Goal: Task Accomplishment & Management: Manage account settings

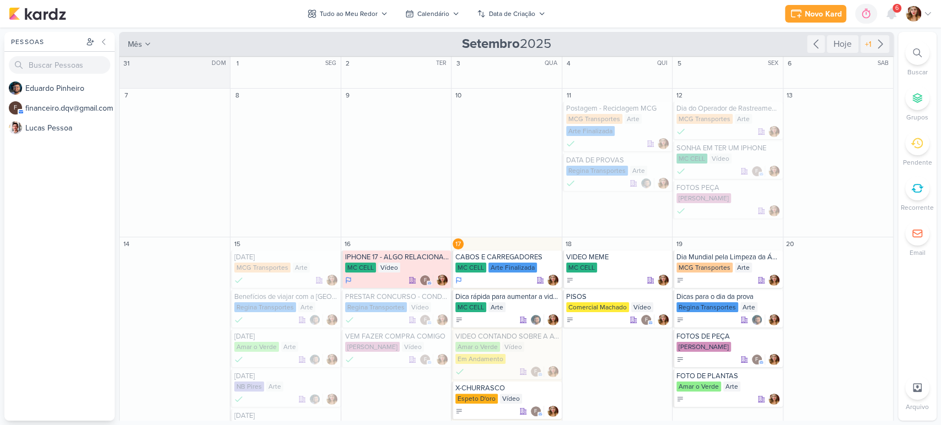
scroll to position [122, 0]
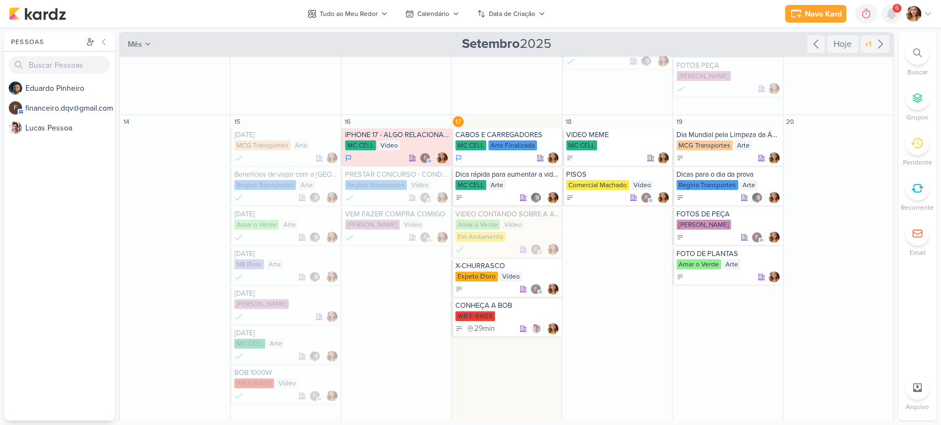
click at [887, 17] on icon at bounding box center [891, 14] width 9 height 10
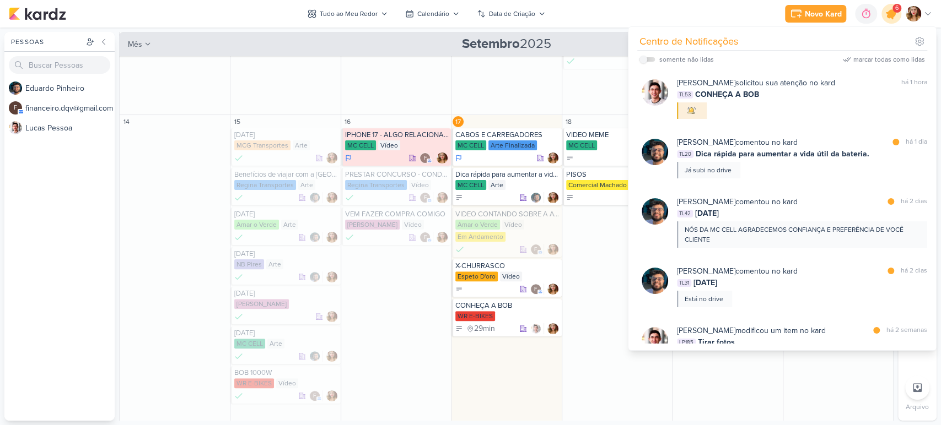
click at [886, 17] on icon at bounding box center [891, 13] width 19 height 19
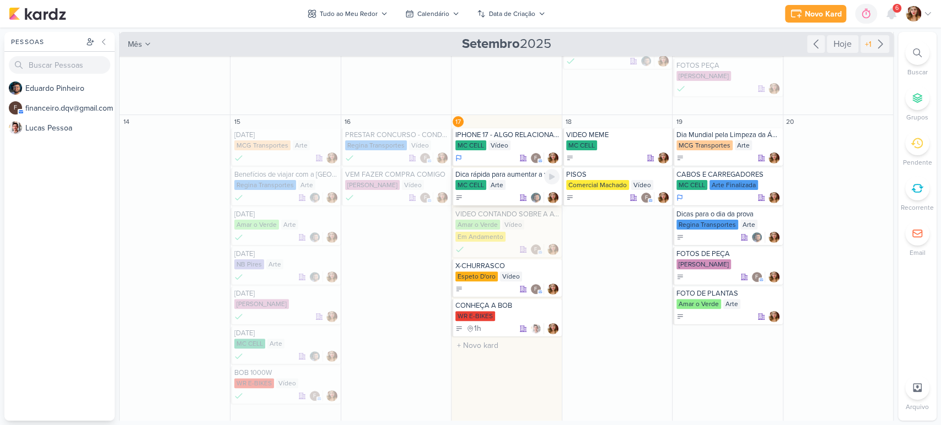
scroll to position [183, 0]
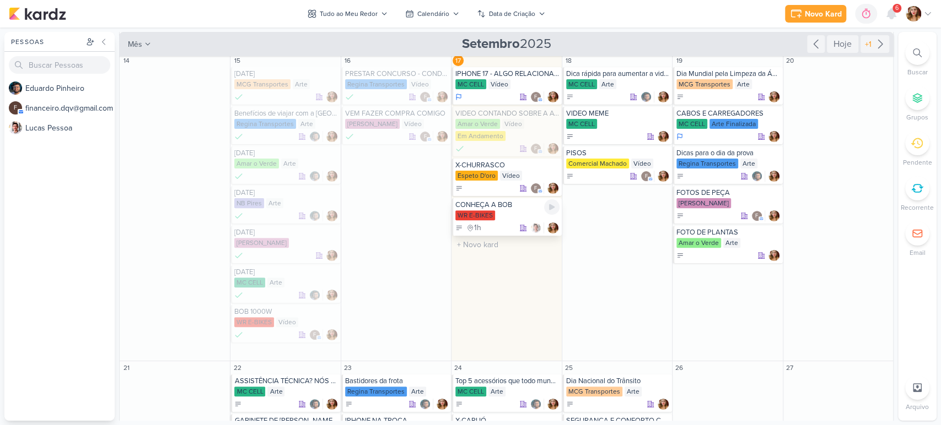
click at [522, 215] on div "WR E-BIKES" at bounding box center [507, 215] width 104 height 11
click at [511, 220] on div "WR E-BIKES" at bounding box center [507, 215] width 104 height 11
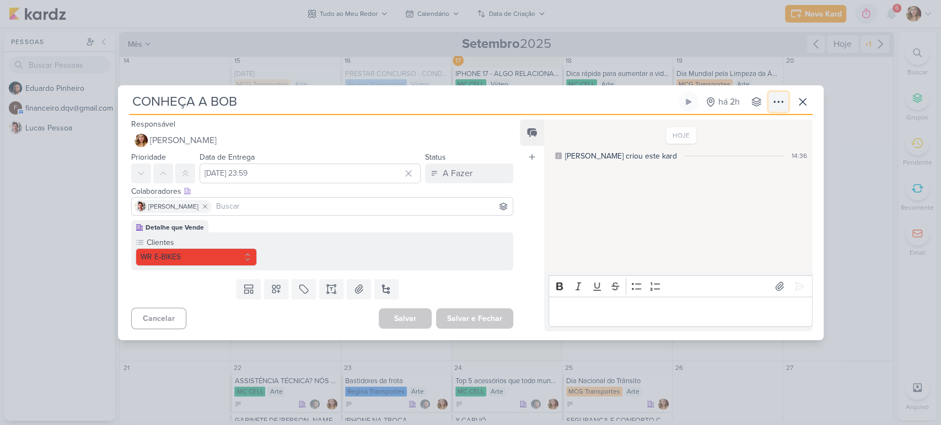
click at [775, 102] on icon at bounding box center [777, 101] width 13 height 13
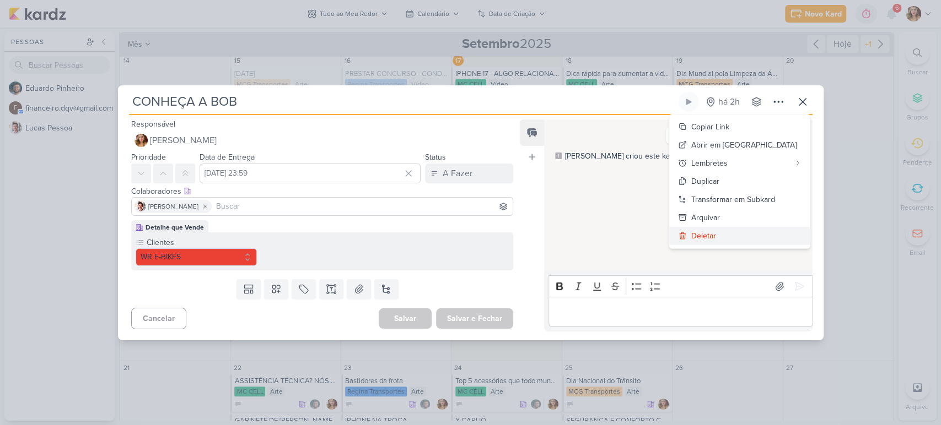
click at [753, 241] on button "Deletar" at bounding box center [739, 236] width 141 height 18
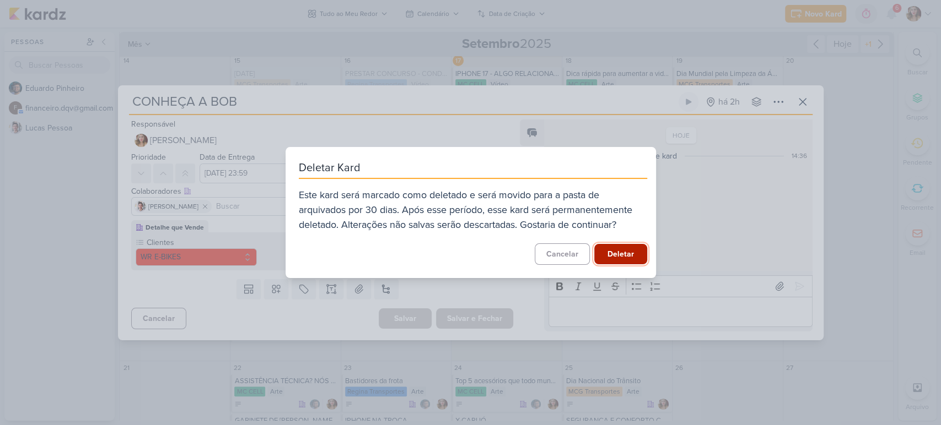
click at [627, 255] on button "Deletar" at bounding box center [620, 254] width 53 height 20
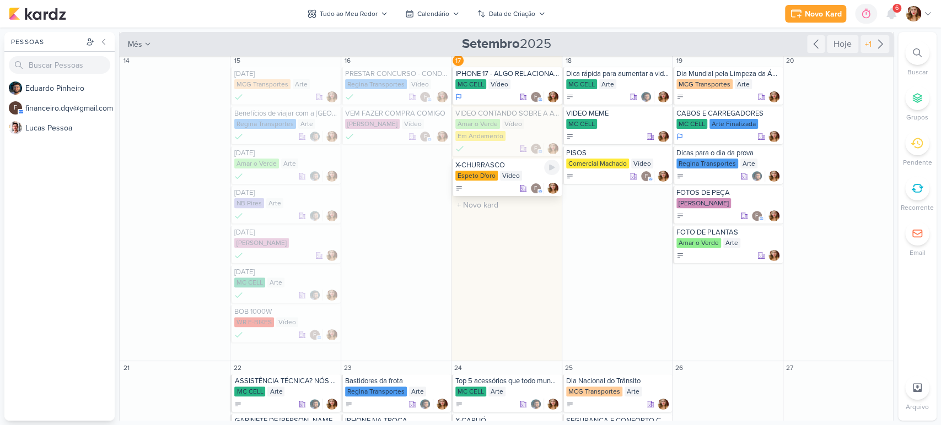
click at [494, 175] on div "Espeto D'oro" at bounding box center [476, 176] width 42 height 10
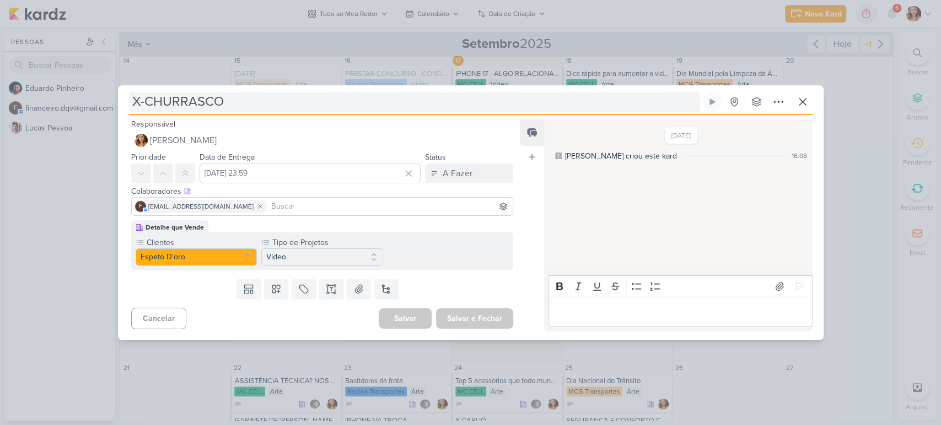
click at [209, 105] on input "X-CHURRASCO" at bounding box center [414, 102] width 571 height 20
drag, startPoint x: 244, startPoint y: 105, endPoint x: 84, endPoint y: 105, distance: 160.4
click at [84, 105] on div "X-CHURRASCO Criado por mim" at bounding box center [470, 212] width 941 height 425
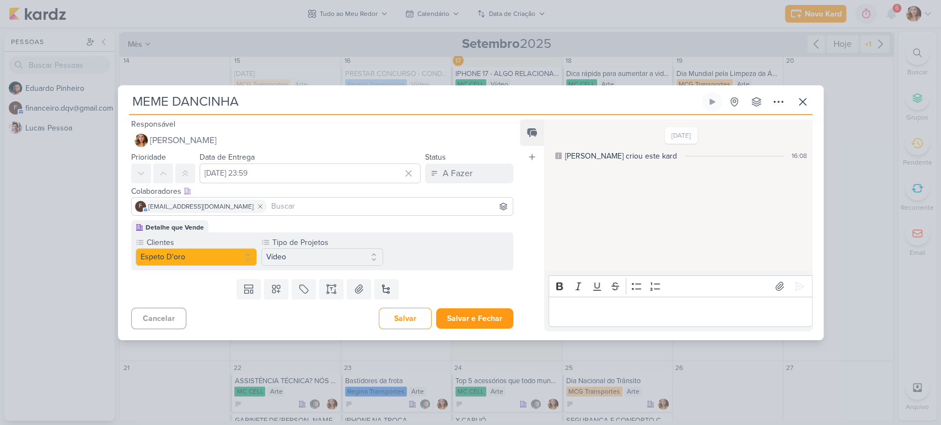
click at [467, 305] on div "Cancelar [GEOGRAPHIC_DATA] Salvar e Fechar Ctrl + Enter" at bounding box center [318, 318] width 400 height 28
click at [472, 316] on button "Salvar e Fechar" at bounding box center [474, 319] width 77 height 20
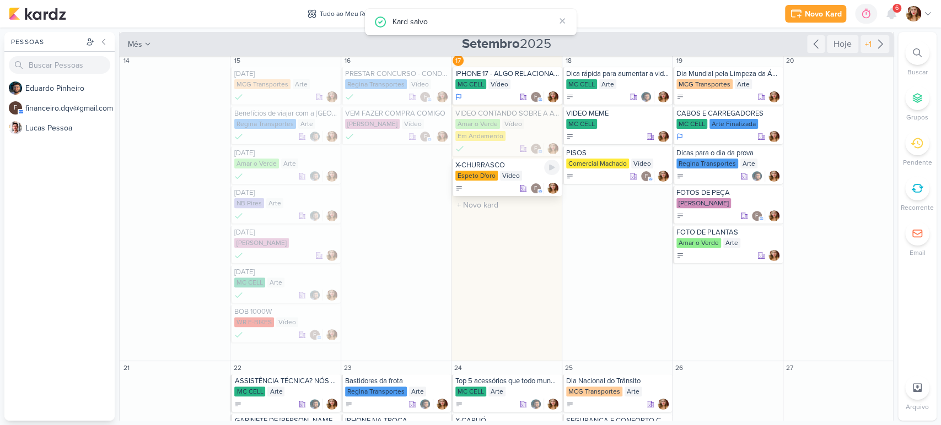
click at [504, 180] on div "Vídeo" at bounding box center [511, 176] width 22 height 10
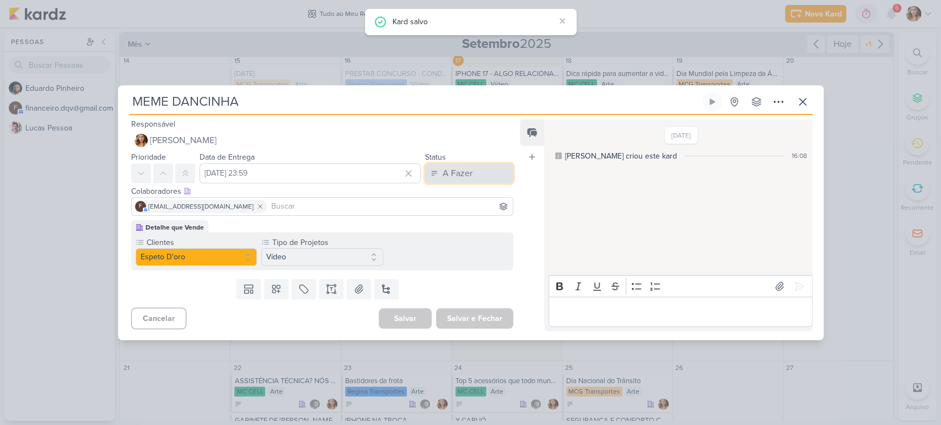
click at [462, 173] on div "A Fazer" at bounding box center [457, 173] width 30 height 13
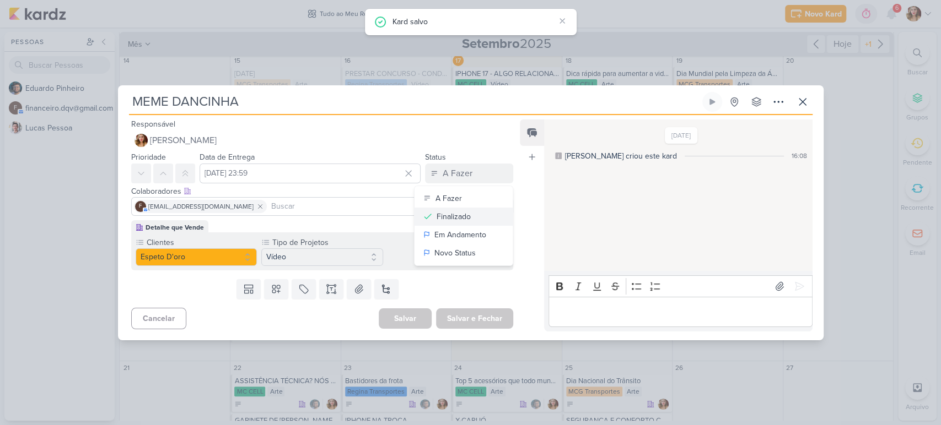
click at [472, 211] on button "Finalizado" at bounding box center [463, 217] width 98 height 18
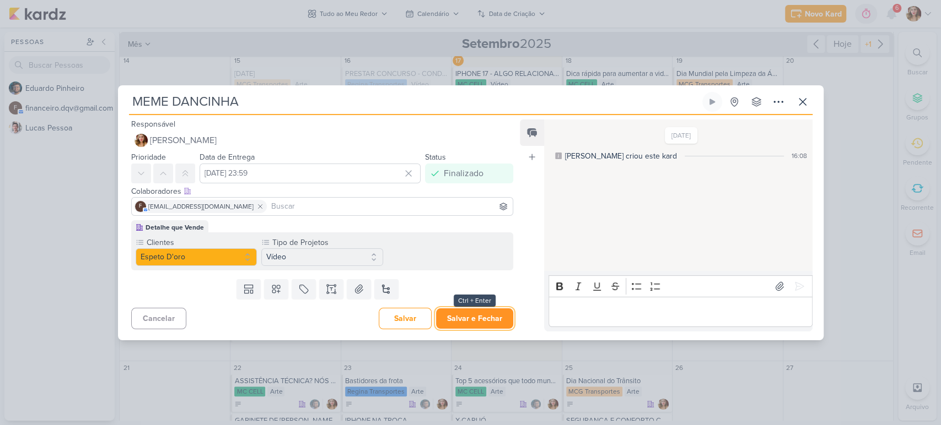
click at [471, 317] on button "Salvar e Fechar" at bounding box center [474, 319] width 77 height 20
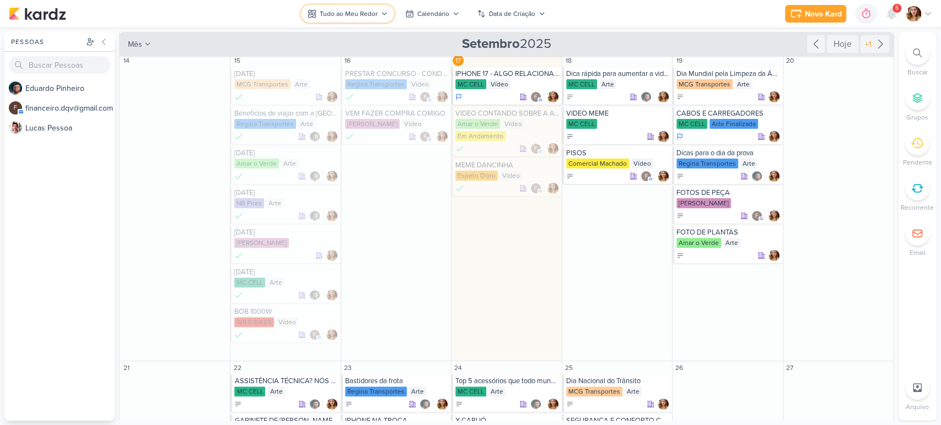
click at [346, 7] on button "Tudo ao Meu Redor" at bounding box center [347, 14] width 93 height 18
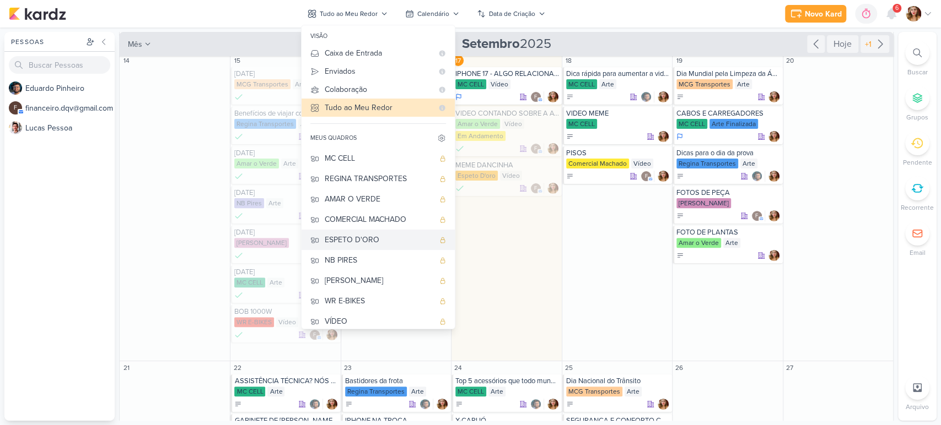
click at [395, 235] on div "ESPETO D'ORO" at bounding box center [379, 240] width 109 height 12
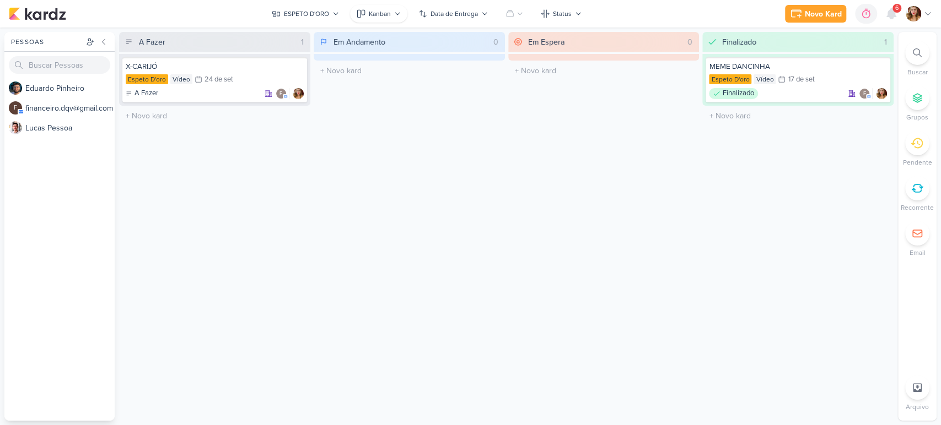
scroll to position [0, 0]
click at [278, 69] on div "X-CARIJÓ" at bounding box center [215, 67] width 178 height 10
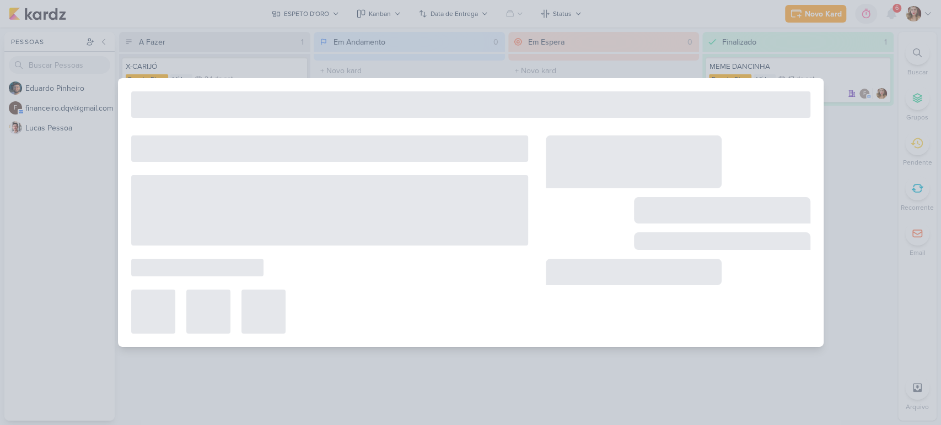
type input "X-CARIJÓ"
type input "24 de setembro de 2025 às 23:59"
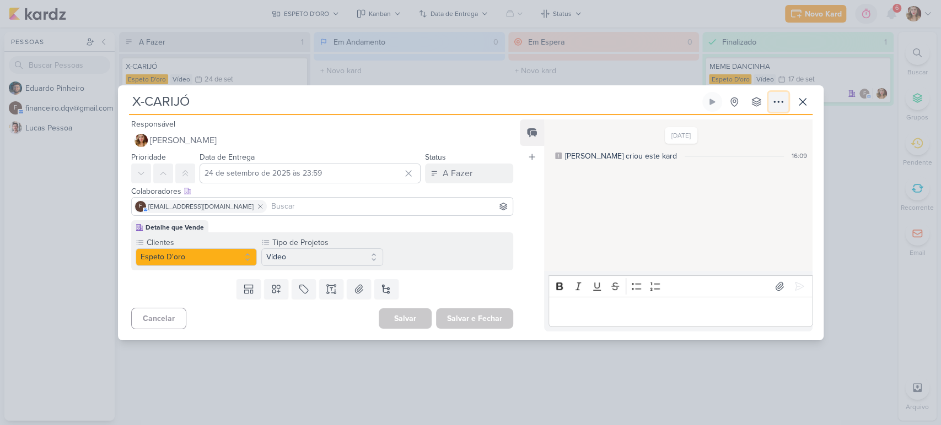
click at [782, 105] on icon at bounding box center [777, 101] width 13 height 13
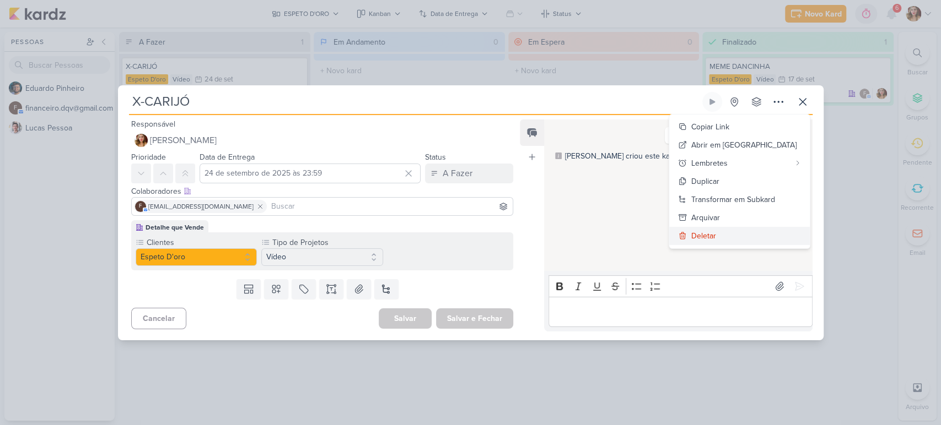
click at [769, 230] on button "Deletar" at bounding box center [739, 236] width 141 height 18
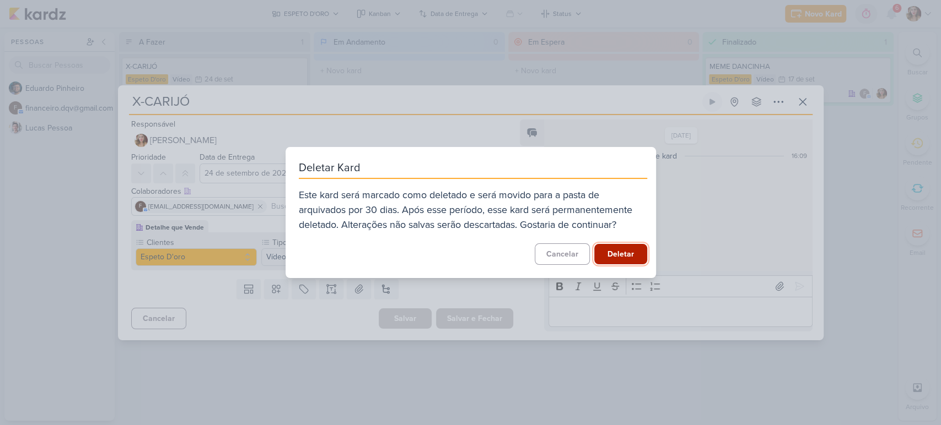
click at [611, 246] on button "Deletar" at bounding box center [620, 254] width 53 height 20
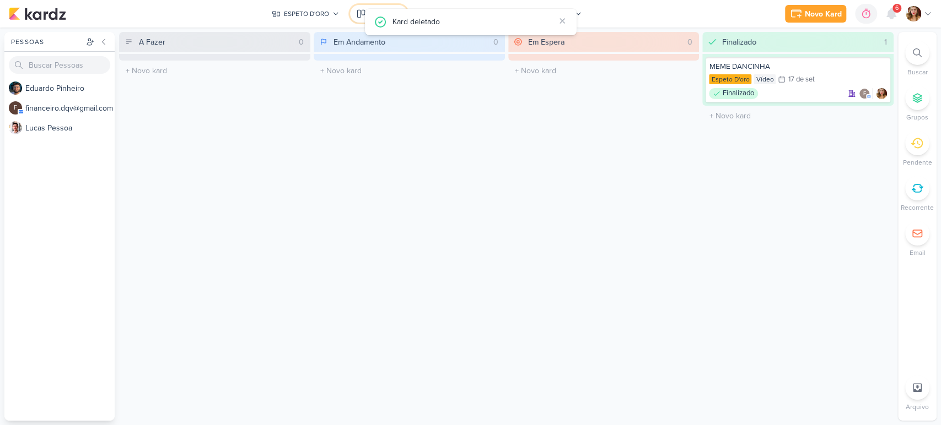
drag, startPoint x: 351, startPoint y: 14, endPoint x: 357, endPoint y: 14, distance: 6.1
click at [353, 14] on button "Kanban" at bounding box center [378, 14] width 57 height 18
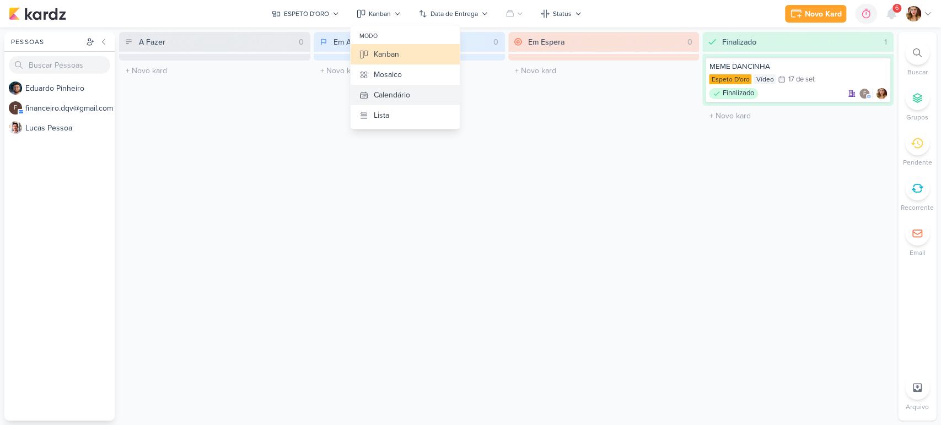
click at [423, 91] on button "Calendário" at bounding box center [404, 95] width 109 height 20
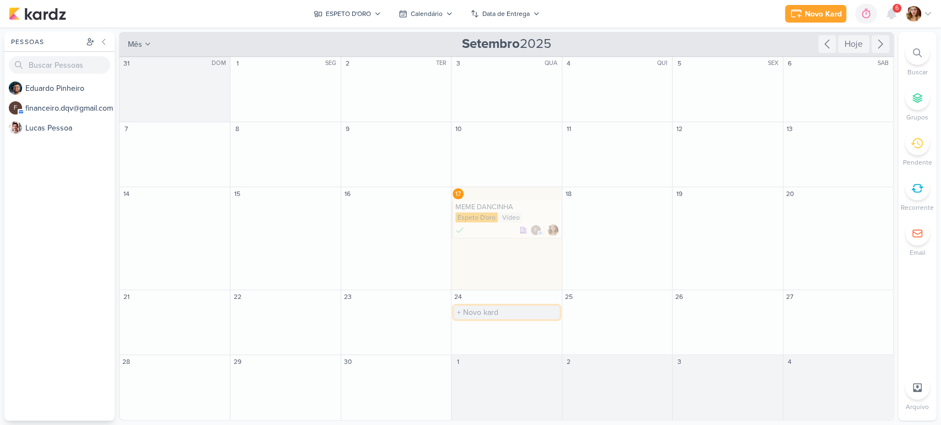
click at [520, 314] on input "text" at bounding box center [506, 313] width 105 height 14
click at [627, 311] on input "text" at bounding box center [616, 313] width 105 height 14
type input "OMELETE"
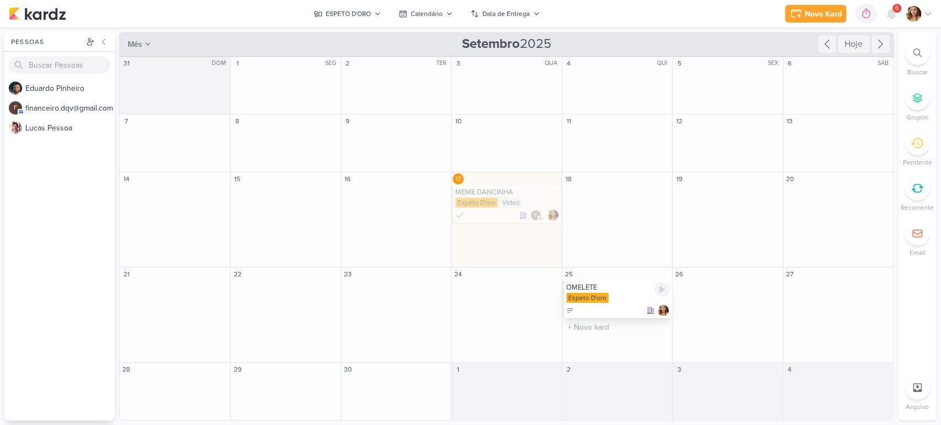
click at [627, 305] on div at bounding box center [618, 310] width 104 height 11
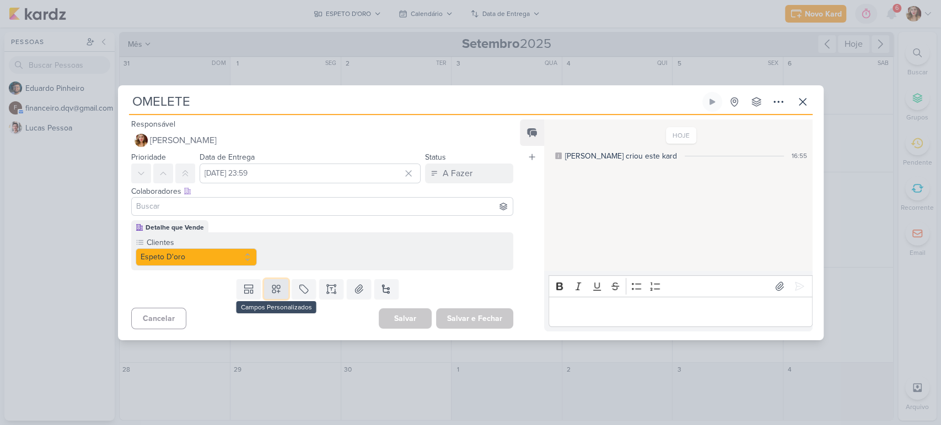
click at [272, 287] on icon at bounding box center [276, 289] width 11 height 11
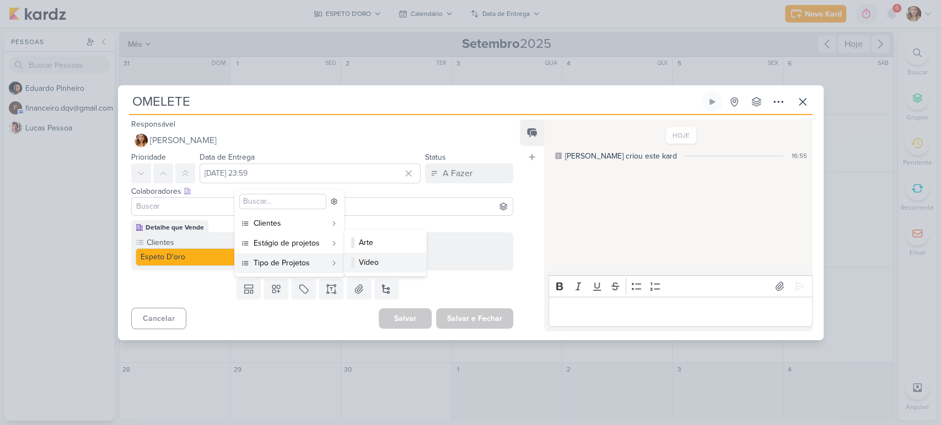
click at [386, 260] on div "Vídeo" at bounding box center [386, 263] width 54 height 12
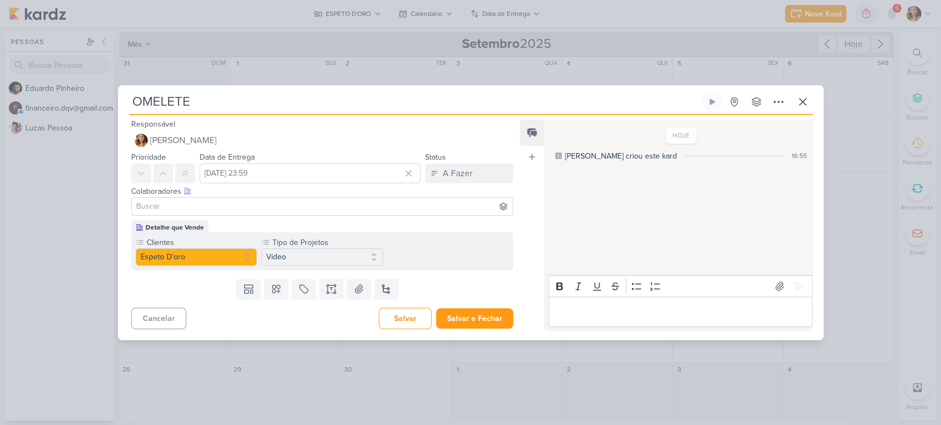
click at [231, 206] on input at bounding box center [322, 206] width 377 height 13
type input "FIN"
click at [278, 230] on button "f financeiro.dqv@gmail.com" at bounding box center [322, 228] width 381 height 20
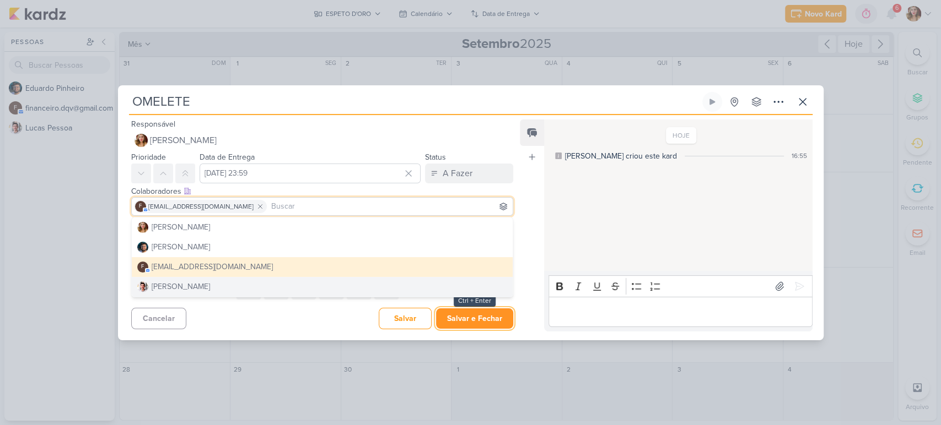
click at [485, 328] on button "Salvar e Fechar" at bounding box center [474, 319] width 77 height 20
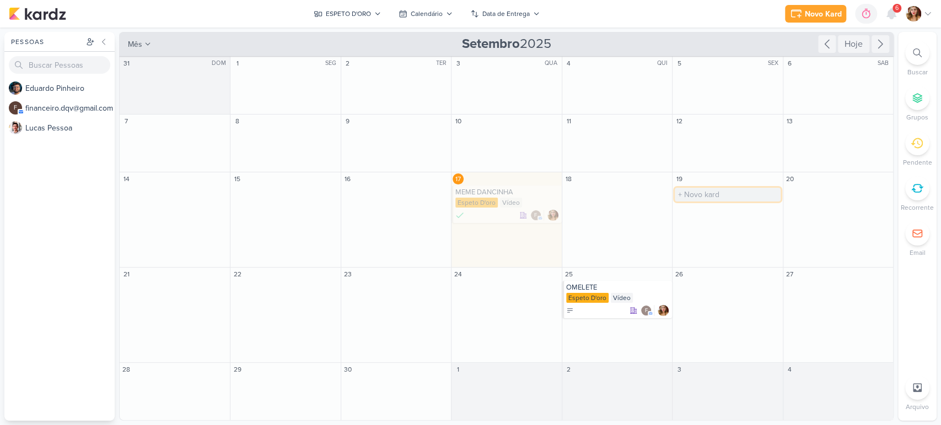
click at [740, 191] on input "text" at bounding box center [726, 195] width 105 height 14
paste input "O CHEIRINHO DE SEXTA JÁ BATEU AI TAMBÉM? QUE TAL UM X-TUDO?"
type input "O CHEIRINHO DE SEXTA JÁ BATEU AI TAMBÉM? QUE TAL UM X-TUDO?"
click at [732, 253] on div "19 O CHEIRINHO DE SEXTA JÁ BATEU AI TAMBÉM? QUE TAL UM X-TUDO? O título do kard…" at bounding box center [727, 219] width 110 height 95
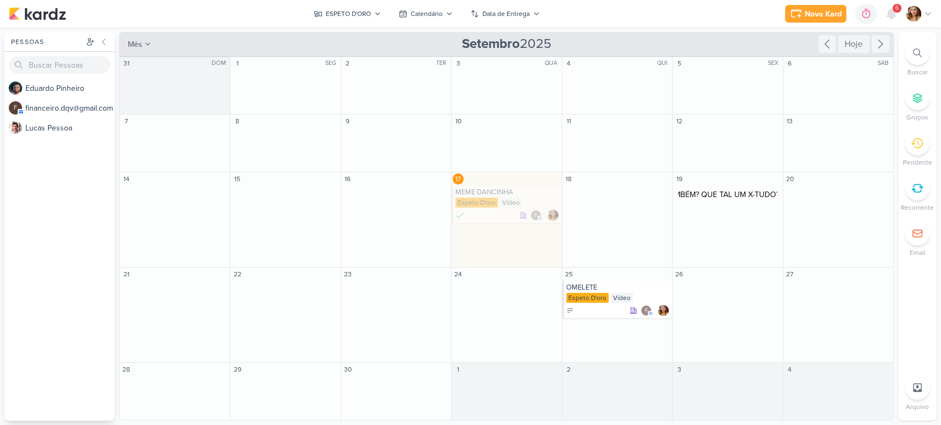
scroll to position [0, 0]
click at [725, 196] on input "O CHEIRINHO DE SEXTA JÁ BATEU AI TAMBÉM? QUE TAL UM X-TUDO?" at bounding box center [726, 195] width 105 height 14
click at [736, 228] on div "19 O CHEIRINHO DE SEXTA JÁ BATEU AI TAMBÉM? QUE TAL UM X-TUDO? O título do kard…" at bounding box center [727, 219] width 110 height 95
click at [731, 196] on input "O CHEIRINHO DE SEXTA JÁ BATEU AI TAMBÉM? QUE TAL UM X-TUDO?" at bounding box center [726, 195] width 105 height 14
click at [730, 229] on div "19 O CHEIRINHO DE SEXTA JÁ BATEU AI TAMBÉM? QUE TAL UM X-TUDO? O título do kard…" at bounding box center [727, 219] width 110 height 95
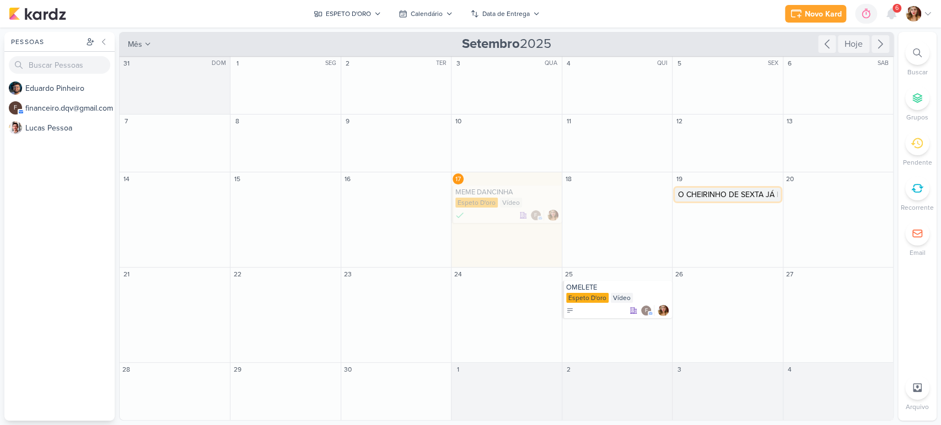
click at [727, 194] on input "O CHEIRINHO DE SEXTA JÁ BATEU AI TAMBÉM? QUE TAL UM X-TUDO?" at bounding box center [726, 195] width 105 height 14
click at [728, 193] on div "O CHEIRINHO DE SEXTA JÁ BATEU AI TAMBÉM? QUE TAL UM X-TUDO?" at bounding box center [728, 192] width 104 height 9
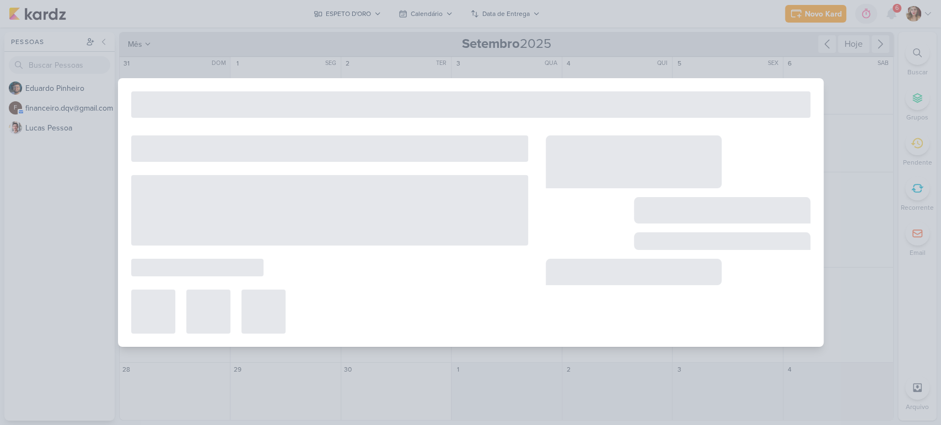
type input "O CHEIRINHO DE SEXTA JÁ BATEU AI TAMBÉM? QUE TAL UM X-TUDO?"
type input "19 de setembro de 2025 às 23:59"
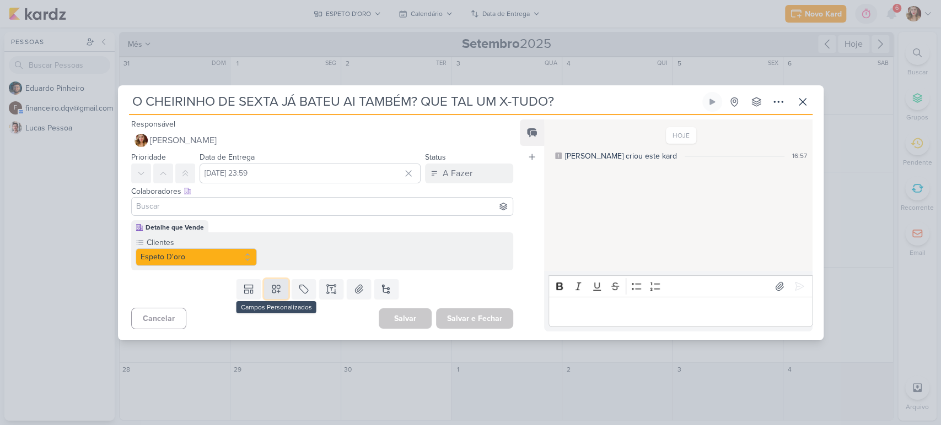
click at [280, 290] on button at bounding box center [276, 289] width 24 height 20
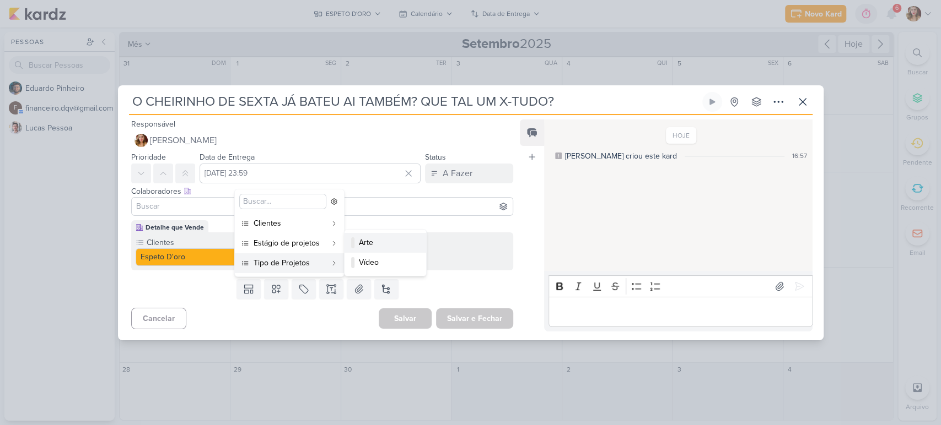
click at [406, 241] on div "Arte" at bounding box center [386, 243] width 54 height 12
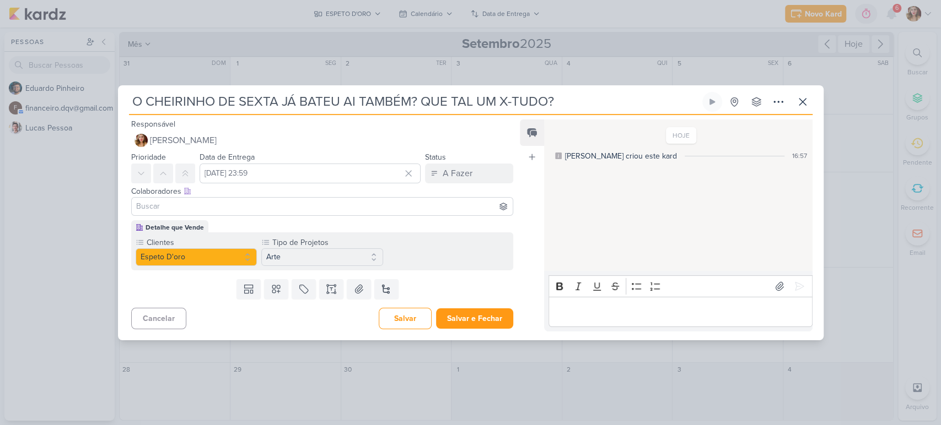
click at [251, 204] on input at bounding box center [322, 206] width 377 height 13
type input "ed"
click at [266, 223] on button "[PERSON_NAME]" at bounding box center [322, 228] width 381 height 20
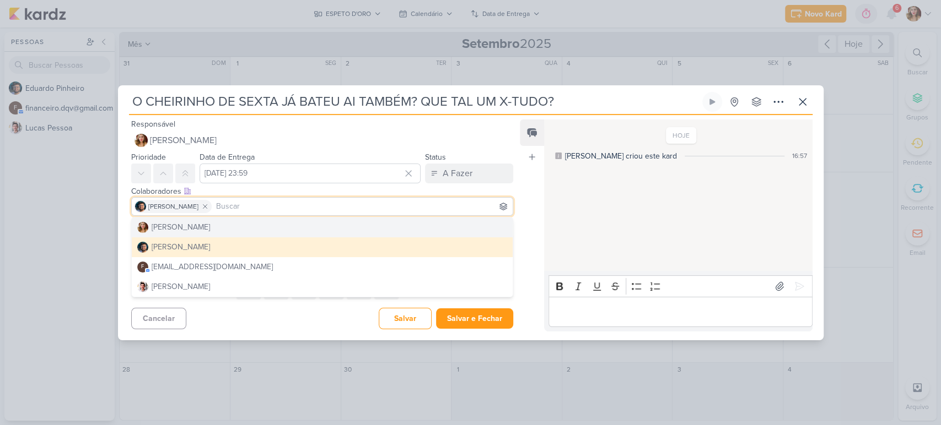
click at [461, 191] on div "Colaboradores Este kard pode ser visível a usuários da sua organização Este kar…" at bounding box center [322, 192] width 382 height 12
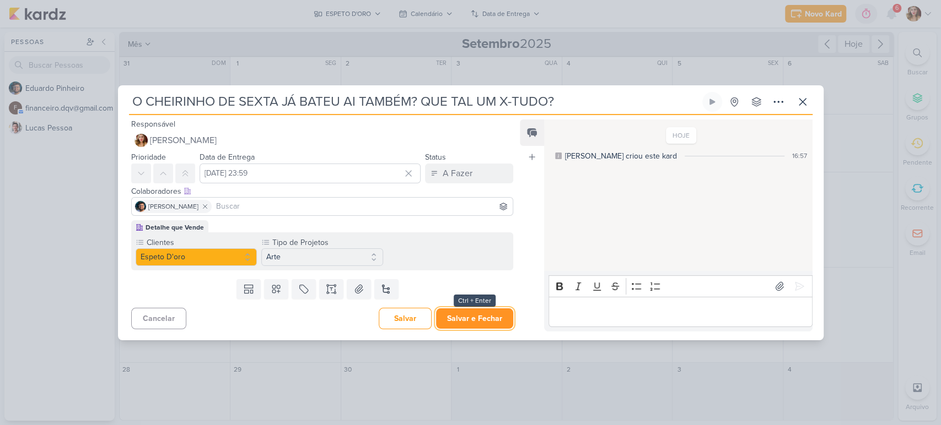
click at [478, 323] on button "Salvar e Fechar" at bounding box center [474, 319] width 77 height 20
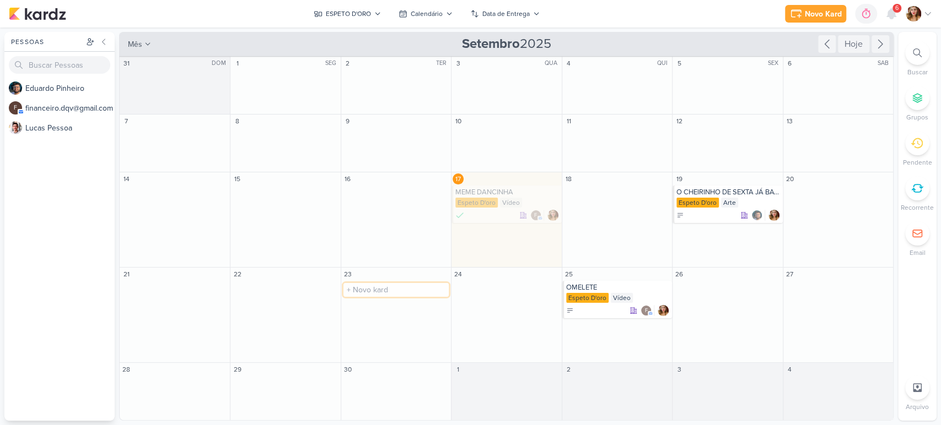
click at [394, 290] on input "text" at bounding box center [395, 290] width 105 height 14
type input "X-[PERSON_NAME]"
click at [879, 42] on icon at bounding box center [880, 44] width 4 height 8
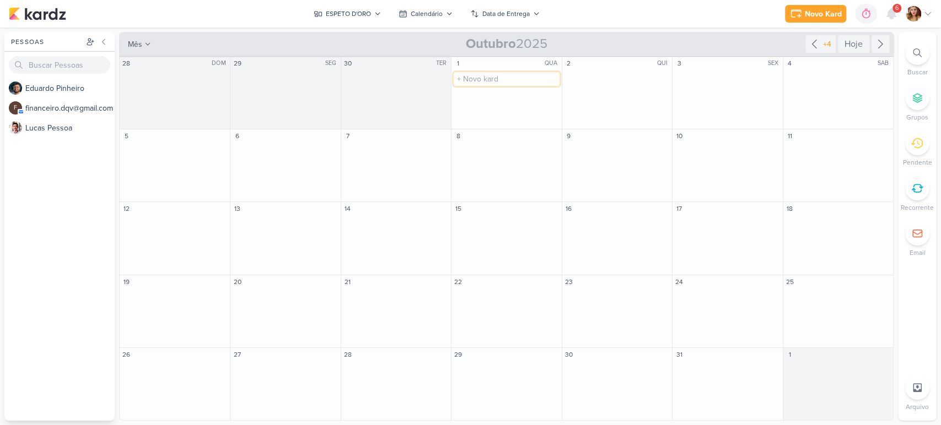
click at [520, 78] on input "text" at bounding box center [506, 79] width 105 height 14
click at [812, 41] on icon at bounding box center [813, 43] width 13 height 13
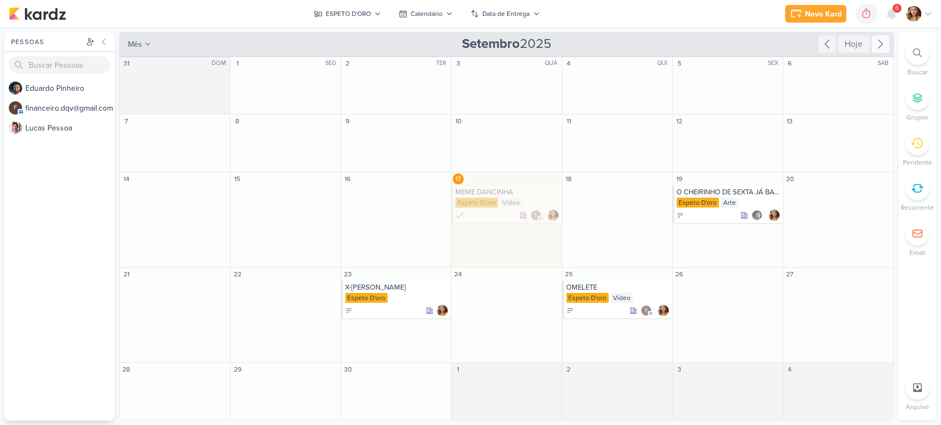
click at [879, 50] on icon at bounding box center [879, 43] width 13 height 13
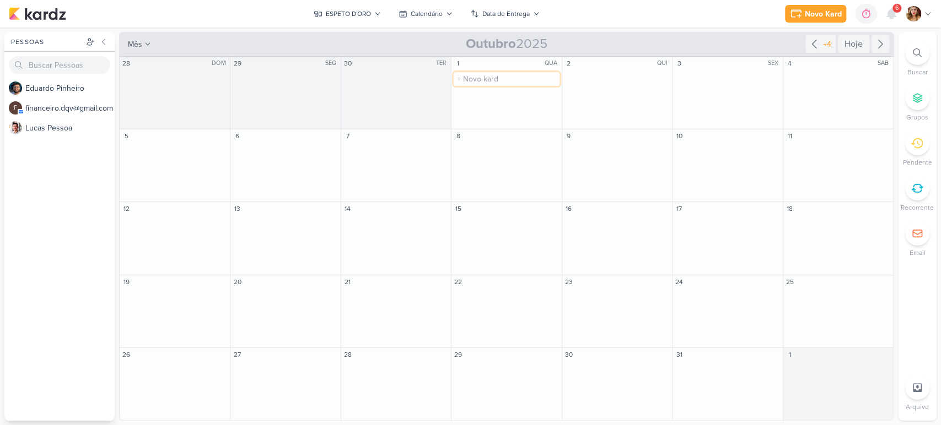
click at [514, 73] on input "text" at bounding box center [506, 79] width 105 height 14
type input "c"
type input "COMBO [DATE]"
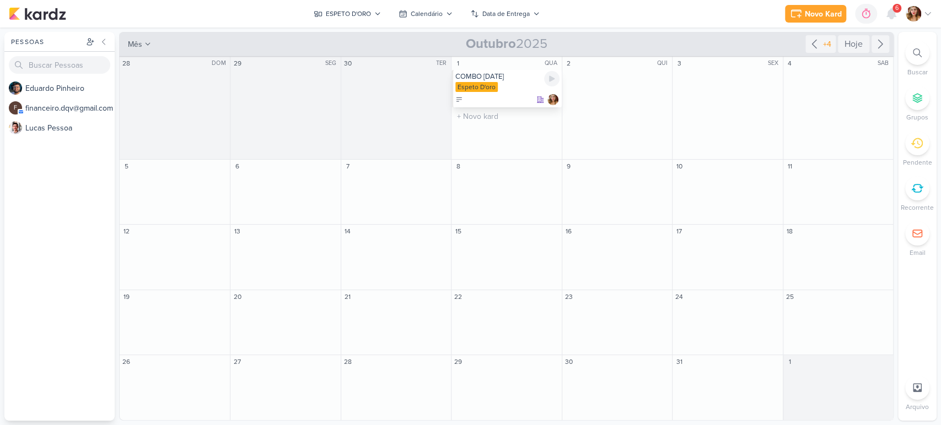
click at [490, 96] on div at bounding box center [507, 99] width 104 height 11
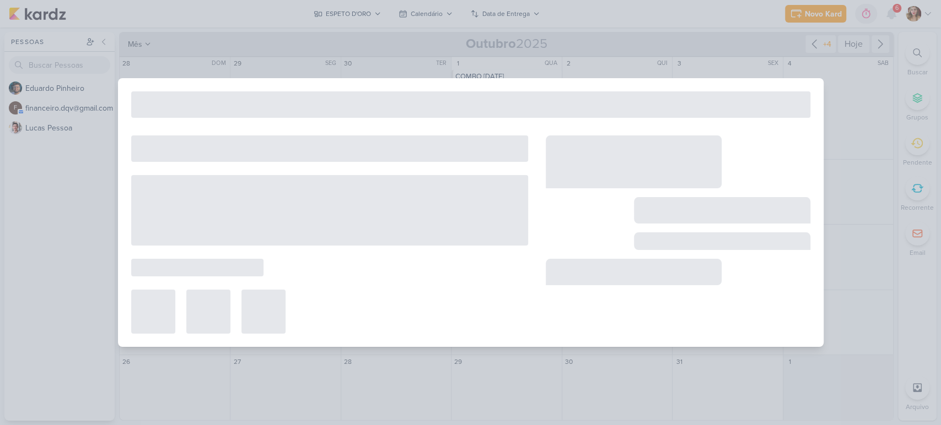
type input "COMBO [DATE]"
type input "[DATE] 23:59"
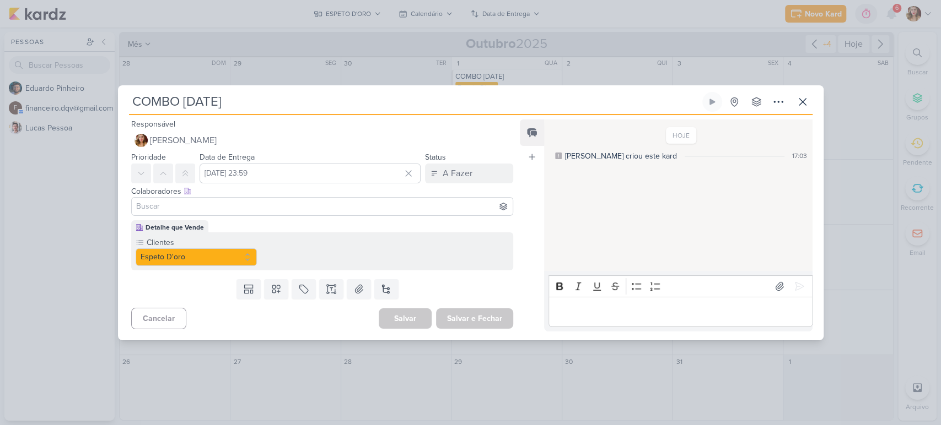
click at [332, 205] on input at bounding box center [322, 206] width 377 height 13
type input "ED"
click at [311, 225] on button "[PERSON_NAME]" at bounding box center [322, 228] width 381 height 20
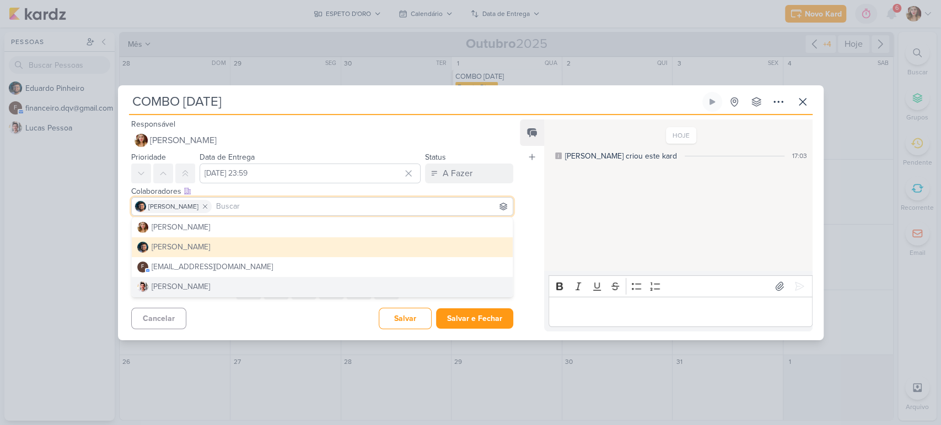
click at [293, 328] on div "Cancelar [GEOGRAPHIC_DATA] Salvar e Fechar Ctrl + Enter" at bounding box center [318, 318] width 400 height 28
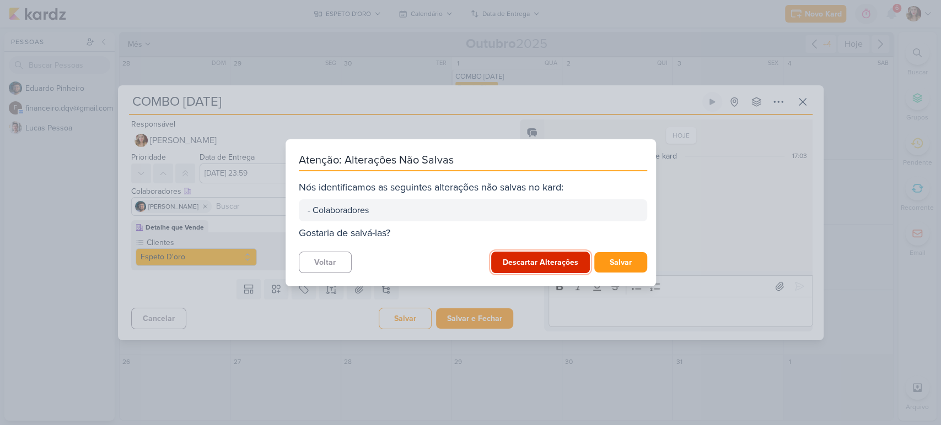
click at [546, 266] on button "Descartar Alterações" at bounding box center [540, 262] width 99 height 21
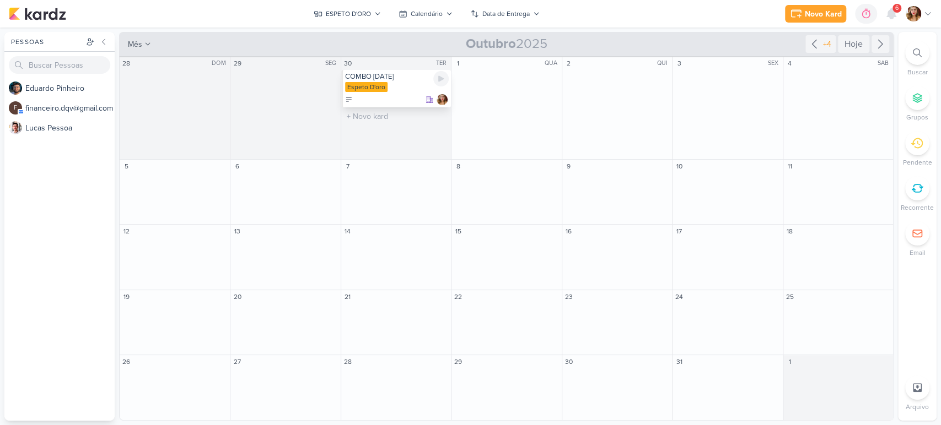
click at [429, 75] on div "COMBO [DATE]" at bounding box center [397, 76] width 104 height 9
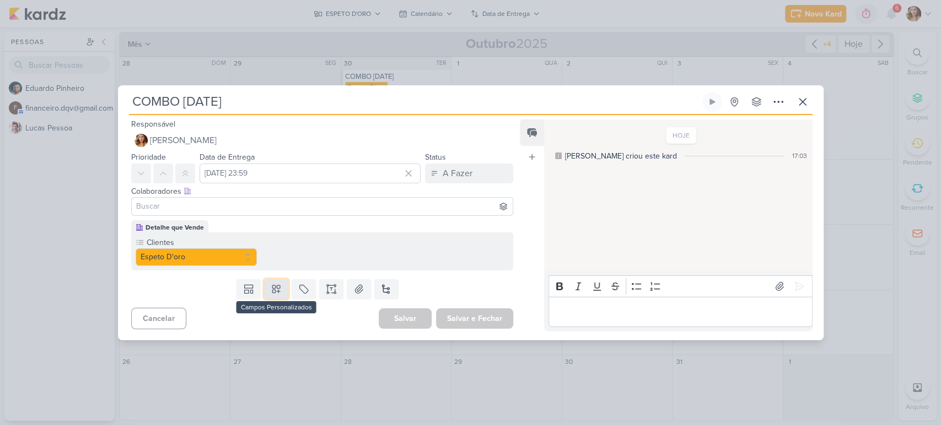
click at [273, 289] on icon at bounding box center [276, 289] width 11 height 11
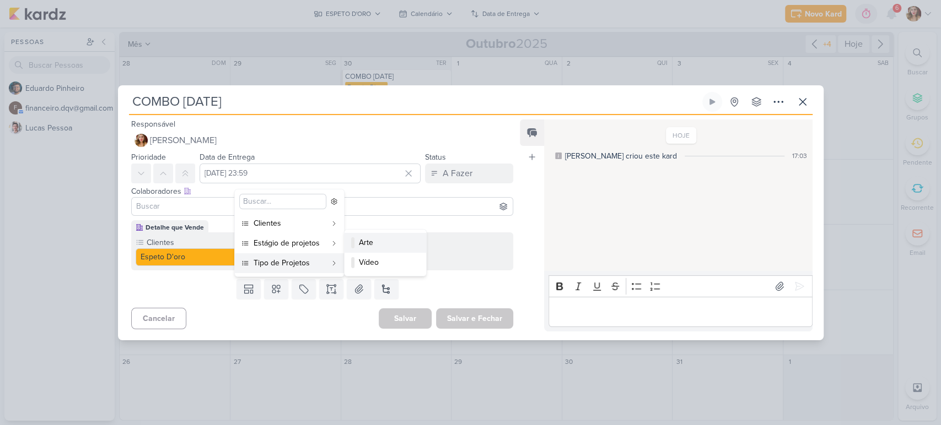
click at [390, 246] on div "Arte" at bounding box center [386, 243] width 54 height 12
click at [337, 217] on div "Colaboradores Este kard pode ser visível a usuários da sua organização Este kar…" at bounding box center [318, 201] width 400 height 37
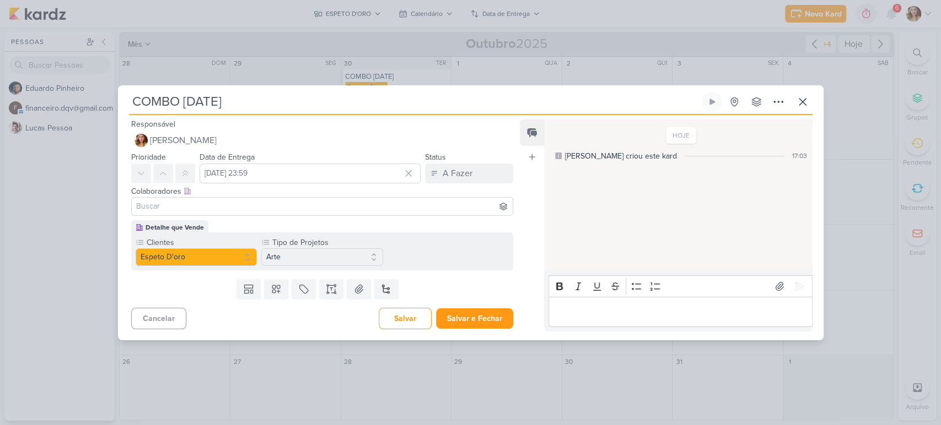
click at [339, 210] on input at bounding box center [322, 206] width 377 height 13
type input "ED"
click at [315, 224] on button "[PERSON_NAME]" at bounding box center [322, 228] width 381 height 20
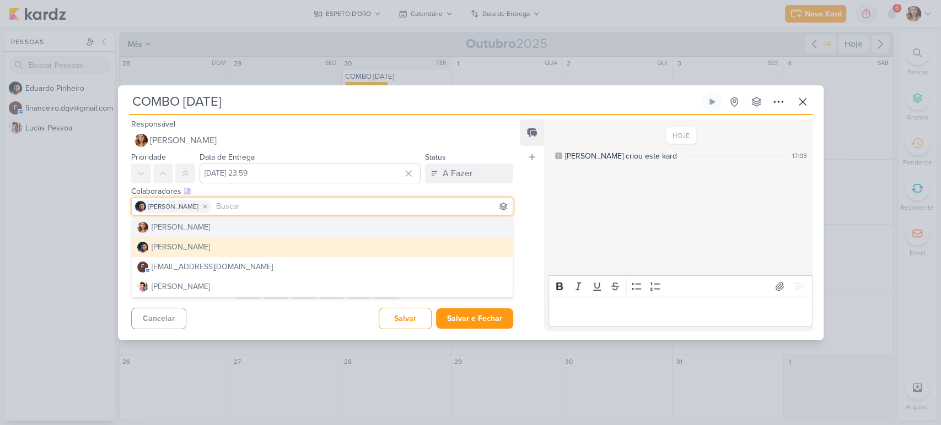
click at [689, 306] on p "Editor editing area: main" at bounding box center [680, 311] width 252 height 13
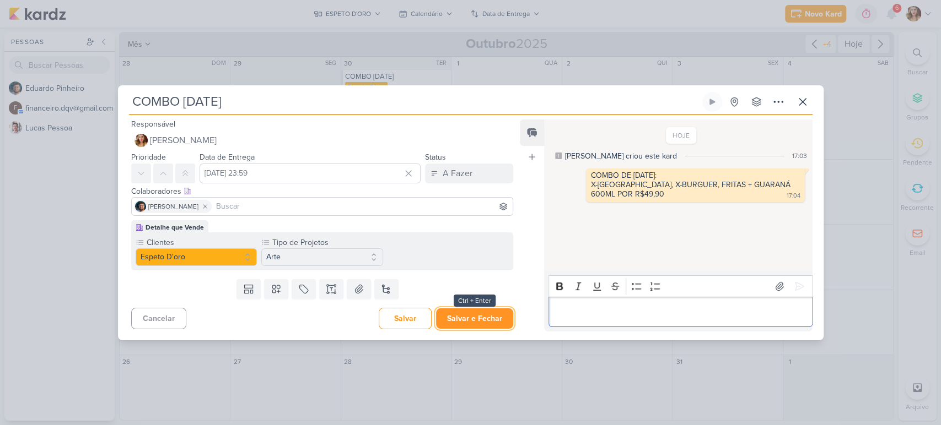
click at [480, 313] on button "Salvar e Fechar" at bounding box center [474, 319] width 77 height 20
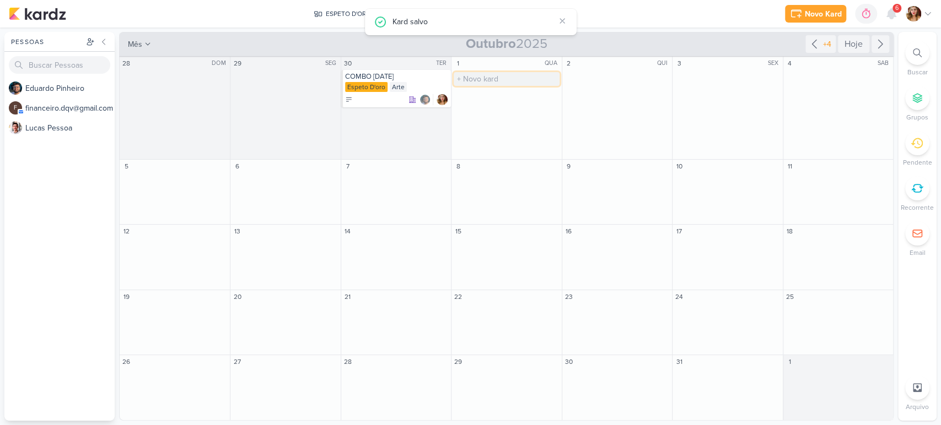
click at [506, 81] on input "text" at bounding box center [506, 79] width 105 height 14
type input "COMBO DE [DATE]"
click at [518, 90] on div "Espeto D'oro" at bounding box center [507, 87] width 104 height 11
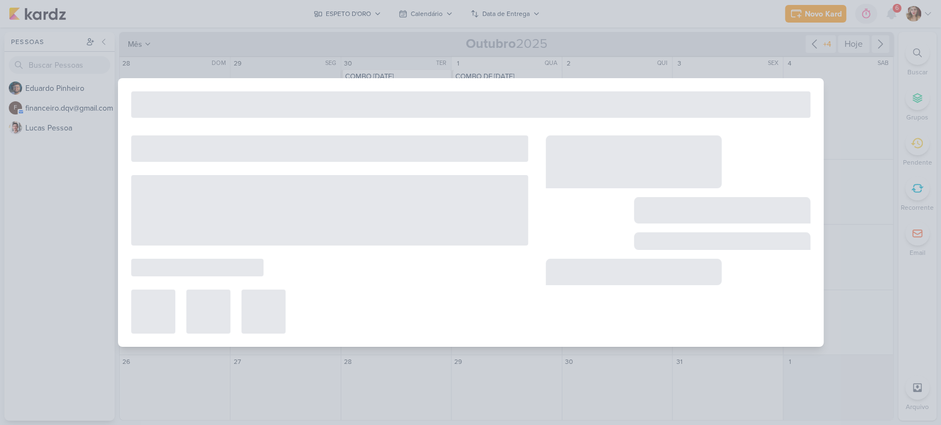
type input "COMBO DE [DATE]"
type input "[DATE] 23:59"
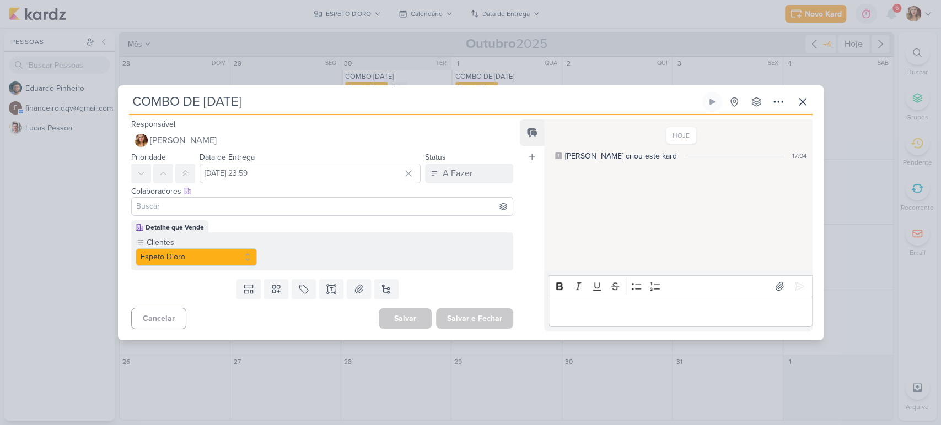
click at [757, 314] on p "Editor editing area: main" at bounding box center [680, 311] width 252 height 13
click at [272, 282] on button at bounding box center [276, 289] width 24 height 20
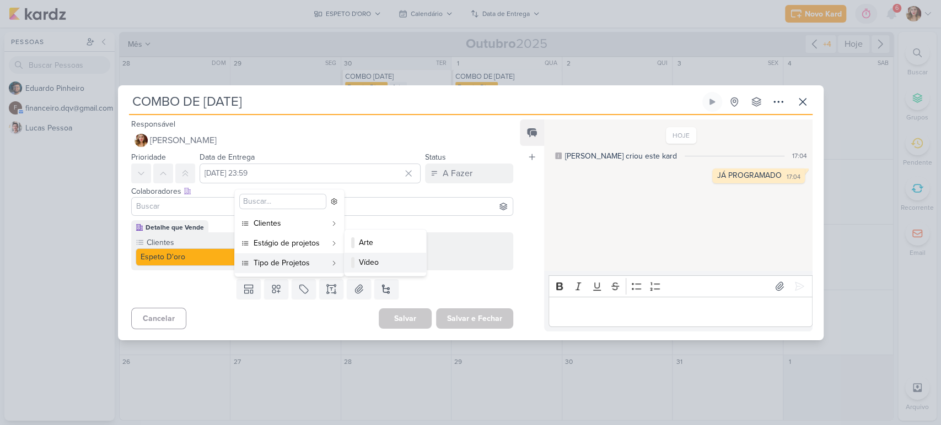
click at [391, 263] on div "Vídeo" at bounding box center [386, 263] width 54 height 12
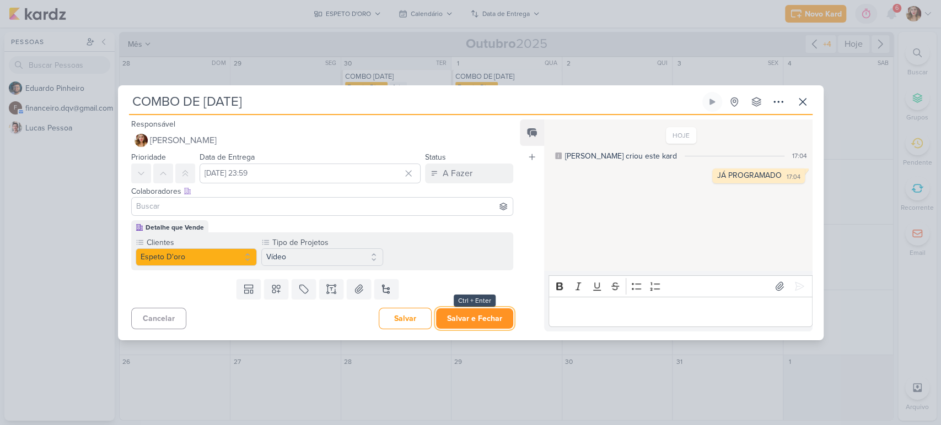
click at [469, 318] on button "Salvar e Fechar" at bounding box center [474, 319] width 77 height 20
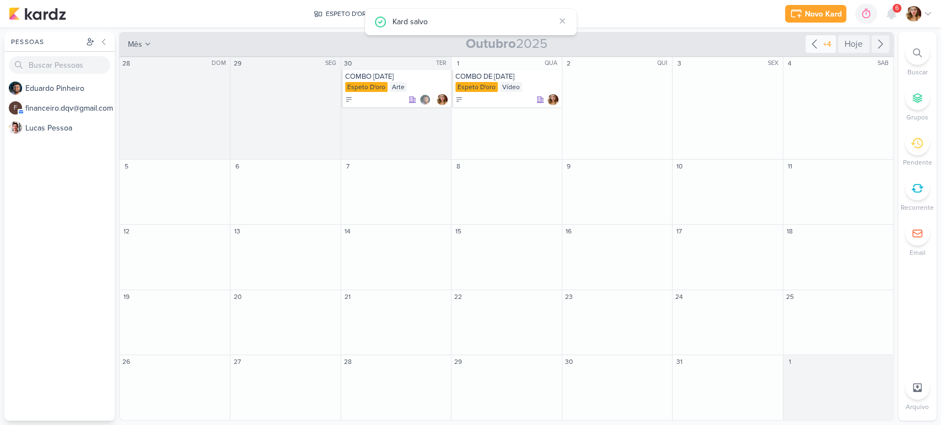
click at [809, 39] on icon at bounding box center [813, 43] width 13 height 13
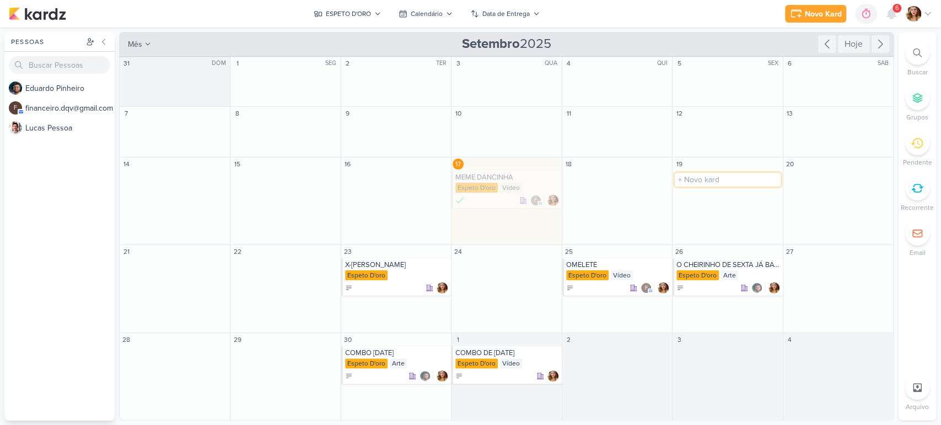
click at [745, 182] on input "text" at bounding box center [726, 180] width 105 height 14
type input "q"
click at [704, 177] on input "text" at bounding box center [726, 180] width 105 height 14
type input "l"
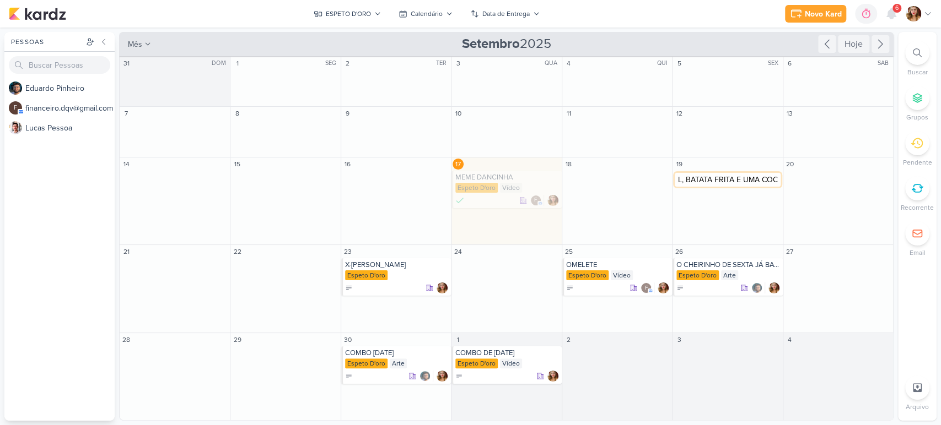
type input "LANCHE DE PERNIL, BATATA FRITA E UMA COCA"
click at [738, 181] on div "LANCHE DE PERNIL, BATATA FRITA E UMA COCA" at bounding box center [728, 177] width 104 height 9
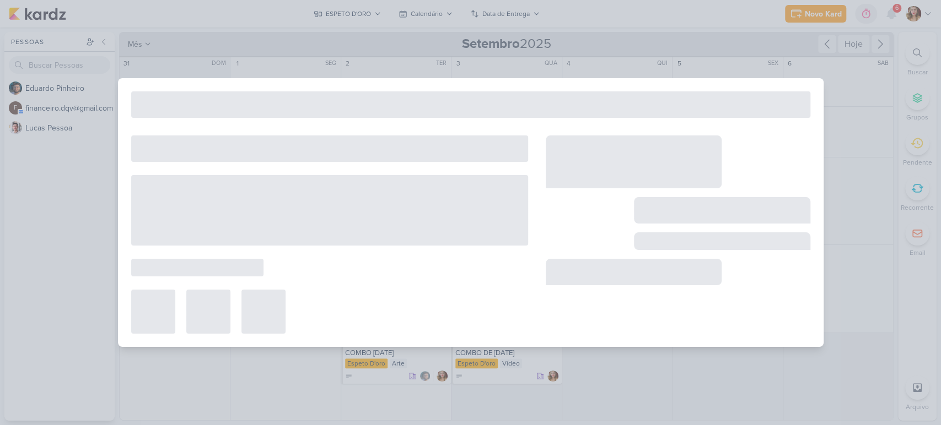
type input "LANCHE DE PERNIL, BATATA FRITA E UMA COCA"
type input "19 de setembro de 2025 às 23:59"
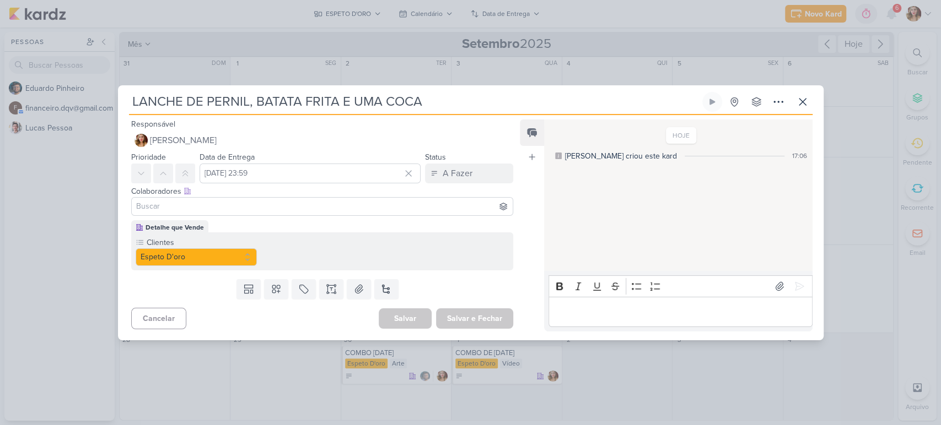
click at [614, 327] on div "Rich Text Editor Bold Italic Underline Strikethrough Bulleted List Numbered Lis…" at bounding box center [678, 301] width 268 height 60
click at [629, 308] on p "Editor editing area: main" at bounding box center [680, 311] width 252 height 13
click at [278, 293] on icon at bounding box center [276, 289] width 11 height 11
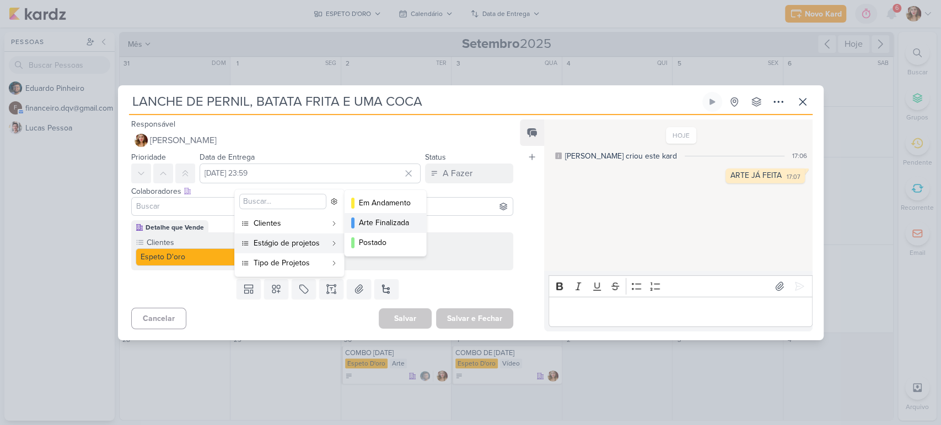
click at [392, 223] on div "Arte Finalizada" at bounding box center [386, 223] width 54 height 12
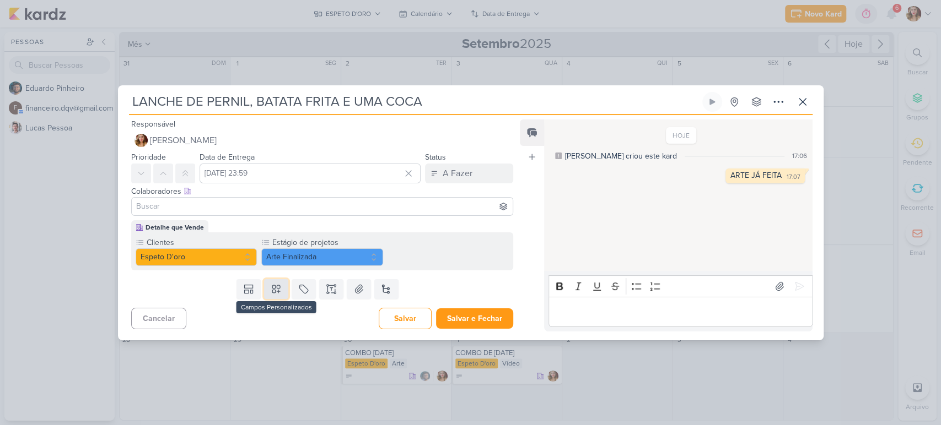
click at [271, 284] on icon at bounding box center [276, 289] width 11 height 11
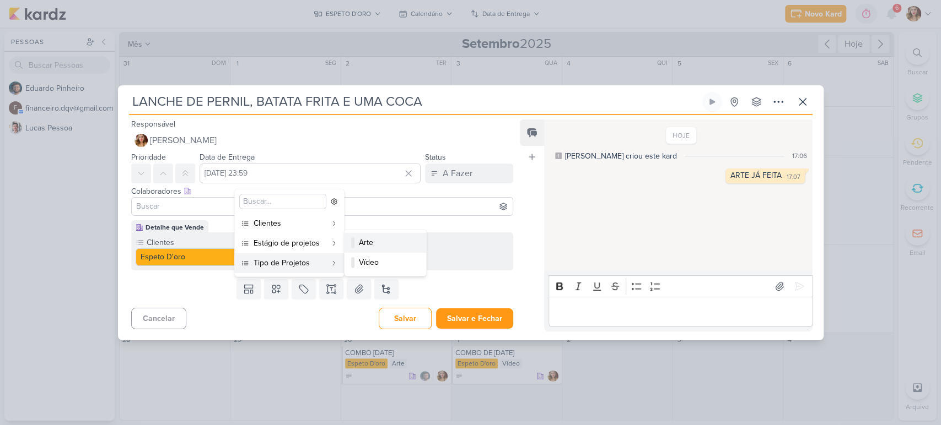
click at [380, 238] on div "Arte" at bounding box center [386, 243] width 54 height 12
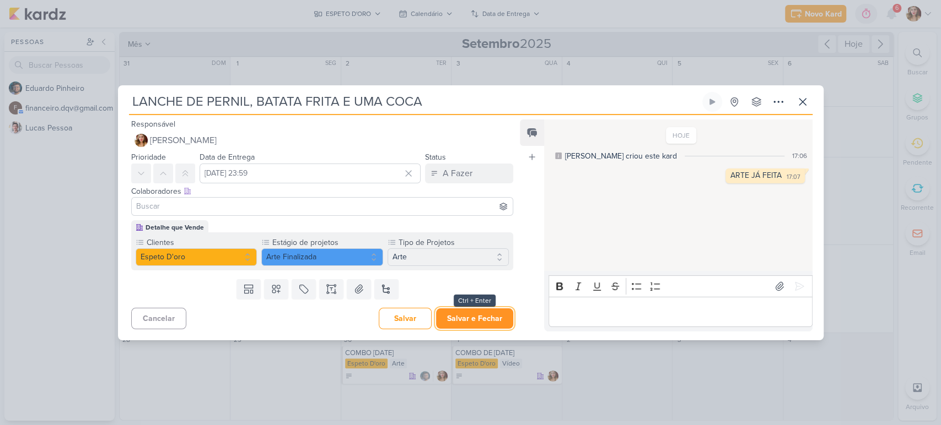
click at [489, 314] on button "Salvar e Fechar" at bounding box center [474, 319] width 77 height 20
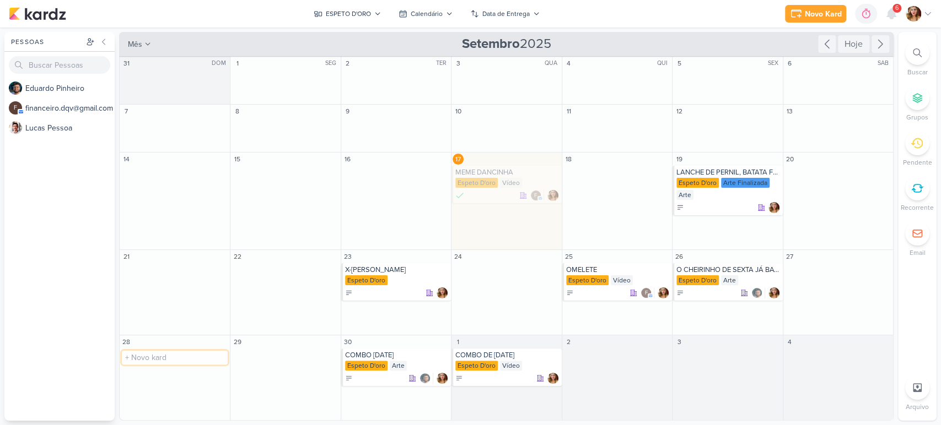
click at [188, 359] on input "text" at bounding box center [175, 358] width 106 height 14
type input "[PERSON_NAME] É DIA OFICIAL DE UM SUPER X-BACON COM FRITAS"
click at [189, 376] on div at bounding box center [175, 378] width 104 height 11
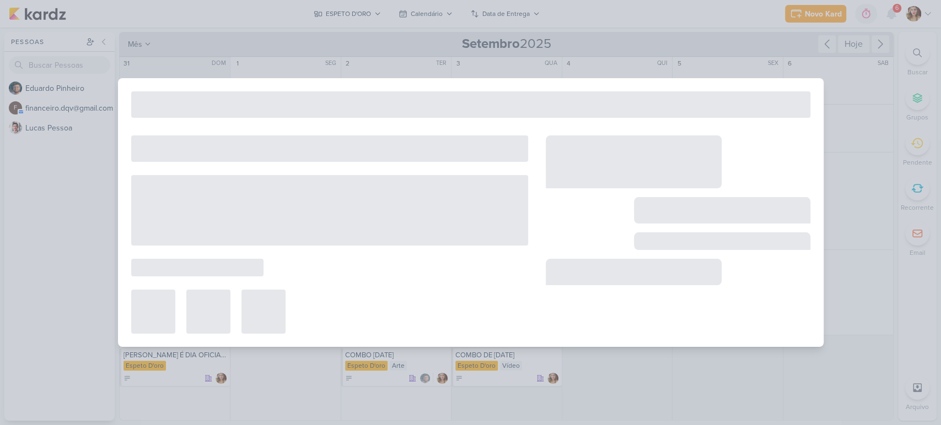
type input "[PERSON_NAME] É DIA OFICIAL DE UM SUPER X-BACON COM FRITAS"
type input "28 de setembro de 2025 às 23:59"
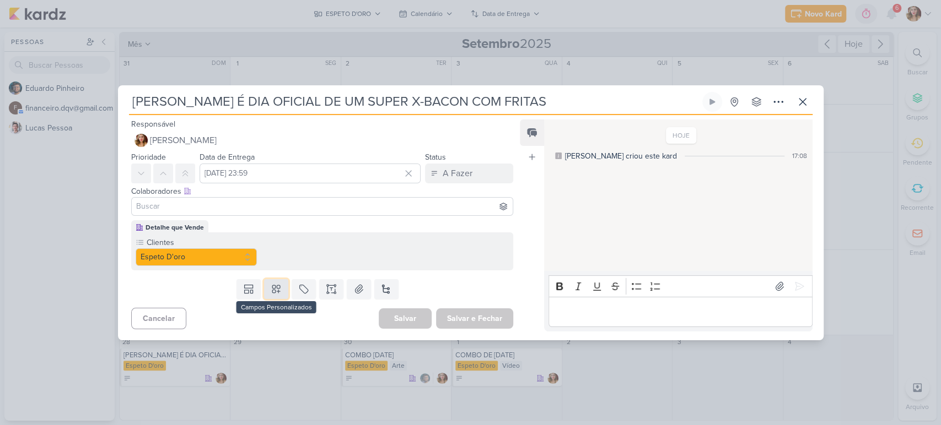
click at [275, 289] on icon at bounding box center [276, 289] width 11 height 11
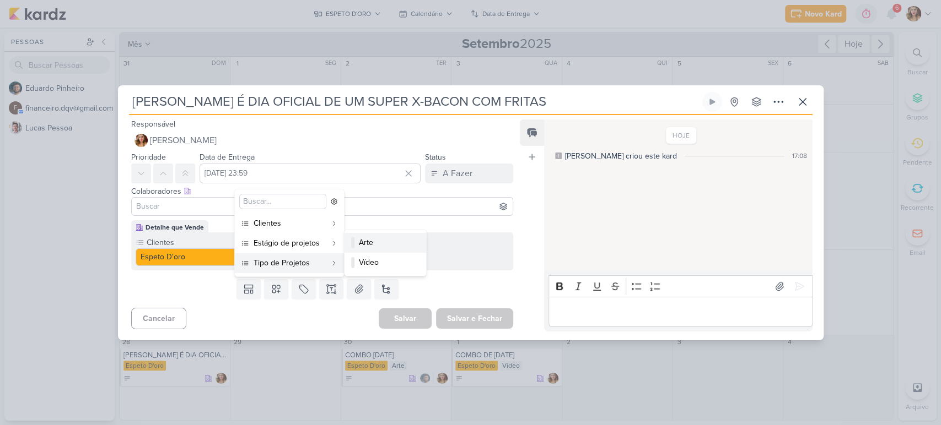
click at [403, 247] on div "Arte" at bounding box center [386, 243] width 54 height 12
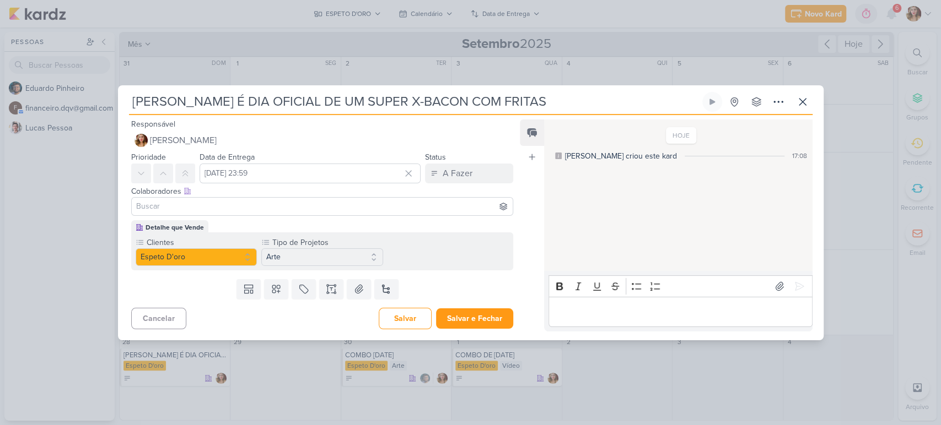
click at [422, 201] on input at bounding box center [322, 206] width 377 height 13
type input "ED"
click at [359, 229] on button "[PERSON_NAME]" at bounding box center [322, 228] width 381 height 20
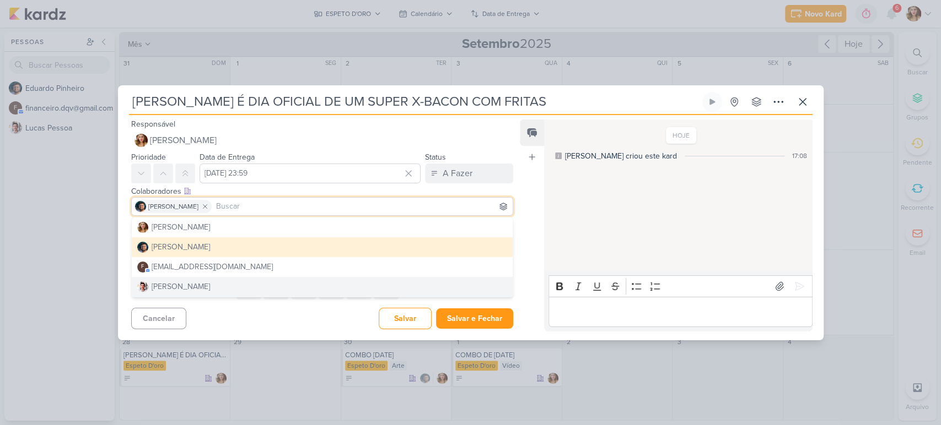
click at [527, 269] on div "Feed Atrelar email Solte o email para atrelar ao kard" at bounding box center [532, 226] width 24 height 212
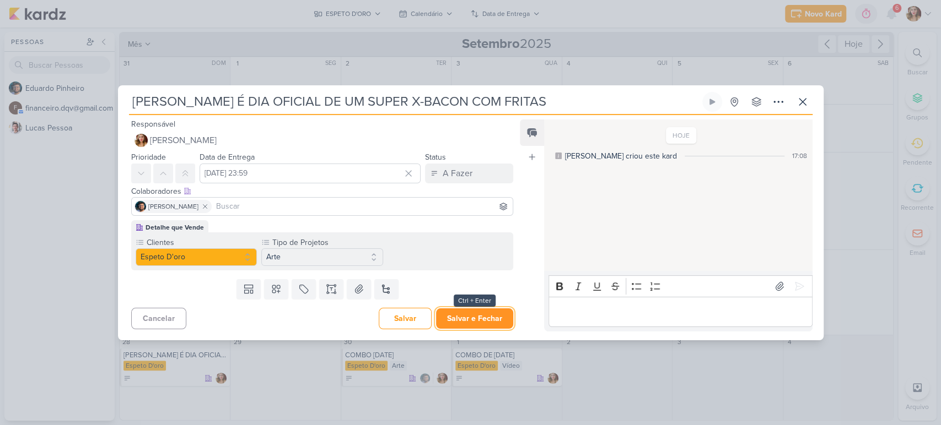
click at [500, 317] on button "Salvar e Fechar" at bounding box center [474, 319] width 77 height 20
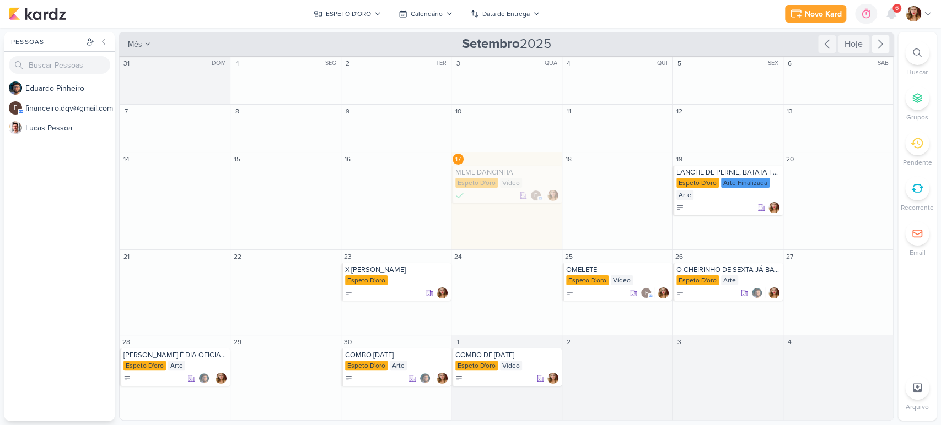
click at [875, 42] on icon at bounding box center [879, 43] width 13 height 13
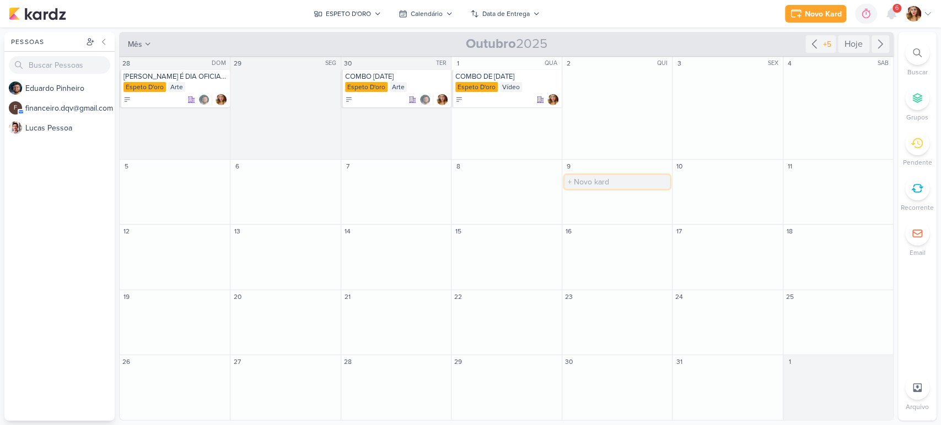
click at [622, 180] on input "text" at bounding box center [616, 182] width 105 height 14
type input "X-[GEOGRAPHIC_DATA]"
click at [624, 182] on div "Espeto D'oro" at bounding box center [618, 182] width 104 height 11
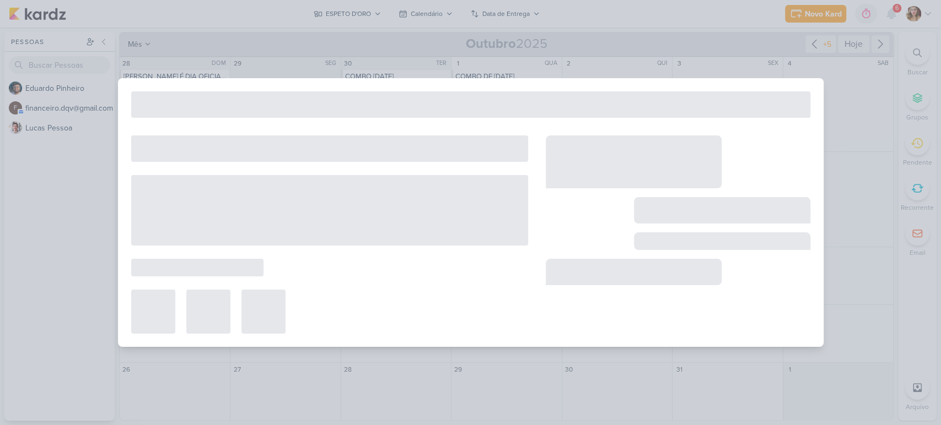
type input "X-[GEOGRAPHIC_DATA]"
type input "9 de outubro de 2025 às 23:59"
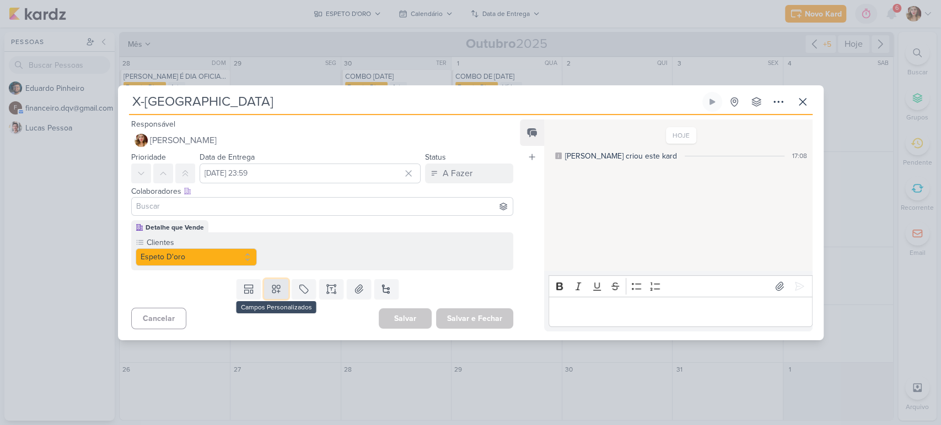
click at [280, 281] on button at bounding box center [276, 289] width 24 height 20
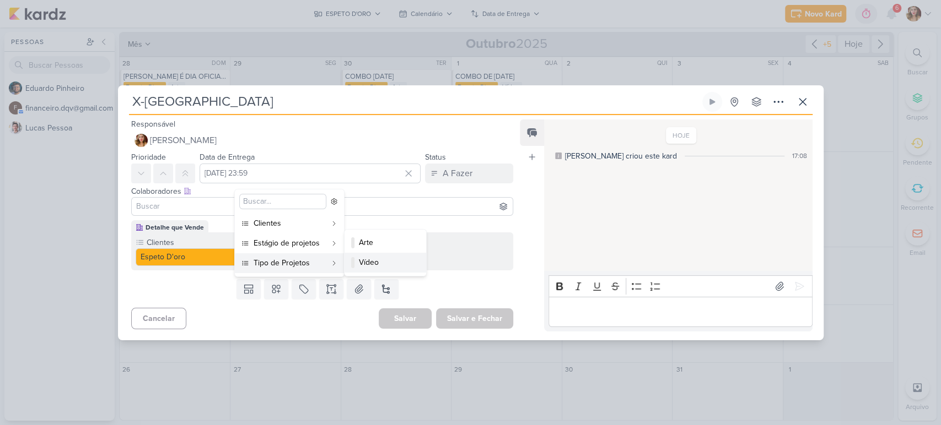
click at [386, 263] on div "Vídeo" at bounding box center [386, 263] width 54 height 12
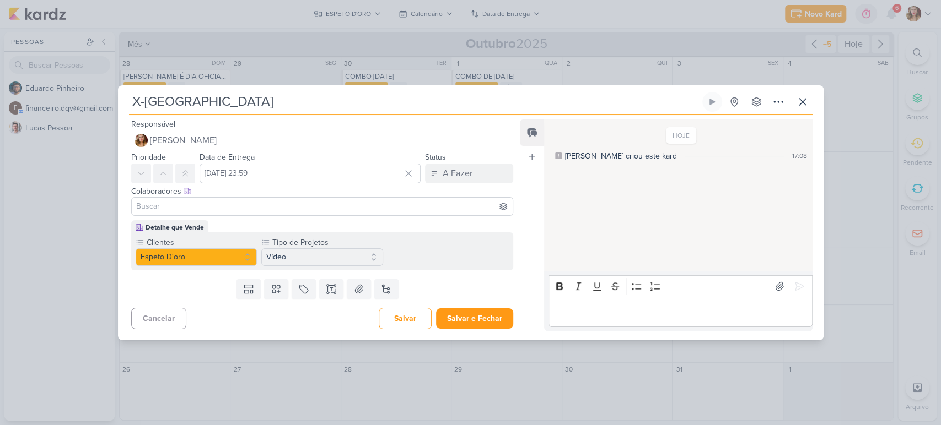
click at [467, 197] on div at bounding box center [322, 206] width 382 height 19
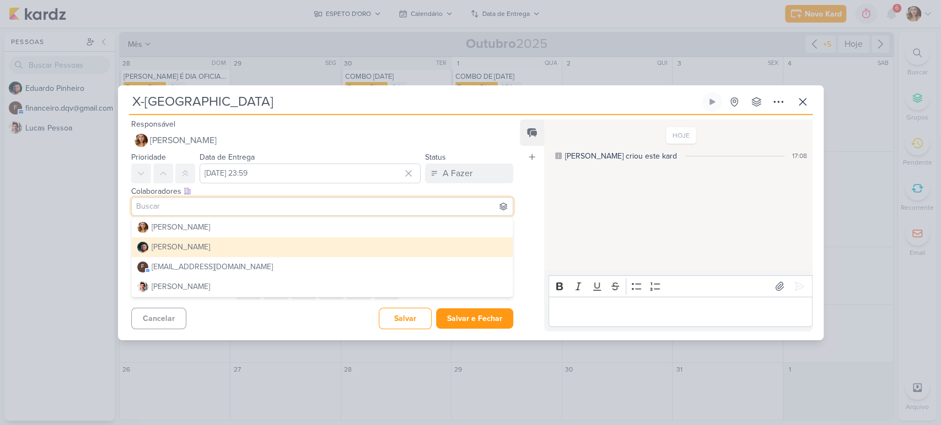
click at [465, 204] on input at bounding box center [322, 206] width 377 height 13
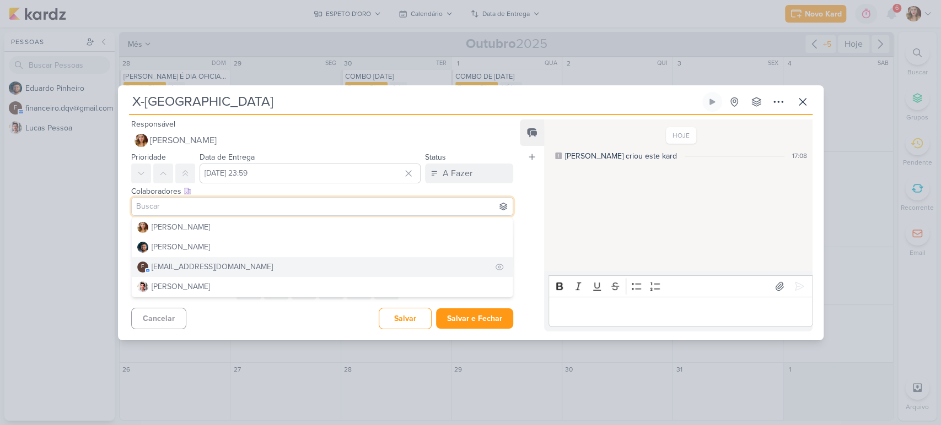
click at [372, 263] on button "f financeiro.dqv@gmail.com" at bounding box center [322, 267] width 381 height 20
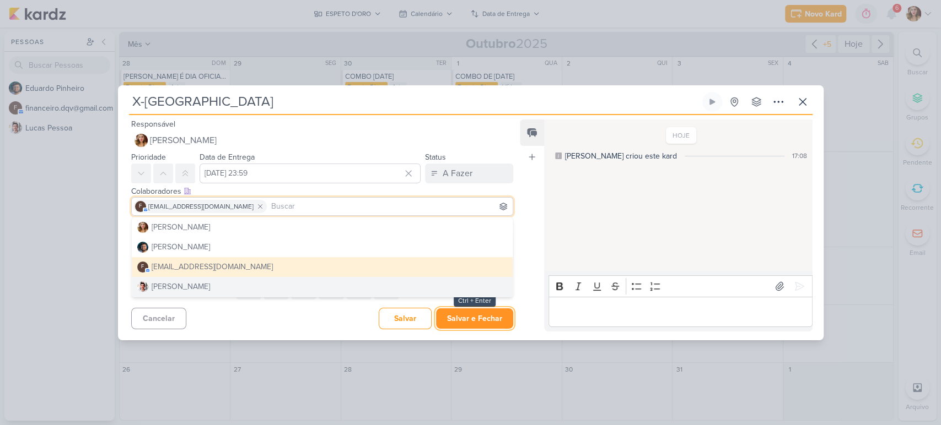
click at [462, 313] on button "Salvar e Fechar" at bounding box center [474, 319] width 77 height 20
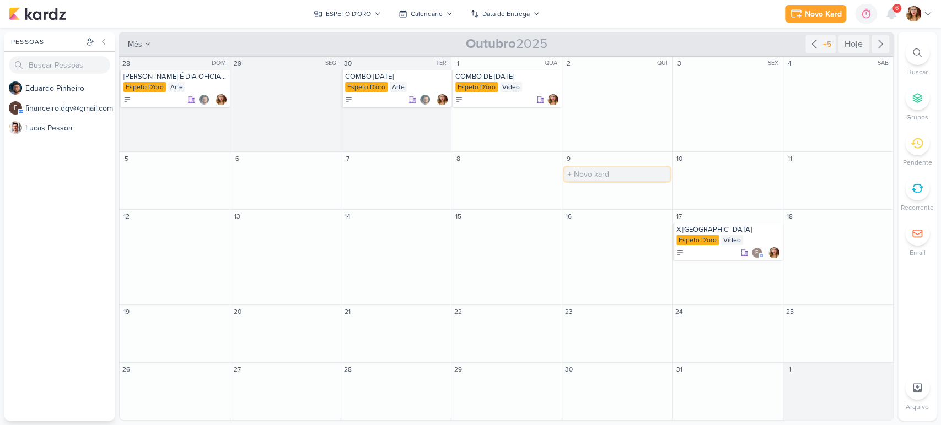
click at [600, 171] on input "text" at bounding box center [616, 175] width 105 height 14
type input "VICIADO NA MAIONESE DA ESPETO D'ORO"
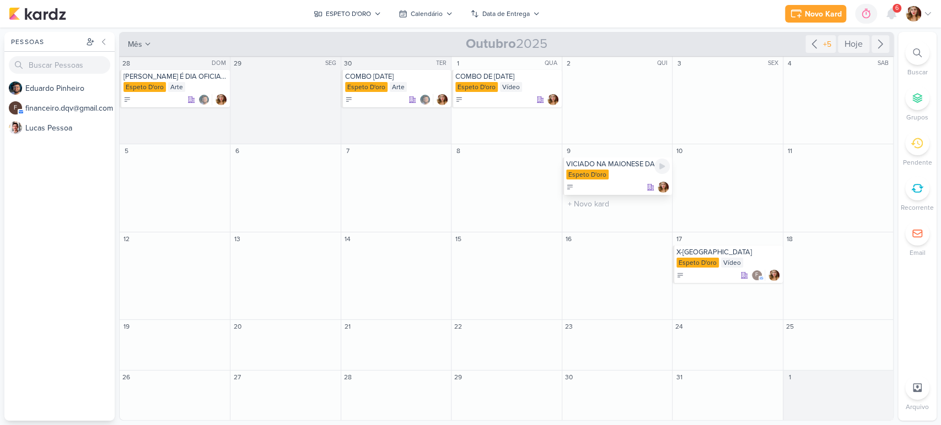
click at [613, 180] on div "Espeto D'oro" at bounding box center [618, 175] width 104 height 11
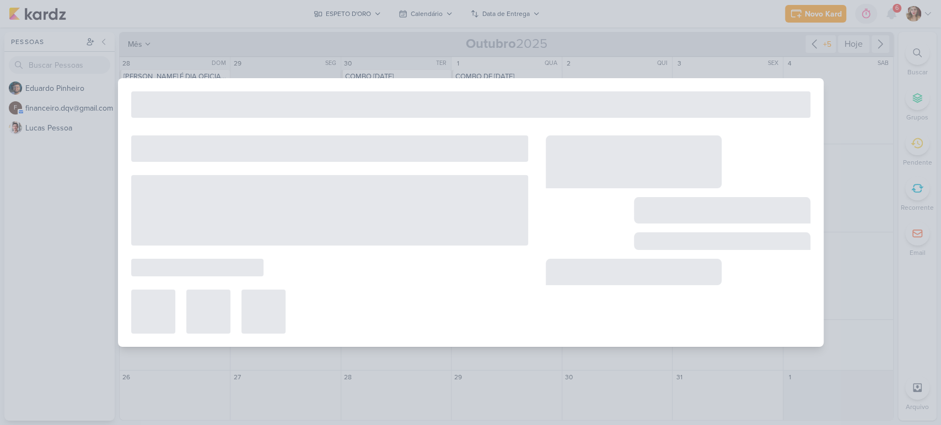
type input "VICIADO NA MAIONESE DA ESPETO D'ORO"
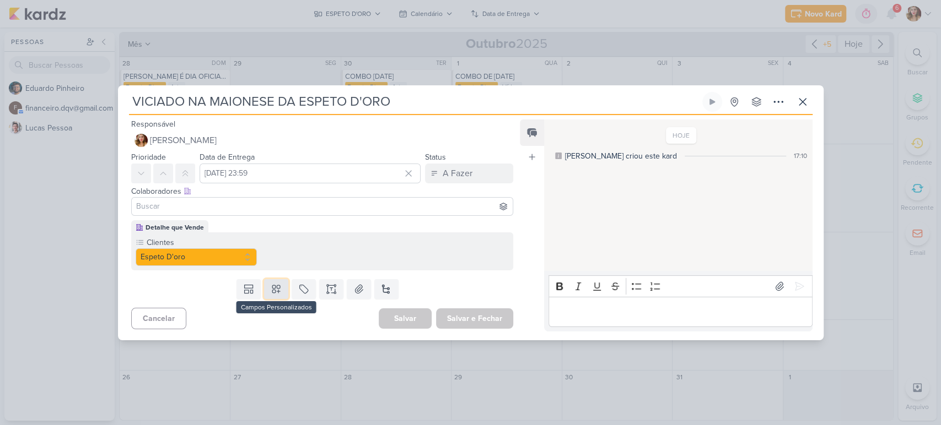
click at [280, 290] on button at bounding box center [276, 289] width 24 height 20
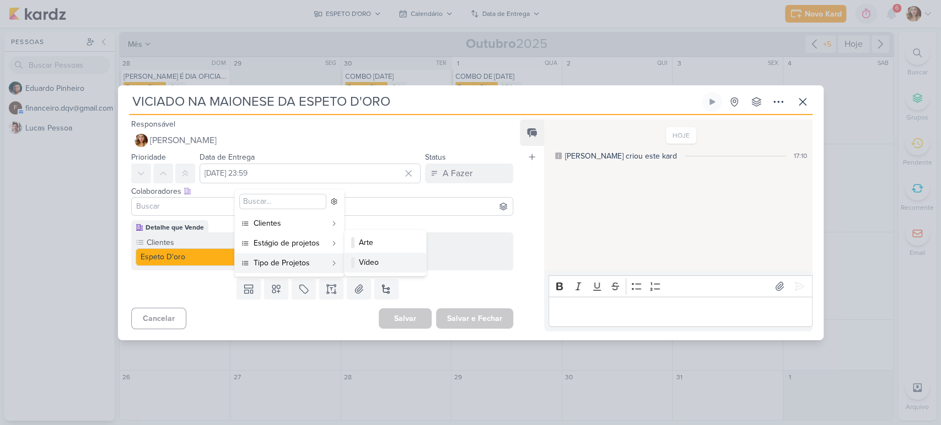
click at [353, 266] on div at bounding box center [352, 262] width 3 height 11
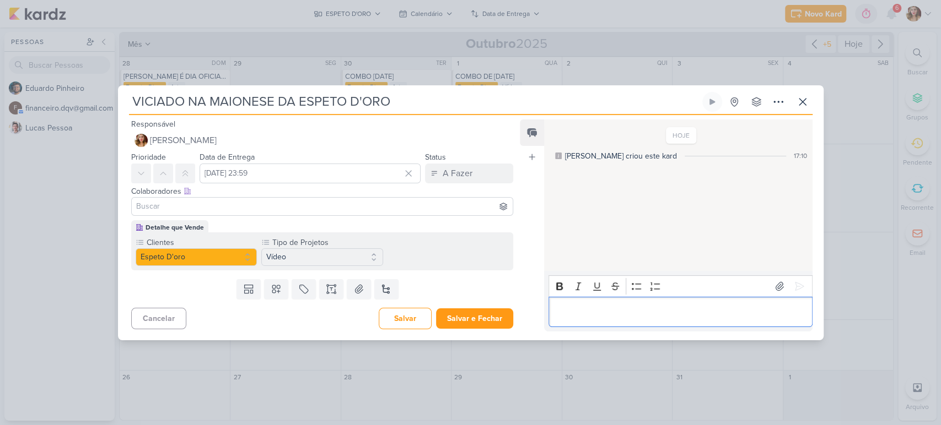
click at [627, 309] on p "Editor editing area: main" at bounding box center [680, 311] width 252 height 13
click at [481, 315] on button "Salvar e Fechar" at bounding box center [474, 319] width 77 height 20
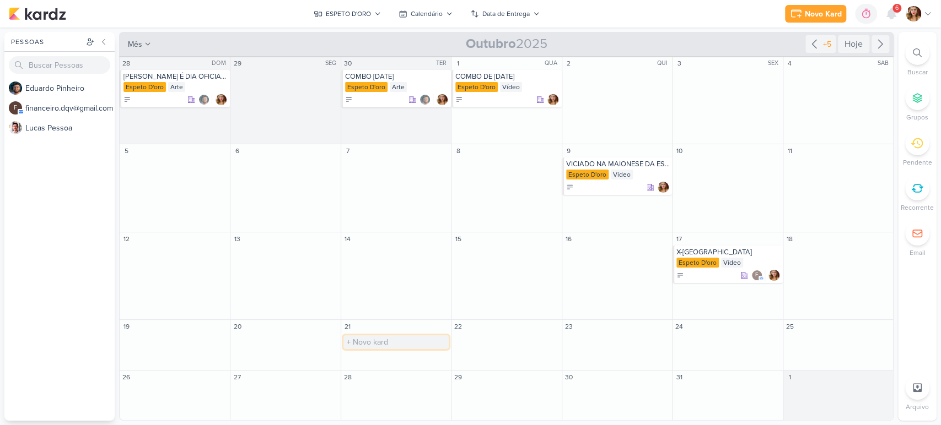
click at [412, 345] on input "text" at bounding box center [395, 343] width 105 height 14
type input "PRA ONDE VAI TODO O MEU DINHEIRO?"
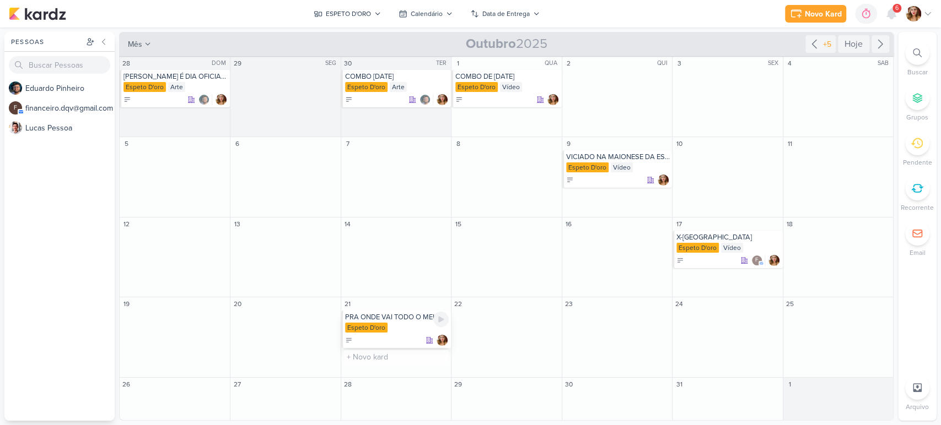
click at [401, 325] on div "Espeto D'oro" at bounding box center [397, 328] width 104 height 11
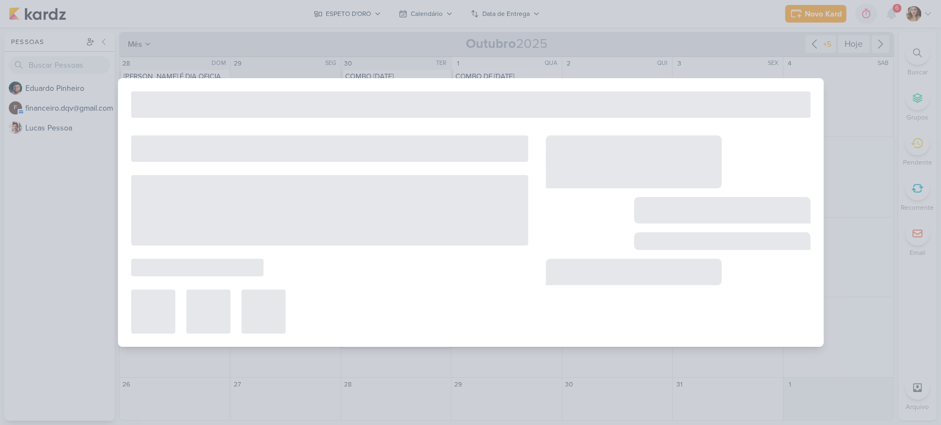
type input "PRA ONDE VAI TODO O MEU DINHEIRO?"
type input "21 de outubro de 2025 às 23:59"
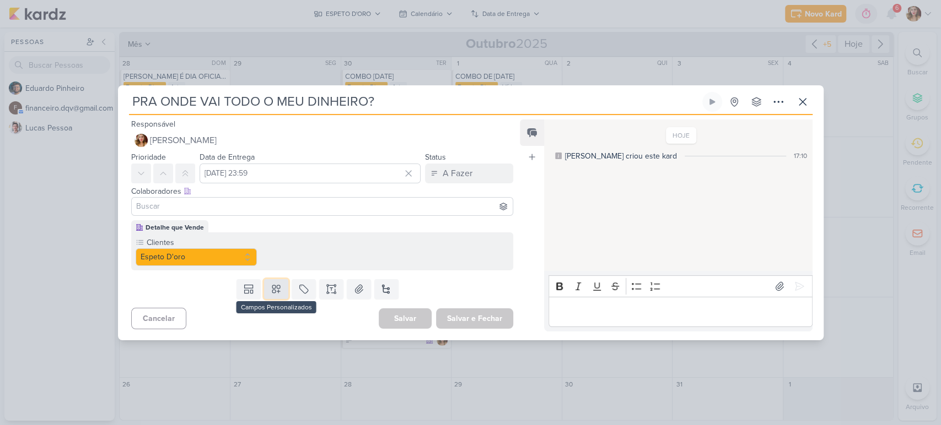
click at [278, 294] on icon at bounding box center [276, 289] width 11 height 11
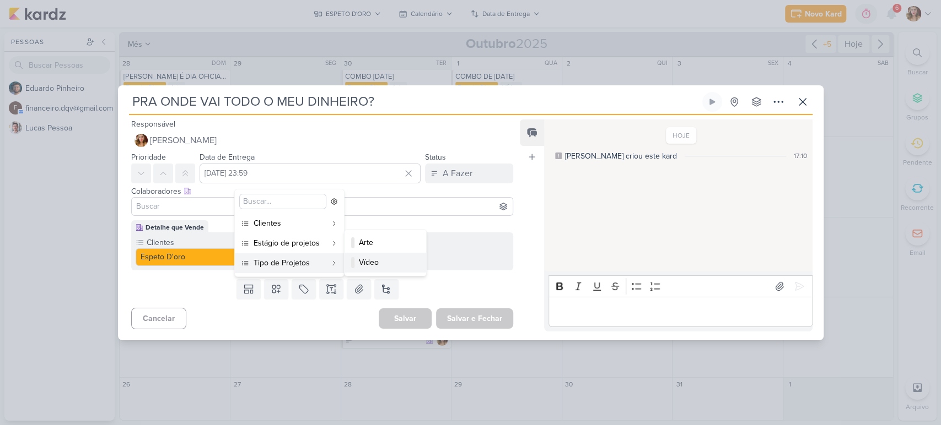
click at [426, 267] on button "Vídeo" at bounding box center [385, 263] width 82 height 20
click at [426, 267] on div "Clientes Espeto D'oro" at bounding box center [322, 252] width 382 height 38
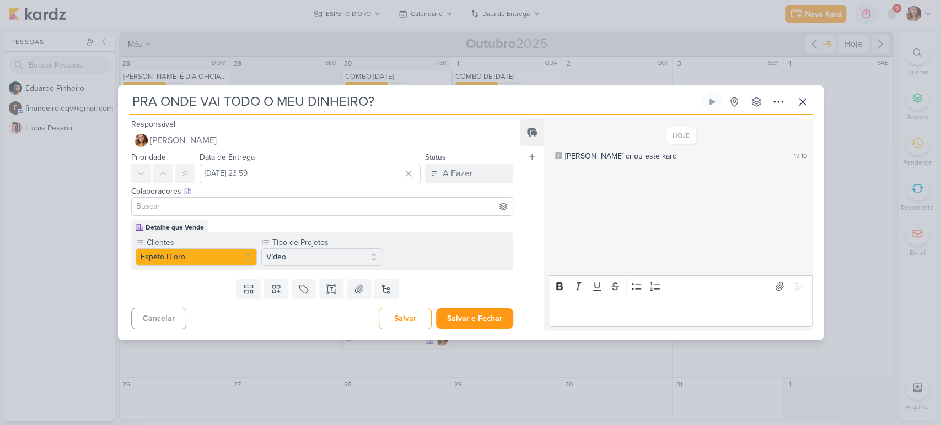
click at [647, 303] on div "Editor editing area: main" at bounding box center [679, 312] width 263 height 30
click at [499, 314] on button "Salvar e Fechar" at bounding box center [474, 319] width 77 height 20
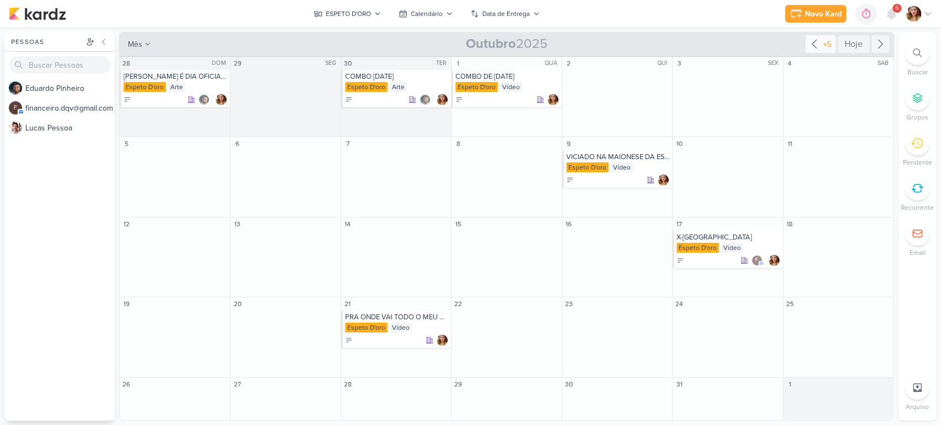
click at [824, 44] on div "+5" at bounding box center [827, 45] width 13 height 12
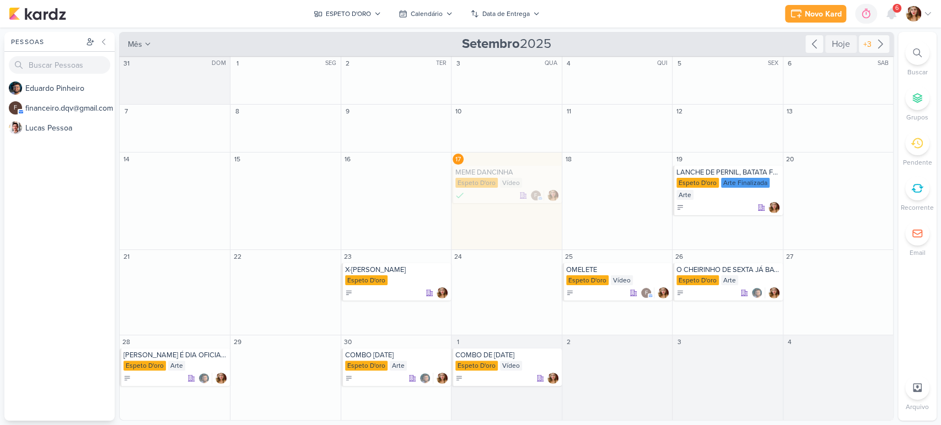
click at [860, 50] on div "+3" at bounding box center [874, 44] width 30 height 18
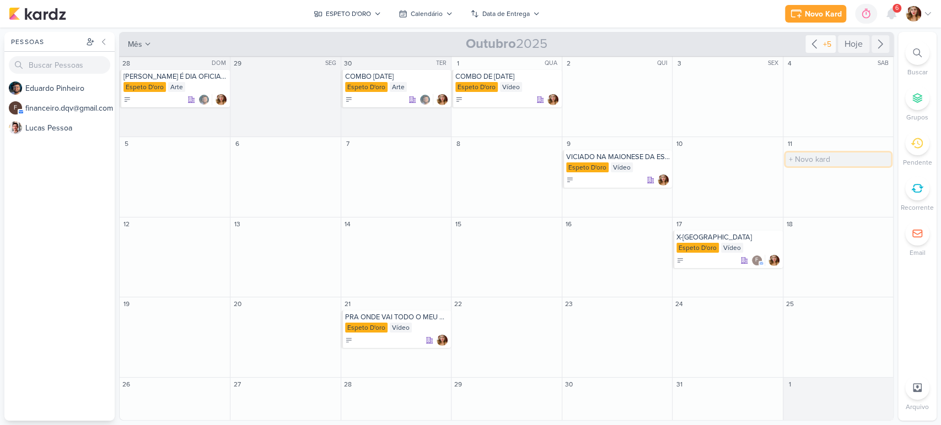
click at [819, 156] on input "text" at bounding box center [837, 160] width 105 height 14
type input "POR QUE TODO MUNDO AMA UM X-TUDO?"
click at [842, 171] on div "Espeto D'oro" at bounding box center [839, 168] width 104 height 11
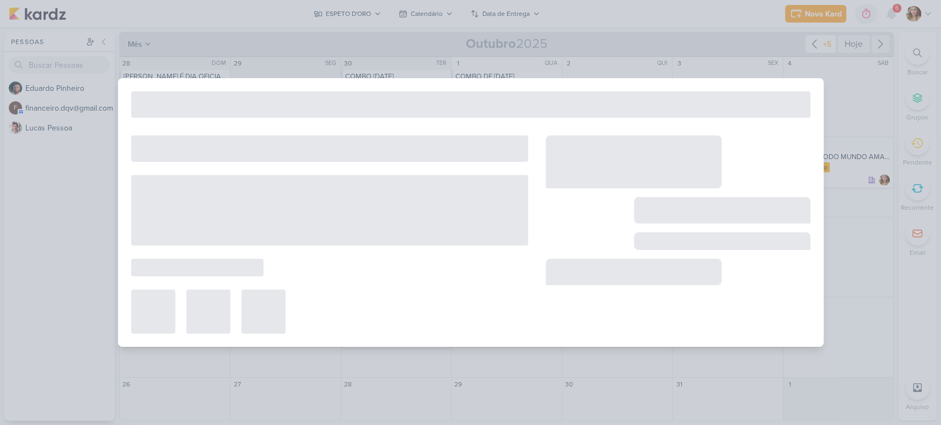
type input "POR QUE TODO MUNDO AMA UM X-TUDO?"
type input "[DATE] 23:59"
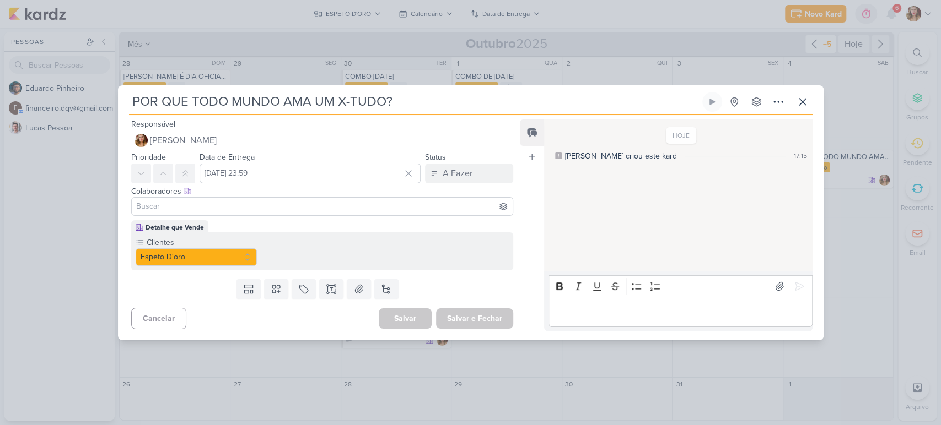
click at [672, 310] on p "Editor editing area: main" at bounding box center [680, 311] width 252 height 13
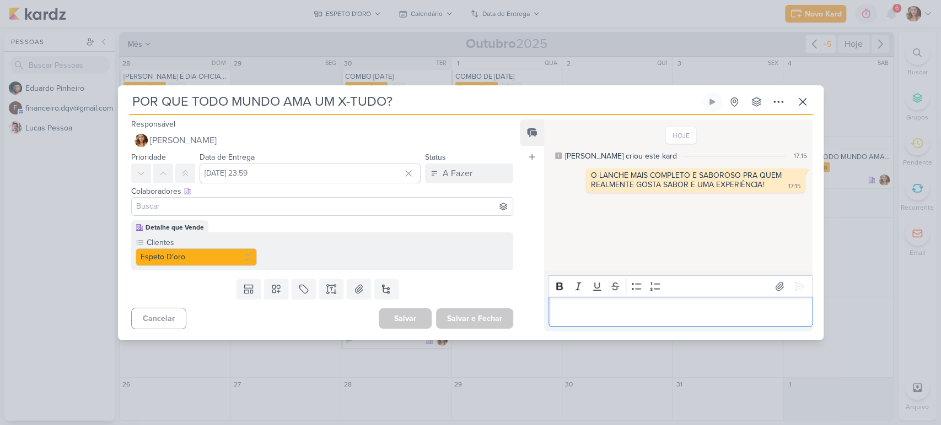
click at [370, 206] on input at bounding box center [322, 206] width 377 height 13
type input "ED"
click at [344, 228] on button "[PERSON_NAME]" at bounding box center [322, 228] width 381 height 20
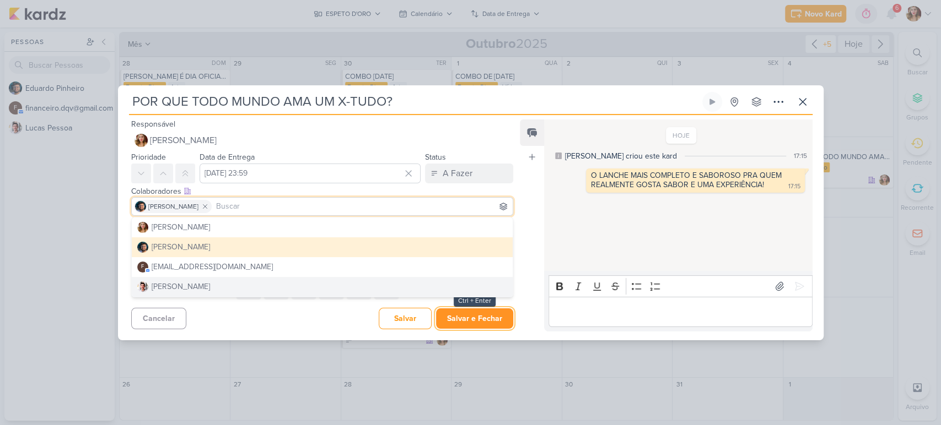
click at [481, 320] on button "Salvar e Fechar" at bounding box center [474, 319] width 77 height 20
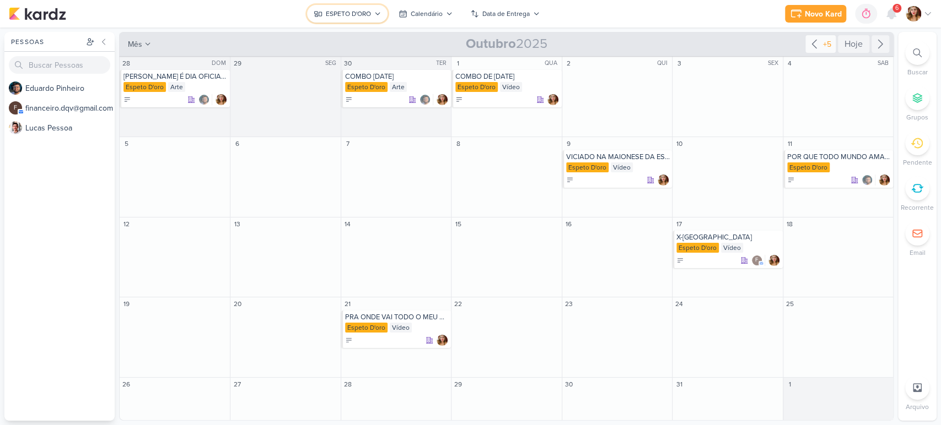
click at [370, 7] on button "ESPETO D'ORO" at bounding box center [347, 14] width 80 height 18
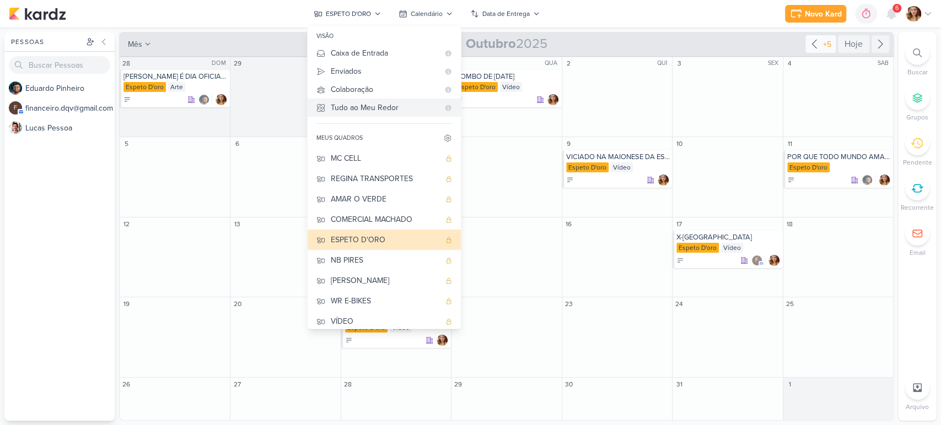
click at [412, 105] on div "Tudo ao Meu Redor" at bounding box center [385, 108] width 108 height 12
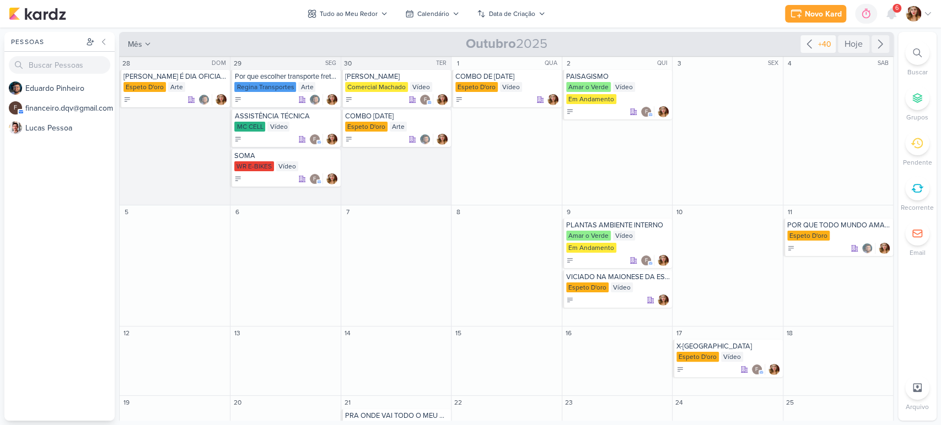
click at [365, 4] on div "Novo Kard Ctrl + k 0h0m Sessão desligada... Hoje 0h0m Semana 0h0m Mês 0h0m" at bounding box center [470, 14] width 923 height 28
click at [365, 12] on div "Tudo ao Meu Redor" at bounding box center [349, 14] width 58 height 10
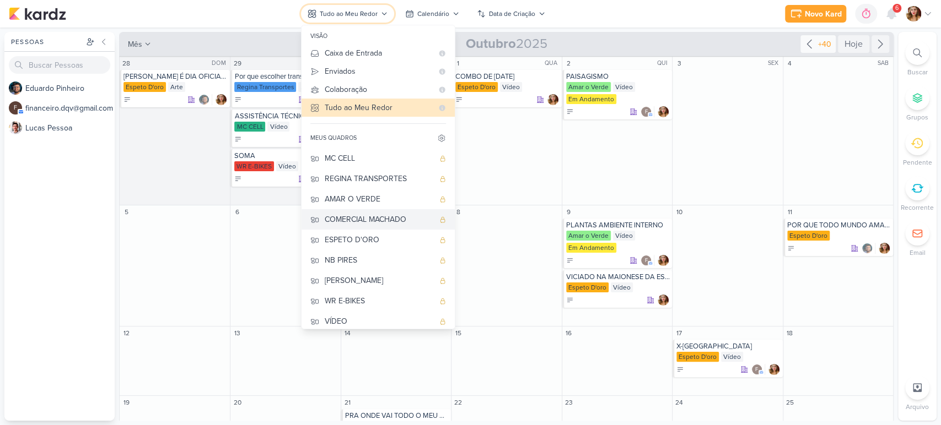
scroll to position [46, 0]
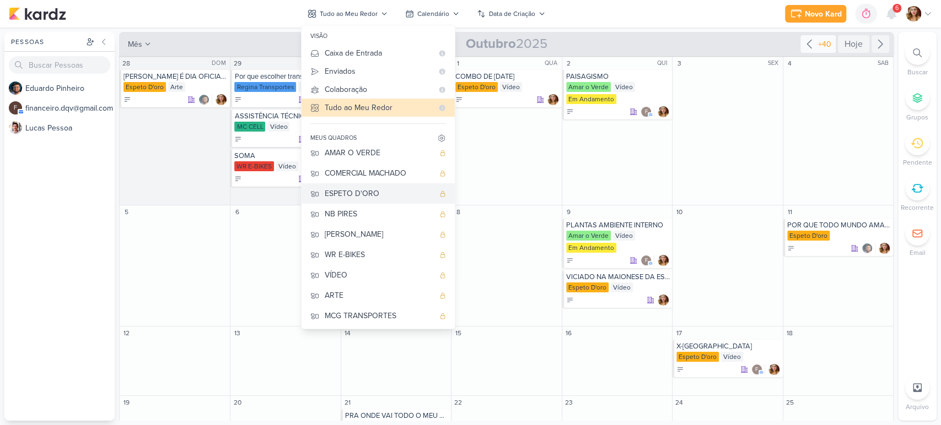
click at [379, 195] on div "ESPETO D'ORO" at bounding box center [379, 194] width 109 height 12
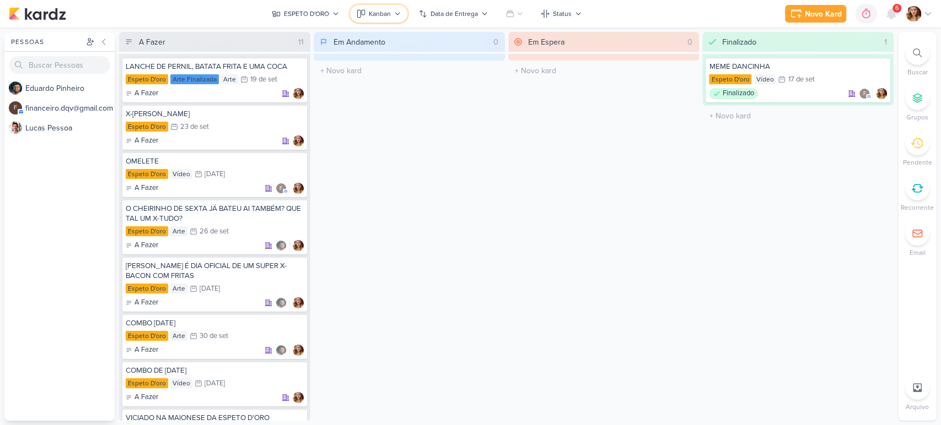
click at [402, 13] on button "Kanban" at bounding box center [378, 14] width 57 height 18
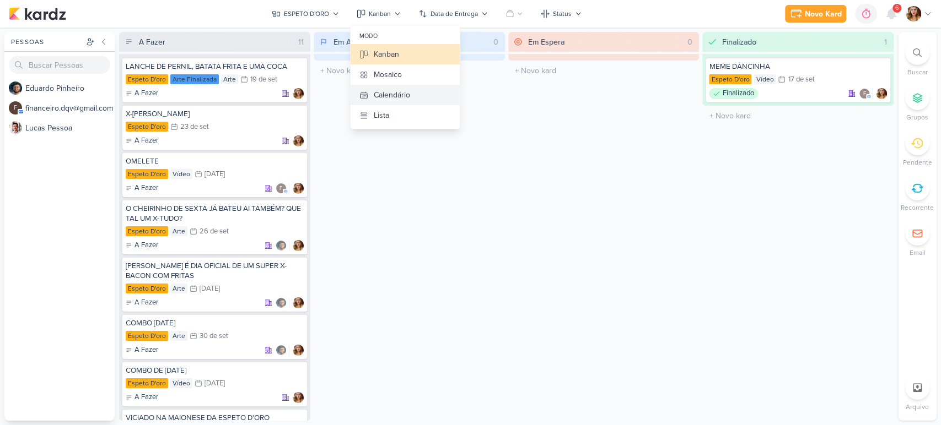
click at [428, 91] on button "Calendário" at bounding box center [404, 95] width 109 height 20
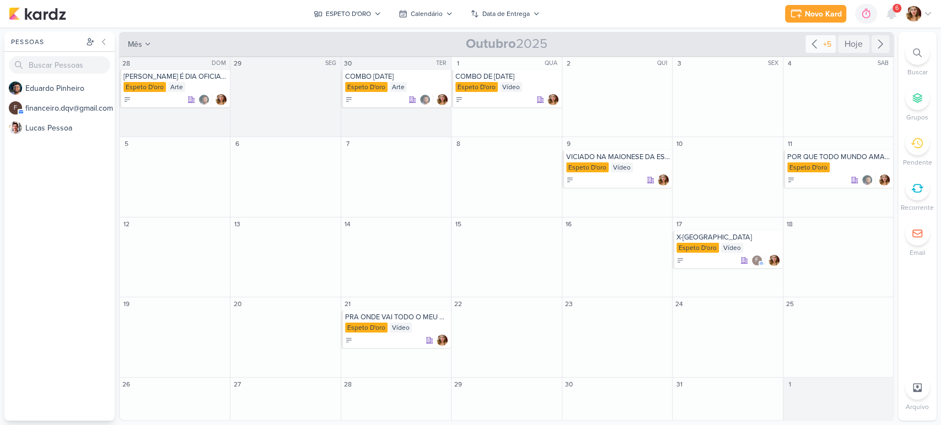
click at [822, 46] on div "+5" at bounding box center [827, 45] width 13 height 12
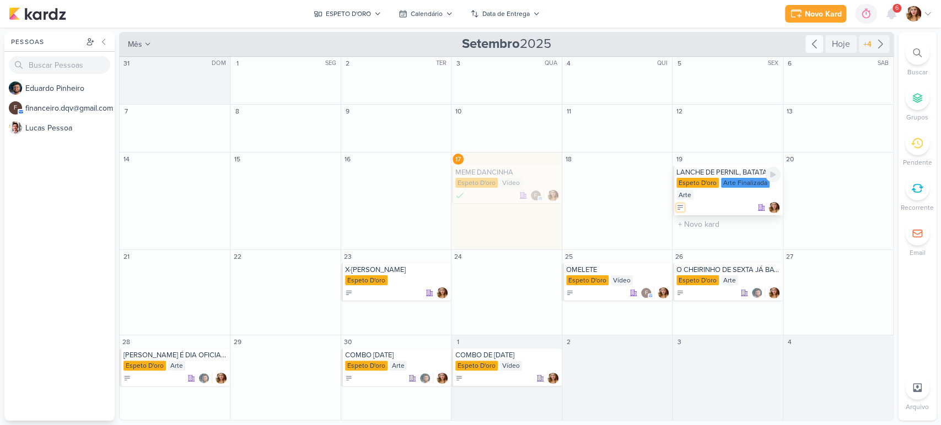
click at [681, 206] on icon at bounding box center [679, 208] width 5 height 4
click at [737, 261] on button "Finalizado" at bounding box center [731, 262] width 110 height 16
click at [462, 376] on icon at bounding box center [459, 379] width 8 height 8
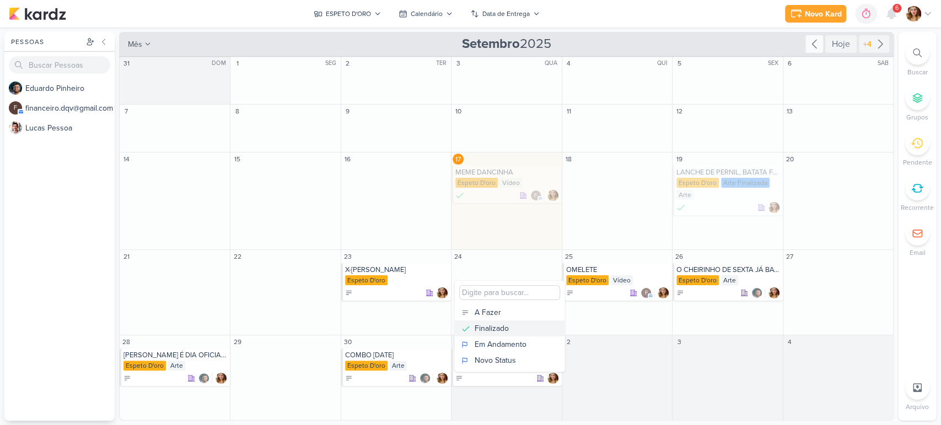
click at [510, 322] on button "Finalizado" at bounding box center [510, 329] width 110 height 16
click at [867, 47] on div "+4" at bounding box center [867, 45] width 13 height 12
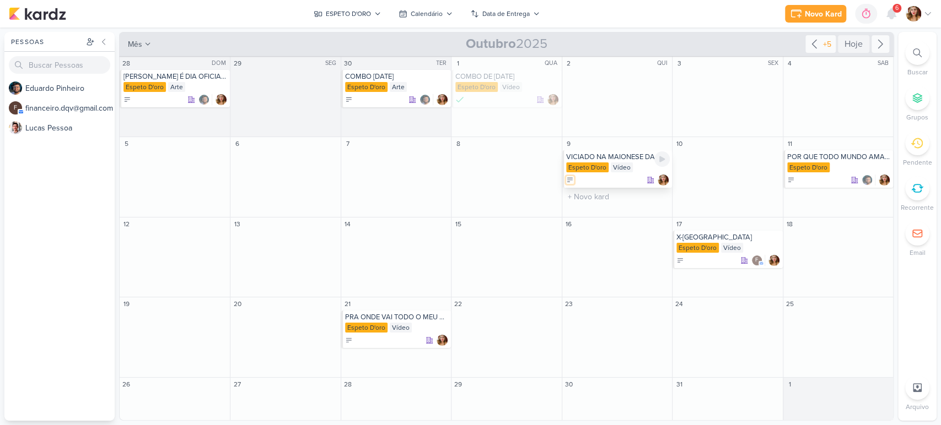
click at [568, 181] on icon at bounding box center [569, 180] width 5 height 4
click at [636, 237] on button "Finalizado" at bounding box center [620, 234] width 110 height 16
click at [347, 337] on icon at bounding box center [349, 341] width 8 height 8
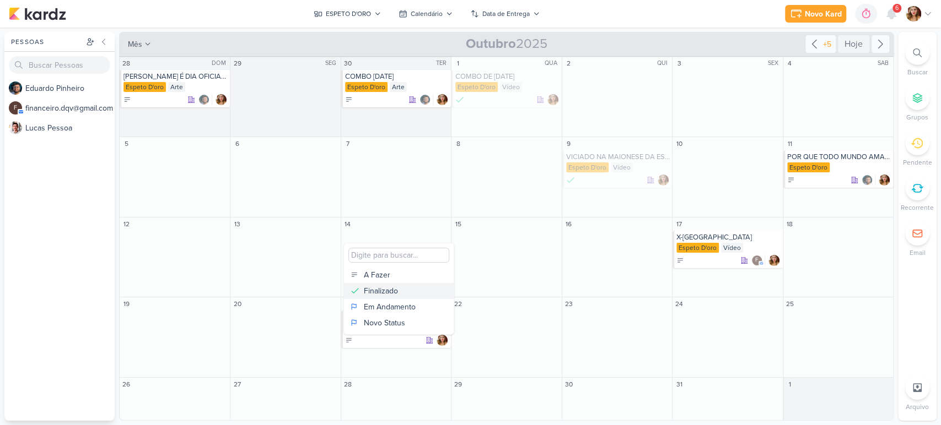
click at [376, 290] on div "Finalizado" at bounding box center [381, 291] width 34 height 12
click at [352, 343] on icon at bounding box center [349, 340] width 11 height 11
click at [397, 305] on div "Em Andamento" at bounding box center [390, 306] width 52 height 12
click at [395, 339] on div at bounding box center [397, 340] width 104 height 11
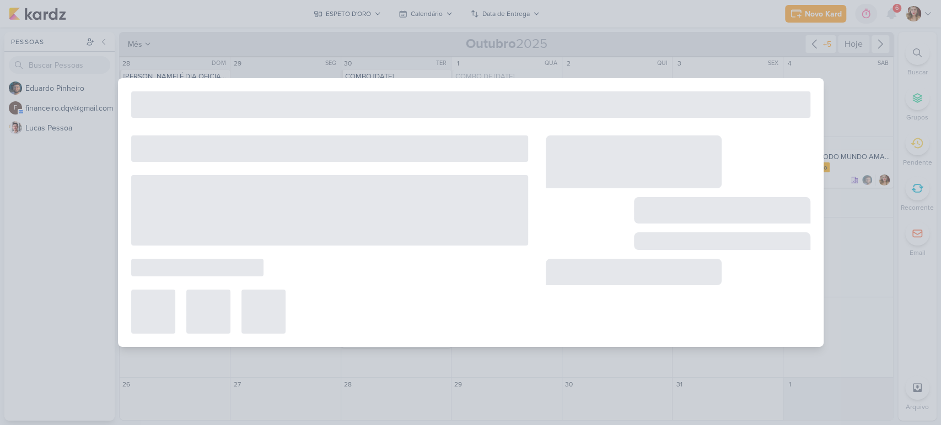
type input "PRA ONDE VAI TODO O MEU DINHEIRO?"
type input "21 de outubro de 2025 às 23:59"
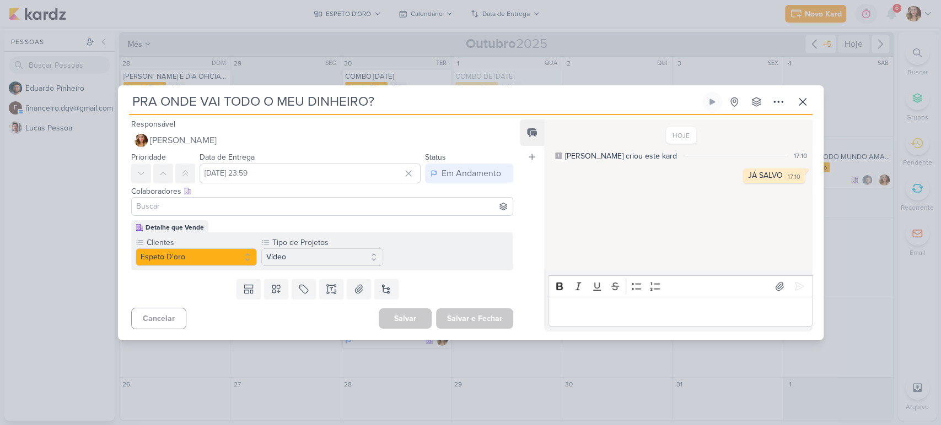
click at [636, 307] on p "Editor editing area: main" at bounding box center [680, 311] width 252 height 13
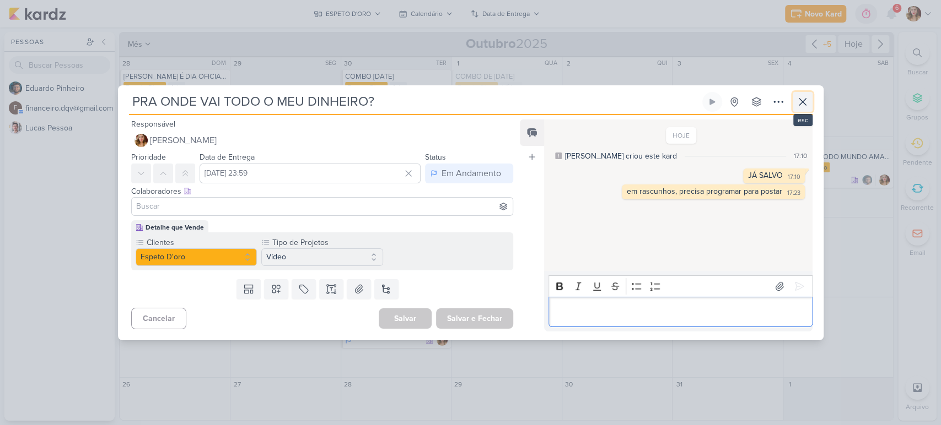
click at [798, 94] on button at bounding box center [802, 102] width 20 height 20
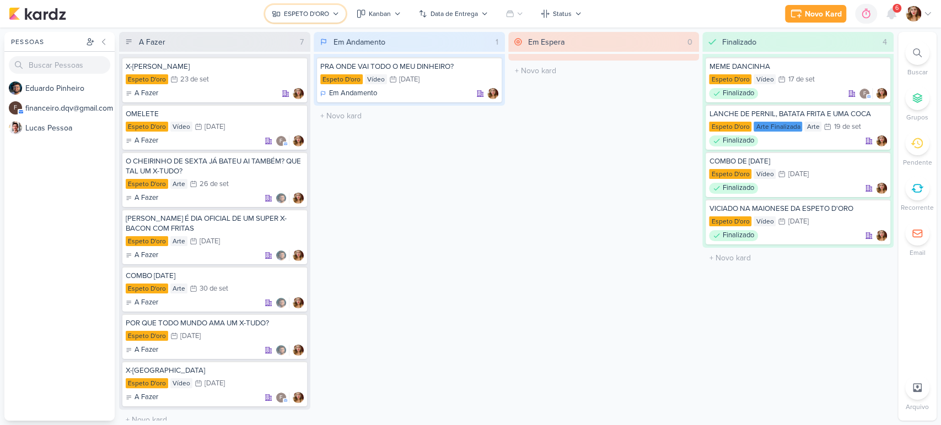
click at [309, 9] on div "ESPETO D'ORO" at bounding box center [306, 14] width 45 height 10
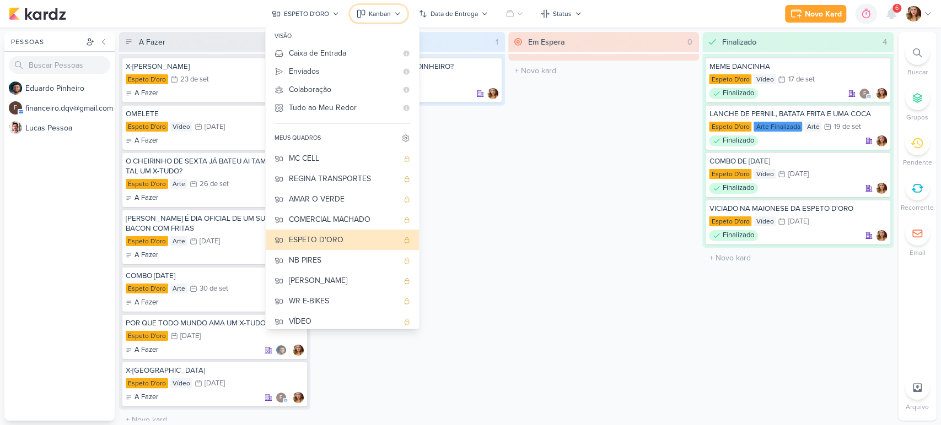
click at [364, 18] on icon at bounding box center [361, 13] width 9 height 9
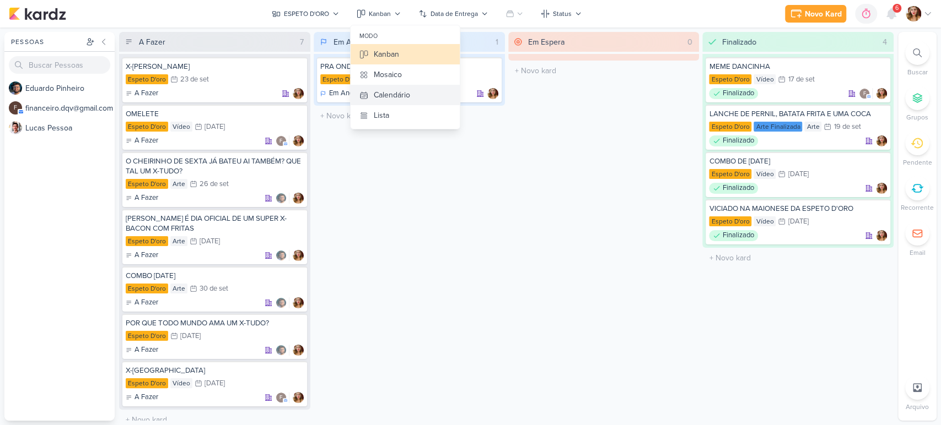
click at [417, 91] on button "Calendário" at bounding box center [404, 95] width 109 height 20
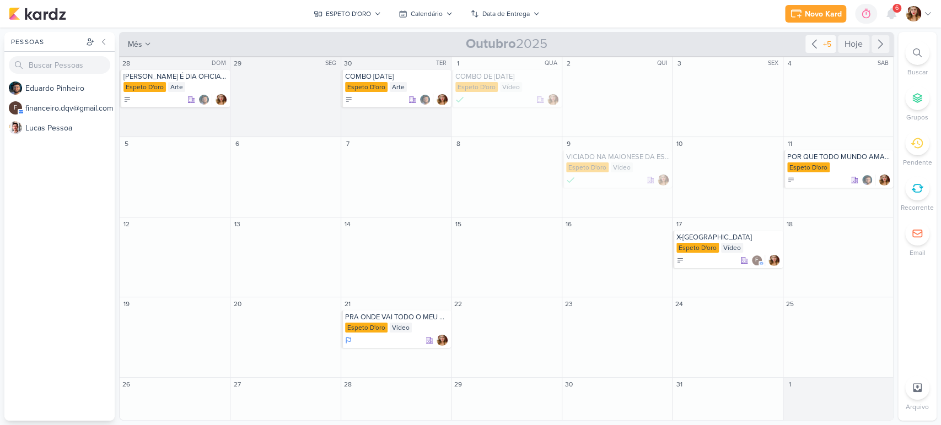
click at [827, 41] on div "+5" at bounding box center [827, 45] width 13 height 12
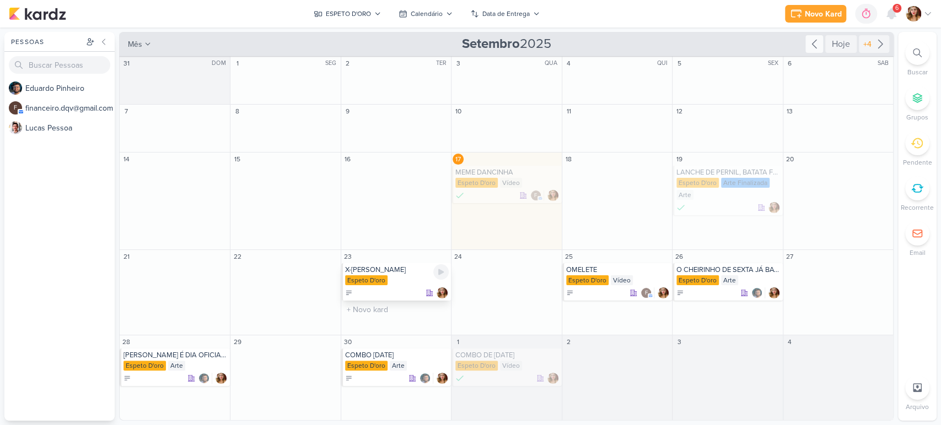
click at [415, 284] on div "Espeto D'oro" at bounding box center [397, 281] width 104 height 11
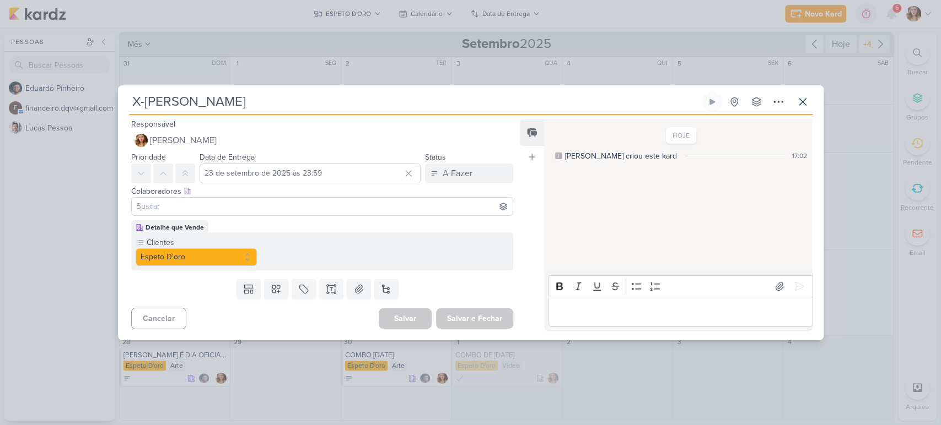
click at [278, 210] on input at bounding box center [322, 206] width 377 height 13
type input "ed"
click at [269, 234] on button "[PERSON_NAME]" at bounding box center [322, 228] width 381 height 20
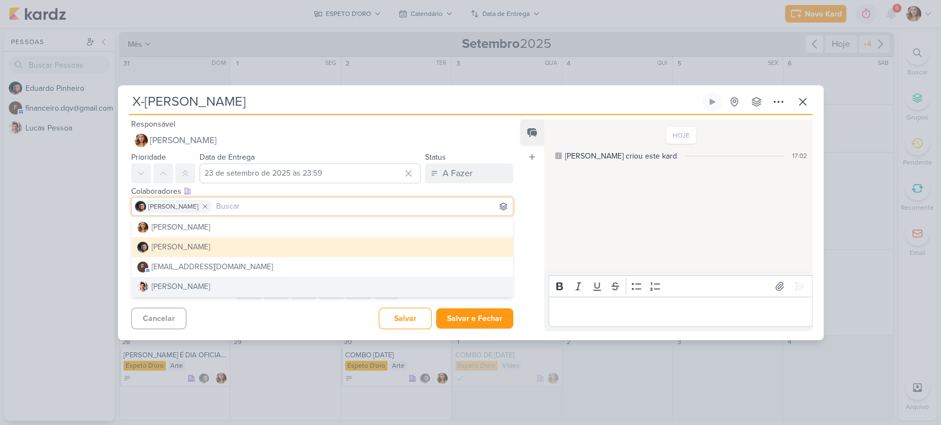
click at [279, 314] on div "Cancelar [GEOGRAPHIC_DATA] Salvar e Fechar Ctrl + Enter" at bounding box center [318, 318] width 400 height 28
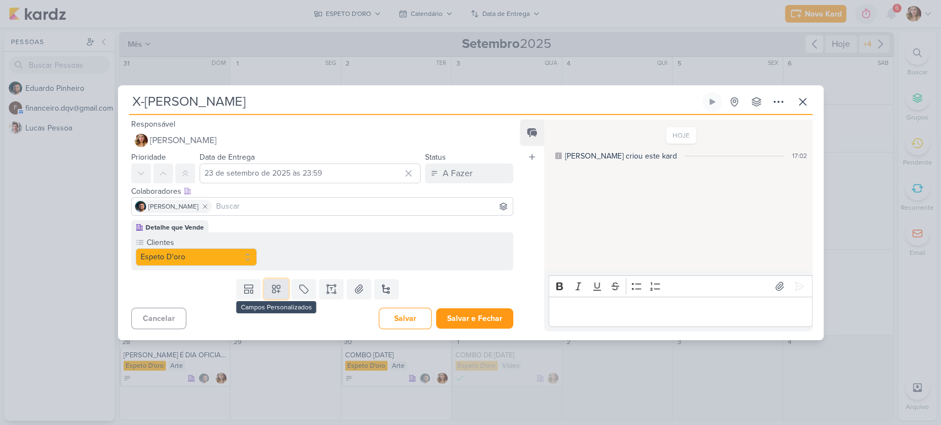
click at [273, 294] on icon at bounding box center [276, 289] width 11 height 11
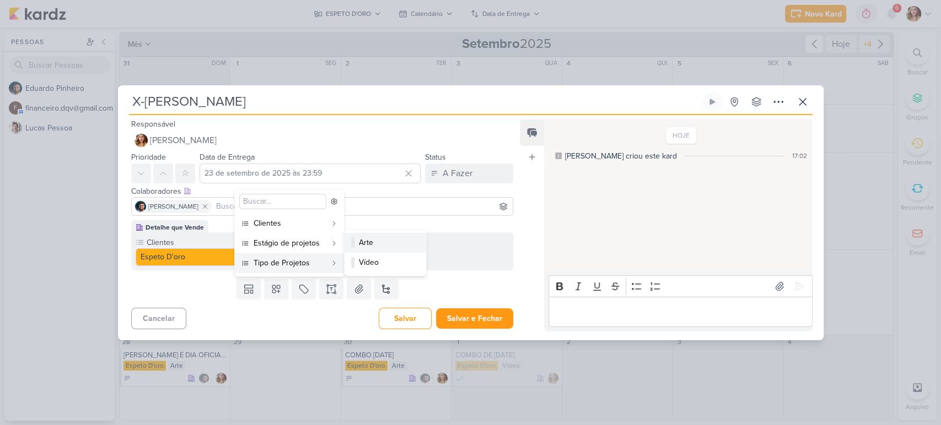
click at [392, 246] on div "Arte" at bounding box center [386, 243] width 54 height 12
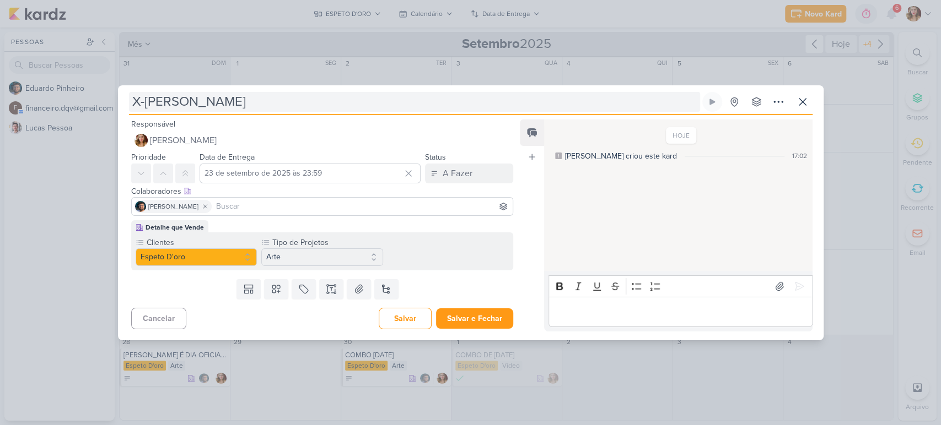
click at [312, 94] on input "X-[PERSON_NAME]" at bounding box center [414, 102] width 571 height 20
paste input "BACON FILÉ DE FRANGO"
type input "X BACON FILÉ DE FRANGO"
click at [494, 331] on div "Cancelar [GEOGRAPHIC_DATA] Salvar e Fechar Ctrl + Enter" at bounding box center [318, 318] width 400 height 28
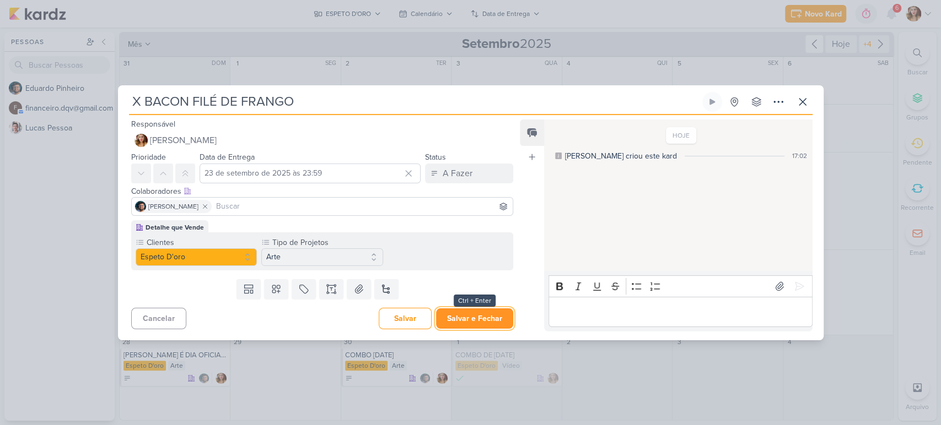
click at [495, 327] on button "Salvar e Fechar" at bounding box center [474, 319] width 77 height 20
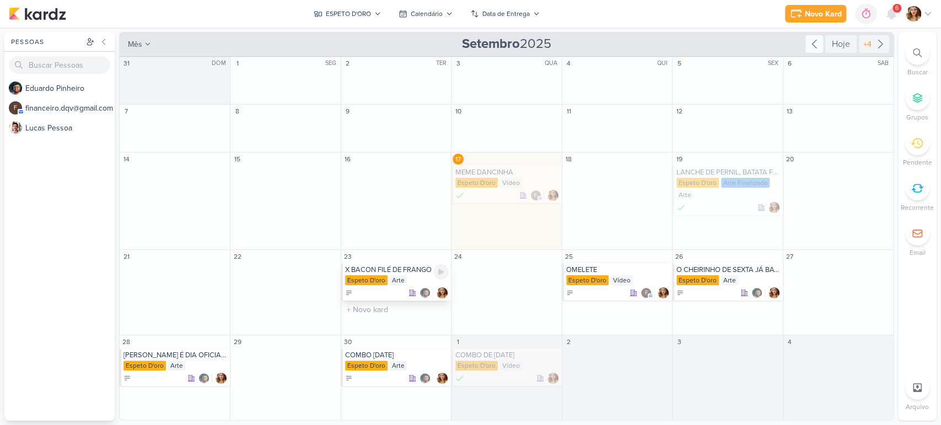
click at [414, 280] on div "Espeto D'oro Arte" at bounding box center [397, 281] width 104 height 11
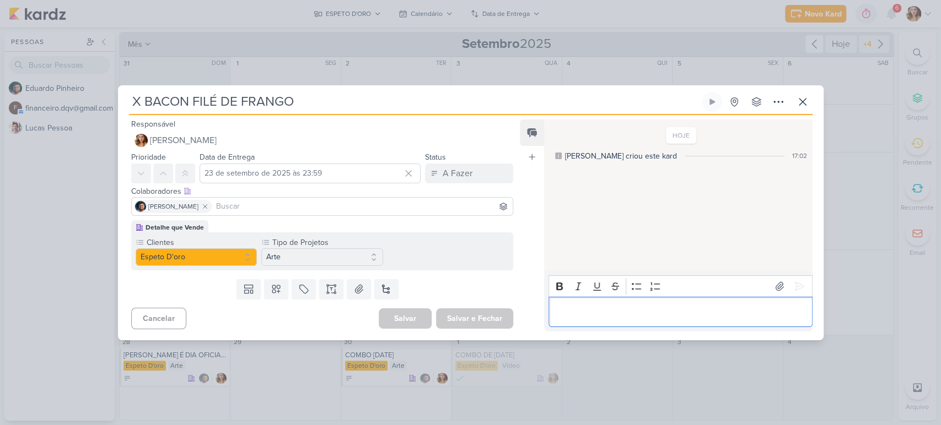
click at [651, 306] on p "Editor editing area: main" at bounding box center [680, 311] width 252 height 13
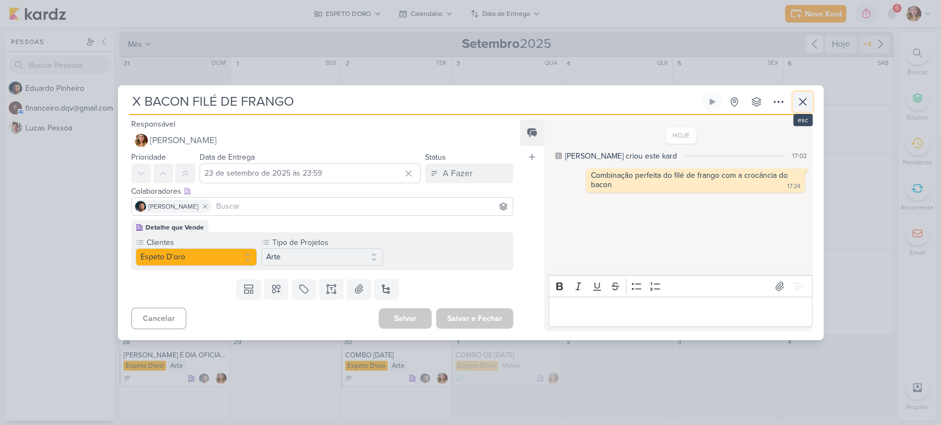
click at [801, 99] on icon at bounding box center [802, 101] width 13 height 13
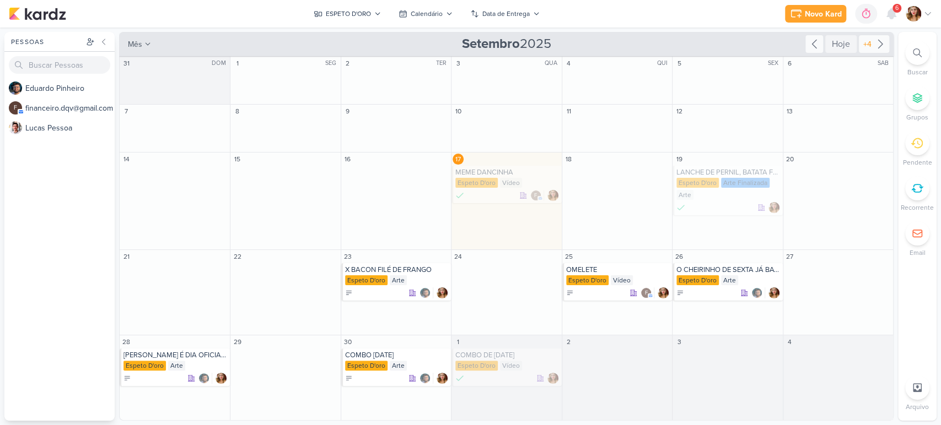
click at [876, 35] on div "+4" at bounding box center [874, 44] width 30 height 18
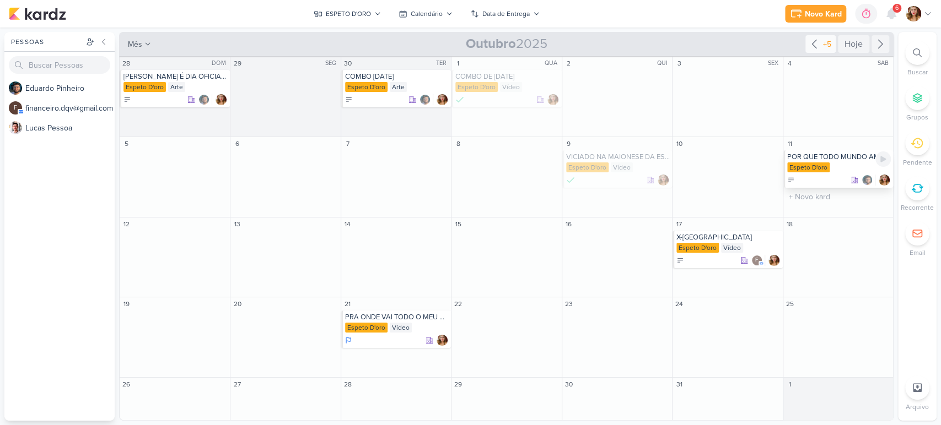
click at [832, 160] on div "POR QUE TODO MUNDO AMA UM X-TUDO?" at bounding box center [839, 157] width 104 height 9
click at [355, 18] on div "ESPETO D'ORO" at bounding box center [348, 14] width 45 height 10
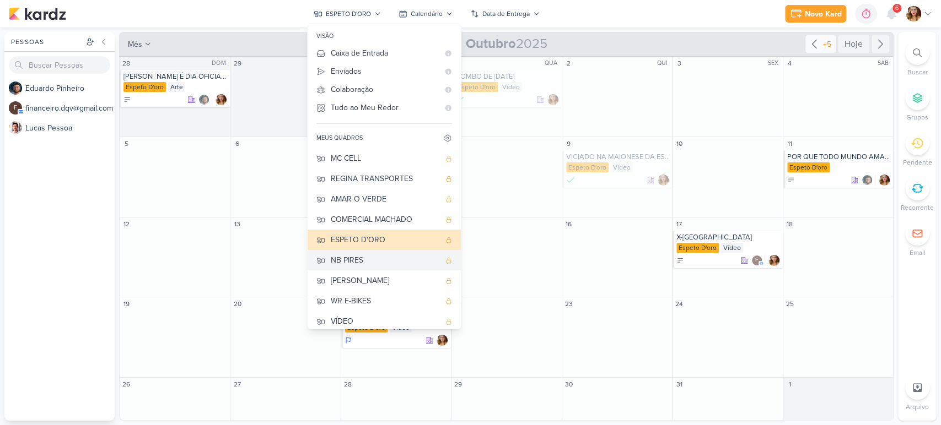
click at [390, 256] on div "NB PIRES" at bounding box center [385, 261] width 109 height 12
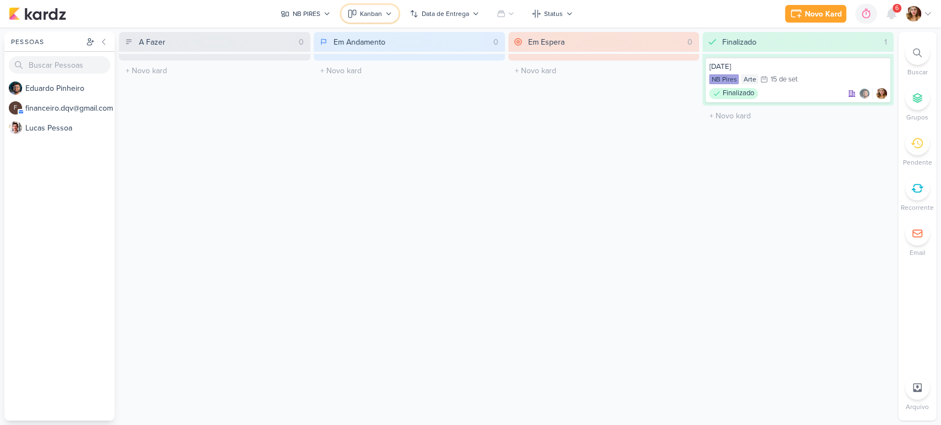
click at [377, 10] on div "Kanban" at bounding box center [371, 14] width 22 height 10
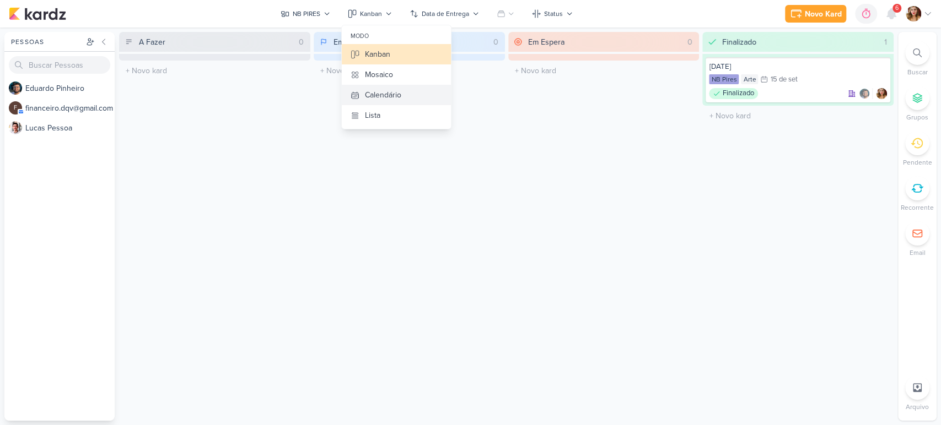
click at [407, 98] on button "Calendário" at bounding box center [396, 95] width 109 height 20
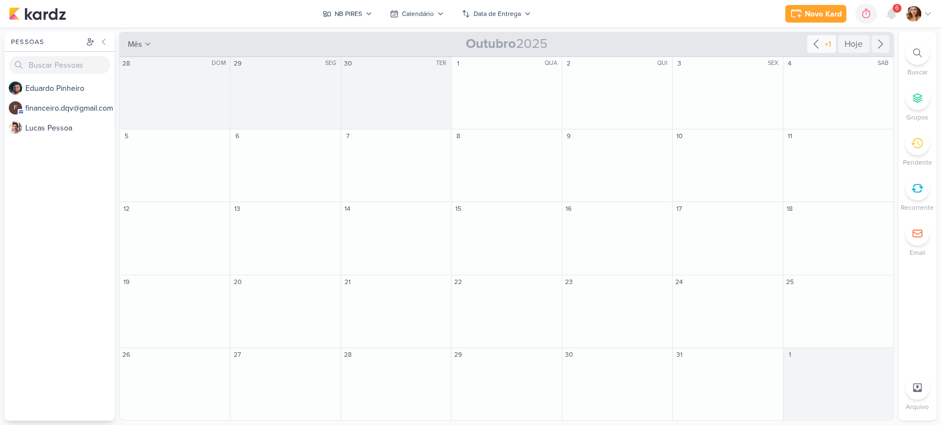
click at [819, 41] on icon at bounding box center [815, 43] width 13 height 13
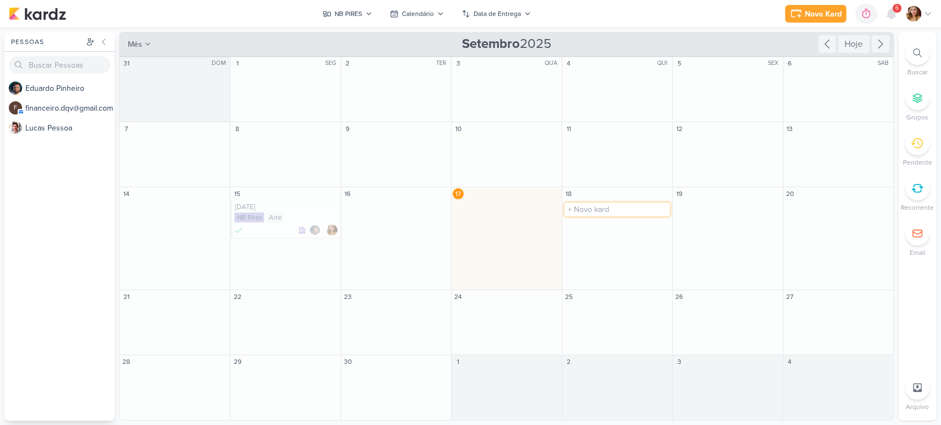
click at [622, 215] on input "text" at bounding box center [616, 210] width 105 height 14
type input "J"
type input "VOCÊ CONHECE O REQUINTE DE TER UM BANHEIRO COM [PERSON_NAME]?"
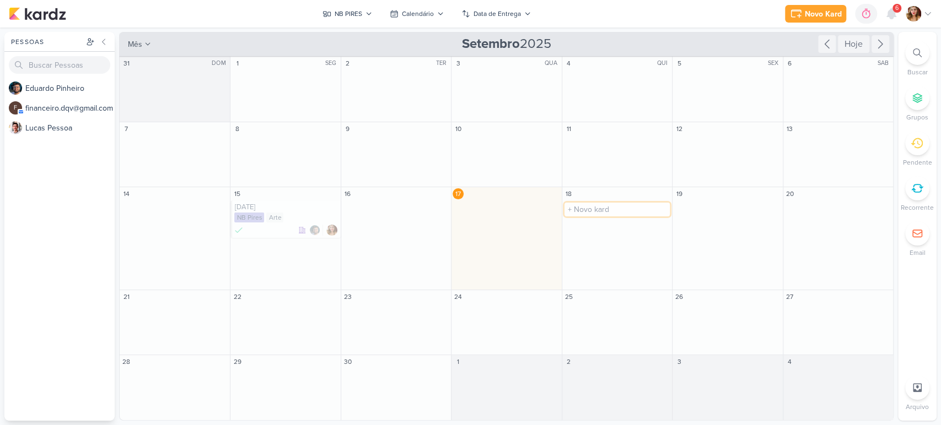
scroll to position [0, 0]
click at [613, 206] on div "VOCÊ CONHECE O REQUINTE DE TER UM BANHEIRO COM [PERSON_NAME]?" at bounding box center [618, 207] width 104 height 9
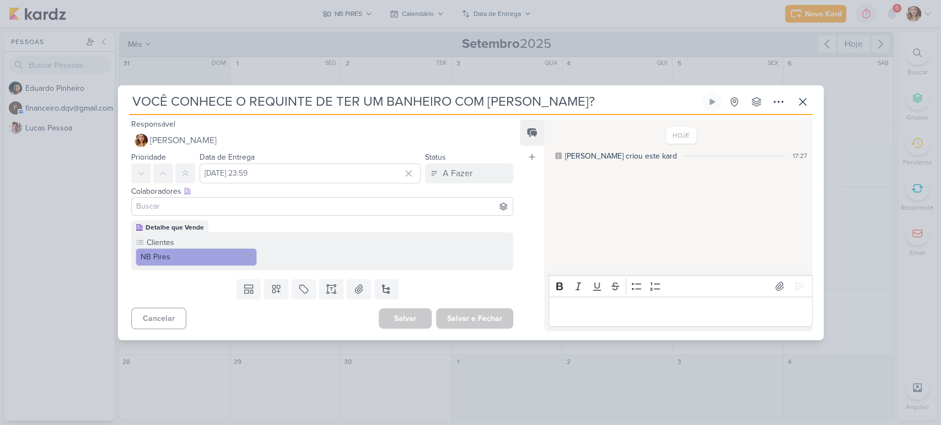
click at [275, 206] on input at bounding box center [322, 206] width 377 height 13
type input "ED"
drag, startPoint x: 249, startPoint y: 246, endPoint x: 311, endPoint y: 221, distance: 67.7
click at [311, 221] on div "Responsável [PERSON_NAME] Nenhum contato encontrado create new contact Novo Con…" at bounding box center [318, 224] width 400 height 214
click at [311, 221] on div "Detalhe que Vende Clientes NB Pires" at bounding box center [322, 245] width 382 height 50
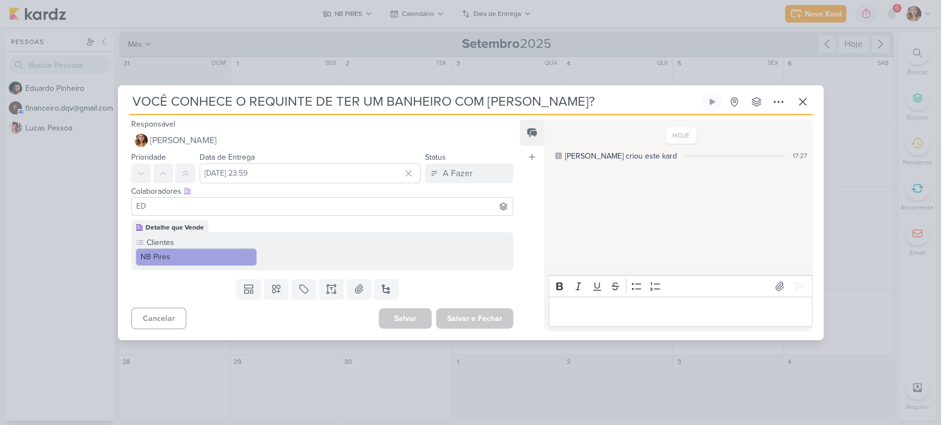
click at [314, 198] on div "ED" at bounding box center [322, 206] width 382 height 19
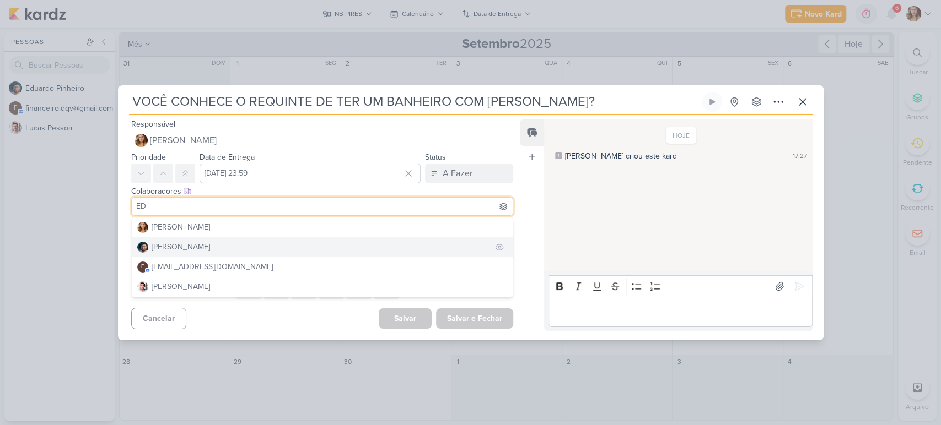
click at [317, 253] on button "[PERSON_NAME]" at bounding box center [322, 248] width 381 height 20
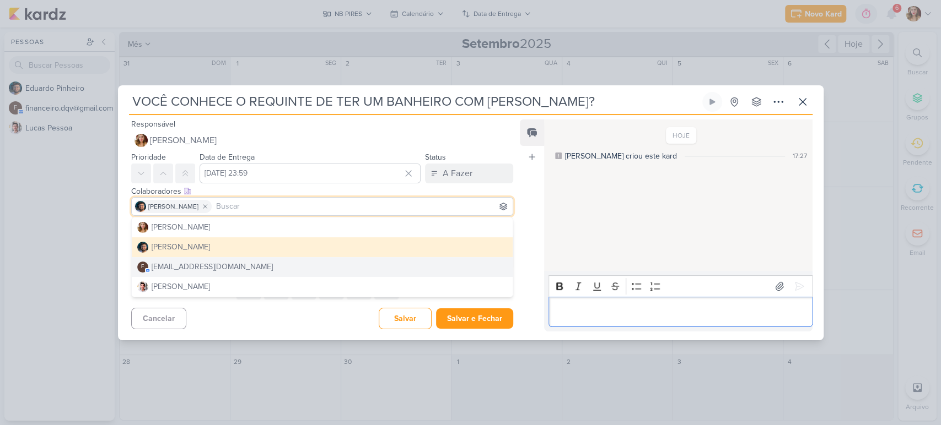
click at [681, 309] on p "Editor editing area: main" at bounding box center [680, 311] width 252 height 13
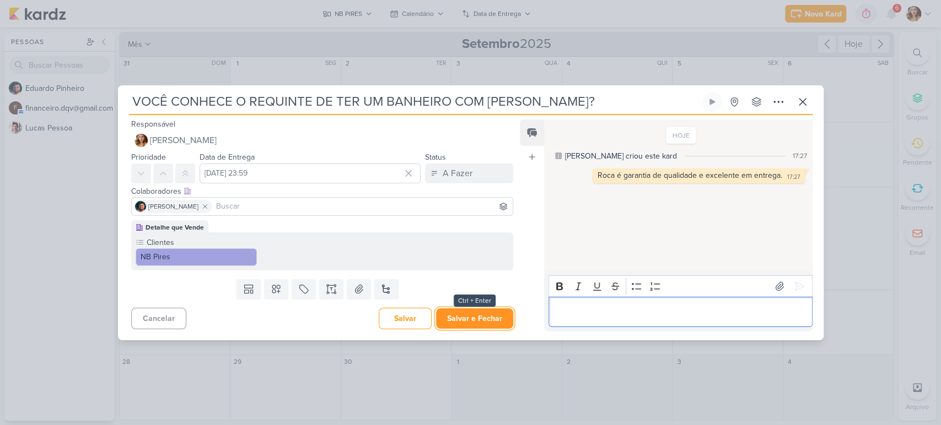
click at [506, 314] on button "Salvar e Fechar" at bounding box center [474, 319] width 77 height 20
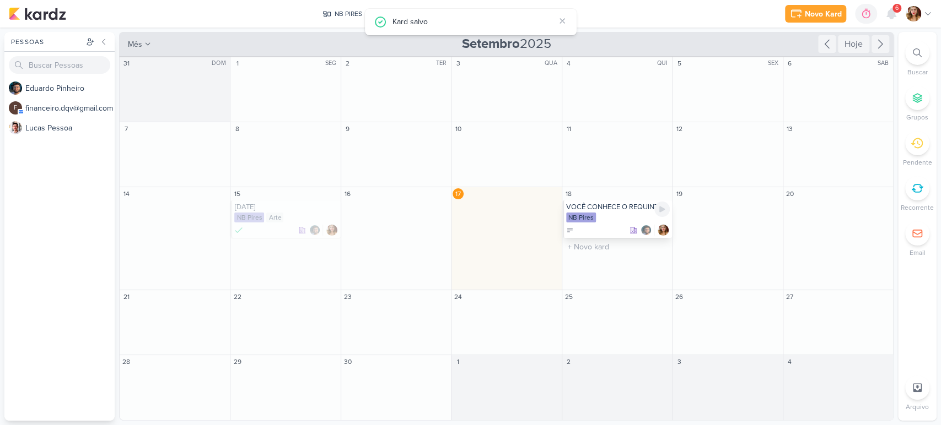
click at [624, 228] on div at bounding box center [618, 230] width 104 height 11
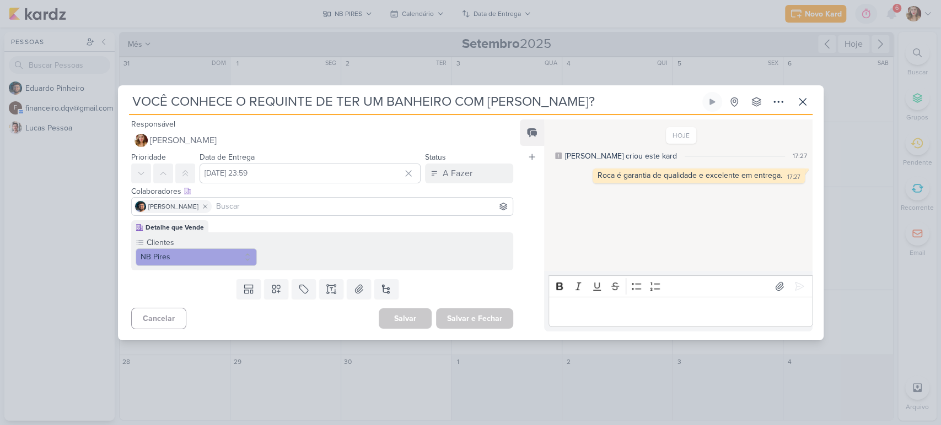
click at [423, 87] on div "VOCÊ CONHECE O REQUINTE DE TER UM BANHEIRO COM [PERSON_NAME]? Criado por mim" at bounding box center [470, 212] width 705 height 255
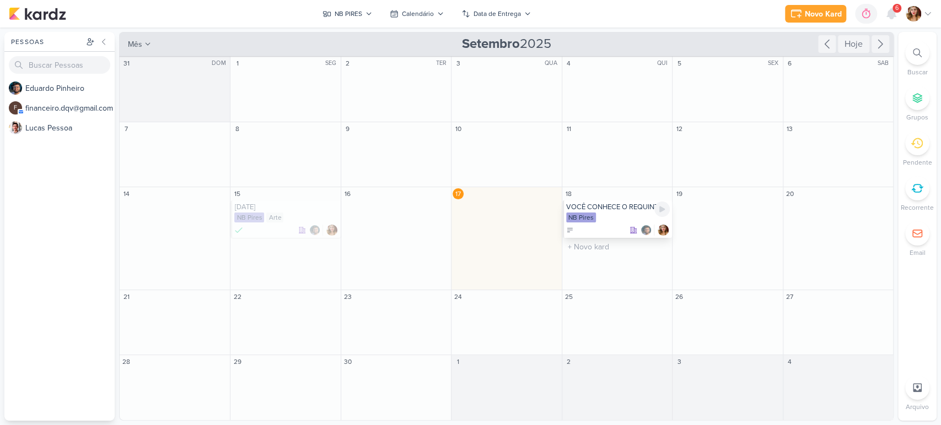
click at [622, 206] on div "VOCÊ CONHECE O REQUINTE DE TER UM BANHEIRO COM [PERSON_NAME]?" at bounding box center [618, 207] width 104 height 9
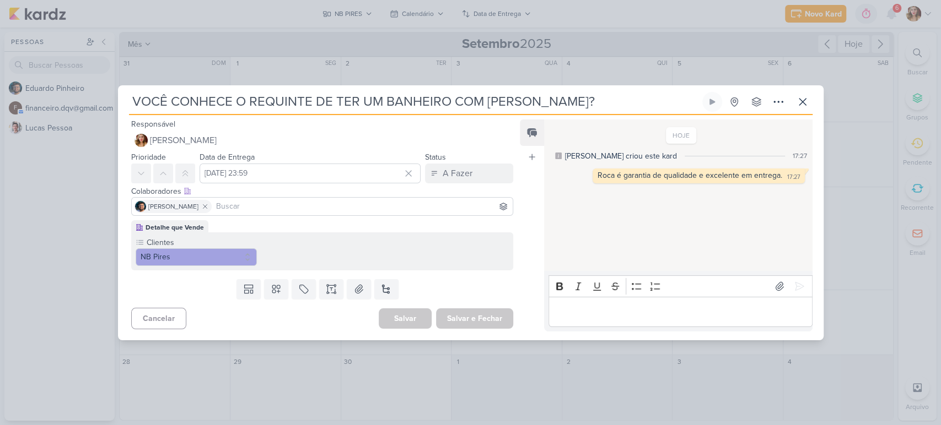
click at [382, 99] on input "VOCÊ CONHECE O REQUINTE DE TER UM BANHEIRO COM [PERSON_NAME]?" at bounding box center [414, 102] width 571 height 20
click at [402, 98] on input "VOCÊ CONHECE O REQUINTE DE TER UM BANHEIRO COM [PERSON_NAME]?" at bounding box center [414, 102] width 571 height 20
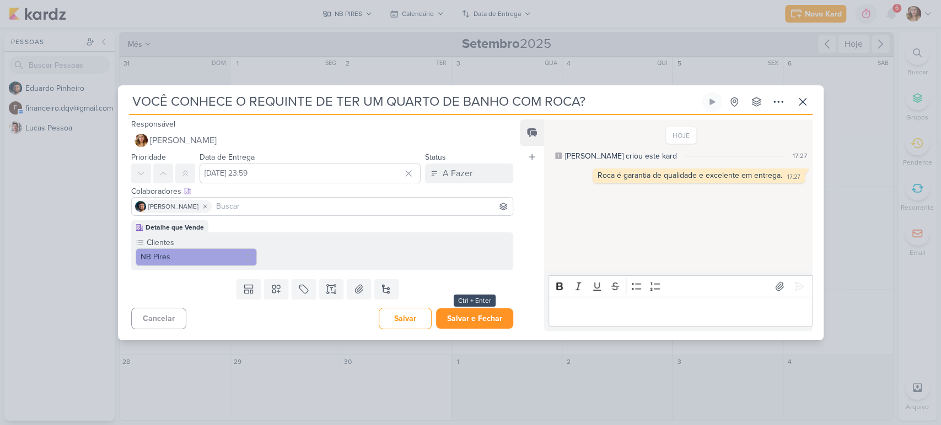
type input "VOCÊ CONHECE O REQUINTE DE TER UM QUARTO DE BANHO COM ROCA?"
click at [478, 316] on button "Salvar e Fechar" at bounding box center [474, 319] width 77 height 20
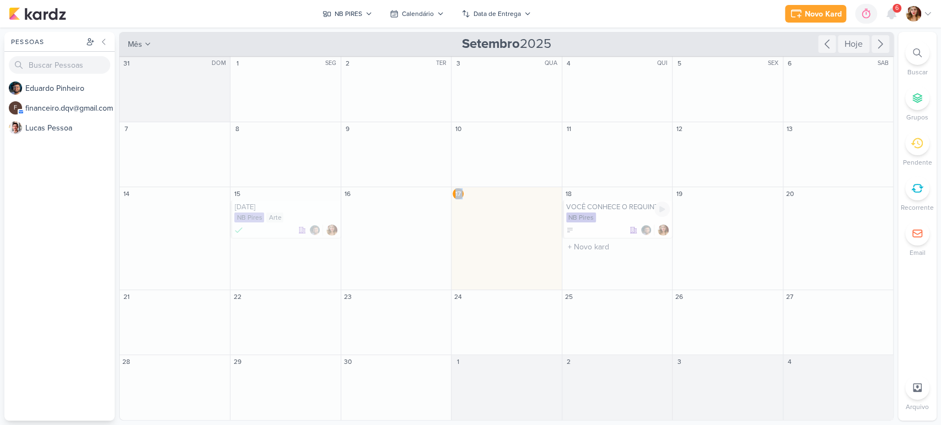
click at [404, 271] on div "31 DOM O título do kard deve ter menos que 100 caracteres 1 SEG O título do kar…" at bounding box center [506, 238] width 774 height 365
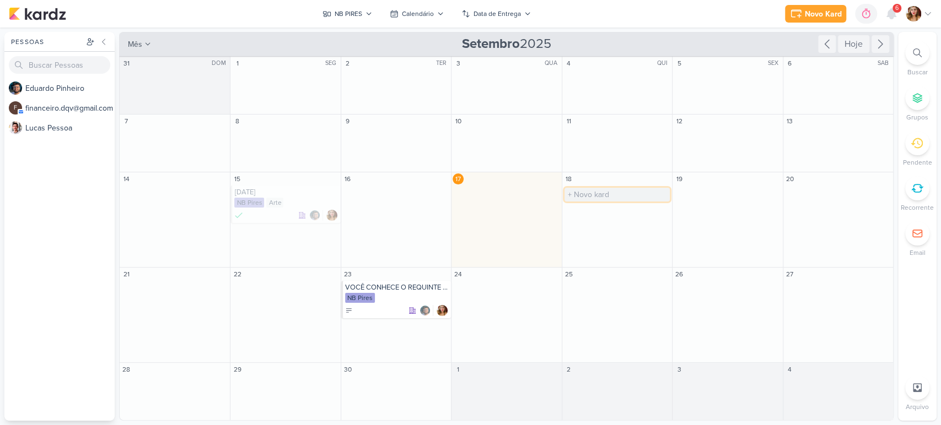
click at [634, 197] on input "text" at bounding box center [616, 195] width 105 height 14
type input "\"
type input "ARGAMASSA DE QUALIDADE É UMA SÓ: ACIII COM A CERAMFIX"
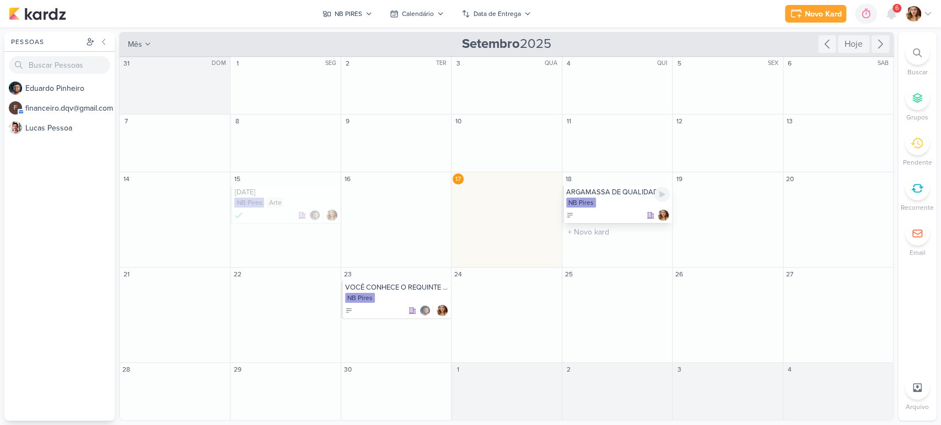
click at [630, 200] on div "NB Pires" at bounding box center [618, 203] width 104 height 11
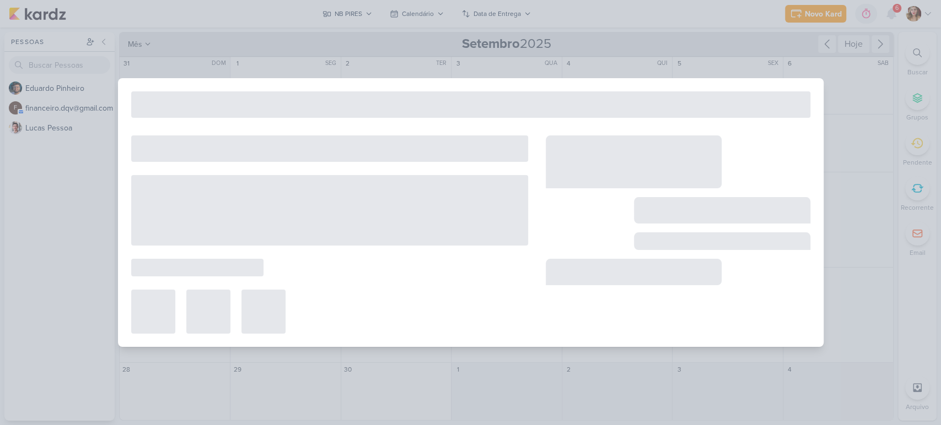
type input "ARGAMASSA DE QUALIDADE É UMA SÓ: ACIII COM A CERAMFIX"
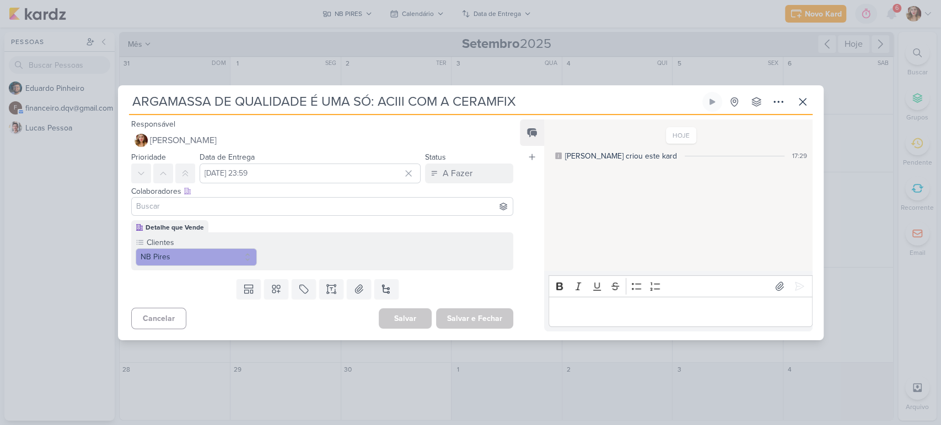
click at [657, 312] on p "Editor editing area: main" at bounding box center [680, 311] width 252 height 13
click at [352, 209] on input at bounding box center [322, 206] width 377 height 13
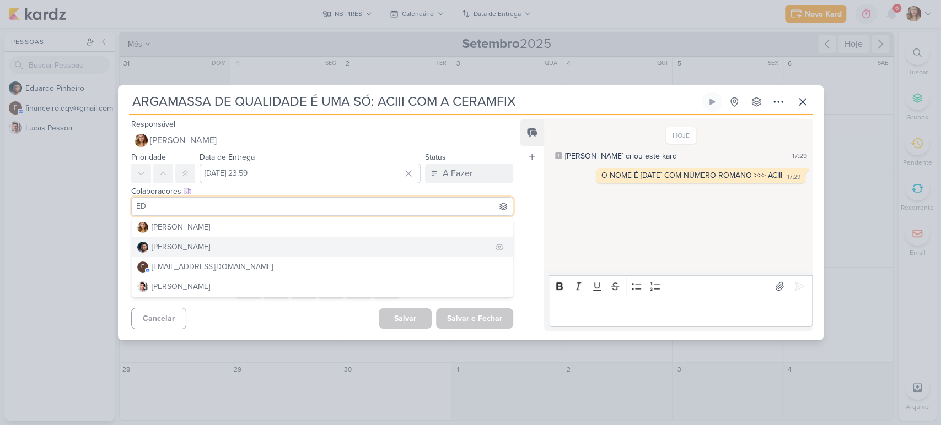
type input "ED"
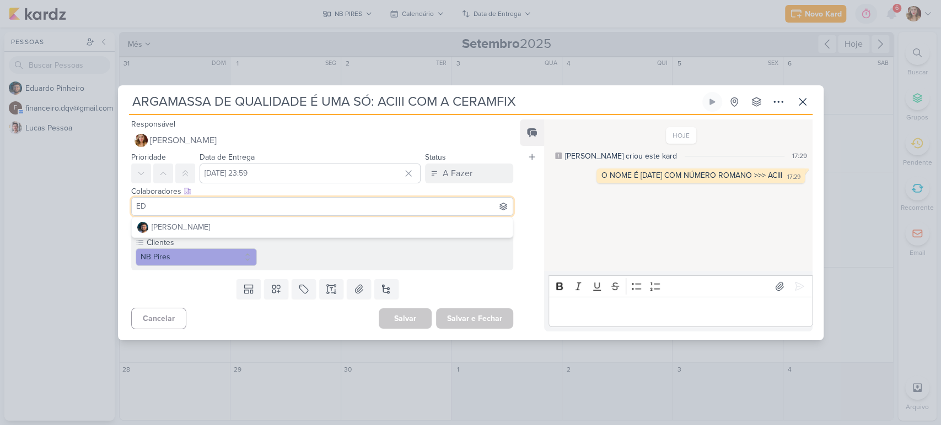
click at [325, 241] on div "Clientes NB Pires" at bounding box center [322, 252] width 382 height 38
click at [348, 201] on input "ED" at bounding box center [322, 206] width 377 height 13
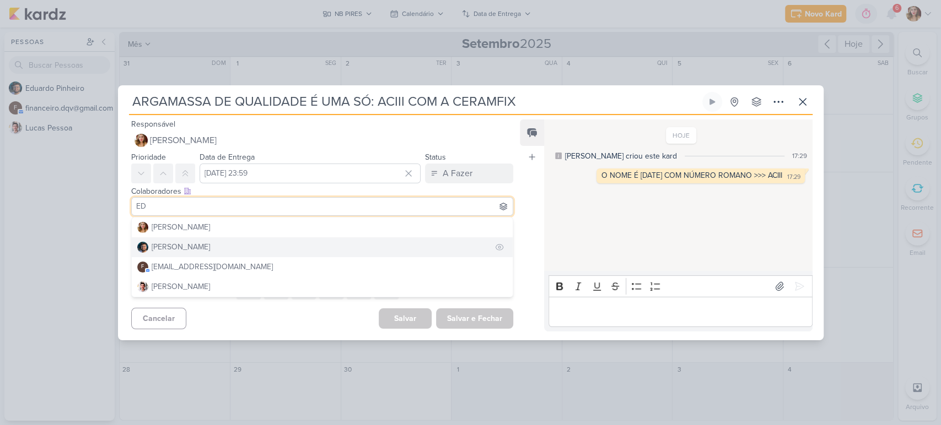
click at [334, 249] on button "[PERSON_NAME]" at bounding box center [322, 248] width 381 height 20
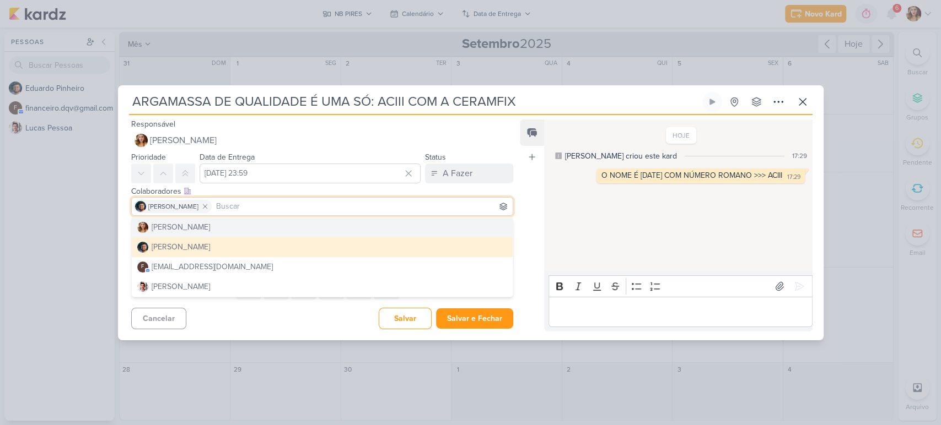
click at [542, 202] on div "Feed Atrelar email Solte o email para atrelar ao kard" at bounding box center [532, 226] width 24 height 212
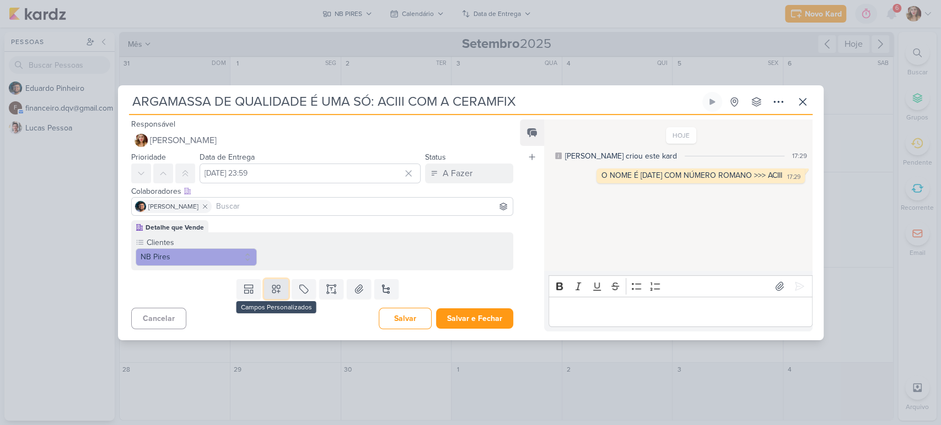
click at [281, 289] on button at bounding box center [276, 289] width 24 height 20
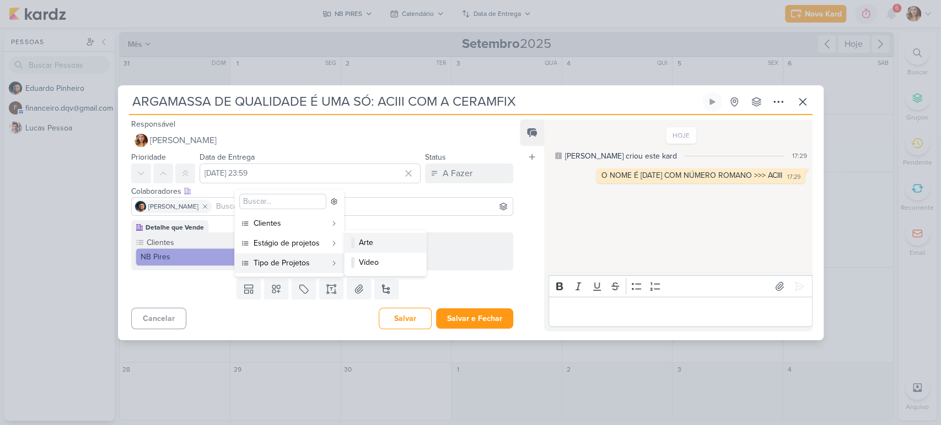
click at [403, 242] on div "Arte" at bounding box center [386, 243] width 54 height 12
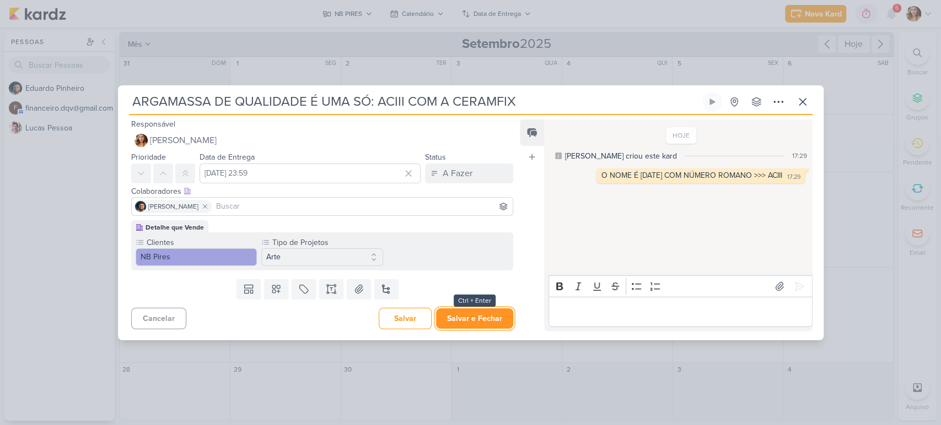
click at [496, 323] on button "Salvar e Fechar" at bounding box center [474, 319] width 77 height 20
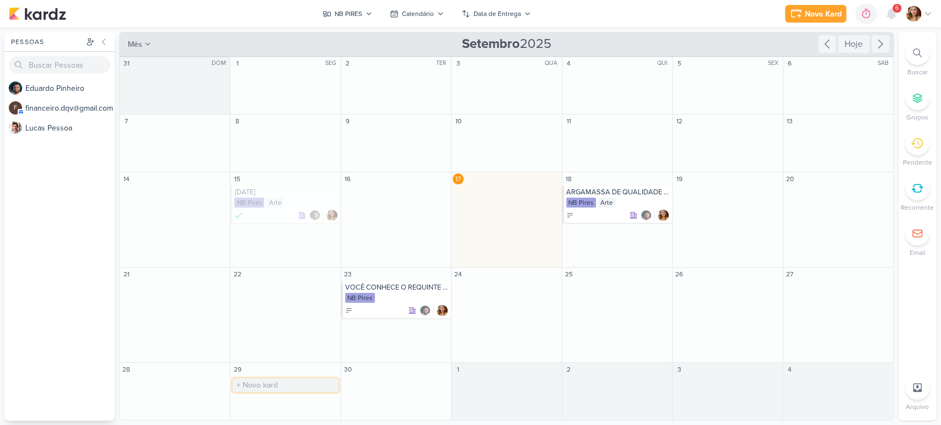
click at [292, 383] on input "text" at bounding box center [285, 386] width 105 height 14
type input "R"
type input "PROCURANDO REJUNTE OU PISO SOB PISO? CERAMFIX COM A NB PIRES"
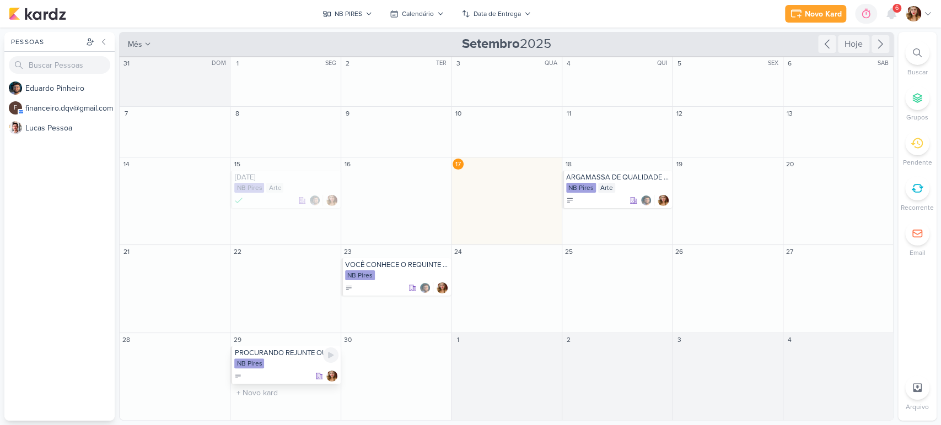
click at [276, 357] on div "PROCURANDO REJUNTE OU PISO SOB PISO? CERAMFIX COM A NB PIRES" at bounding box center [286, 353] width 104 height 9
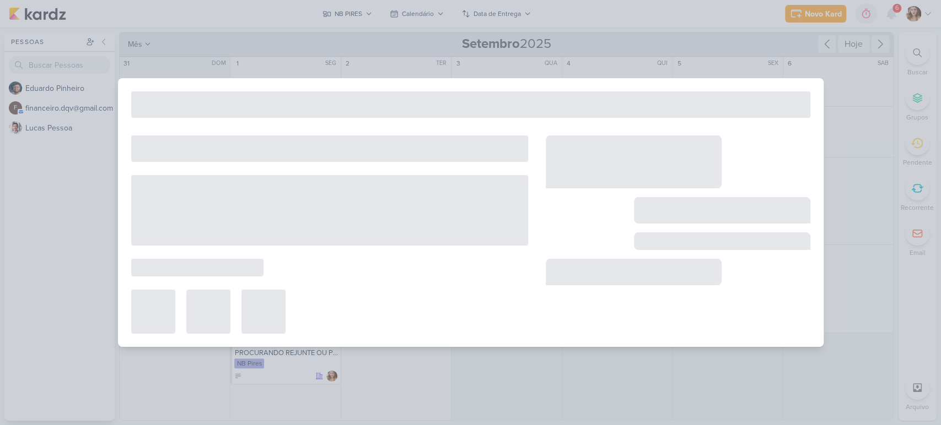
type input "PROCURANDO REJUNTE OU PISO SOB PISO? CERAMFIX COM A NB PIRES"
type input "29 de setembro de 2025 às 23:59"
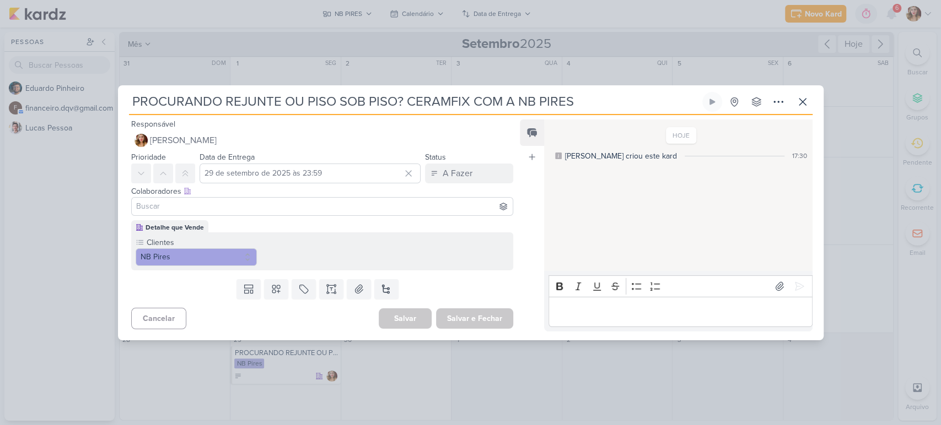
click at [223, 204] on input at bounding box center [322, 206] width 377 height 13
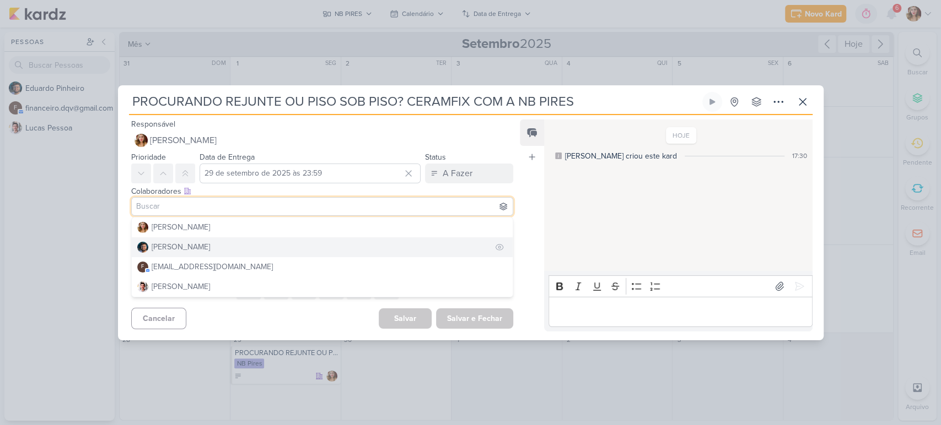
click at [246, 247] on button "[PERSON_NAME]" at bounding box center [322, 248] width 381 height 20
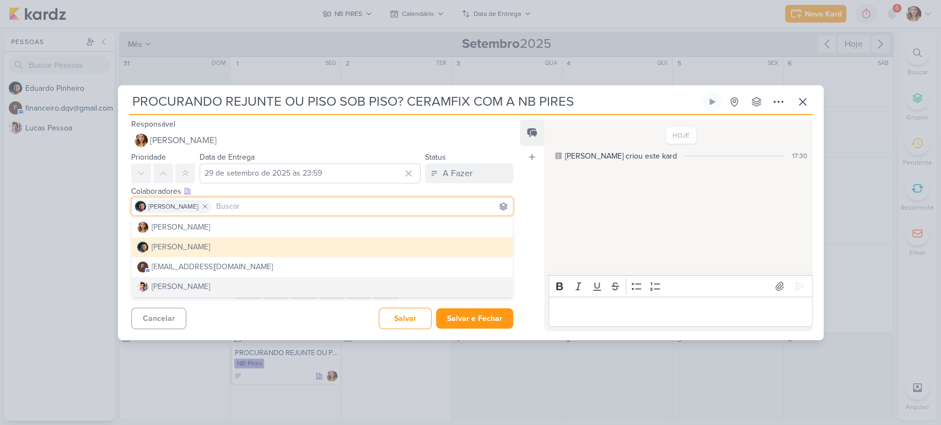
click at [316, 328] on div "Cancelar [GEOGRAPHIC_DATA] Salvar e Fechar Ctrl + Enter" at bounding box center [318, 318] width 400 height 28
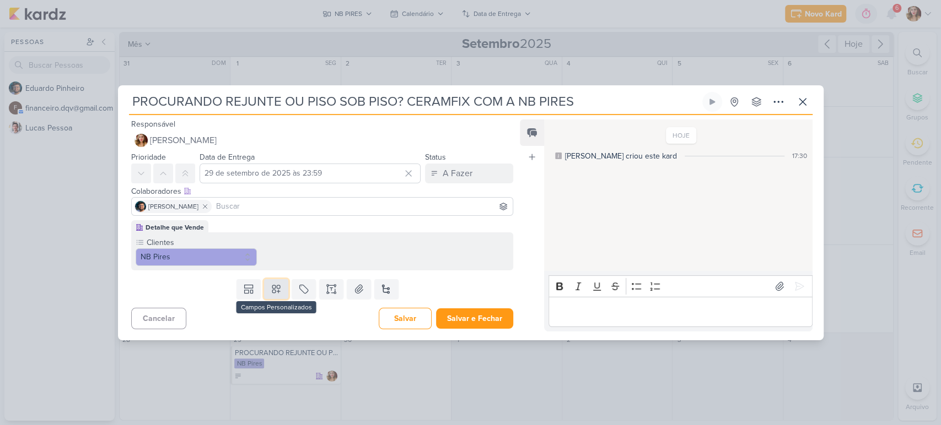
click at [276, 289] on icon at bounding box center [276, 289] width 11 height 11
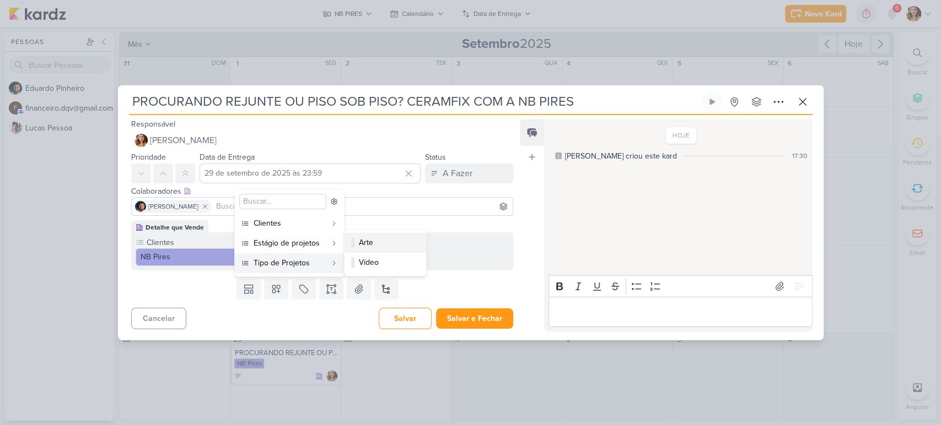
click at [363, 246] on div "Arte" at bounding box center [386, 243] width 54 height 12
click at [627, 312] on p "Editor editing area: main" at bounding box center [680, 311] width 252 height 13
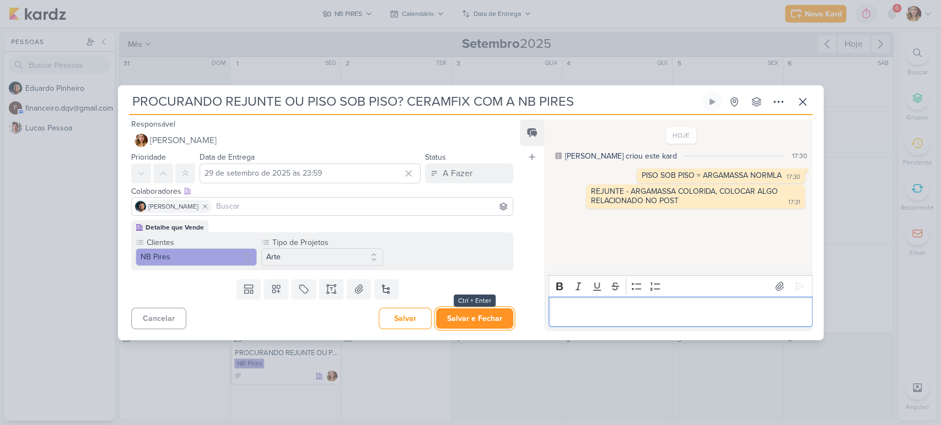
click at [488, 319] on button "Salvar e Fechar" at bounding box center [474, 319] width 77 height 20
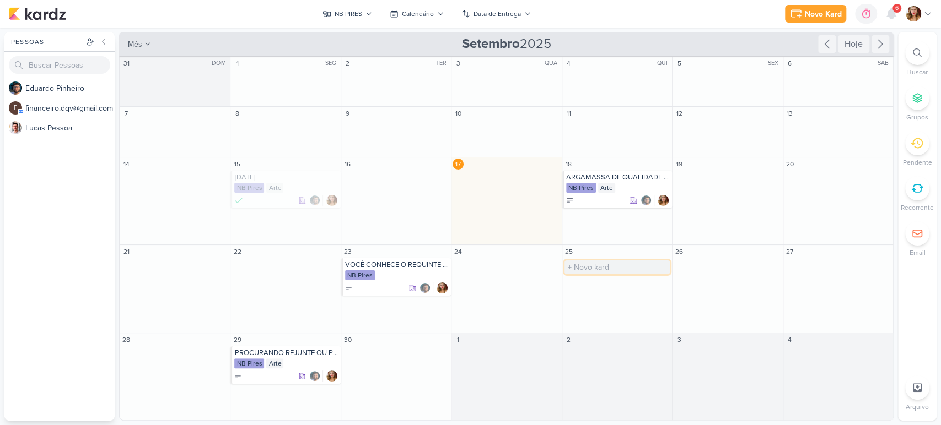
click at [604, 264] on input "text" at bounding box center [616, 268] width 105 height 14
type input "c"
click at [609, 264] on input "CECAFI E" at bounding box center [616, 268] width 105 height 14
type input "CECAFI E FIORANNO"
click at [627, 266] on div "CECAFI E FIORANNO" at bounding box center [618, 265] width 104 height 9
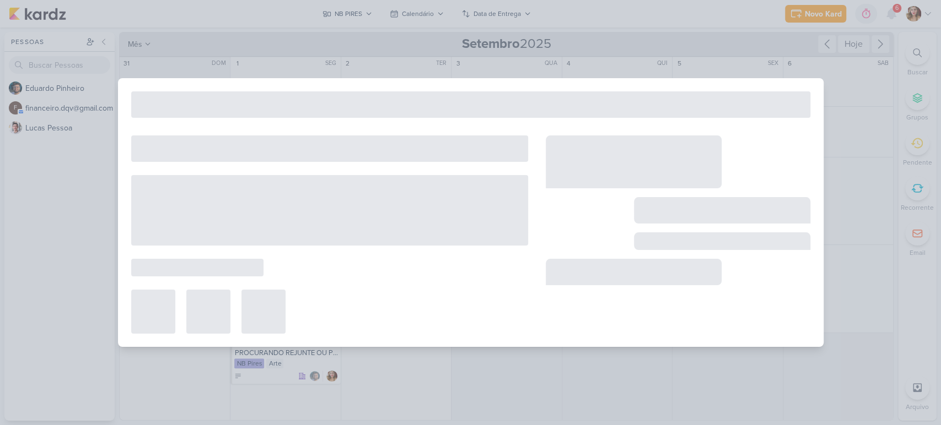
type input "CECAFI E FIORANNO"
type input "[DATE] 23:59"
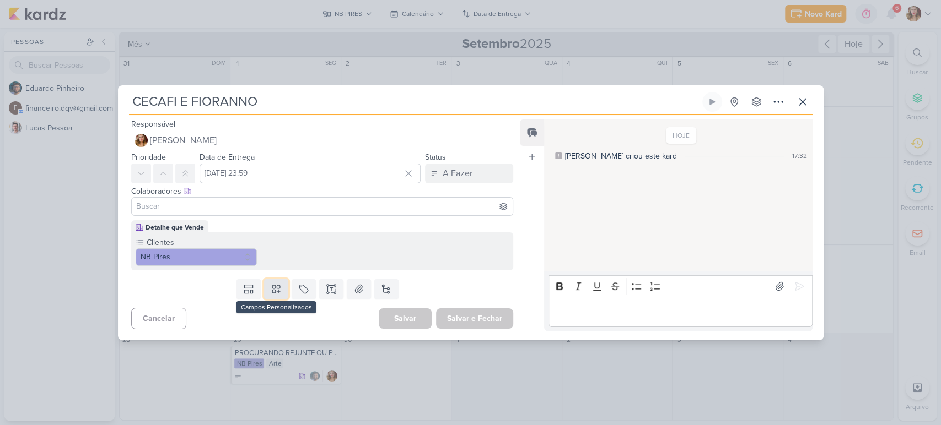
click at [267, 285] on button at bounding box center [276, 289] width 24 height 20
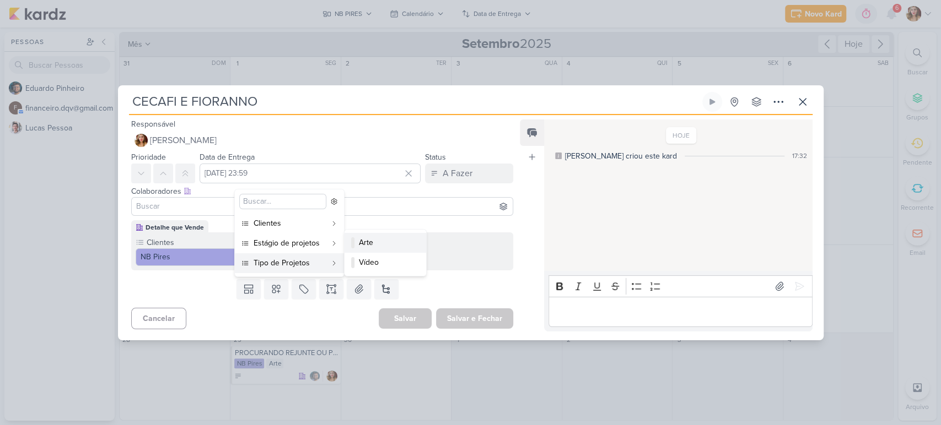
click at [368, 241] on div "Arte" at bounding box center [386, 243] width 54 height 12
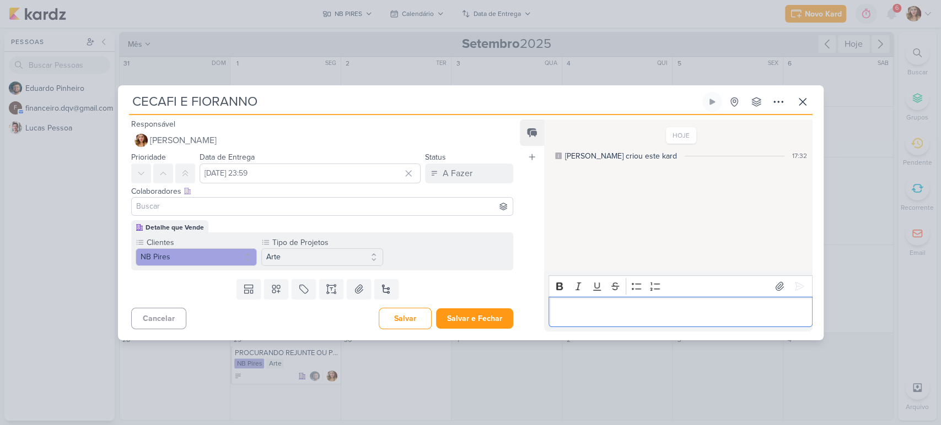
click at [652, 304] on div "Editor editing area: main" at bounding box center [679, 312] width 263 height 30
click at [319, 211] on input at bounding box center [322, 206] width 377 height 13
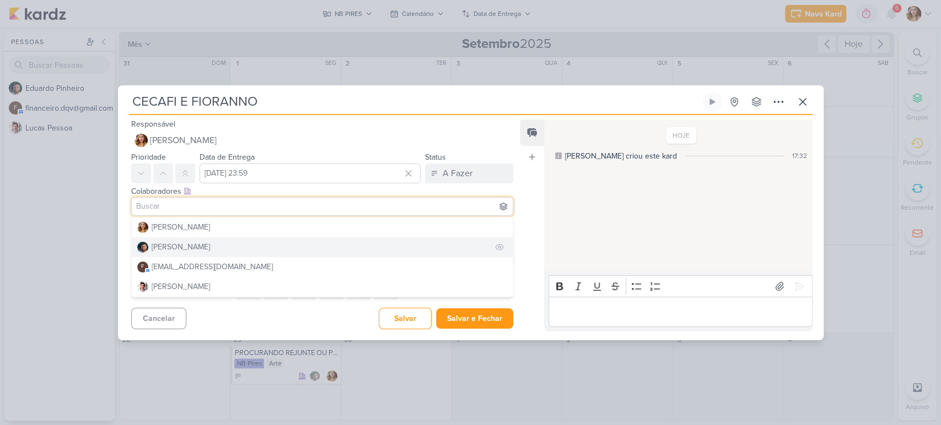
click at [317, 256] on button "[PERSON_NAME]" at bounding box center [322, 248] width 381 height 20
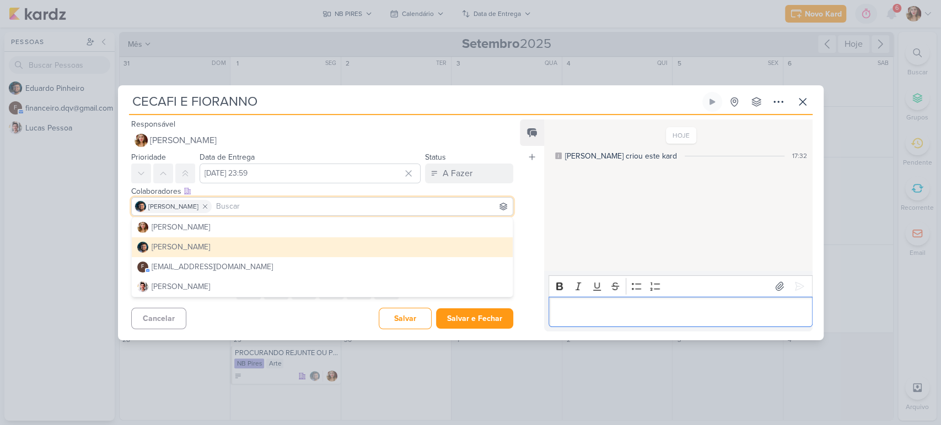
click at [703, 312] on p "Editor editing area: main" at bounding box center [680, 311] width 252 height 13
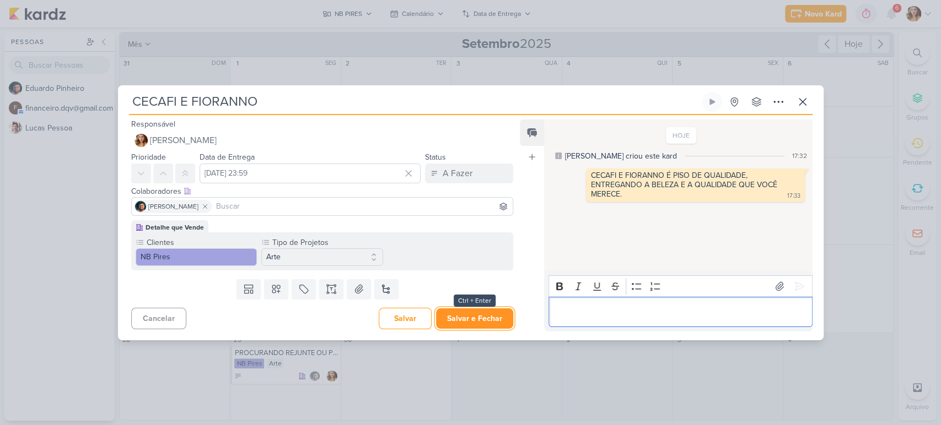
click at [463, 317] on button "Salvar e Fechar" at bounding box center [474, 319] width 77 height 20
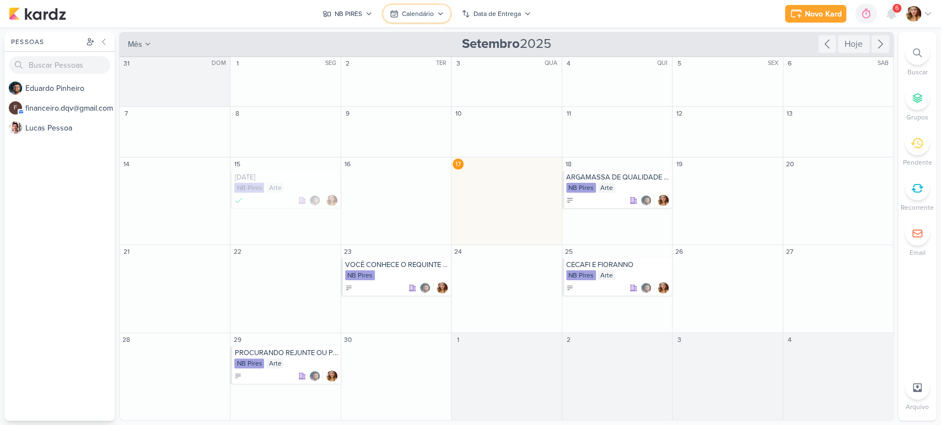
click at [414, 18] on div "Calendário" at bounding box center [418, 14] width 32 height 10
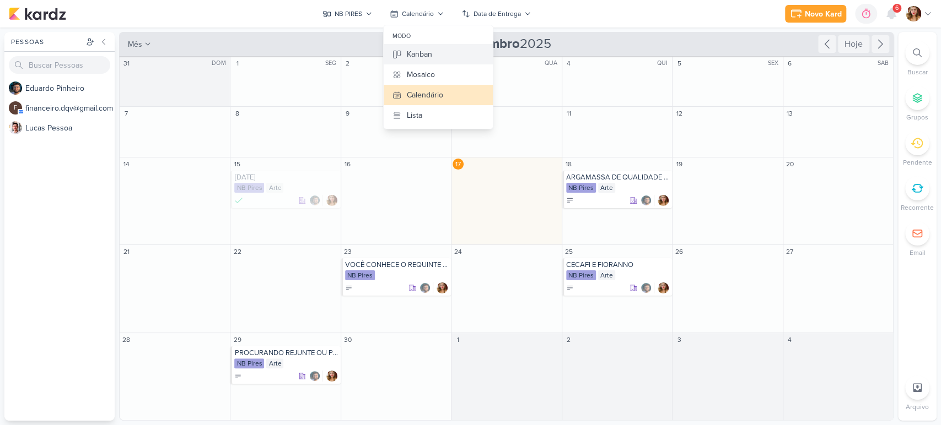
click at [427, 53] on div "Kanban" at bounding box center [419, 54] width 25 height 12
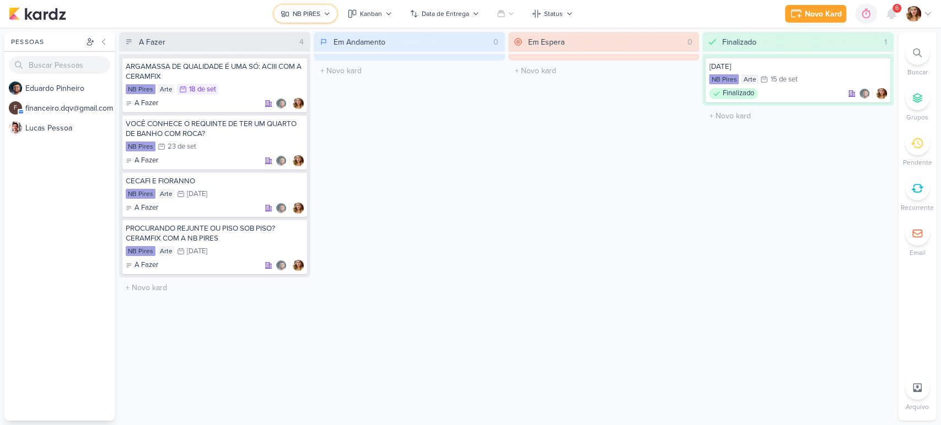
click at [311, 12] on div "NB PIRES" at bounding box center [307, 14] width 28 height 10
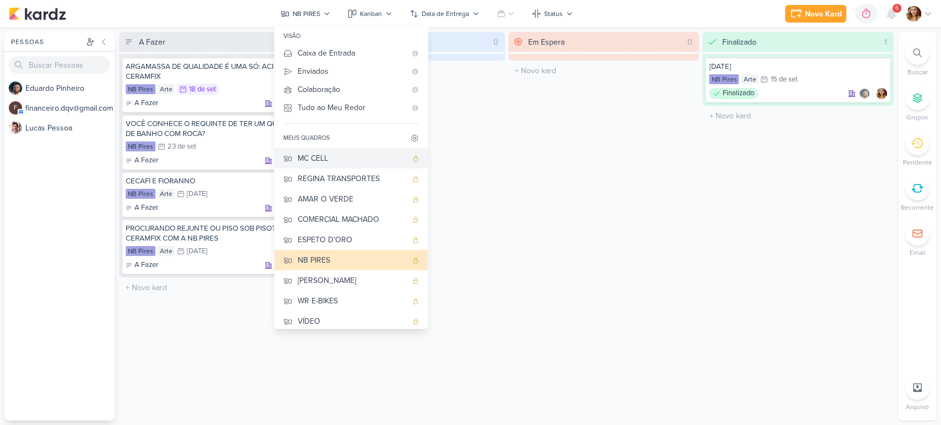
click at [349, 153] on div "MC CELL" at bounding box center [352, 159] width 109 height 12
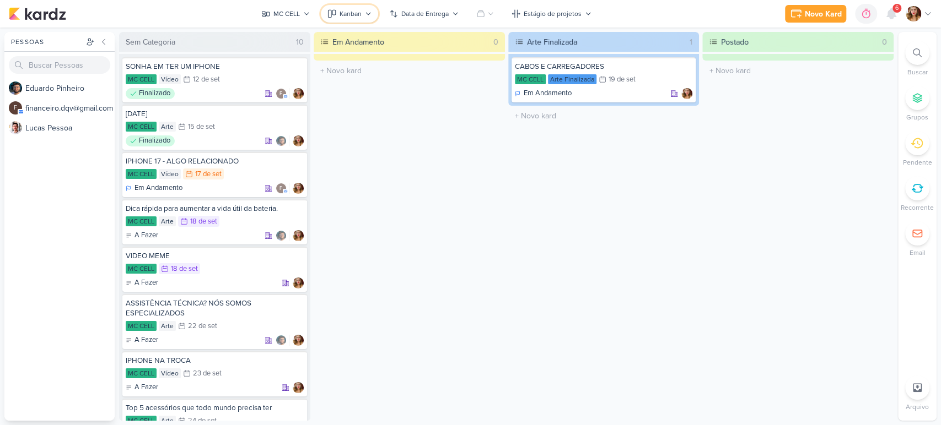
click at [342, 14] on div "Kanban" at bounding box center [350, 14] width 22 height 10
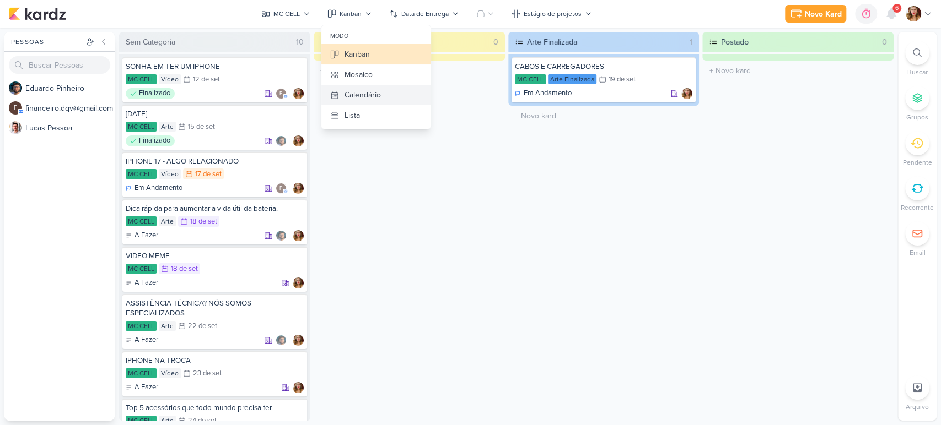
click at [396, 95] on button "Calendário" at bounding box center [375, 95] width 109 height 20
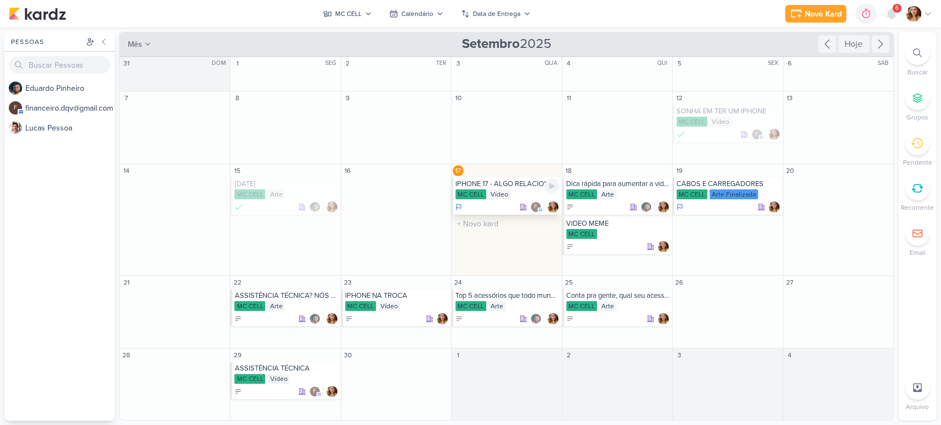
click at [466, 204] on div "f" at bounding box center [507, 207] width 104 height 11
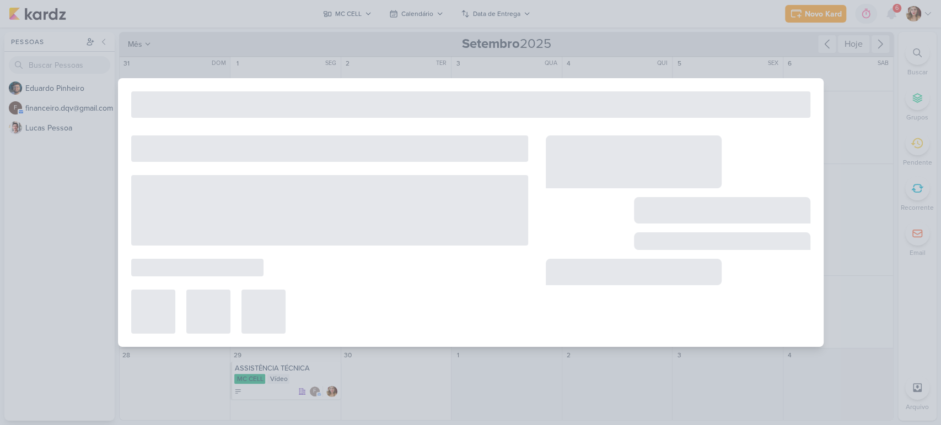
type input "IPHONE 17 - ALGO RELACIONADO"
type input "[DATE] 23:59"
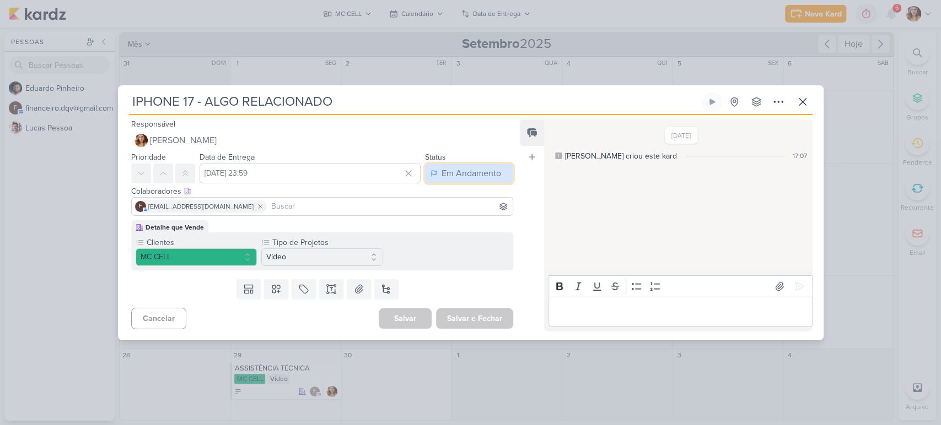
click at [483, 174] on div "Em Andamento" at bounding box center [471, 173] width 60 height 13
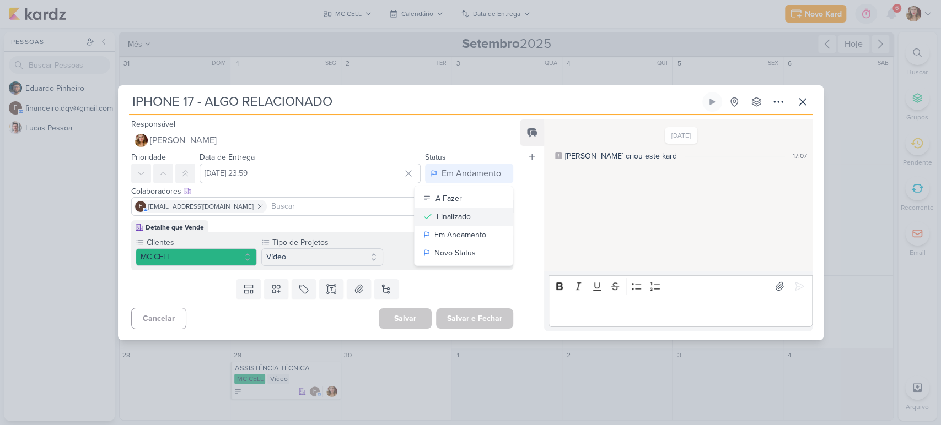
click at [478, 217] on button "Finalizado" at bounding box center [463, 217] width 98 height 18
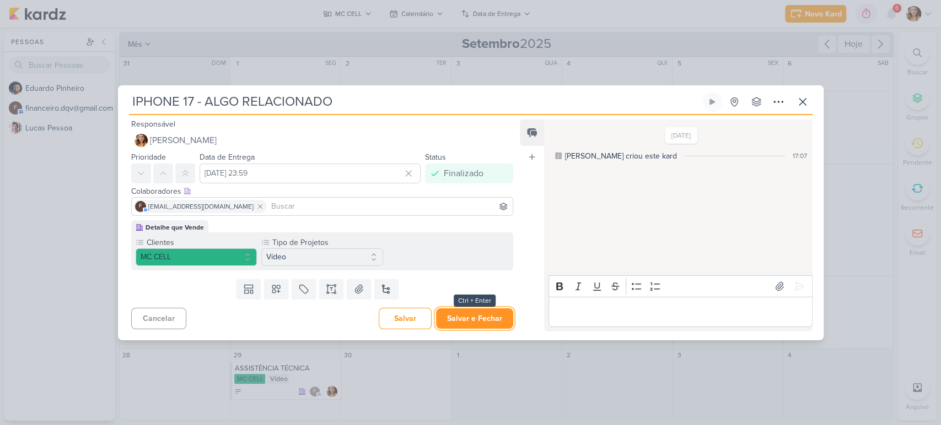
click at [500, 319] on button "Salvar e Fechar" at bounding box center [474, 319] width 77 height 20
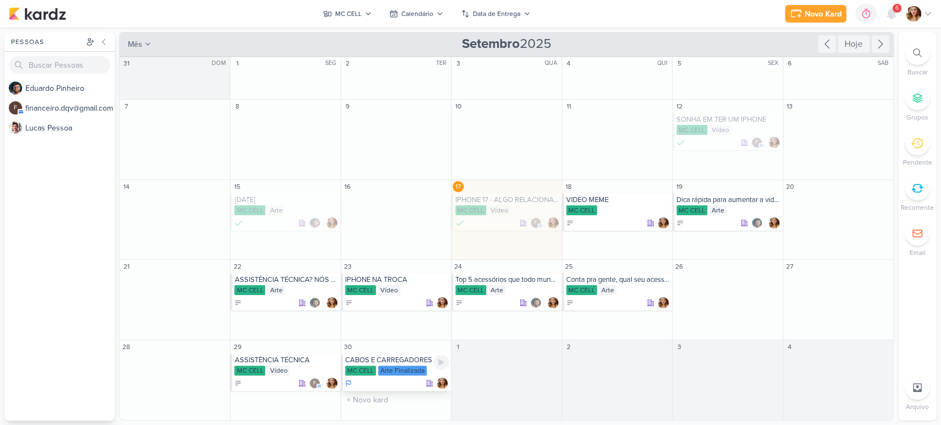
click at [346, 380] on icon at bounding box center [348, 383] width 7 height 9
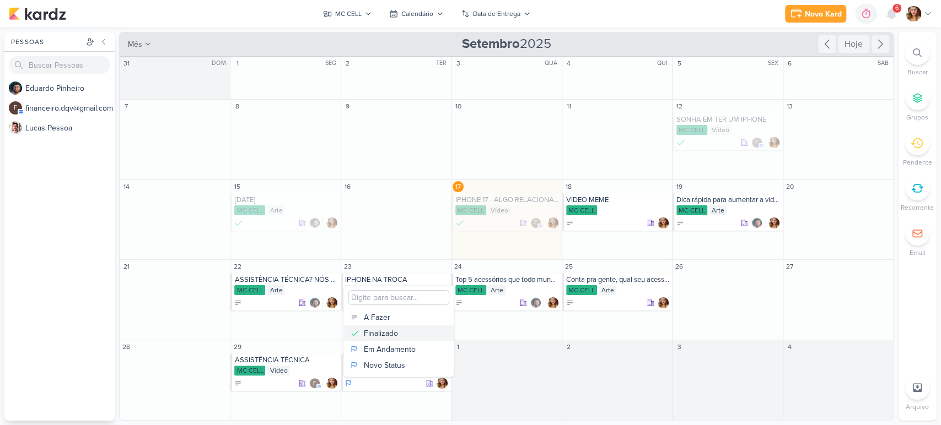
click at [382, 331] on div "Finalizado" at bounding box center [381, 334] width 34 height 12
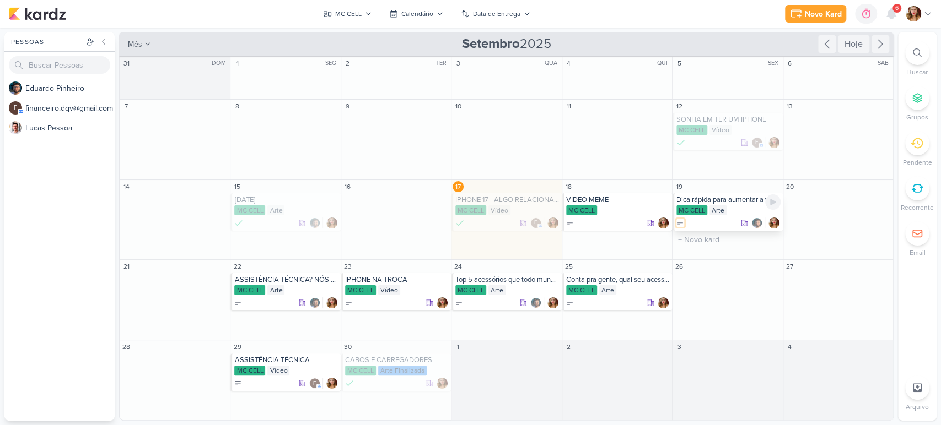
click at [680, 224] on icon at bounding box center [680, 223] width 8 height 8
click at [737, 280] on button "Finalizado" at bounding box center [731, 277] width 110 height 16
click at [611, 209] on div "MC CELL" at bounding box center [618, 211] width 104 height 11
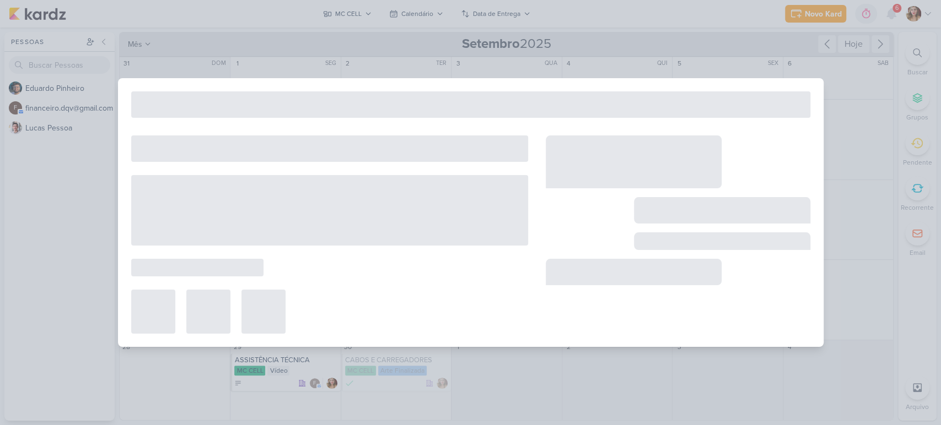
type input "VIDEO MEME"
type input "[DATE] 23:59"
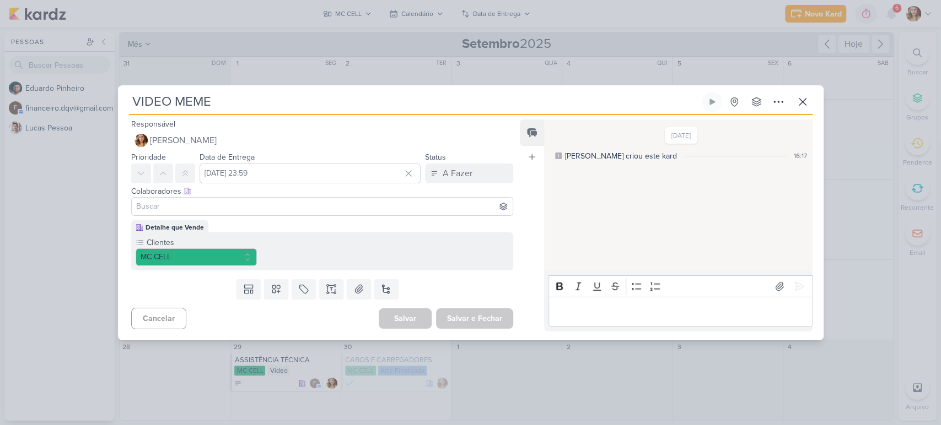
click at [197, 98] on input "VIDEO MEME" at bounding box center [414, 102] width 571 height 20
click at [288, 289] on div "Templates Campos Personalizados Marcadores Caixa De Texto Anexo [GEOGRAPHIC_DAT…" at bounding box center [318, 289] width 400 height 29
click at [276, 287] on icon at bounding box center [276, 289] width 11 height 11
click at [392, 259] on div "Vídeo" at bounding box center [386, 263] width 54 height 12
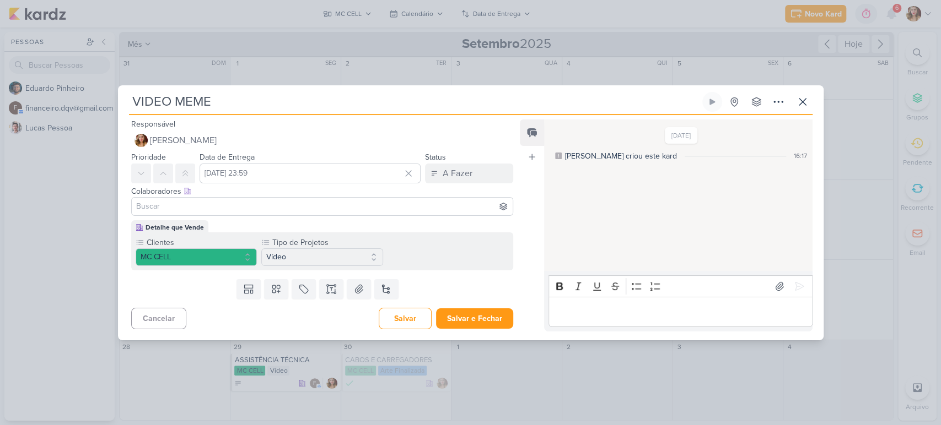
click at [192, 91] on div "VIDEO MEME Criado por mim" at bounding box center [470, 212] width 705 height 255
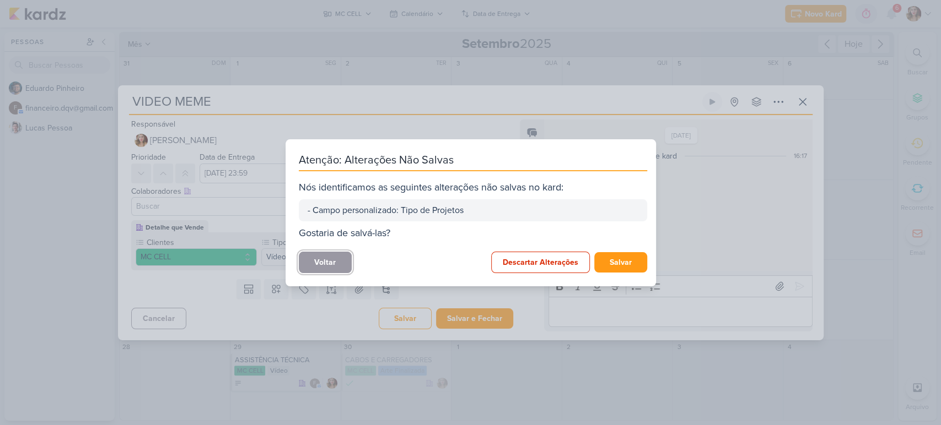
click at [325, 256] on button "Voltar" at bounding box center [325, 262] width 53 height 21
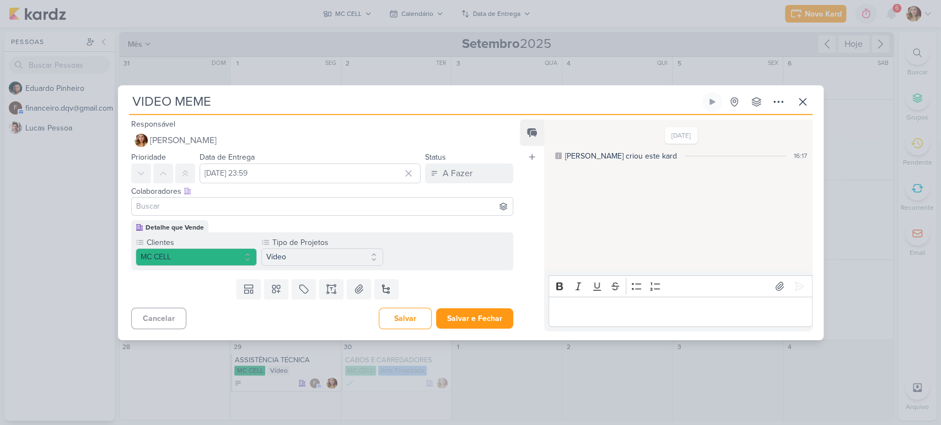
click at [220, 107] on input "VIDEO MEME" at bounding box center [414, 102] width 571 height 20
type input "o"
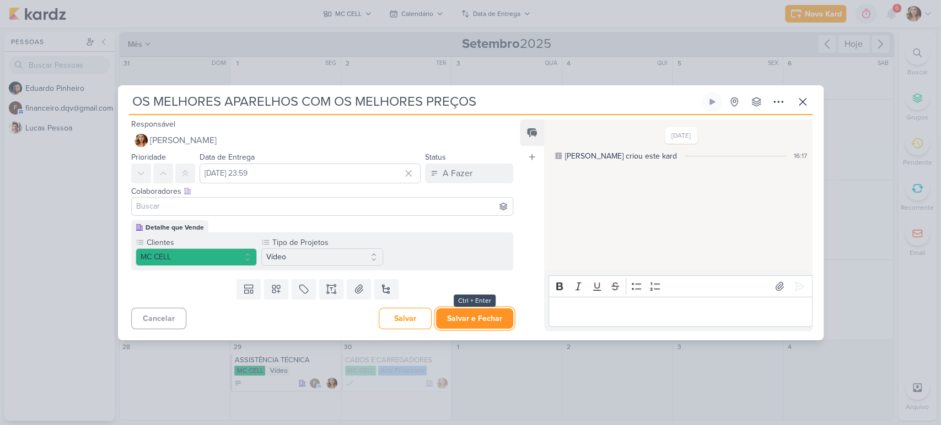
click at [485, 314] on button "Salvar e Fechar" at bounding box center [474, 319] width 77 height 20
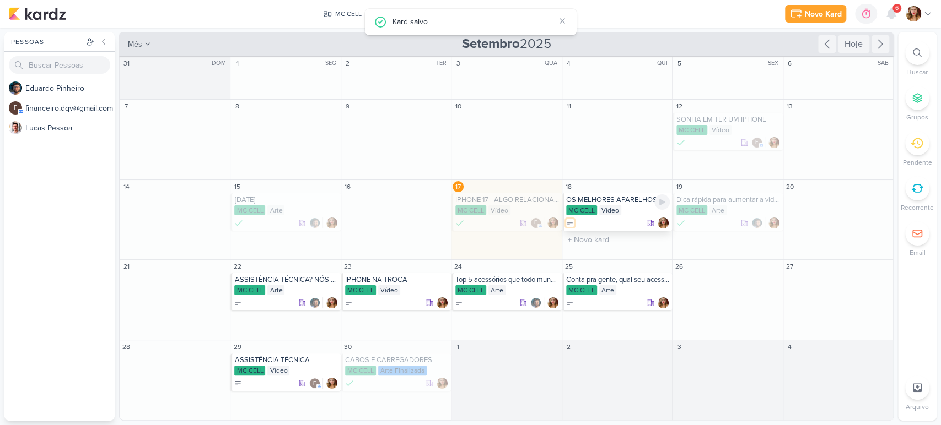
click at [566, 222] on icon at bounding box center [570, 223] width 8 height 8
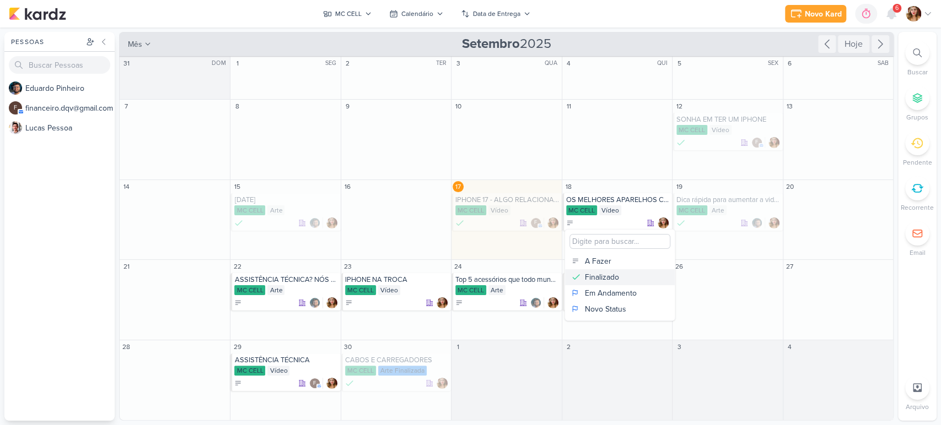
click at [606, 272] on div "Finalizado" at bounding box center [602, 278] width 34 height 12
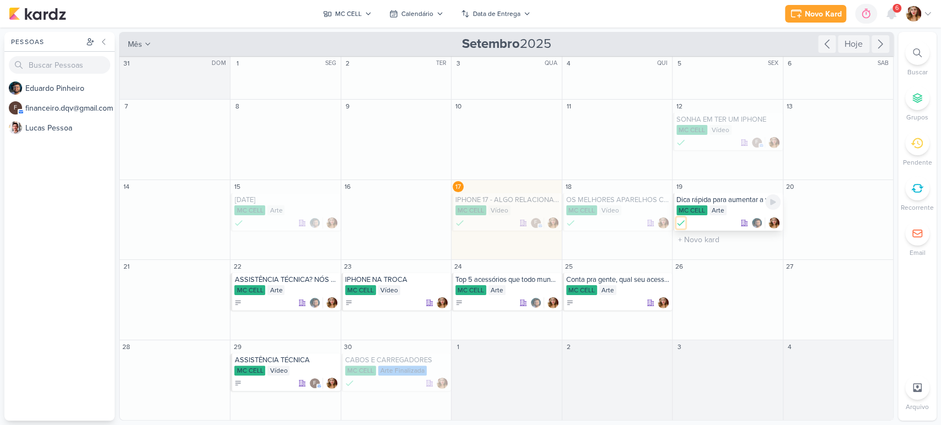
click at [679, 219] on icon at bounding box center [680, 223] width 11 height 11
click at [733, 263] on button "A Fazer" at bounding box center [731, 263] width 110 height 16
click at [351, 385] on icon at bounding box center [349, 383] width 11 height 11
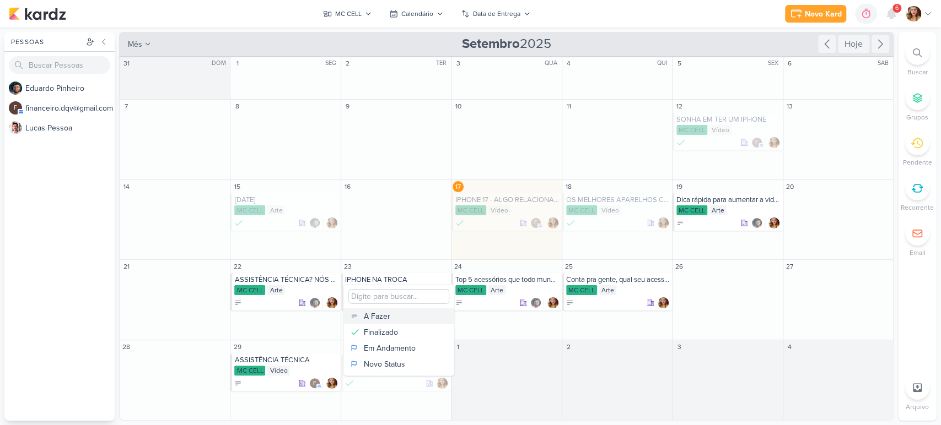
click at [411, 315] on button "A Fazer" at bounding box center [399, 317] width 110 height 16
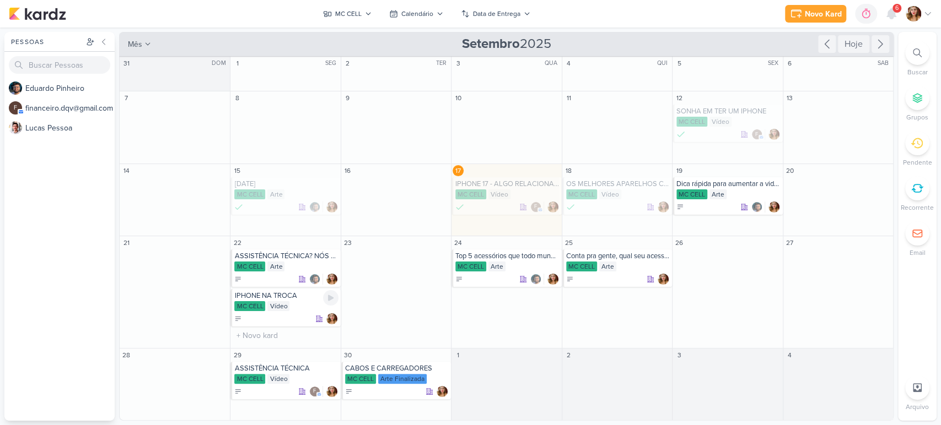
click at [251, 314] on div at bounding box center [286, 319] width 104 height 11
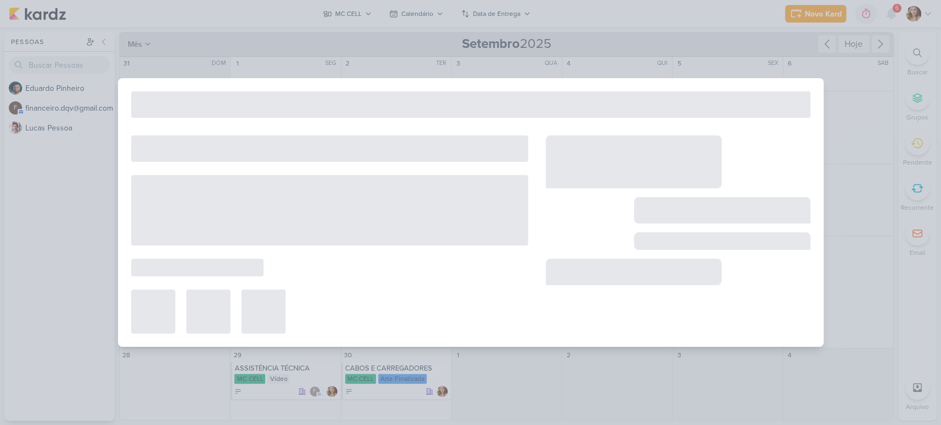
type input "IPHONE NA TROCA"
type input "22 de setembro de 2025 às 23:59"
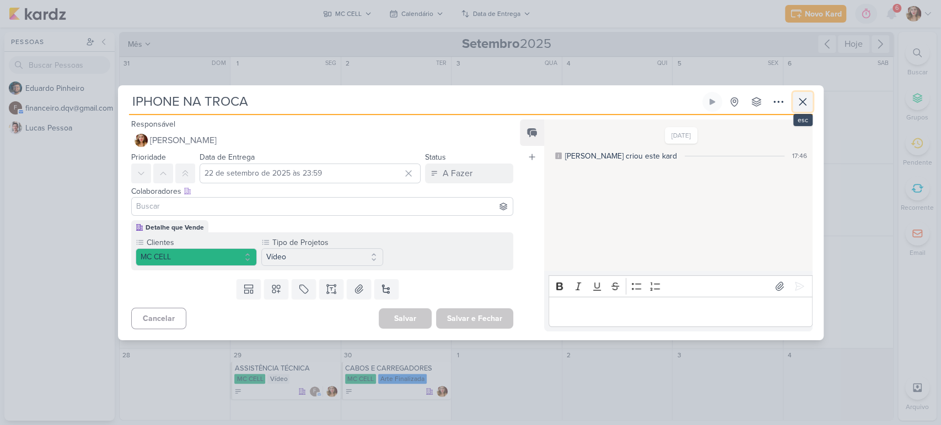
click at [801, 100] on icon at bounding box center [802, 102] width 7 height 7
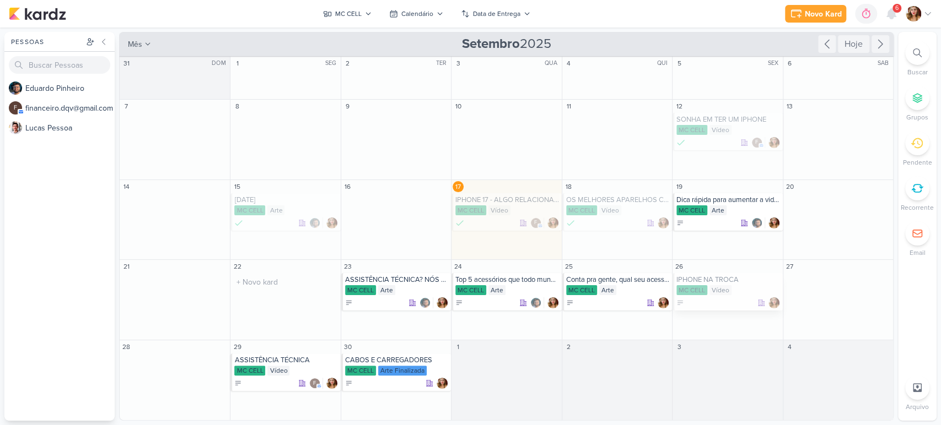
click at [712, 283] on div "IPHONE NA TROCA" at bounding box center [728, 280] width 104 height 9
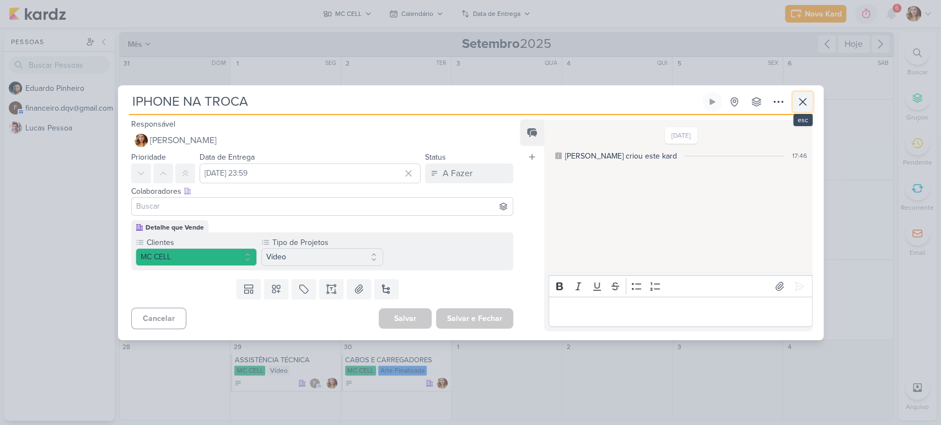
click at [802, 101] on icon at bounding box center [802, 102] width 7 height 7
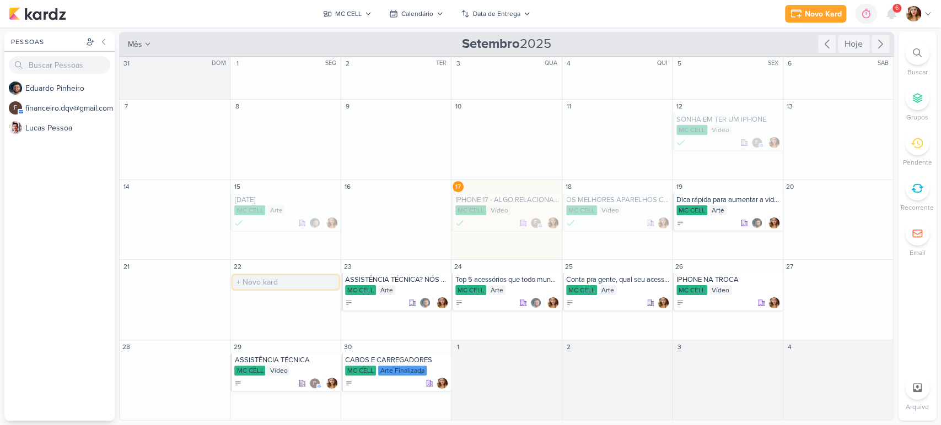
click at [281, 277] on input "text" at bounding box center [285, 283] width 105 height 14
type input "MEME GRAVAR PARA O MARKETING"
click at [295, 298] on div at bounding box center [286, 303] width 104 height 11
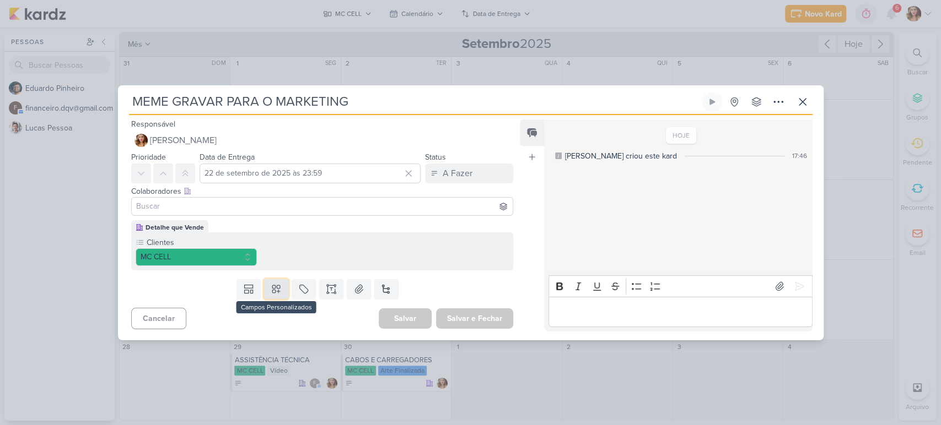
click at [272, 290] on icon at bounding box center [276, 289] width 8 height 8
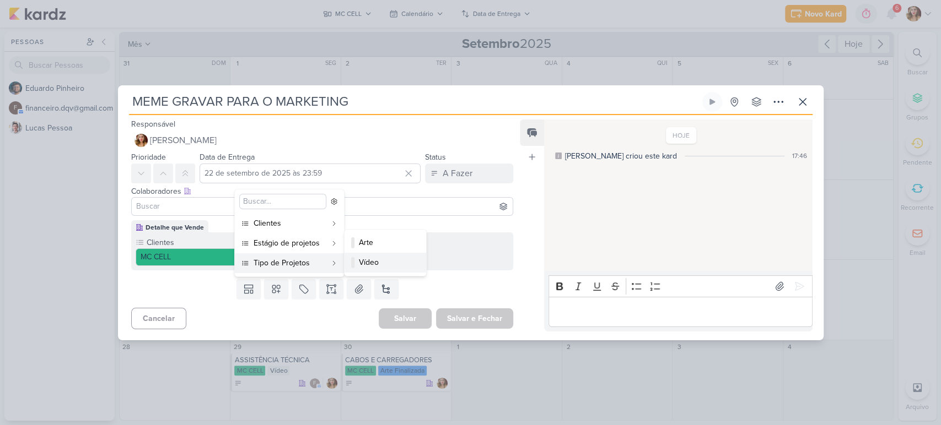
click at [402, 256] on button "Vídeo" at bounding box center [385, 263] width 82 height 20
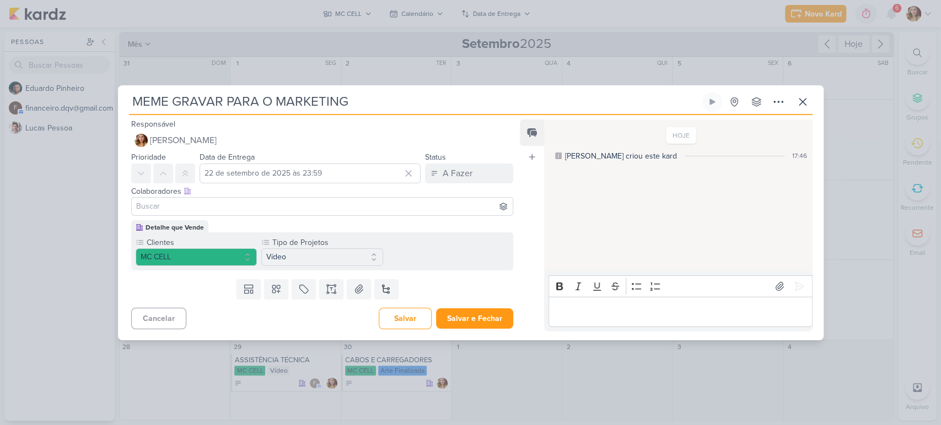
click at [289, 209] on input at bounding box center [322, 206] width 377 height 13
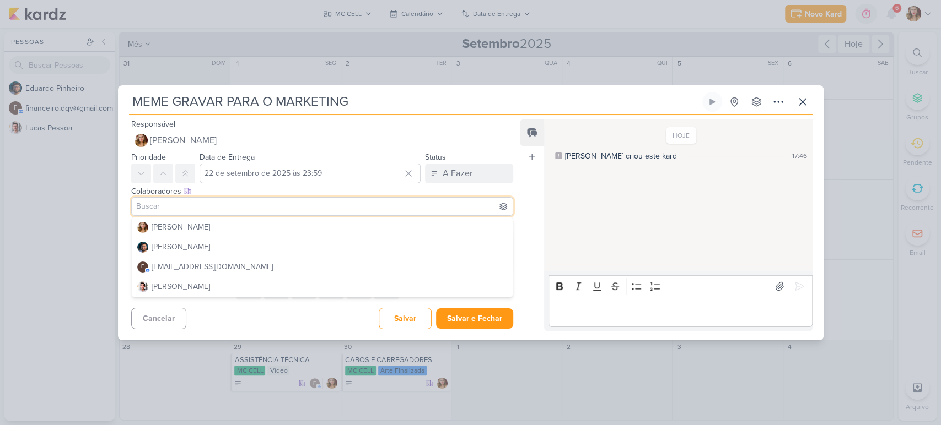
click at [343, 190] on div "Colaboradores Este kard pode ser visível a usuários da sua organização Este kar…" at bounding box center [322, 192] width 382 height 12
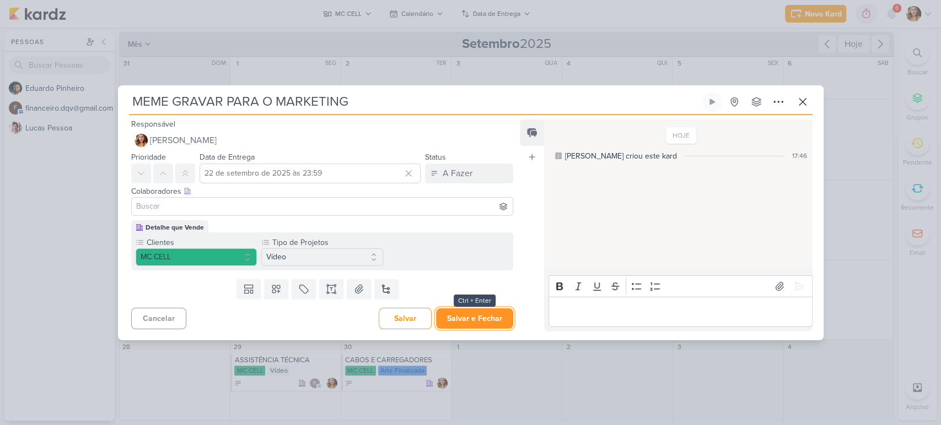
click at [504, 323] on button "Salvar e Fechar" at bounding box center [474, 319] width 77 height 20
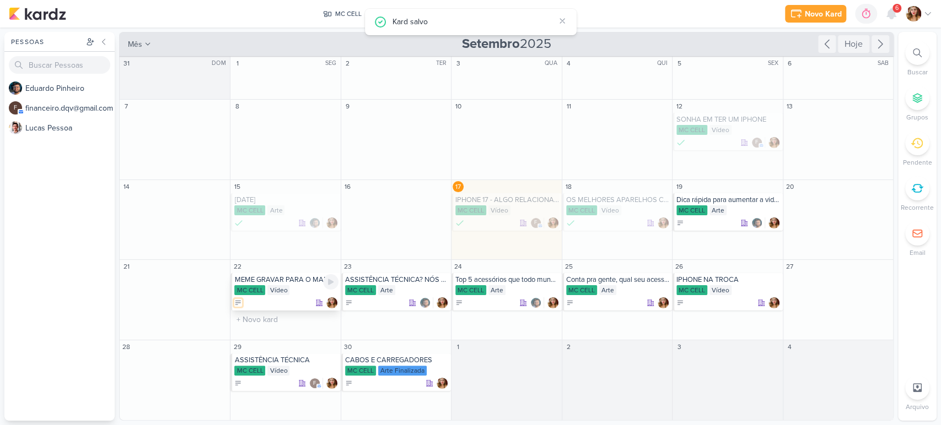
click at [236, 304] on icon at bounding box center [238, 303] width 8 height 8
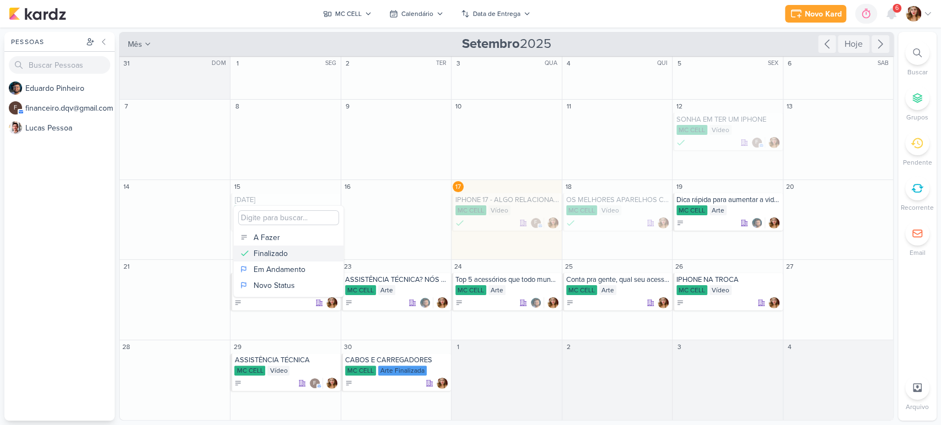
click at [304, 251] on button "Finalizado" at bounding box center [289, 254] width 110 height 16
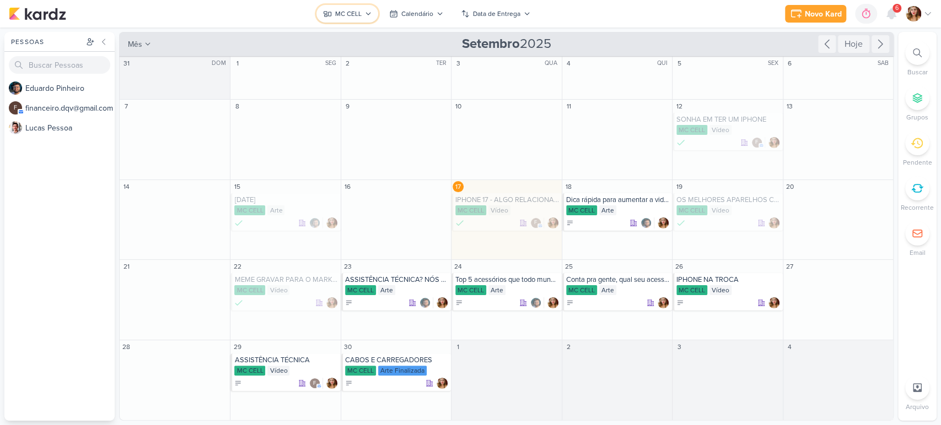
click at [369, 17] on icon at bounding box center [368, 13] width 7 height 7
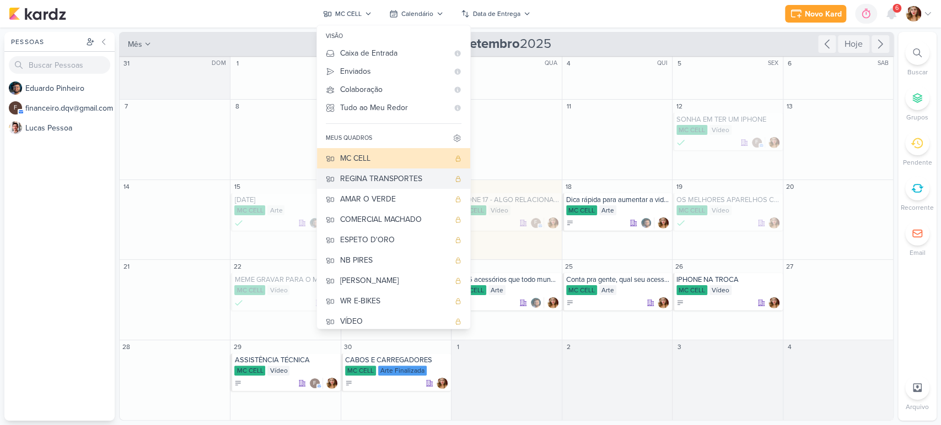
click at [427, 181] on div "REGINA TRANSPORTES" at bounding box center [394, 179] width 109 height 12
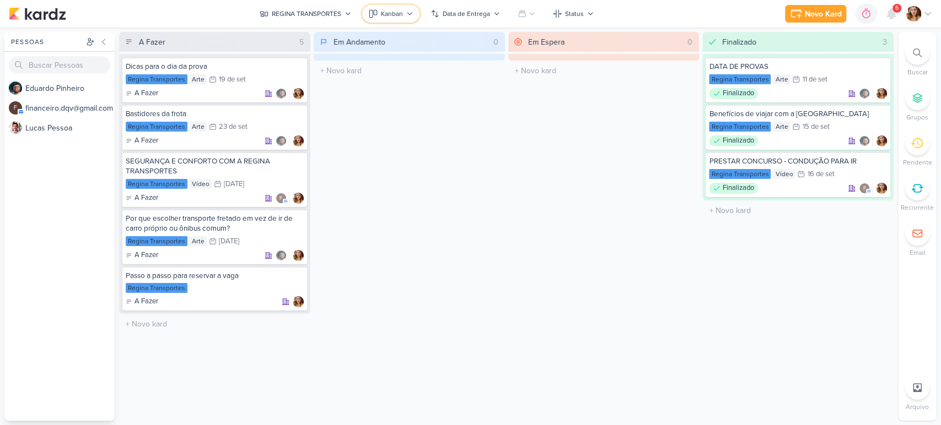
click at [381, 9] on div "Kanban" at bounding box center [392, 14] width 22 height 10
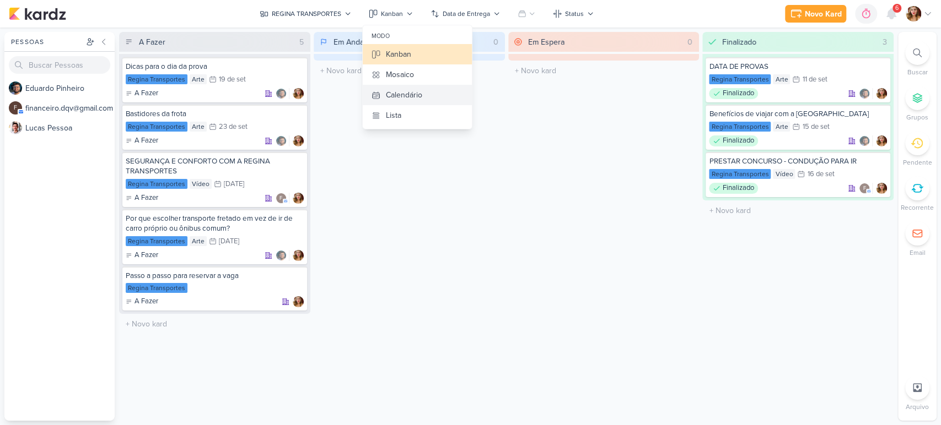
click at [440, 90] on button "Calendário" at bounding box center [417, 95] width 109 height 20
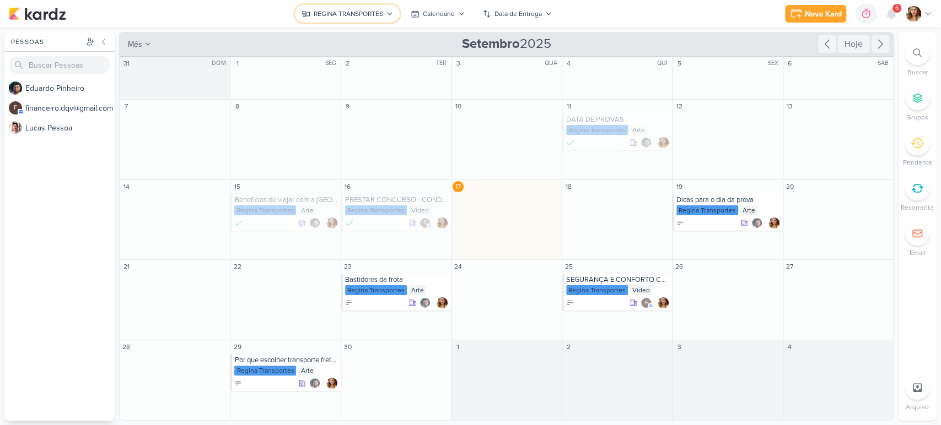
click at [322, 13] on div "REGINA TRANSPORTES" at bounding box center [348, 14] width 69 height 10
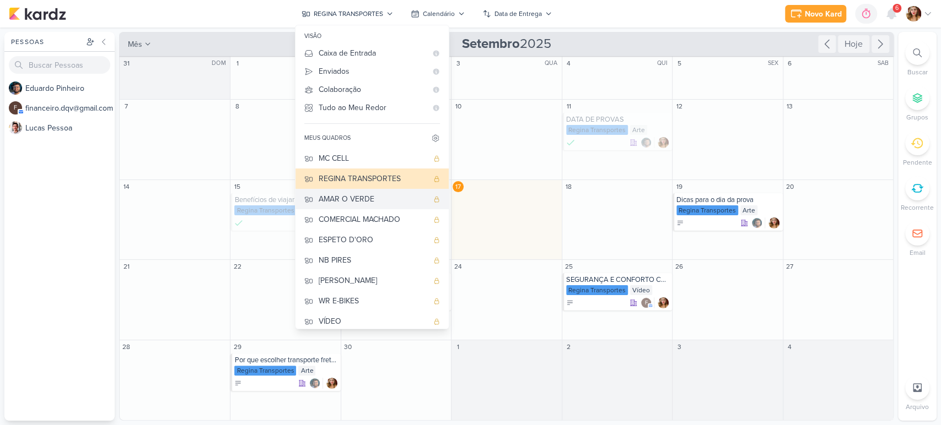
click at [403, 202] on div "AMAR O VERDE" at bounding box center [373, 199] width 109 height 12
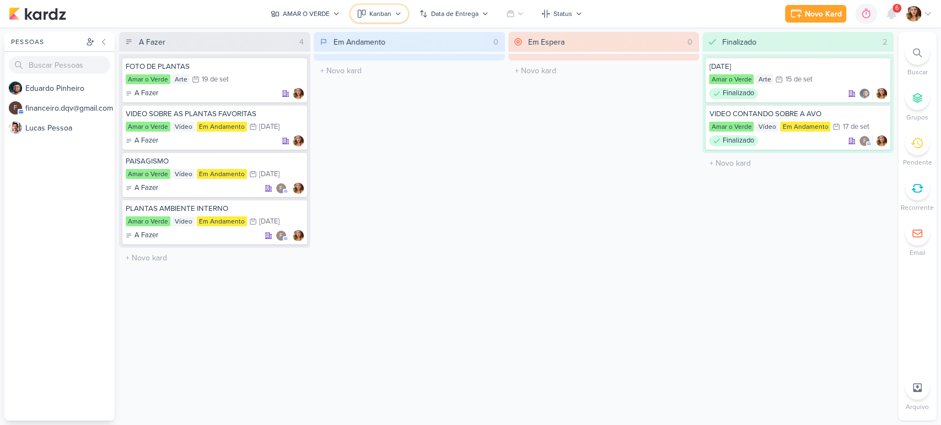
click at [394, 6] on button "Kanban" at bounding box center [378, 14] width 57 height 18
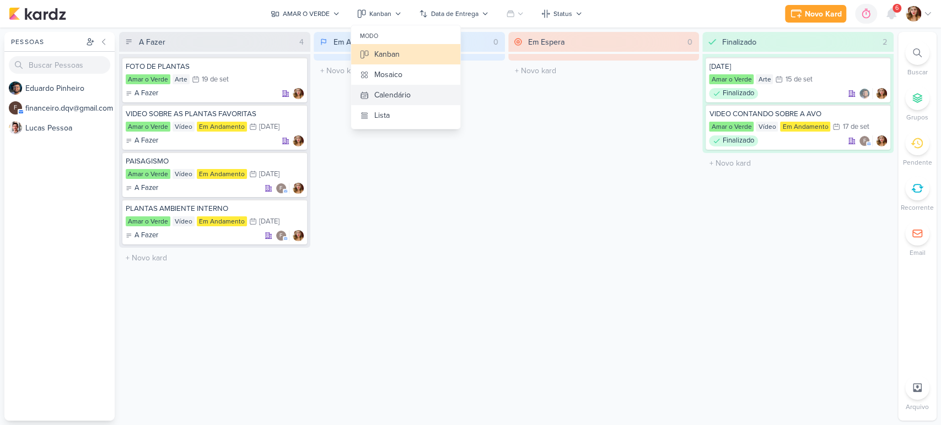
click at [420, 98] on button "Calendário" at bounding box center [405, 95] width 109 height 20
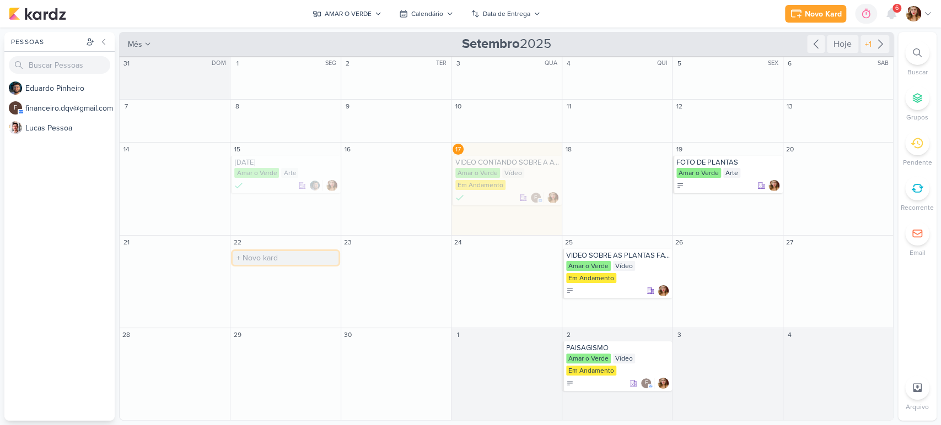
click at [278, 258] on input "text" at bounding box center [285, 258] width 105 height 14
click at [287, 348] on input "text" at bounding box center [285, 351] width 105 height 14
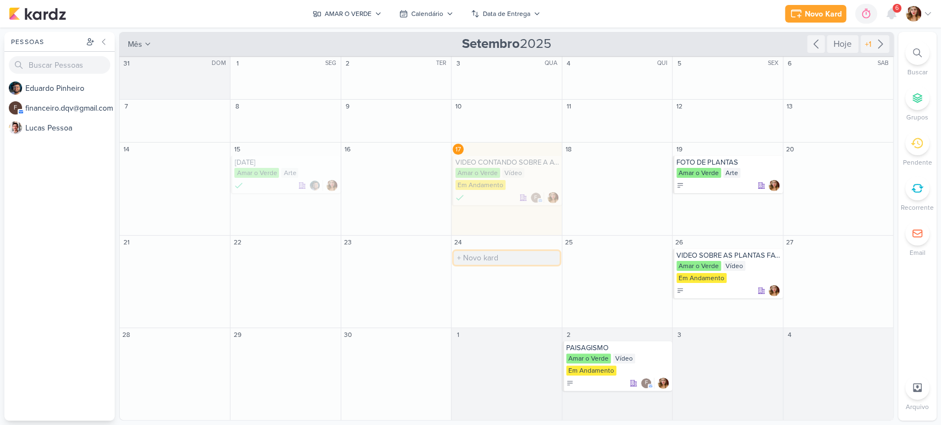
click at [519, 258] on input "text" at bounding box center [506, 258] width 105 height 14
click at [304, 258] on input "text" at bounding box center [285, 258] width 105 height 14
type input "B"
click at [682, 10] on div "Novo Kard Ctrl + k 0h0m Sessão desligada... Hoje 0h0m Semana 0h0m Mês 0h0m" at bounding box center [470, 14] width 923 height 28
click at [860, 165] on input "text" at bounding box center [837, 165] width 105 height 14
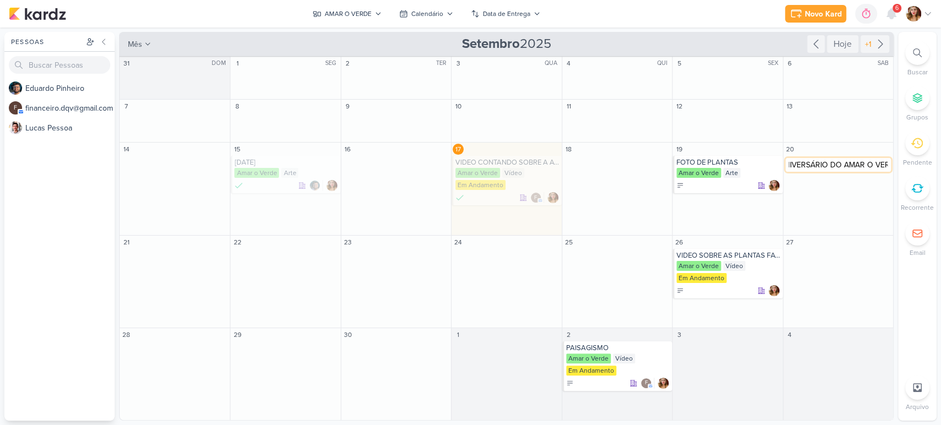
type input "ANIVERSÁRIO DO AMAR O VERDE"
click at [839, 171] on div "Amar o Verde" at bounding box center [839, 173] width 104 height 11
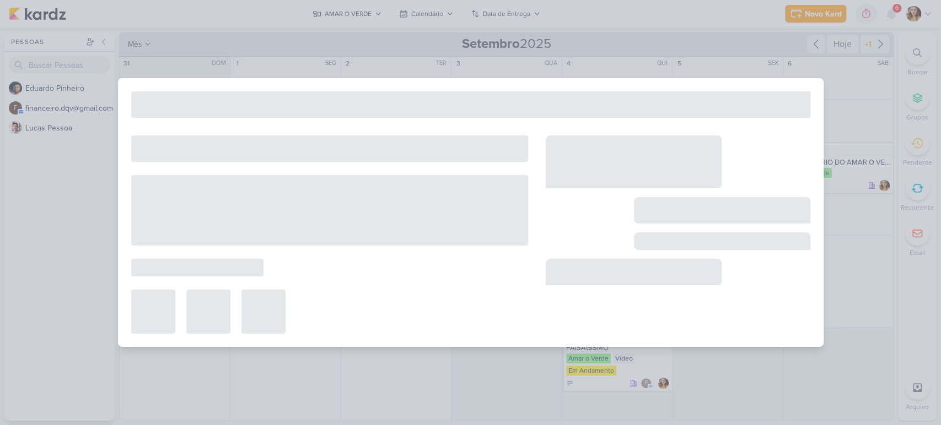
type input "ANIVERSÁRIO DO AMAR O VERDE"
type input "[DATE] 23:59"
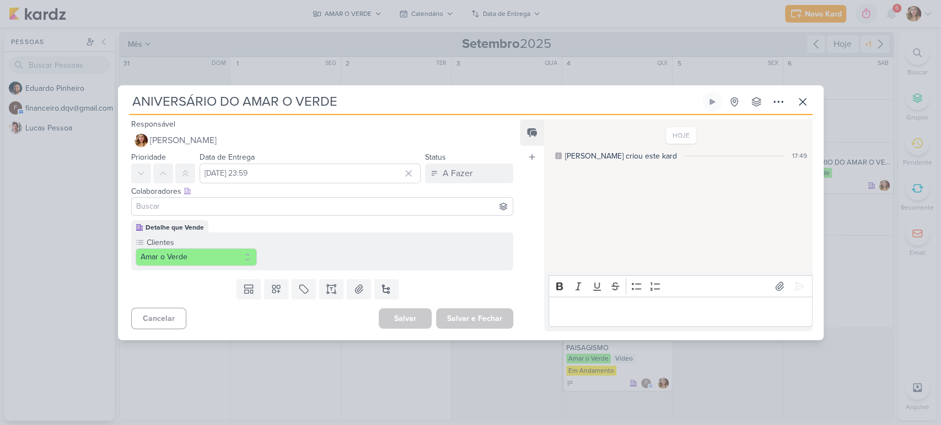
click at [262, 206] on input at bounding box center [322, 206] width 377 height 13
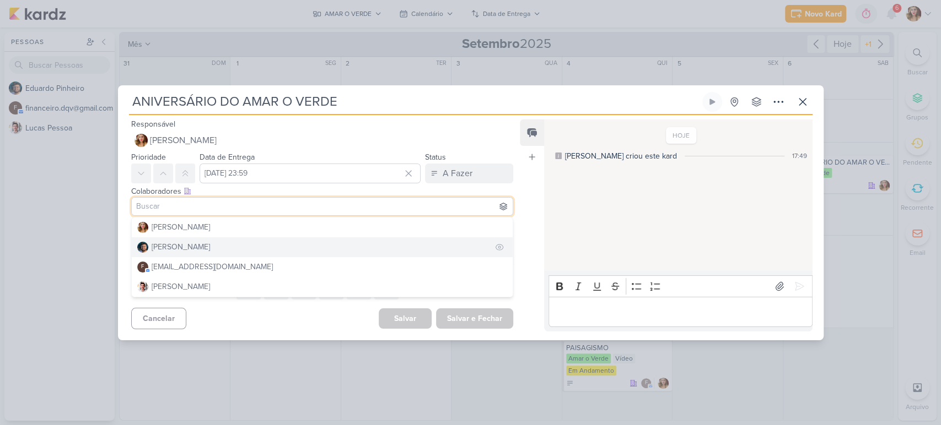
click at [258, 248] on button "[PERSON_NAME]" at bounding box center [322, 248] width 381 height 20
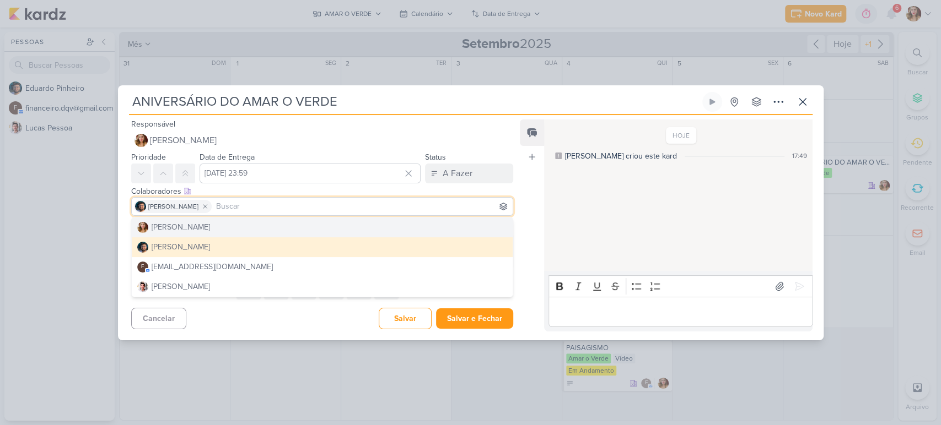
click at [381, 126] on div "Responsável [PERSON_NAME] Nenhum contato encontrado create new contact Novo Con…" at bounding box center [318, 133] width 400 height 33
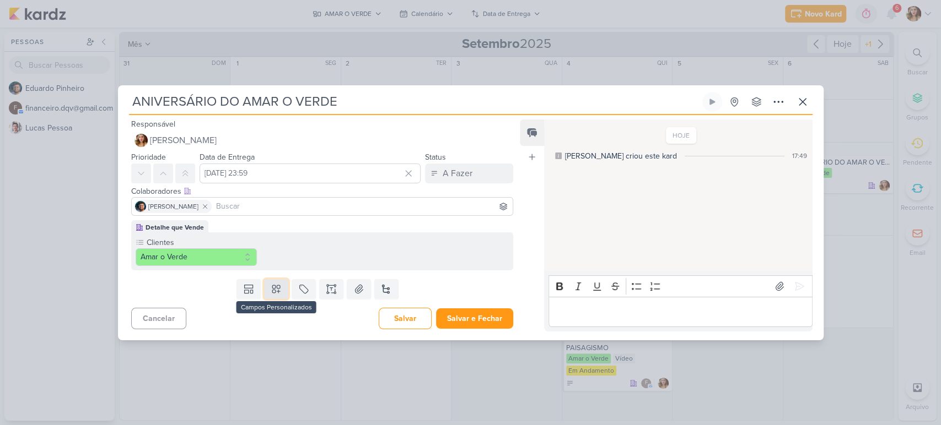
click at [276, 293] on icon at bounding box center [276, 289] width 11 height 11
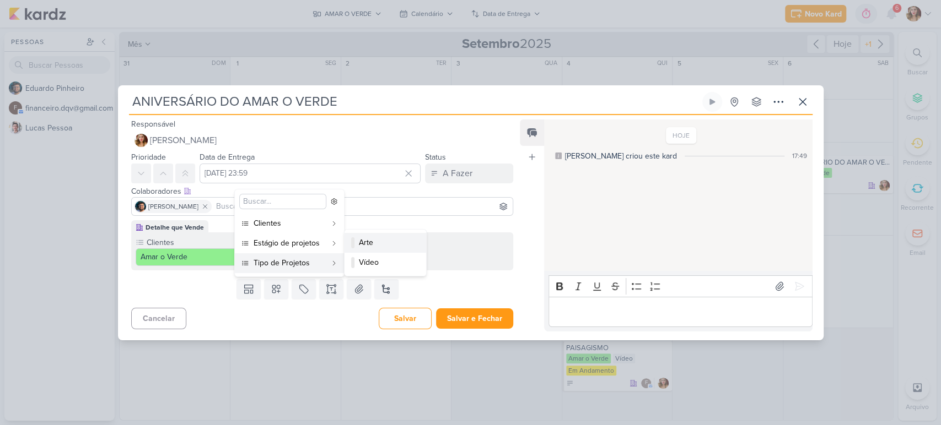
click at [387, 240] on div "Arte" at bounding box center [386, 243] width 54 height 12
click at [585, 304] on div "Editor editing area: main" at bounding box center [679, 312] width 263 height 30
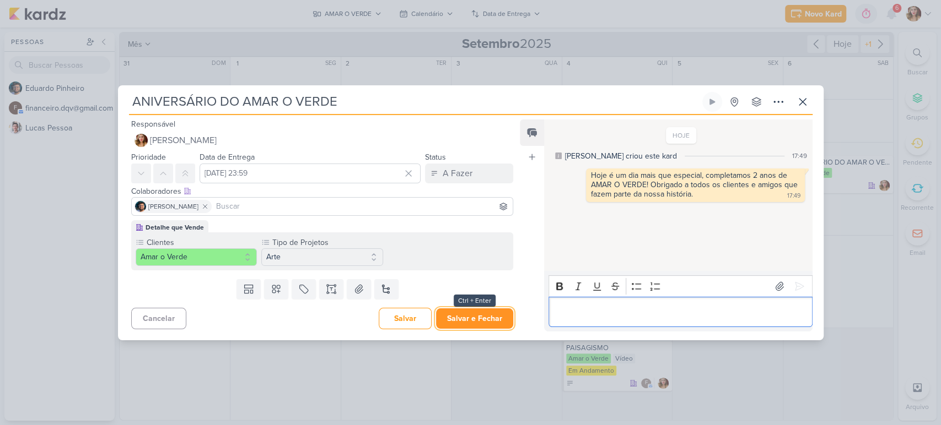
click at [459, 316] on button "Salvar e Fechar" at bounding box center [474, 319] width 77 height 20
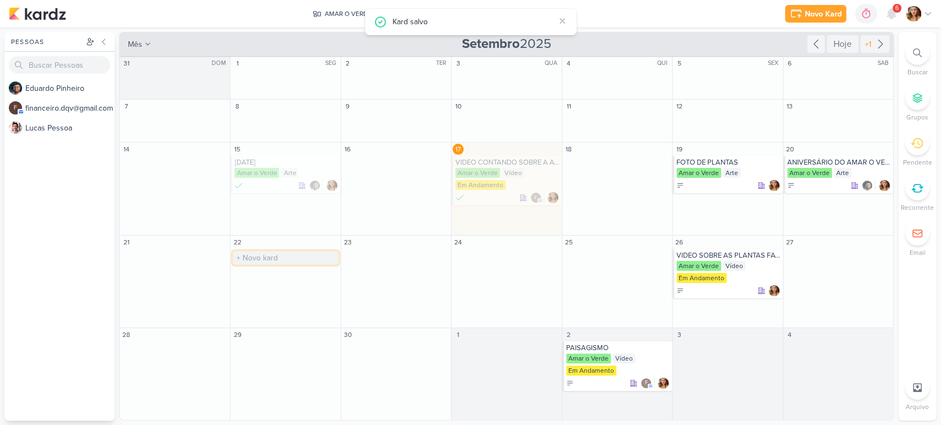
click at [299, 252] on input "text" at bounding box center [285, 258] width 105 height 14
type input "VIDEO COMEMORAÇÃO DO DIA 20/09"
click at [296, 261] on div "Amar o Verde" at bounding box center [286, 266] width 104 height 11
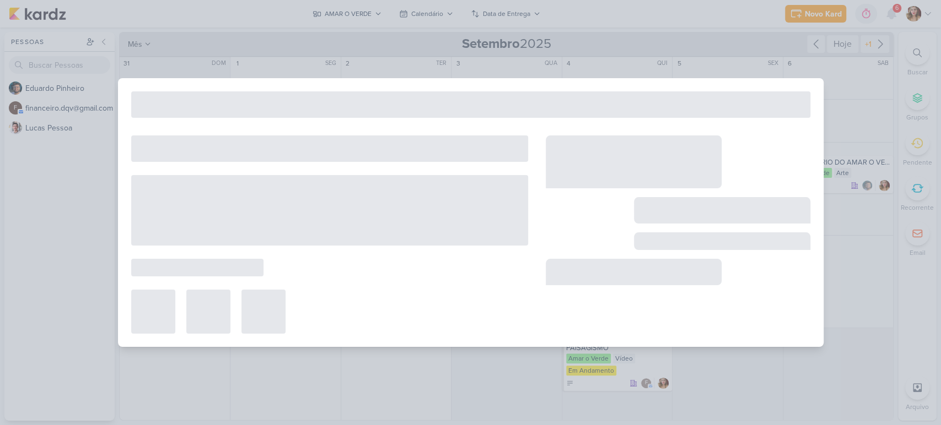
type input "VIDEO COMEMORAÇÃO DO DIA 20/09"
type input "22 de setembro de 2025 às 23:59"
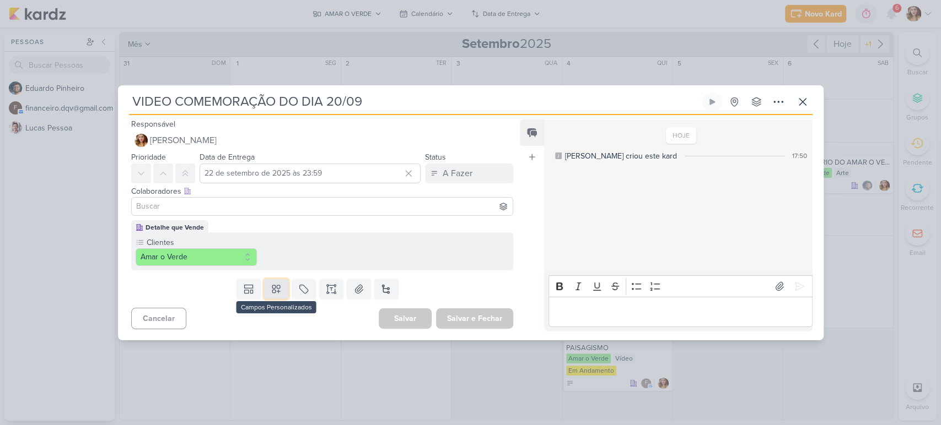
click at [278, 286] on icon at bounding box center [276, 289] width 8 height 8
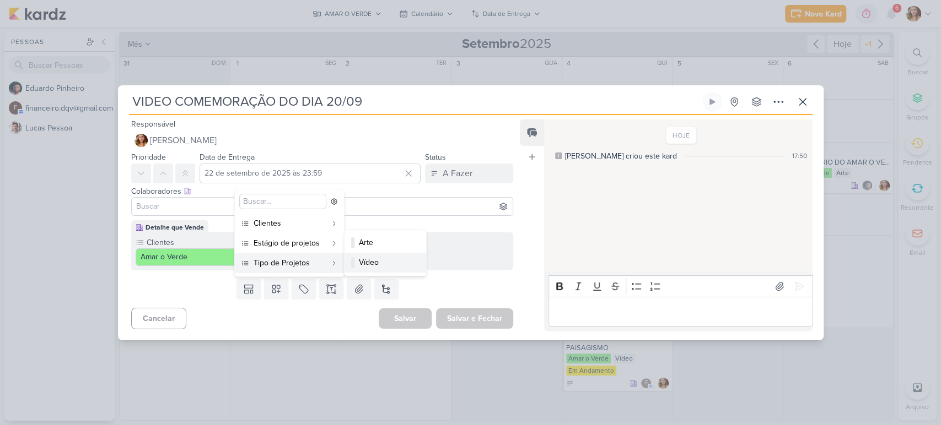
click at [389, 259] on div "Vídeo" at bounding box center [386, 263] width 54 height 12
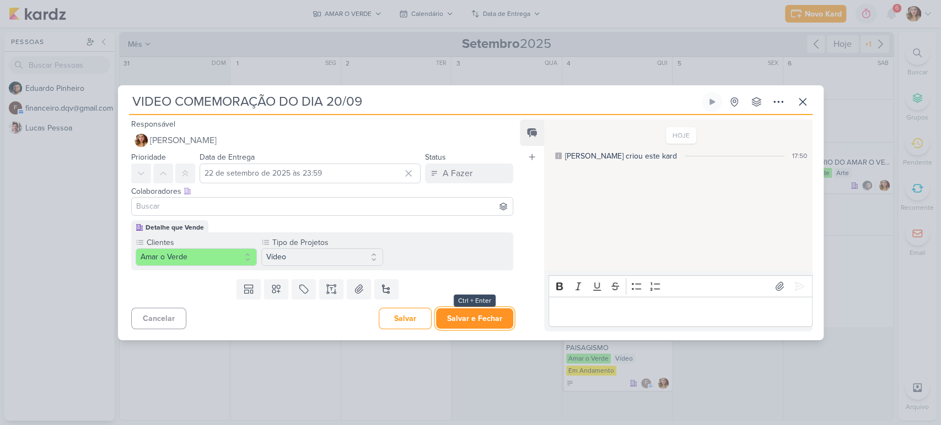
click at [501, 316] on button "Salvar e Fechar" at bounding box center [474, 319] width 77 height 20
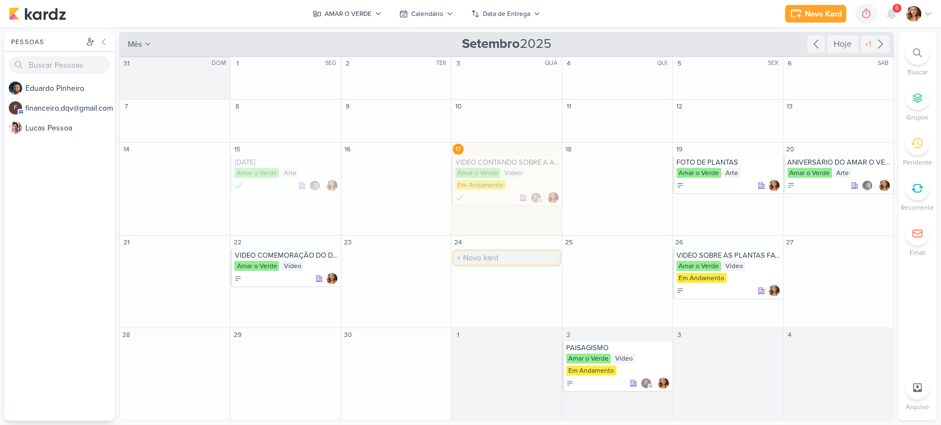
click at [512, 264] on input "text" at bounding box center [506, 258] width 105 height 14
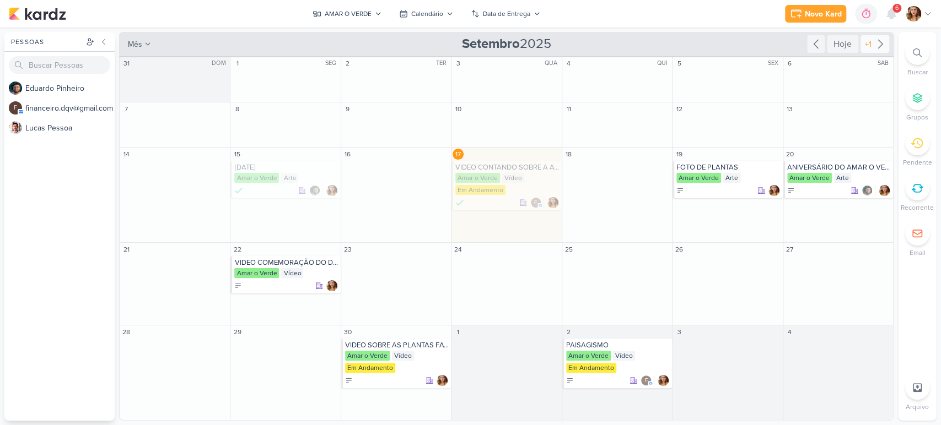
click at [864, 40] on div "+1" at bounding box center [867, 45] width 11 height 12
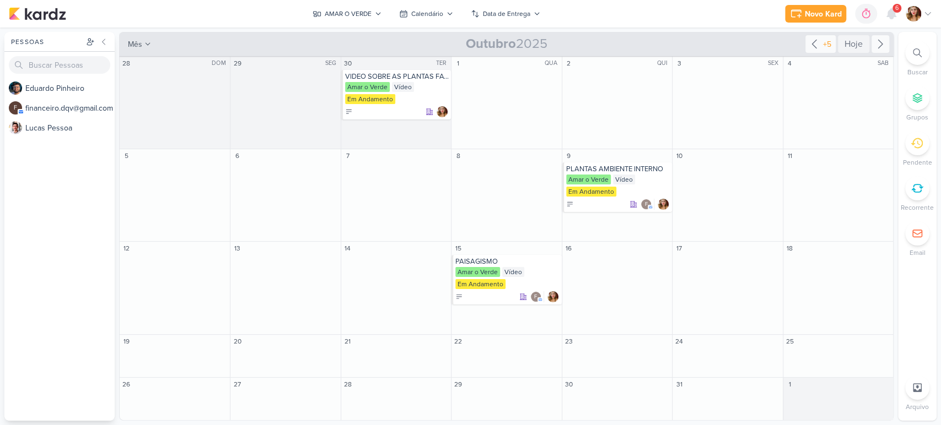
click at [808, 48] on icon at bounding box center [813, 43] width 13 height 13
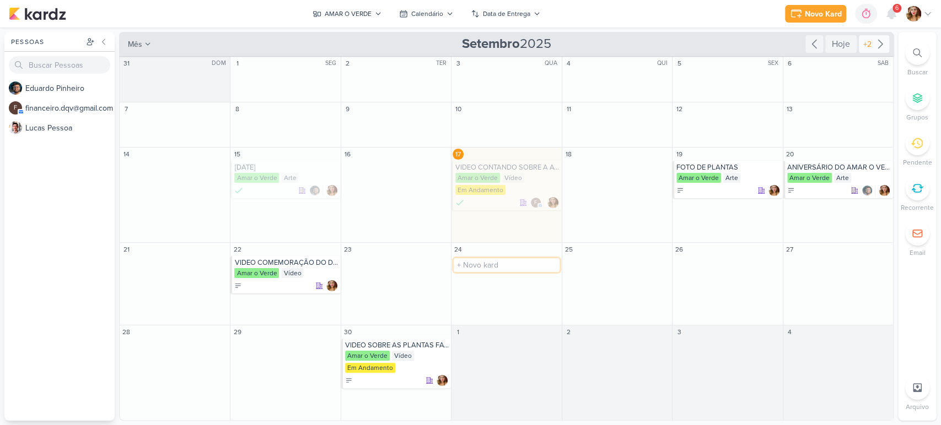
click at [520, 272] on input "text" at bounding box center [506, 265] width 105 height 14
type input "F"
click at [540, 268] on input "text" at bounding box center [506, 265] width 105 height 14
type input "PLANTAS DA PRIMAVERA"
click at [519, 277] on div "Amar o Verde" at bounding box center [507, 273] width 104 height 11
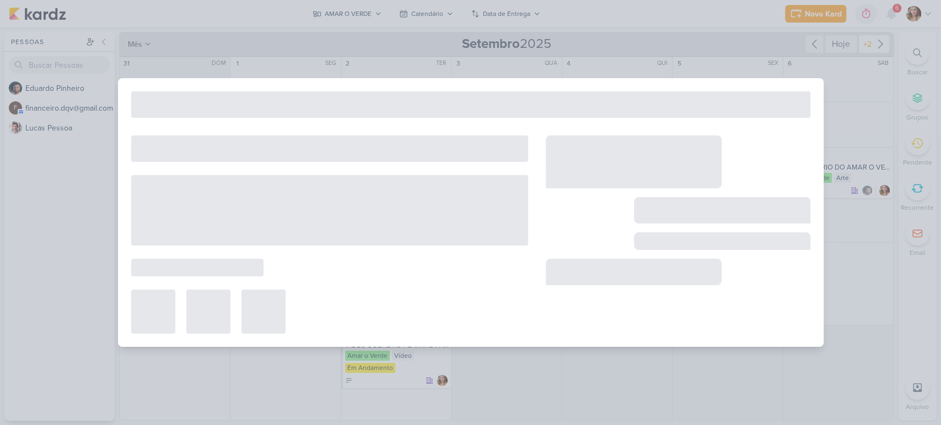
type input "PLANTAS DA PRIMAVERA"
type input "24 de setembro de 2025 às 23:59"
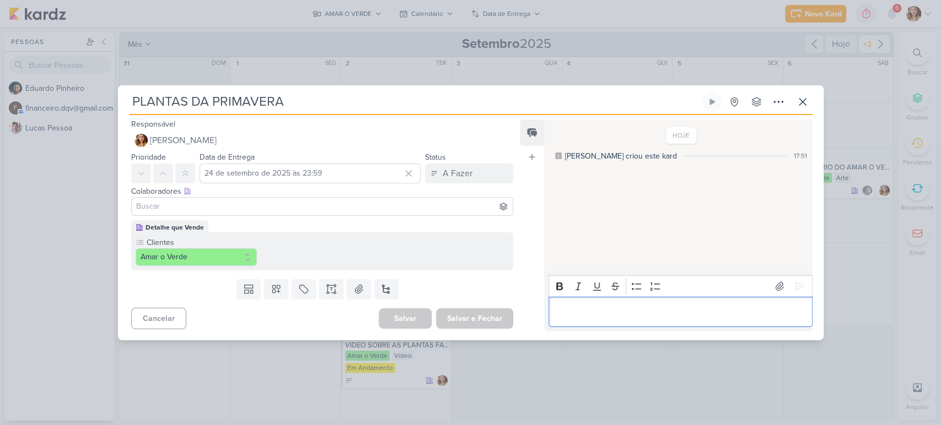
click at [663, 300] on div "Editor editing area: main" at bounding box center [679, 312] width 263 height 30
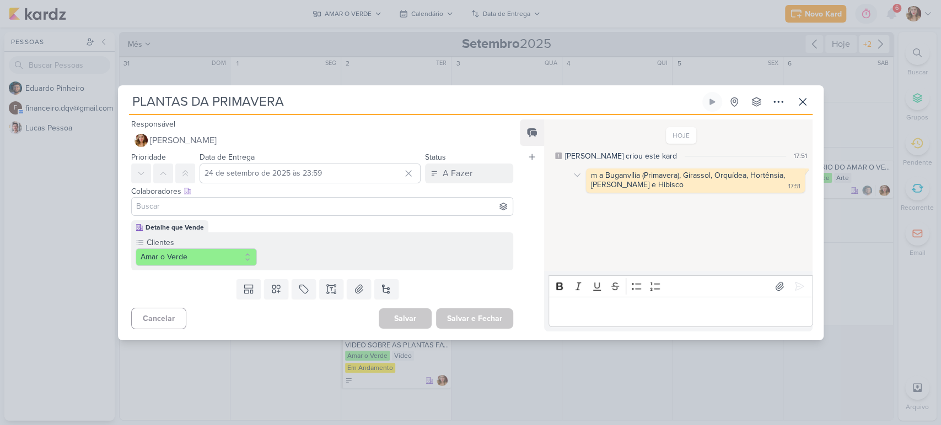
click at [602, 180] on div "m a Buganvília (Primavera), Girassol, Orquídea, Hortênsia, [PERSON_NAME] e Hibi…" at bounding box center [689, 180] width 196 height 19
click at [741, 171] on div "m a Buganvília (Primavera), Girassol, Orquídea, Hortênsia, [PERSON_NAME] e Hibi…" at bounding box center [689, 180] width 196 height 19
drag, startPoint x: 741, startPoint y: 179, endPoint x: 625, endPoint y: 183, distance: 115.8
click at [625, 183] on div "m a Buganvília (Primavera), Girassol, Orquídea, Hortênsia, [PERSON_NAME] e Hibi…" at bounding box center [689, 180] width 196 height 19
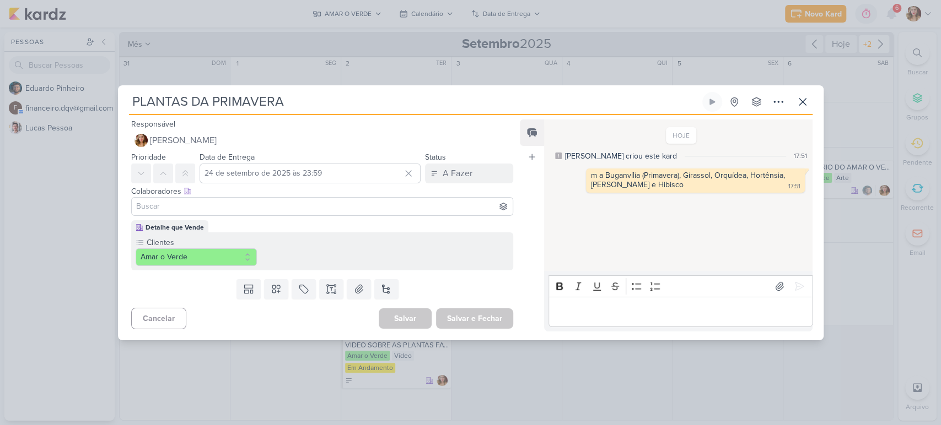
click at [643, 315] on p "Editor editing area: main" at bounding box center [680, 311] width 252 height 13
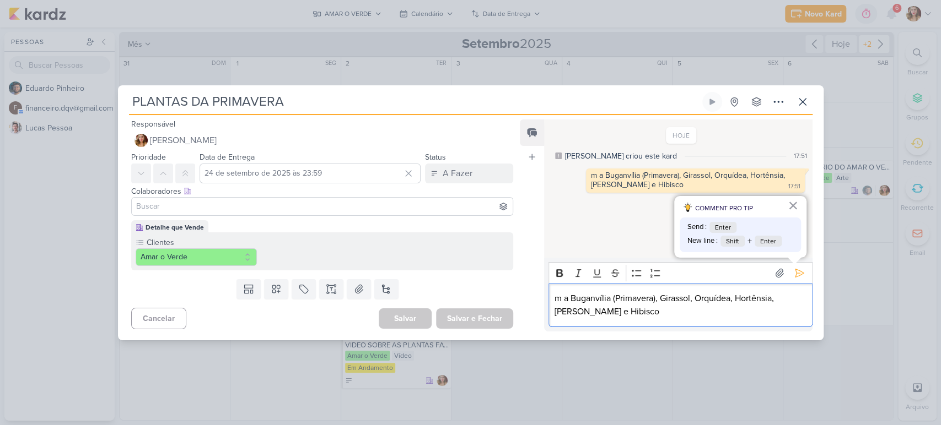
drag, startPoint x: 570, startPoint y: 291, endPoint x: 527, endPoint y: 293, distance: 43.0
click at [563, 291] on div "m a Buganvília (Primavera), Girassol, Orquídea, Hortênsia, [PERSON_NAME] e Hibi…" at bounding box center [679, 306] width 263 height 44
click at [549, 293] on div "m a Buganvília (Primavera), Girassol, Orquídea, Hortênsia, [PERSON_NAME] e Hibi…" at bounding box center [679, 306] width 263 height 44
click at [527, 293] on div "Feed Atrelar email Solte o email para atrelar ao kard" at bounding box center [532, 226] width 24 height 212
click at [570, 295] on p "m a Buganvília (Primavera), Girassol, Orquídea, Hortênsia, [PERSON_NAME] e Hibi…" at bounding box center [680, 305] width 252 height 26
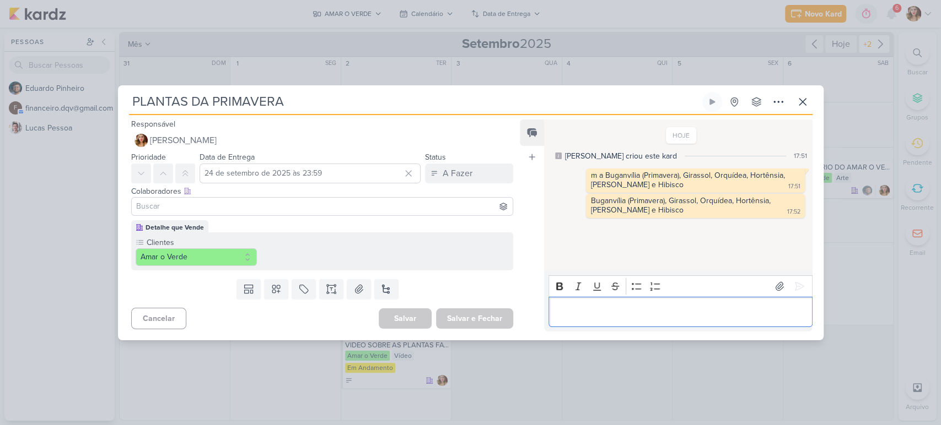
click at [315, 203] on input at bounding box center [322, 206] width 377 height 13
type input "ED"
click at [323, 225] on button "[PERSON_NAME]" at bounding box center [322, 228] width 381 height 20
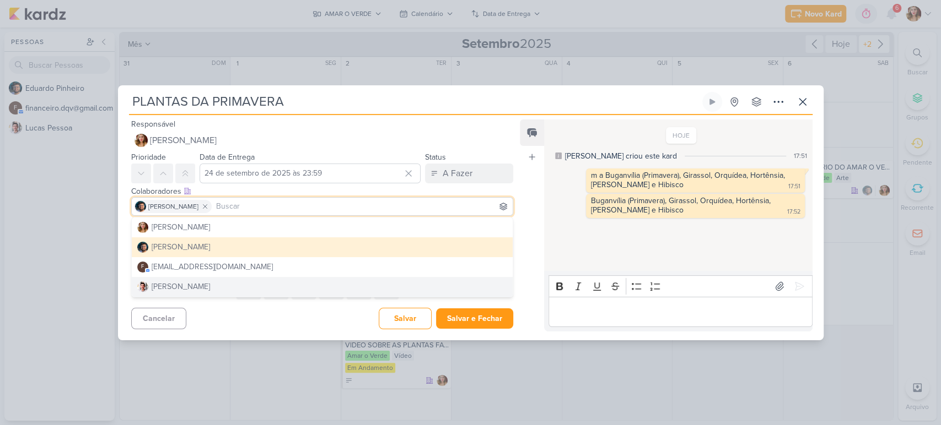
click at [276, 321] on div "Cancelar [GEOGRAPHIC_DATA] Salvar e Fechar Ctrl + Enter" at bounding box center [318, 318] width 400 height 28
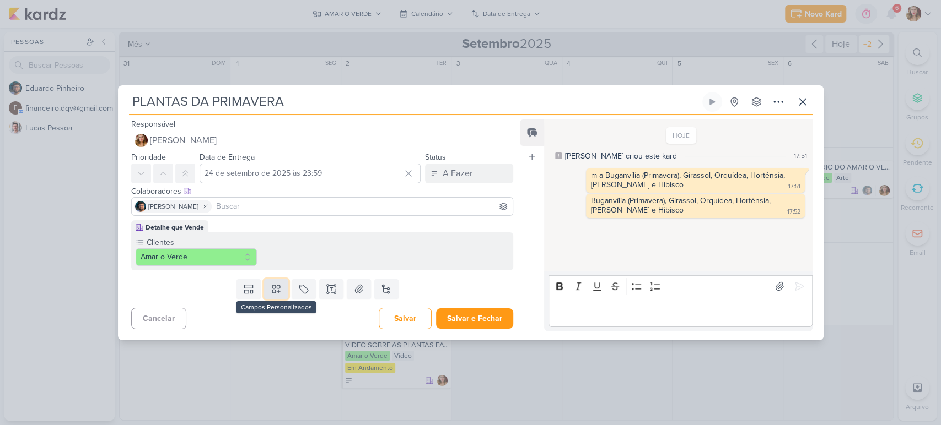
click at [282, 283] on button at bounding box center [276, 289] width 24 height 20
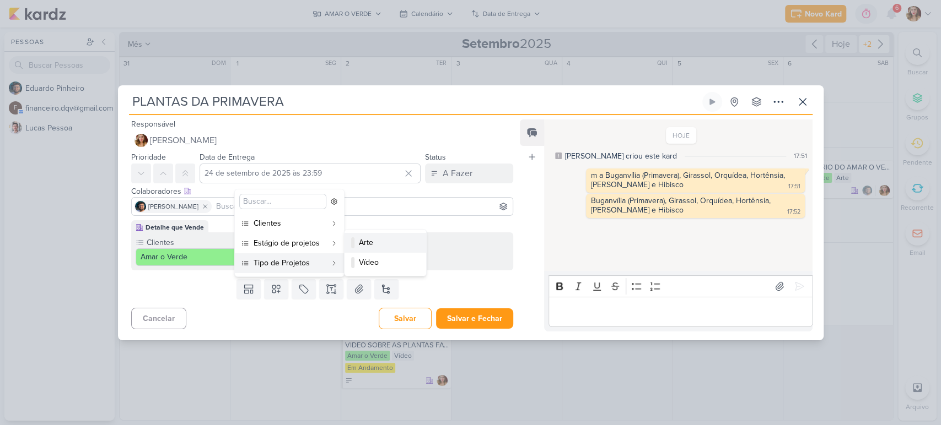
click at [395, 242] on div "Arte" at bounding box center [386, 243] width 54 height 12
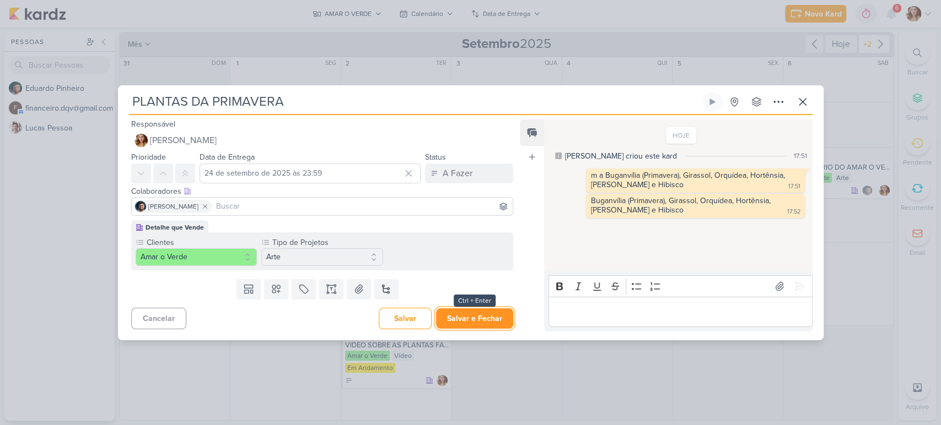
click at [485, 316] on button "Salvar e Fechar" at bounding box center [474, 319] width 77 height 20
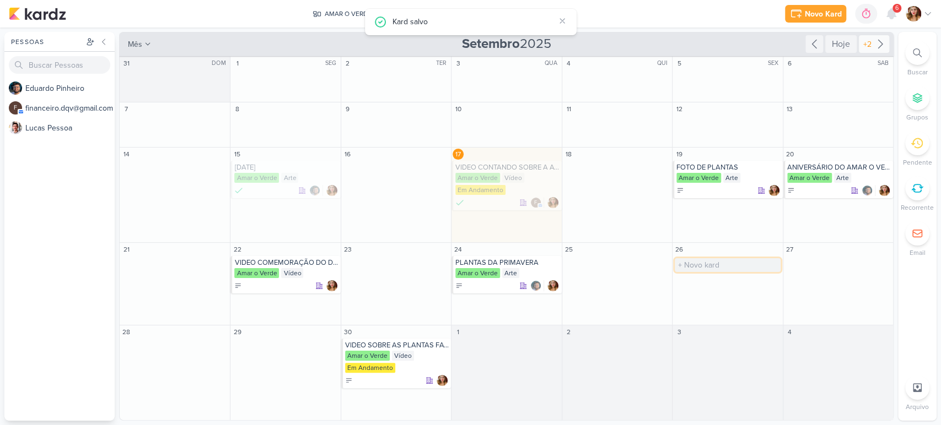
click at [721, 263] on input "text" at bounding box center [726, 265] width 105 height 14
type input "FOTO DE PLANTA"
click at [735, 279] on div "FOTO DE PLANTA Amar o Verde" at bounding box center [727, 274] width 110 height 37
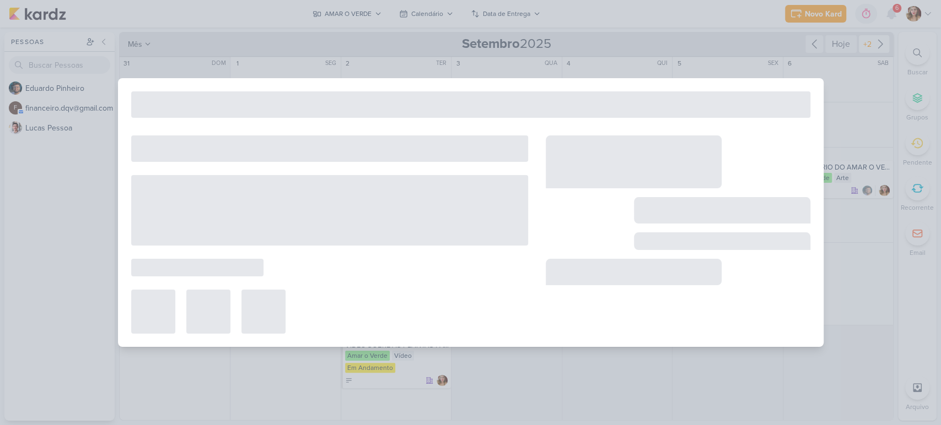
type input "FOTO DE PLANTA"
type input "[DATE] 23:59"
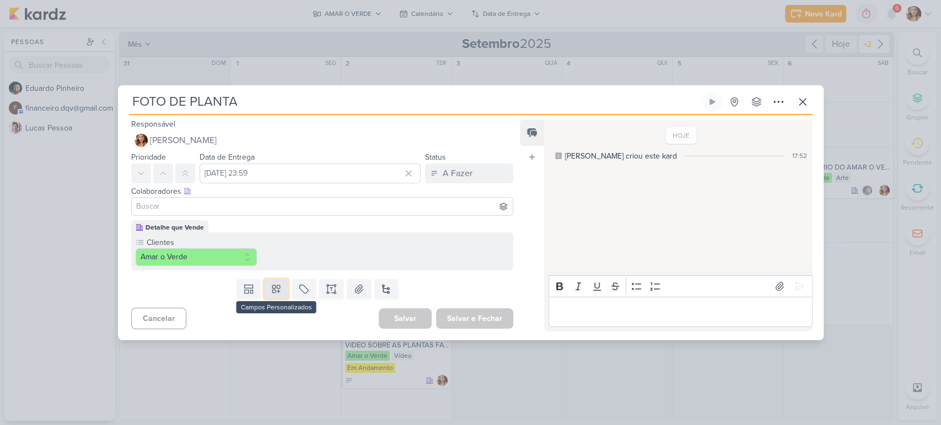
click at [273, 289] on icon at bounding box center [276, 289] width 11 height 11
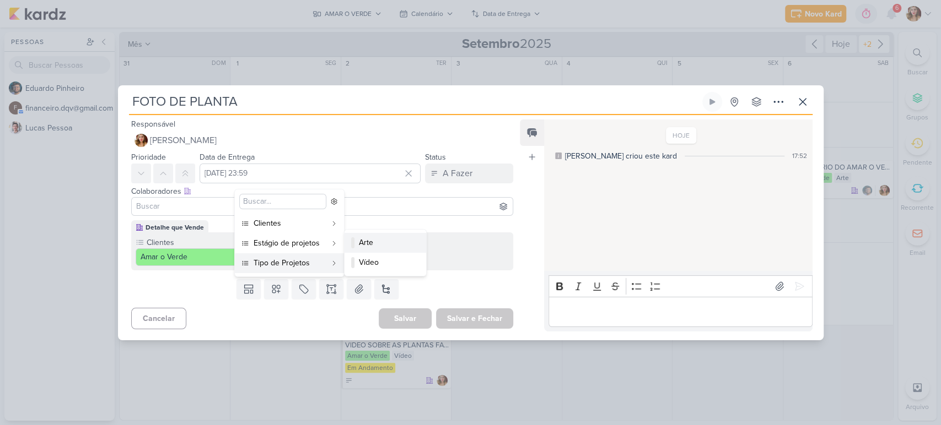
click at [396, 247] on div "Arte" at bounding box center [386, 243] width 54 height 12
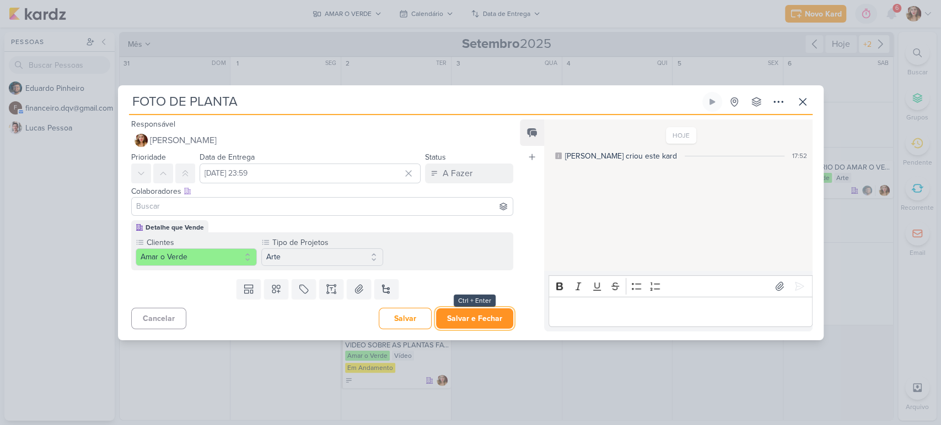
click at [496, 319] on button "Salvar e Fechar" at bounding box center [474, 319] width 77 height 20
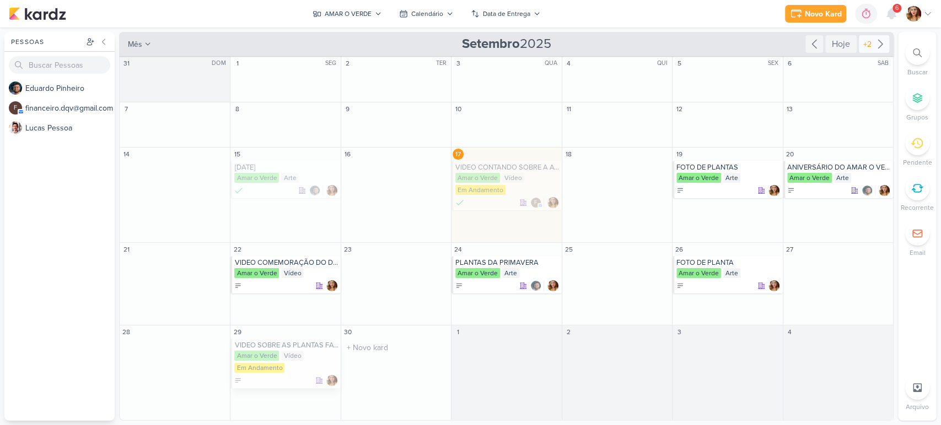
click at [307, 349] on div "VIDEO SOBRE AS PLANTAS FAVORITAS" at bounding box center [286, 345] width 104 height 9
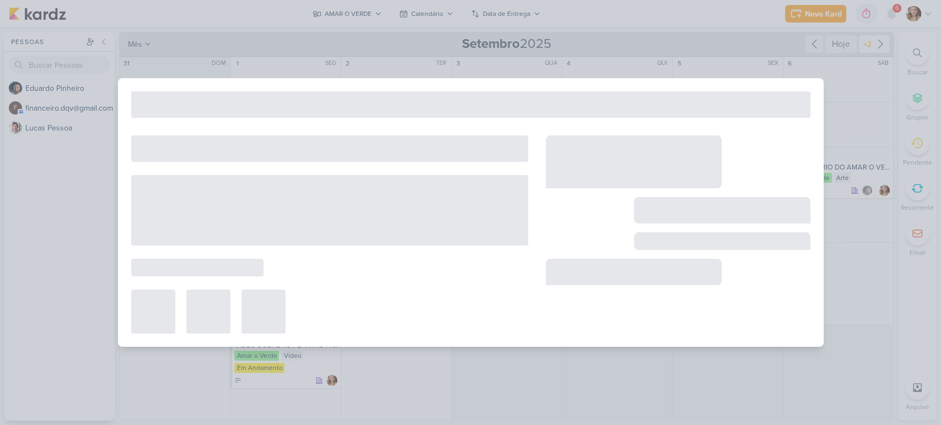
type input "VIDEO SOBRE AS PLANTAS FAVORITAS"
type input "29 de setembro de 2025 às 23:59"
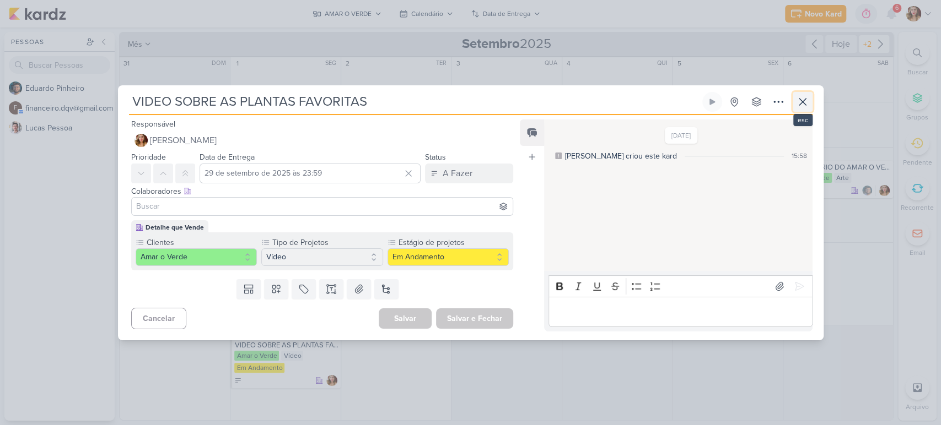
click at [796, 105] on icon at bounding box center [802, 101] width 13 height 13
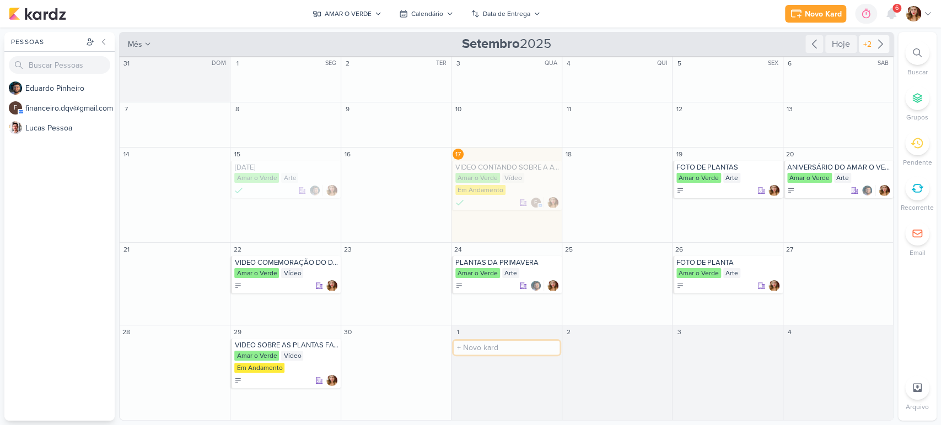
click at [521, 353] on input "text" at bounding box center [506, 348] width 105 height 14
click at [516, 343] on input "text" at bounding box center [506, 348] width 105 height 14
type input "o"
type input "OUTUBRO CHEGOU, DICA DE PLANTAS DE SOL PLENO"
click at [514, 357] on div "Amar o Verde" at bounding box center [507, 356] width 104 height 11
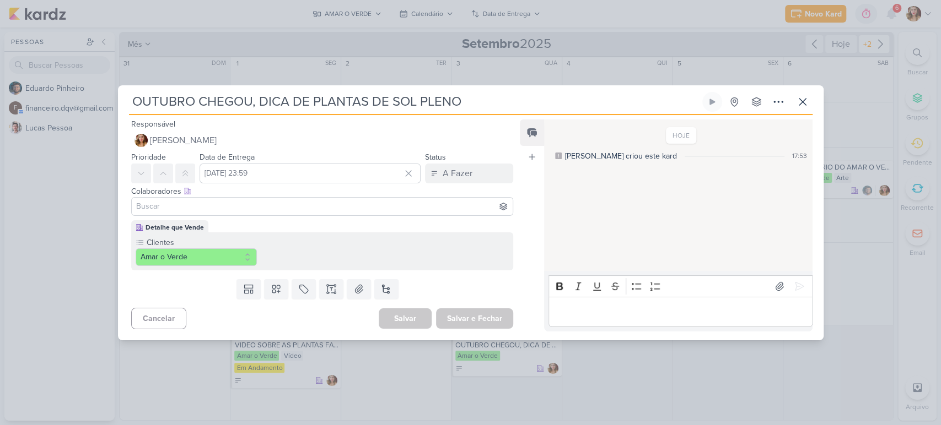
click at [651, 319] on div "Editor editing area: main" at bounding box center [679, 312] width 263 height 30
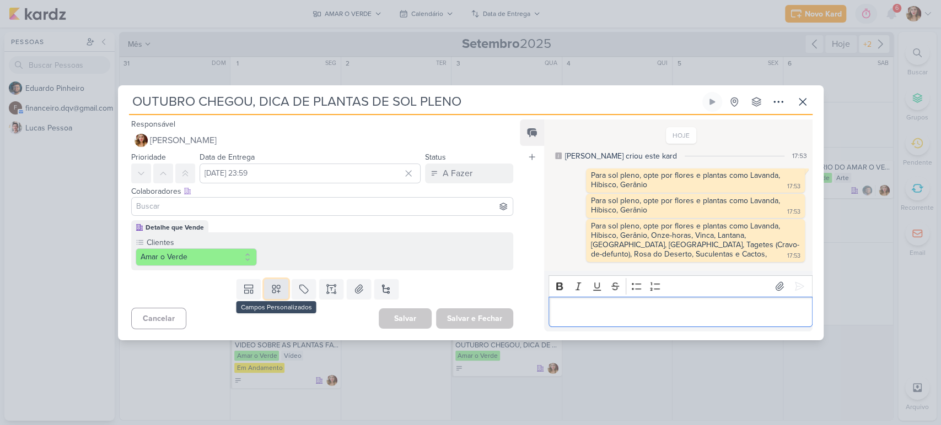
click at [264, 288] on button at bounding box center [276, 289] width 24 height 20
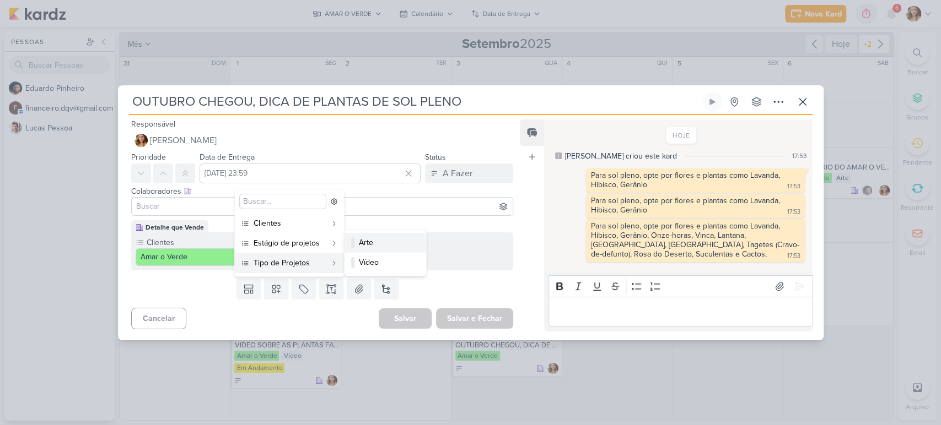
click at [388, 240] on div "Arte" at bounding box center [386, 243] width 54 height 12
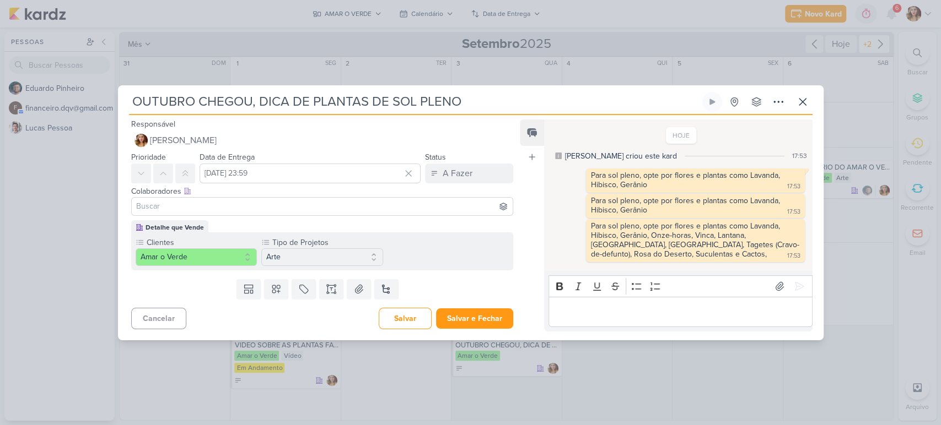
click at [436, 202] on input at bounding box center [322, 206] width 377 height 13
type input "ED"
click at [405, 233] on button "[PERSON_NAME]" at bounding box center [322, 228] width 381 height 20
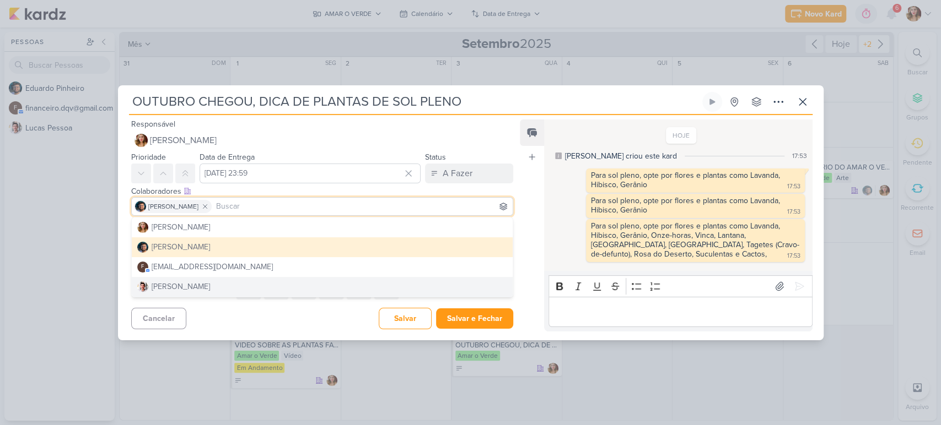
click at [483, 309] on div "Salvar e Fechar Ctrl + Enter" at bounding box center [474, 319] width 77 height 20
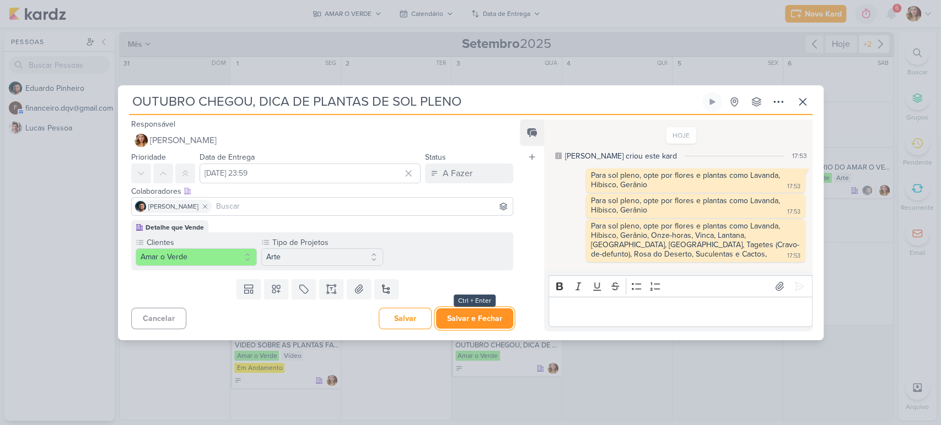
click at [486, 319] on button "Salvar e Fechar" at bounding box center [474, 319] width 77 height 20
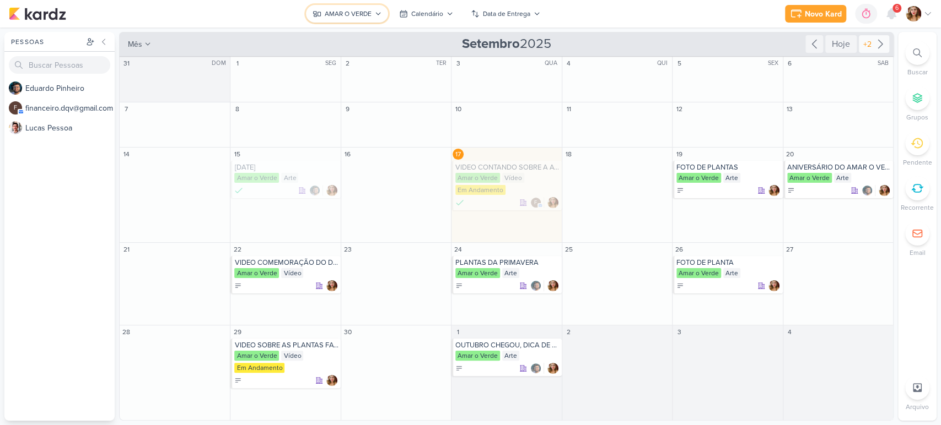
click at [338, 12] on div "AMAR O VERDE" at bounding box center [348, 14] width 47 height 10
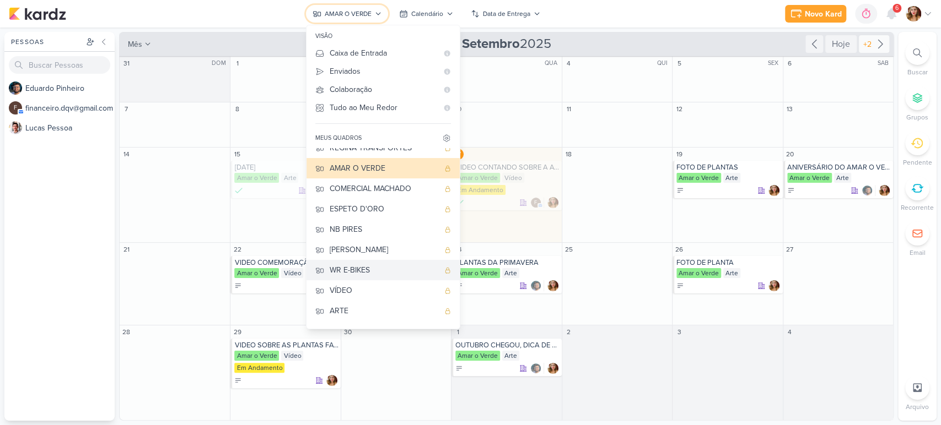
scroll to position [46, 0]
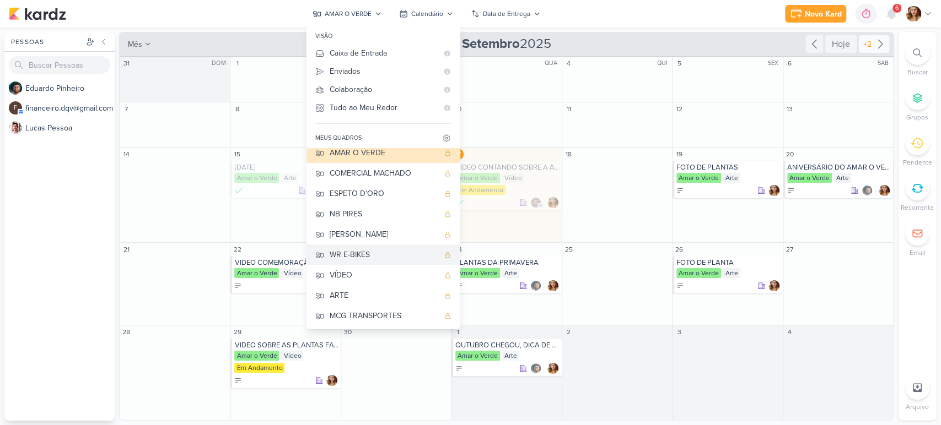
click at [408, 259] on div "WR E-BIKES" at bounding box center [384, 255] width 109 height 12
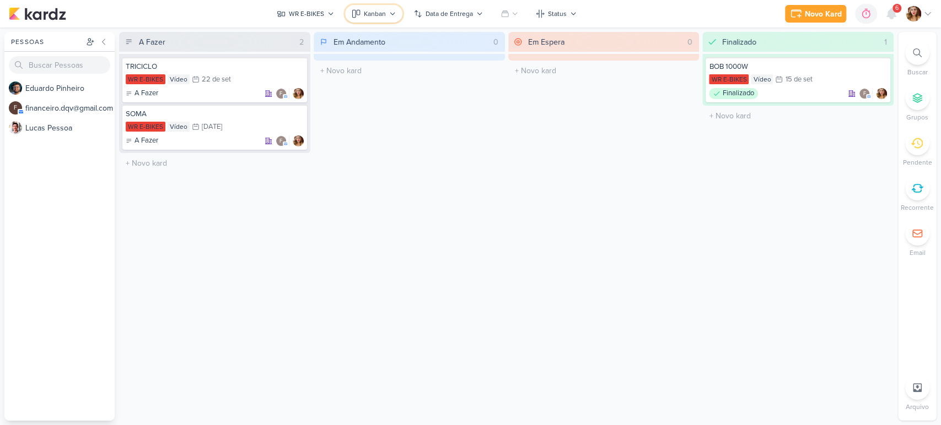
click at [382, 13] on div "Kanban" at bounding box center [375, 14] width 22 height 10
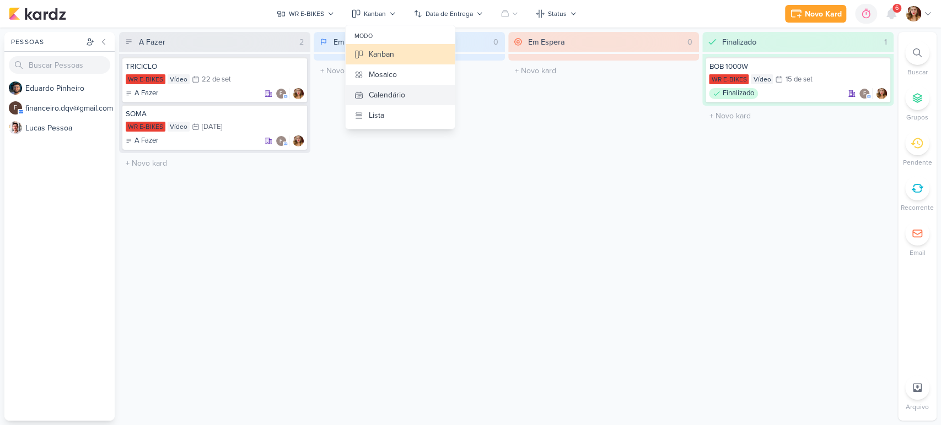
click at [417, 93] on button "Calendário" at bounding box center [400, 95] width 109 height 20
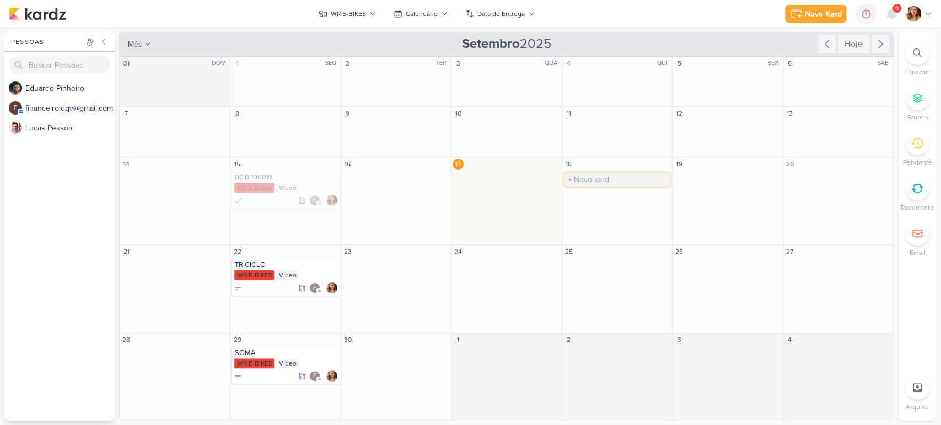
click at [611, 176] on input "text" at bounding box center [616, 180] width 105 height 14
click at [582, 176] on input "text" at bounding box center [616, 180] width 105 height 14
type input "A TRIXX É MUITO MAIS COMPLETA!"
click at [625, 196] on div at bounding box center [618, 200] width 104 height 11
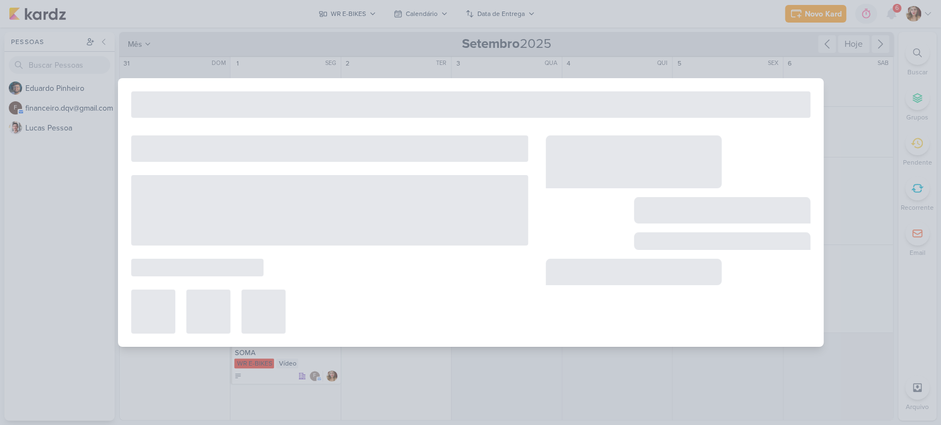
type input "A TRIXX É MUITO MAIS COMPLETA!"
type input "[DATE] 23:59"
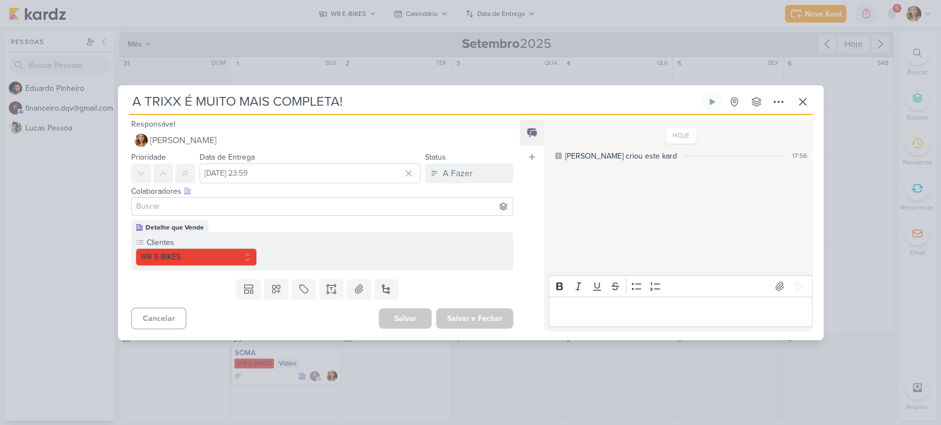
click at [273, 208] on input at bounding box center [322, 206] width 377 height 13
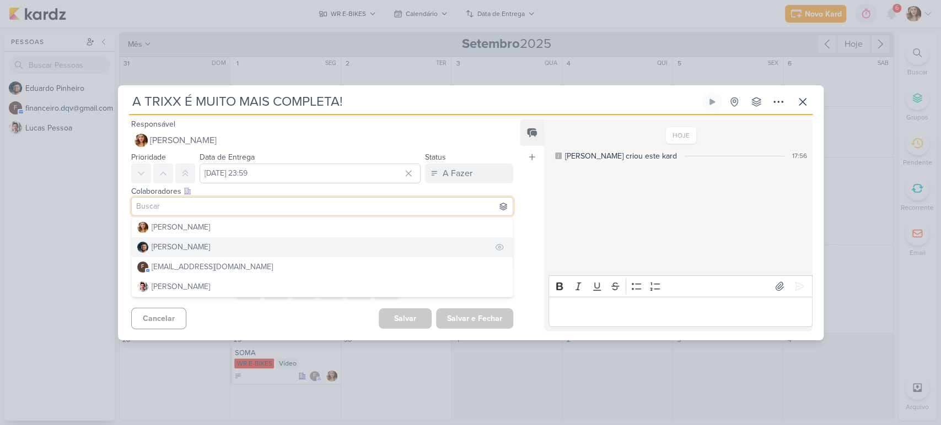
click at [274, 242] on button "[PERSON_NAME]" at bounding box center [322, 248] width 381 height 20
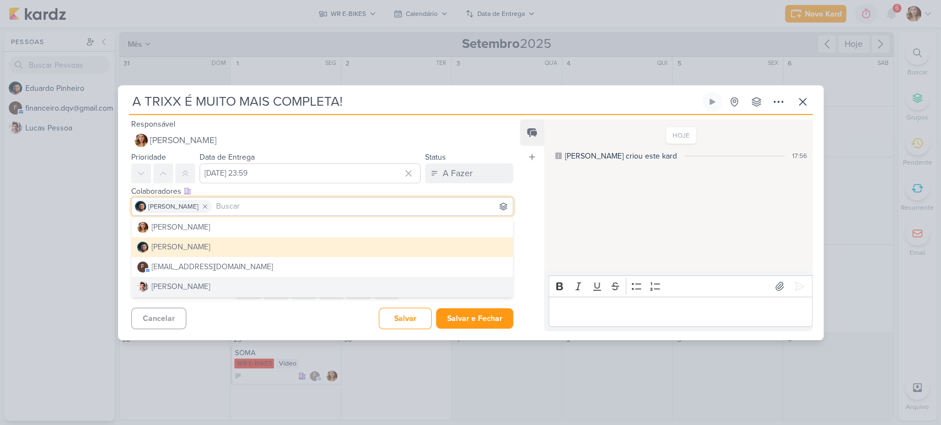
click at [288, 322] on div "Cancelar [GEOGRAPHIC_DATA] Salvar e Fechar Ctrl + Enter" at bounding box center [318, 318] width 400 height 28
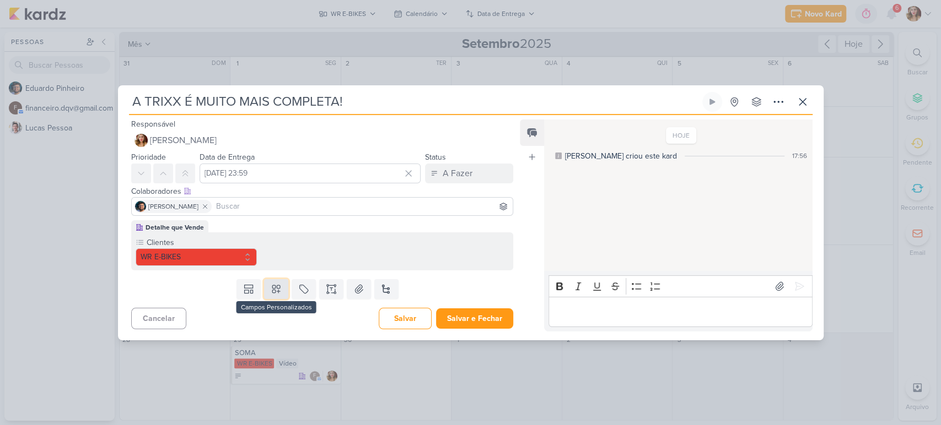
click at [278, 289] on icon at bounding box center [276, 289] width 11 height 11
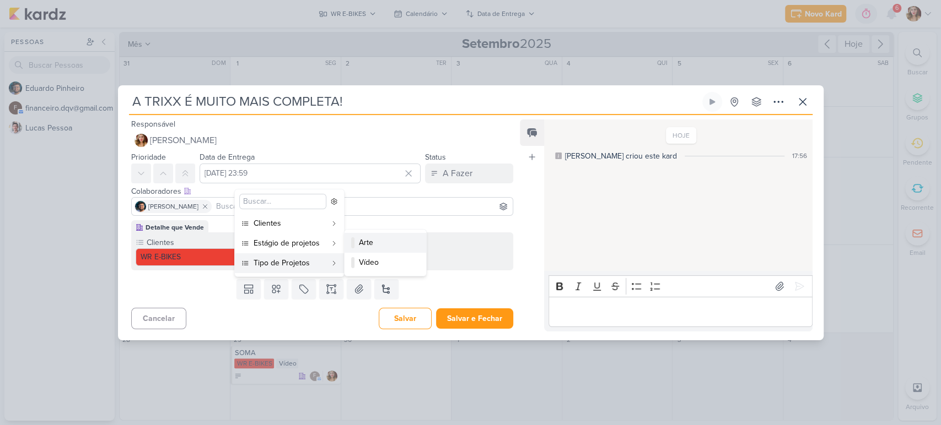
click at [373, 247] on div "Arte" at bounding box center [386, 243] width 54 height 12
click at [651, 312] on p "Editor editing area: main" at bounding box center [680, 311] width 252 height 13
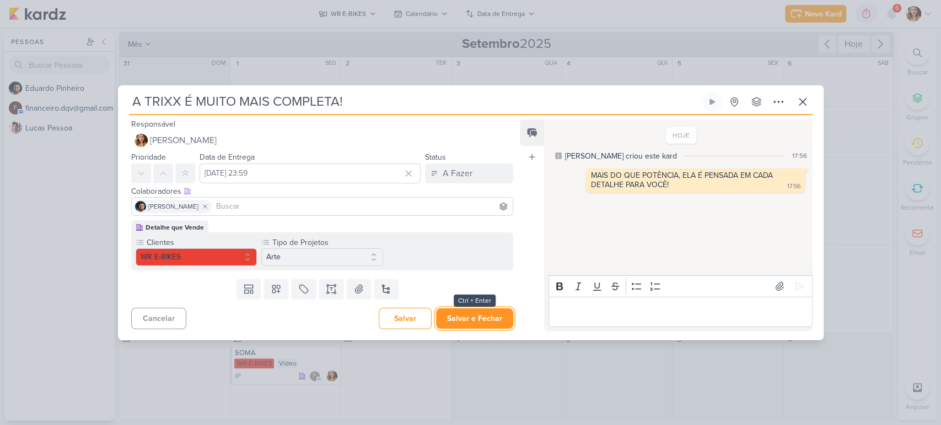
click at [478, 327] on button "Salvar e Fechar" at bounding box center [474, 319] width 77 height 20
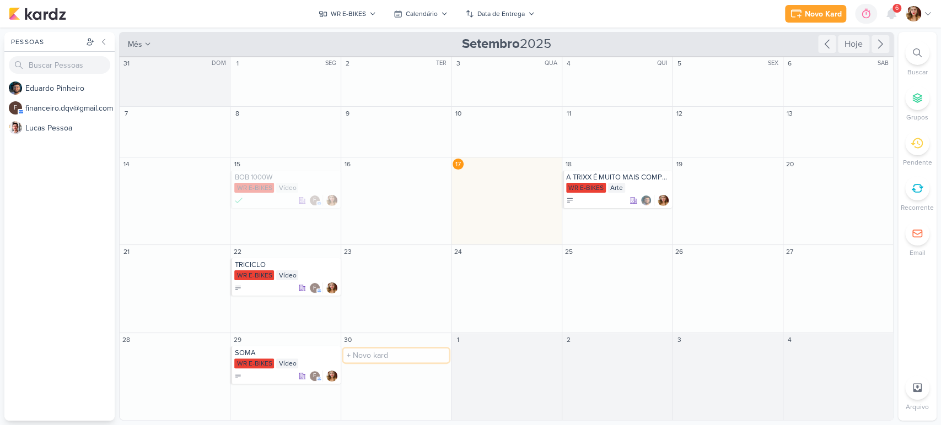
click at [400, 362] on input "text" at bounding box center [395, 356] width 105 height 14
type input "MOBILIDADE EM DUAS RODAS TEM NOME! BIKE ELÉTRICA DA WR E-BIKES!"
click at [408, 364] on div "WR E-BIKES" at bounding box center [397, 364] width 104 height 11
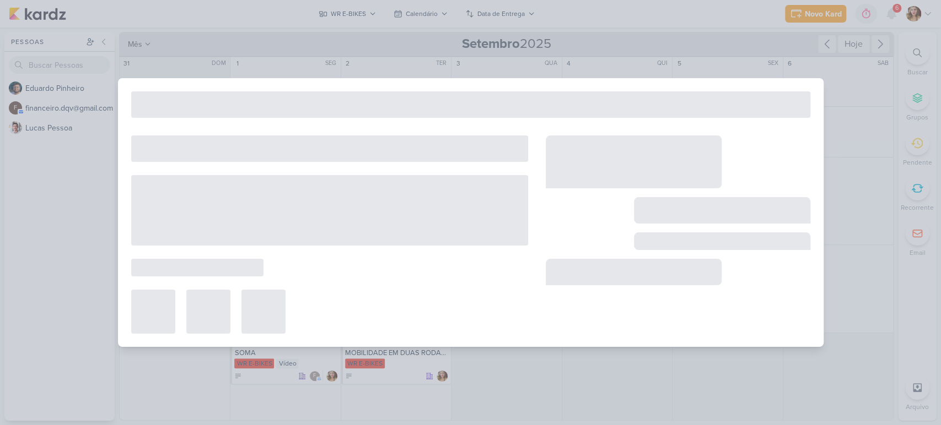
type input "MOBILIDADE EM DUAS RODAS TEM NOME! BIKE ELÉTRICA DA WR E-BIKES!"
type input "[DATE] 23:59"
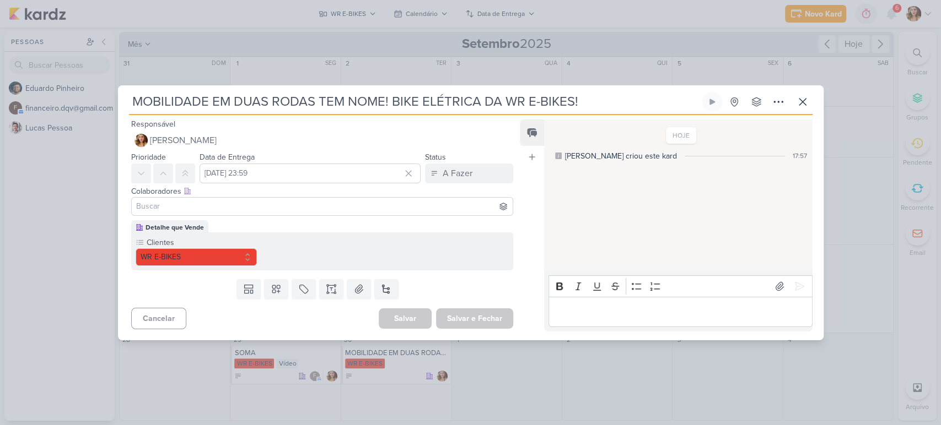
click at [279, 277] on div "Templates Campos Personalizados Marcadores Caixa De Texto Anexo [GEOGRAPHIC_DAT…" at bounding box center [318, 289] width 400 height 29
click at [275, 292] on icon at bounding box center [276, 289] width 11 height 11
click at [411, 243] on div "Arte" at bounding box center [386, 243] width 54 height 12
click at [430, 205] on input at bounding box center [322, 206] width 377 height 13
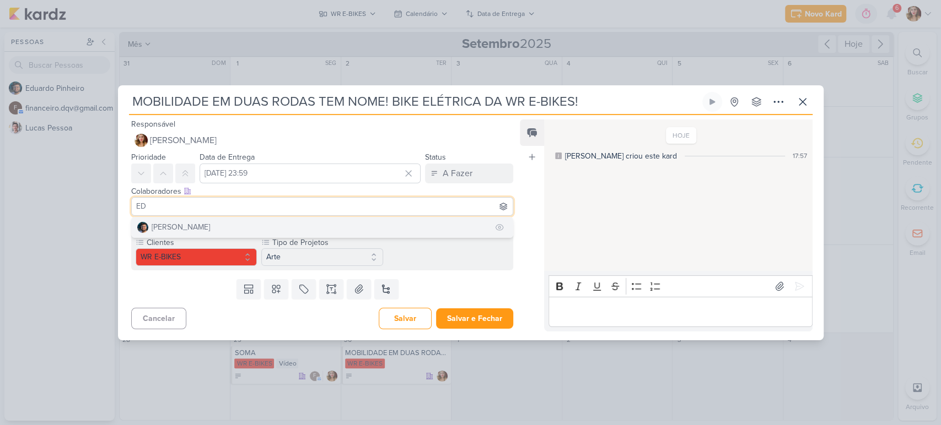
type input "ED"
click at [410, 226] on button "[PERSON_NAME]" at bounding box center [322, 228] width 381 height 20
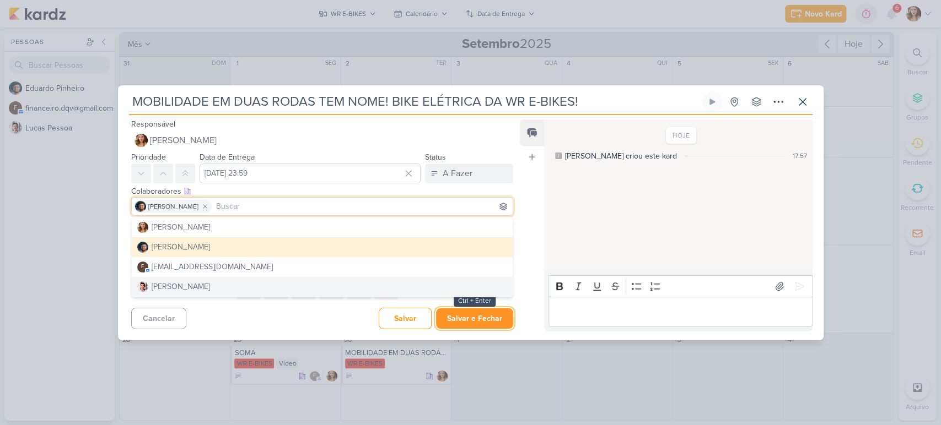
click at [480, 316] on button "Salvar e Fechar" at bounding box center [474, 319] width 77 height 20
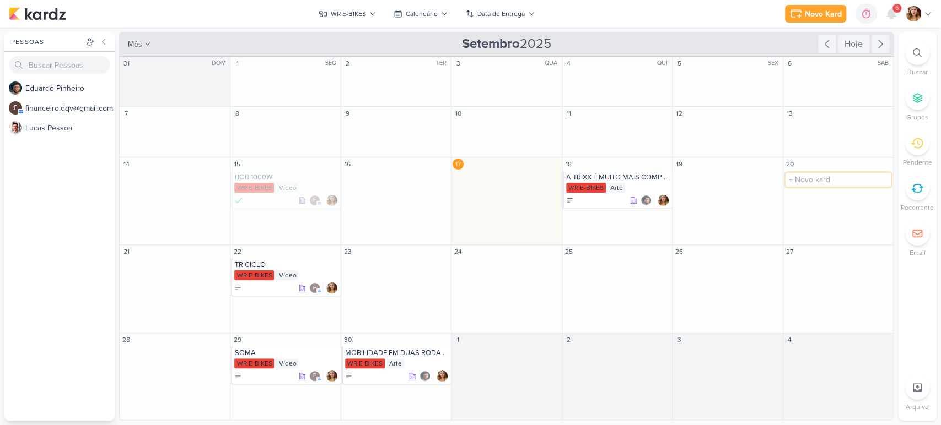
click at [820, 179] on input "text" at bounding box center [837, 180] width 105 height 14
type input "FOTO DA BOB1000W"
click at [832, 180] on div "FOTO DA BOB1000W" at bounding box center [839, 177] width 104 height 9
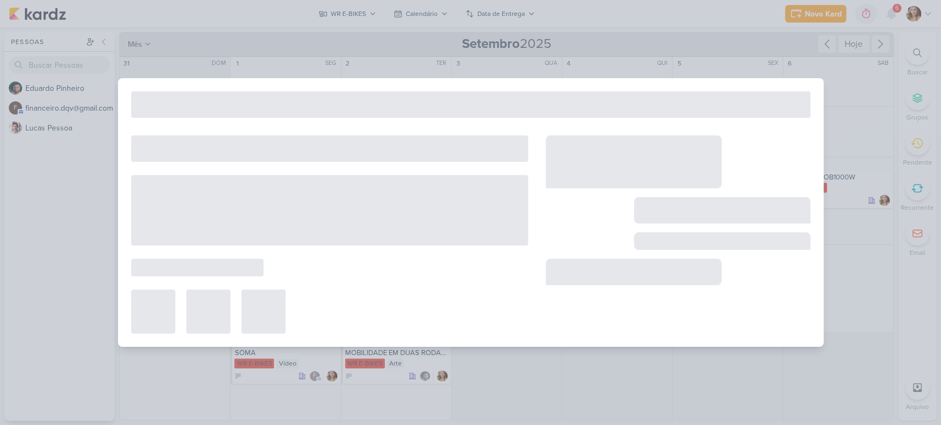
type input "FOTO DA BOB1000W"
type input "[DATE] 23:59"
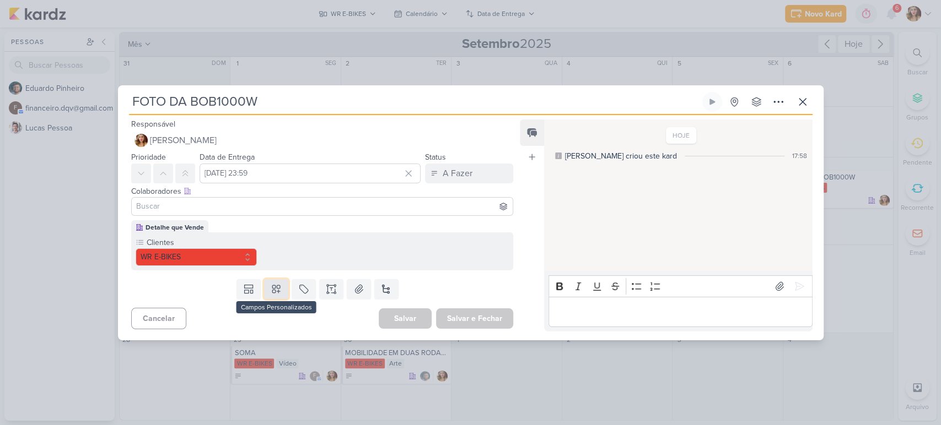
click at [281, 288] on button at bounding box center [276, 289] width 24 height 20
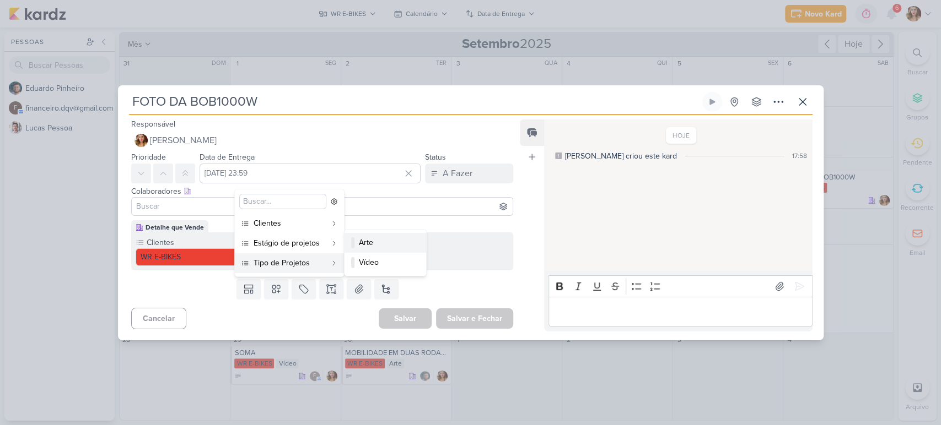
click at [391, 238] on div "Arte" at bounding box center [386, 243] width 54 height 12
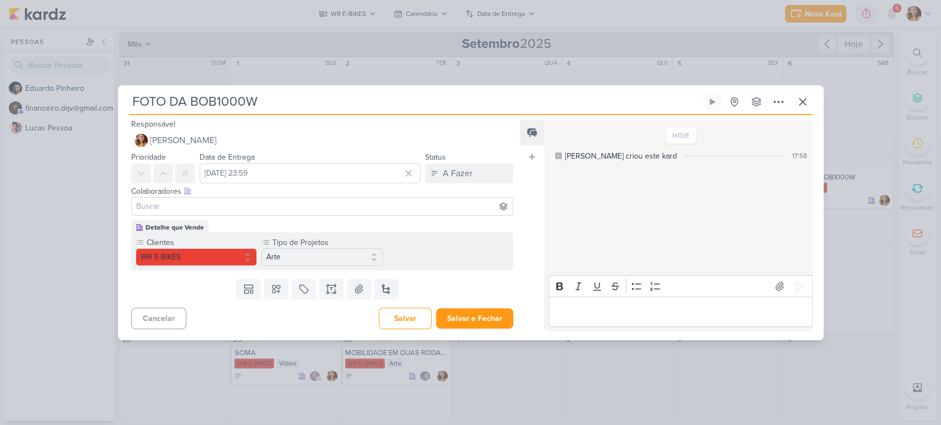
click at [410, 200] on input at bounding box center [322, 206] width 377 height 13
type input "ED"
click at [388, 228] on button "[PERSON_NAME]" at bounding box center [322, 228] width 381 height 20
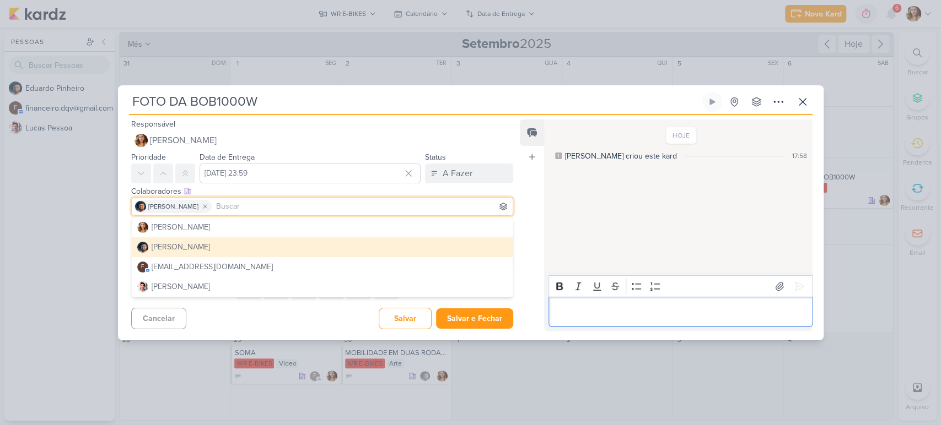
click at [726, 303] on div "Editor editing area: main" at bounding box center [679, 312] width 263 height 30
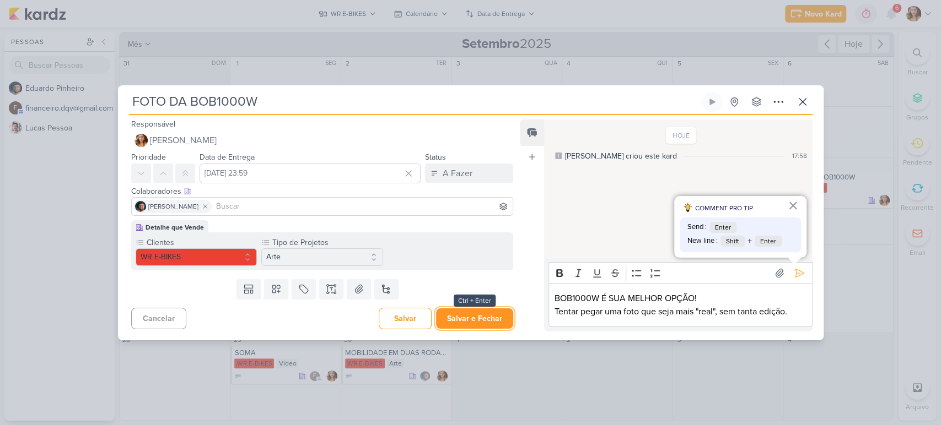
click at [456, 321] on button "Salvar e Fechar" at bounding box center [474, 319] width 77 height 20
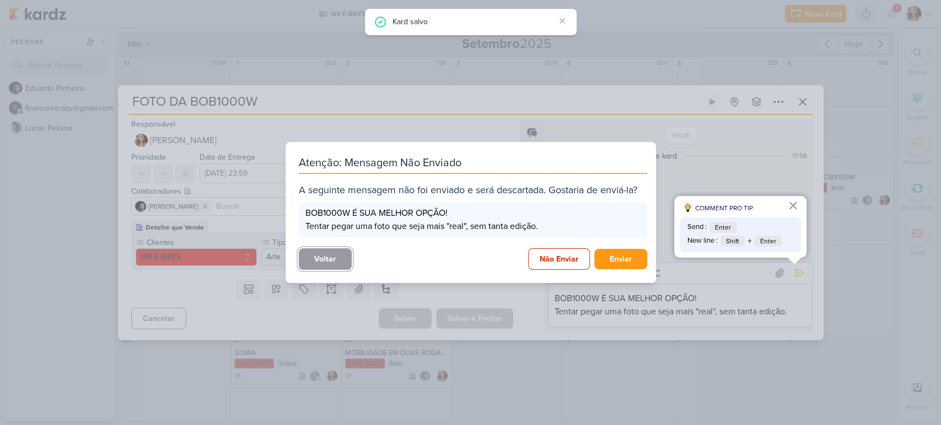
click at [330, 260] on button "Voltar" at bounding box center [325, 259] width 53 height 21
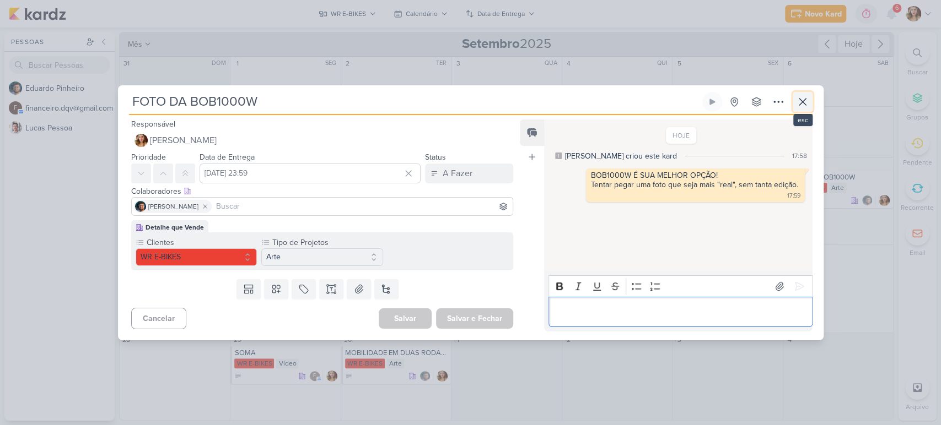
click at [804, 101] on icon at bounding box center [802, 101] width 13 height 13
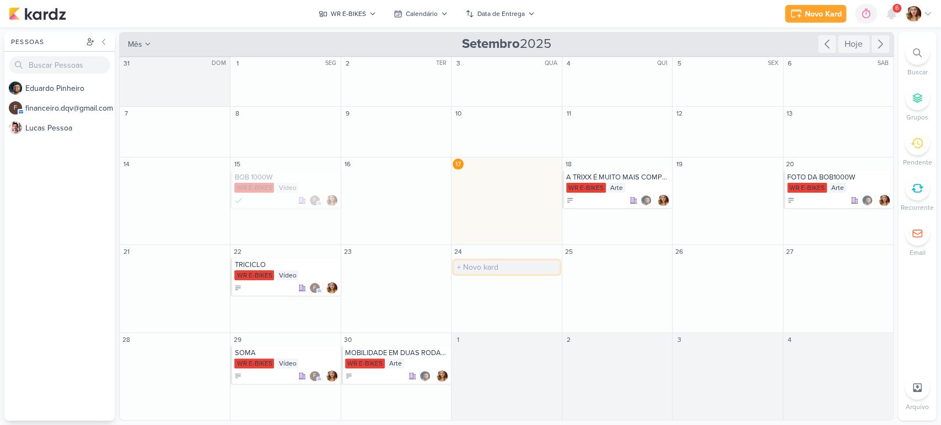
click at [526, 268] on input "text" at bounding box center [506, 268] width 105 height 14
type input "j"
type input "J"
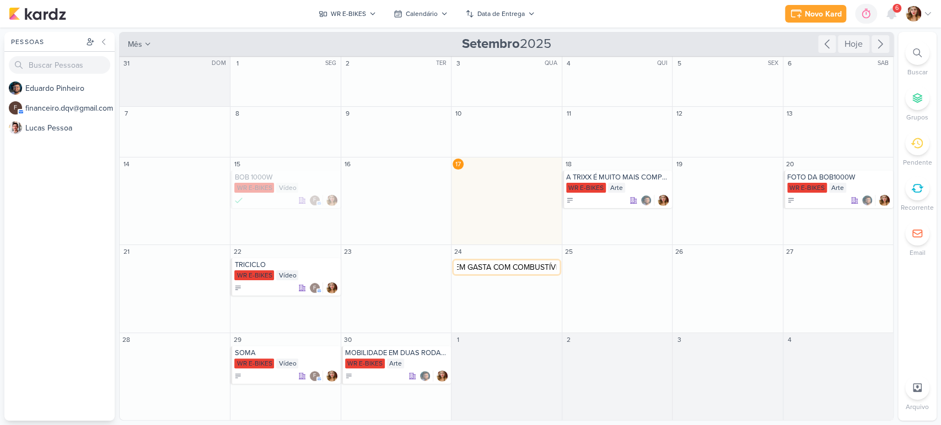
type input "AQUI NÃO PRECISA DE CNH, NÃO PAGA IPVA E NEM GASTA COM COMBUSTÍVEL"
click at [526, 261] on div "AQUI NÃO PRECISA DE CNH, NÃO PAGA IPVA E NEM GASTA COM COMBUSTÍVEL" at bounding box center [507, 265] width 104 height 9
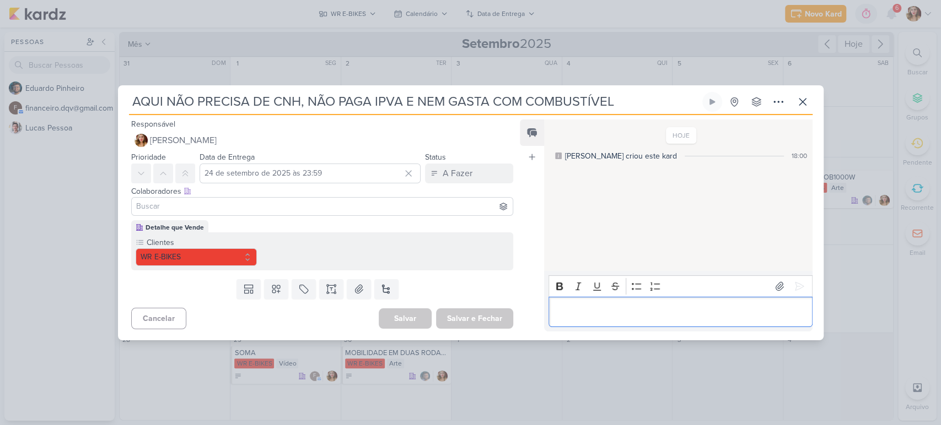
click at [677, 307] on p "Editor editing area: main" at bounding box center [680, 311] width 252 height 13
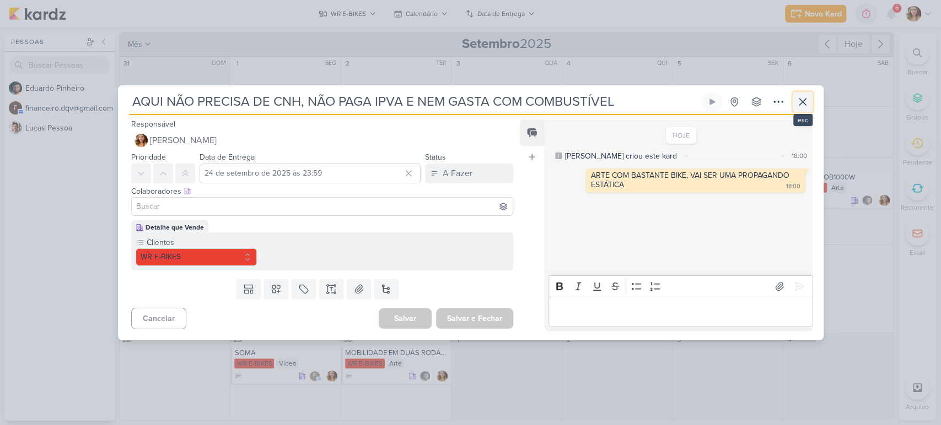
click at [803, 101] on icon at bounding box center [802, 101] width 13 height 13
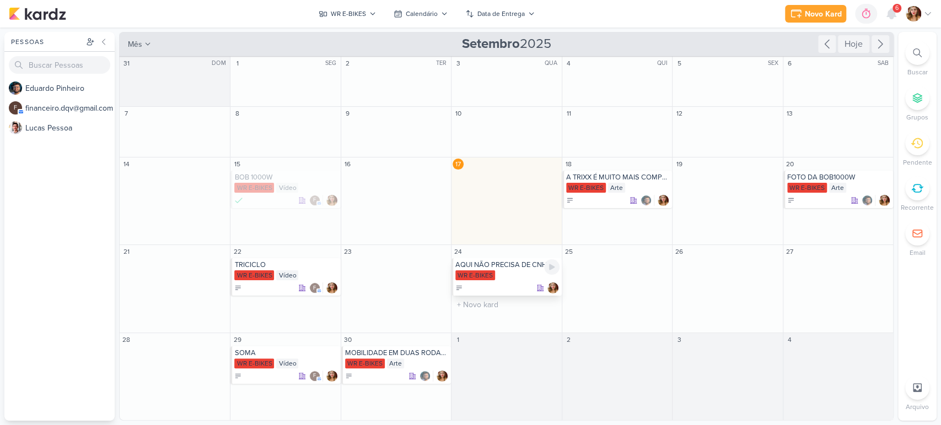
click at [519, 269] on div "AQUI NÃO PRECISA DE CNH, NÃO PAGA IPVA E NEM GASTA COM COMBUSTÍVEL WR E-BIKES" at bounding box center [506, 276] width 110 height 37
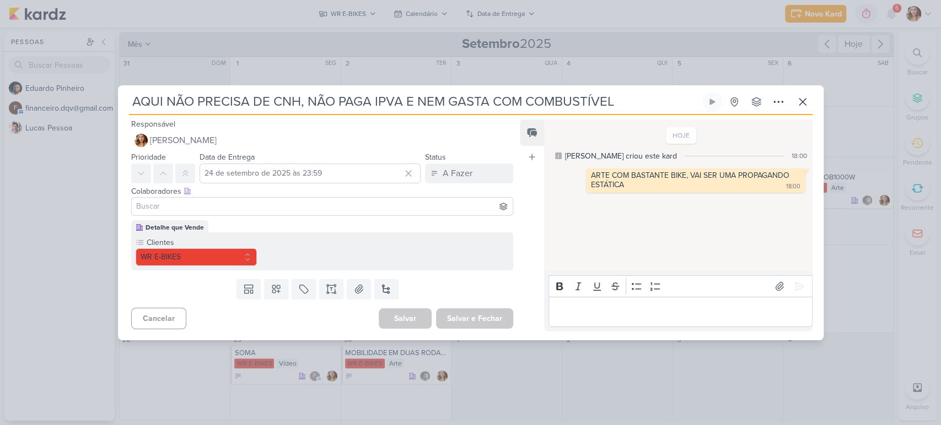
click at [242, 206] on input at bounding box center [322, 206] width 377 height 13
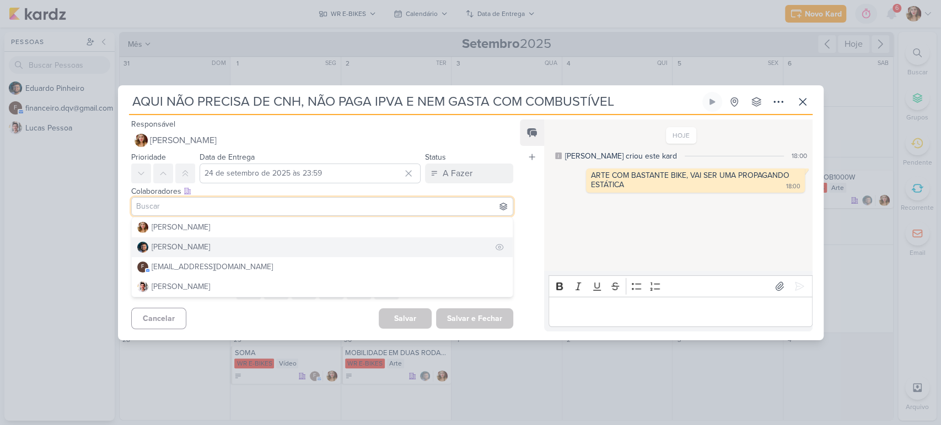
click at [244, 244] on button "[PERSON_NAME]" at bounding box center [322, 248] width 381 height 20
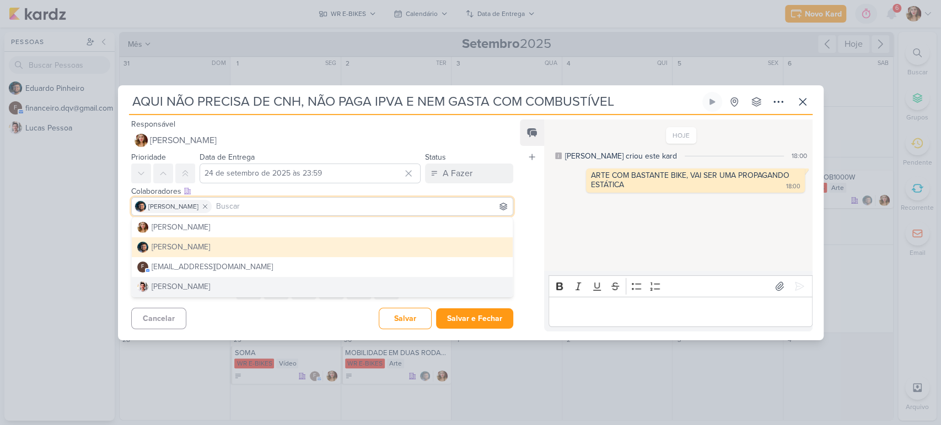
click at [298, 317] on div "Cancelar [GEOGRAPHIC_DATA] Salvar e Fechar Ctrl + Enter" at bounding box center [318, 318] width 400 height 28
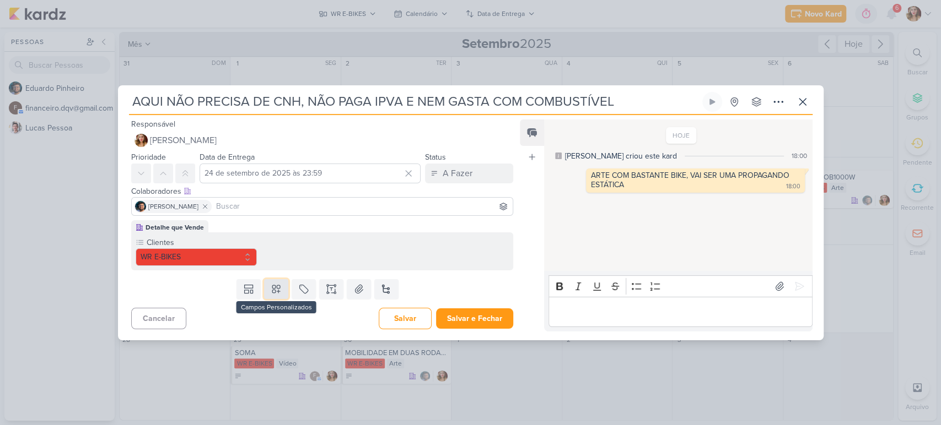
click at [275, 289] on icon at bounding box center [276, 289] width 11 height 11
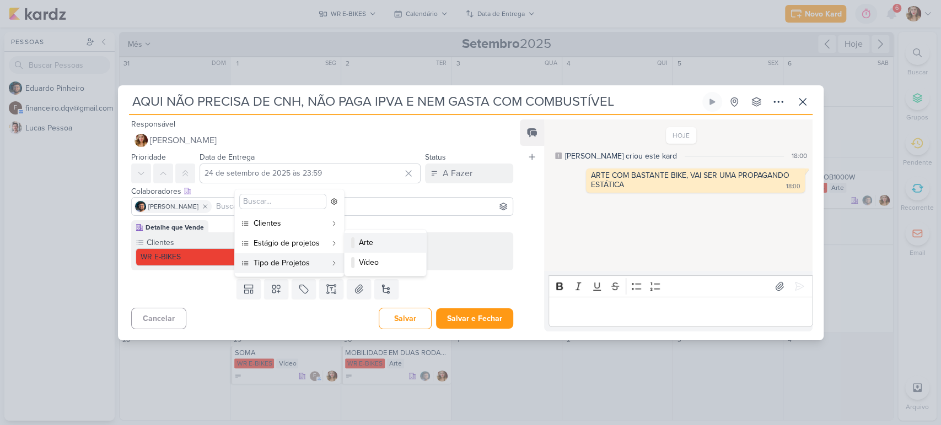
click at [380, 246] on div "Arte" at bounding box center [386, 243] width 54 height 12
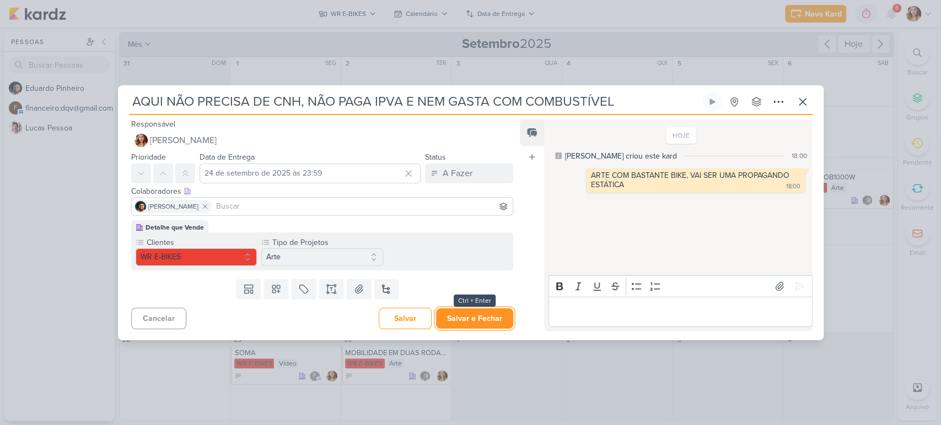
click at [490, 319] on button "Salvar e Fechar" at bounding box center [474, 319] width 77 height 20
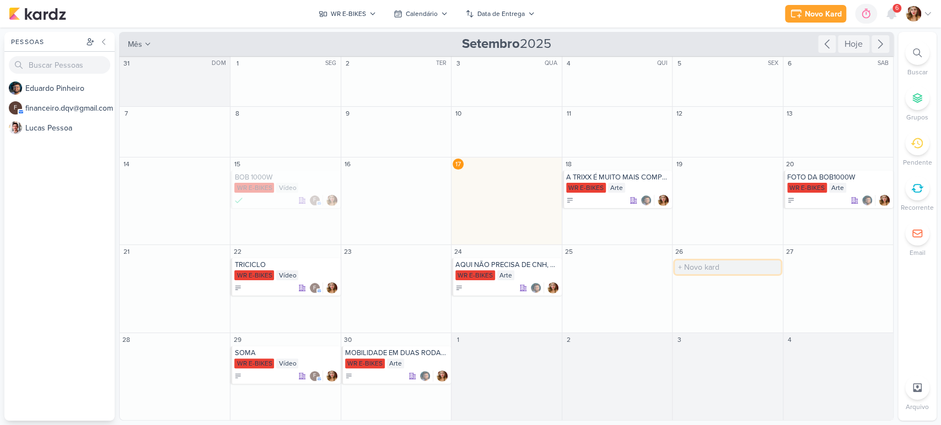
click at [736, 271] on input "text" at bounding box center [726, 268] width 105 height 14
type input "VOCÊ JÁ OUVIU FALAR DE NFC?"
click at [736, 271] on div "WR E-BIKES" at bounding box center [728, 276] width 104 height 11
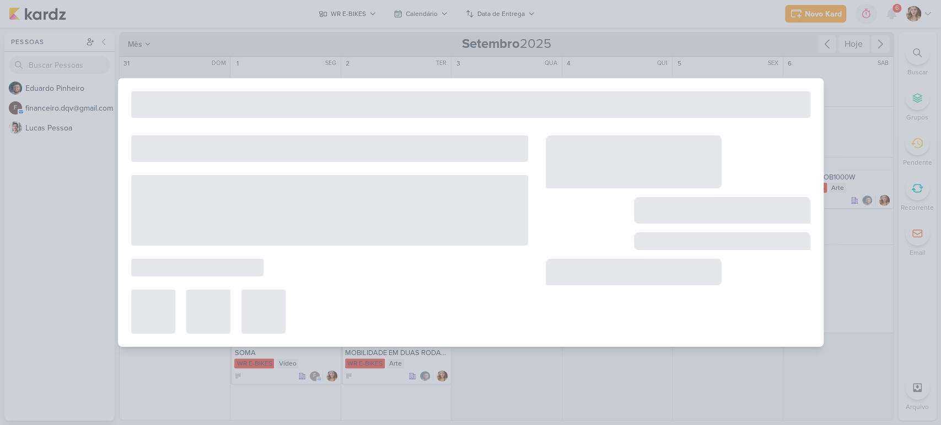
type input "VOCÊ JÁ OUVIU FALAR DE NFC?"
type input "[DATE] 23:59"
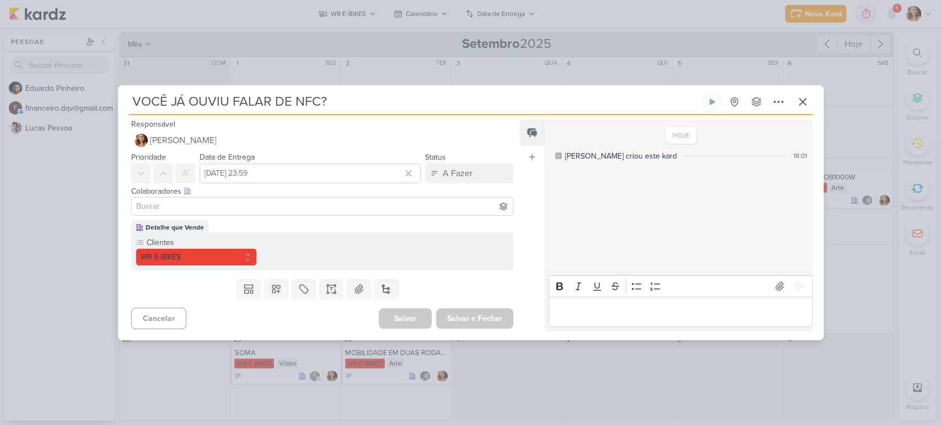
click at [401, 208] on input at bounding box center [322, 206] width 377 height 13
type input "ED"
click at [388, 235] on button "[PERSON_NAME]" at bounding box center [322, 228] width 381 height 20
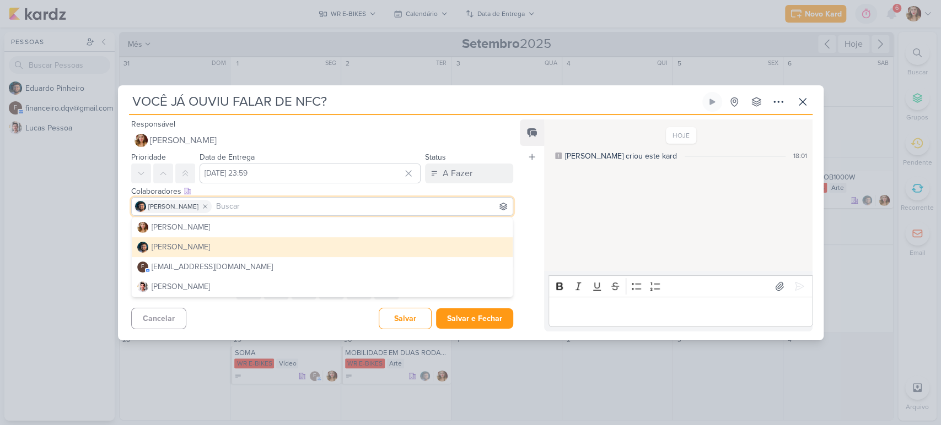
click at [691, 314] on p "Editor editing area: main" at bounding box center [680, 311] width 252 height 13
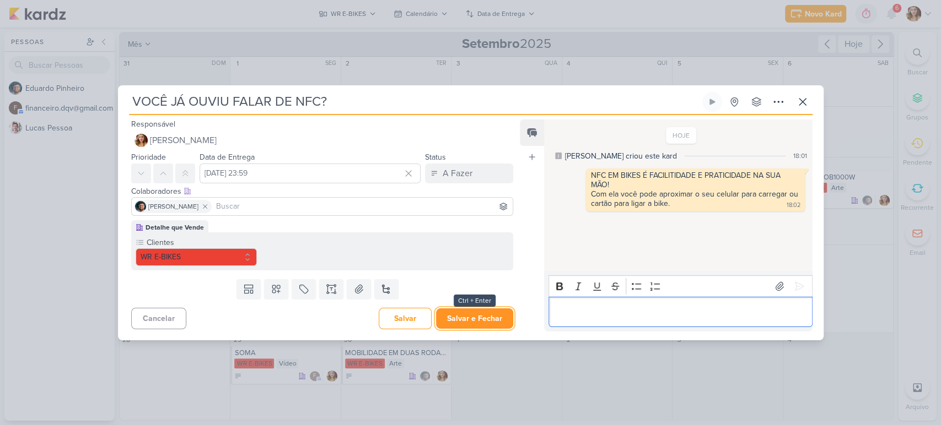
click at [462, 323] on button "Salvar e Fechar" at bounding box center [474, 319] width 77 height 20
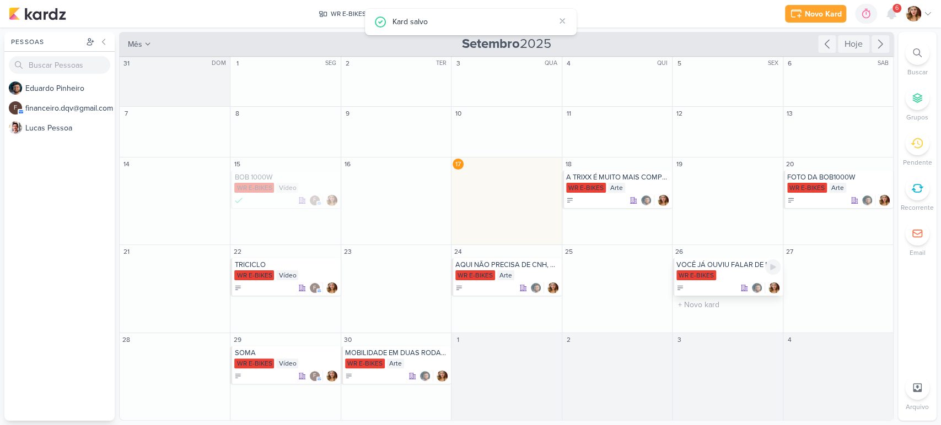
click at [725, 289] on div at bounding box center [728, 288] width 104 height 11
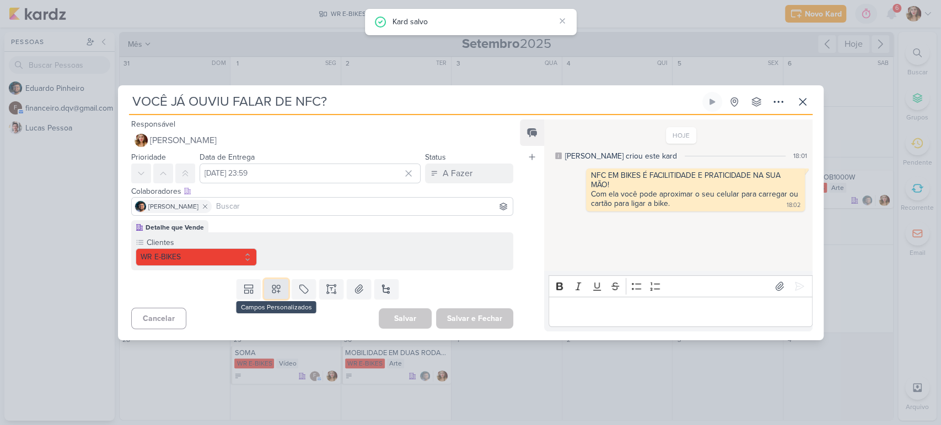
click at [278, 288] on icon at bounding box center [276, 289] width 11 height 11
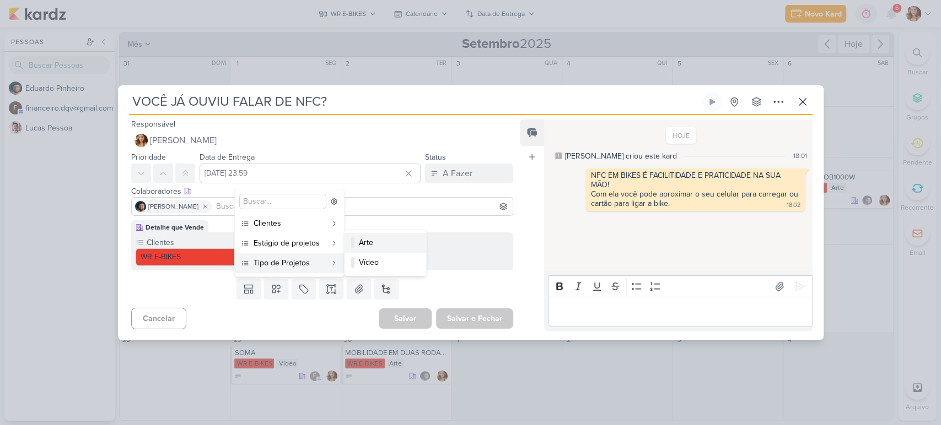
click at [387, 245] on div "Arte" at bounding box center [386, 243] width 54 height 12
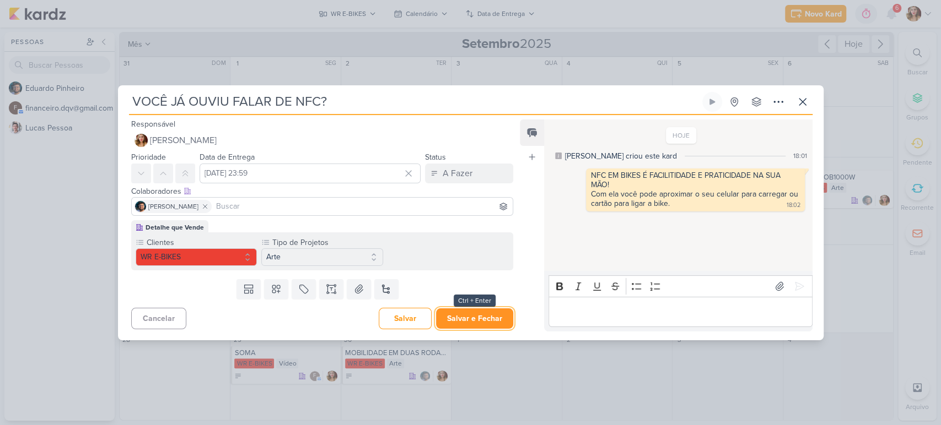
click at [506, 324] on button "Salvar e Fechar" at bounding box center [474, 319] width 77 height 20
click at [0, 0] on div at bounding box center [0, 0] width 0 height 0
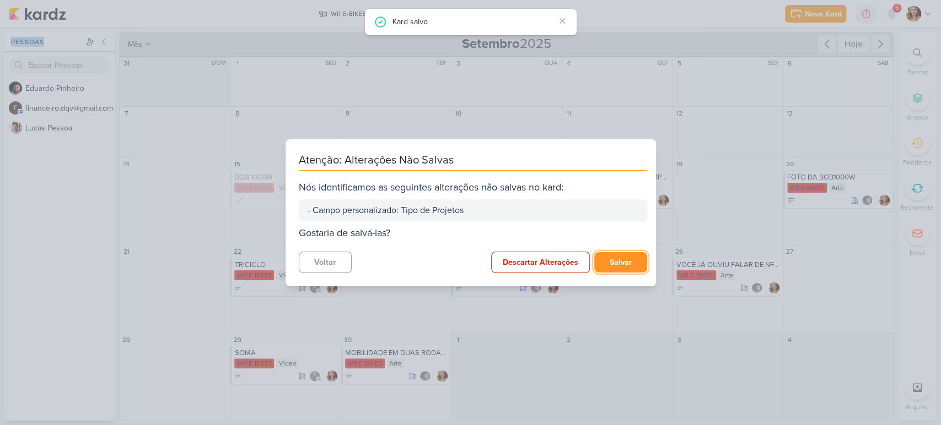
click at [620, 260] on button "Salvar" at bounding box center [620, 262] width 53 height 20
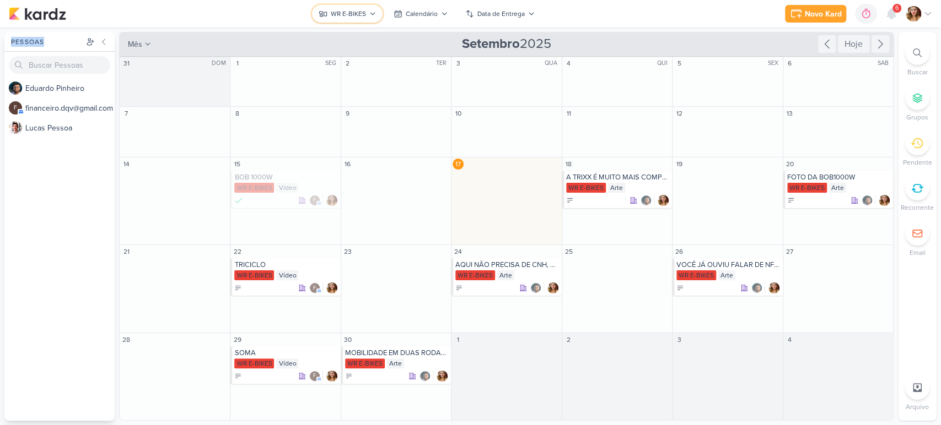
click at [370, 15] on icon at bounding box center [372, 13] width 7 height 7
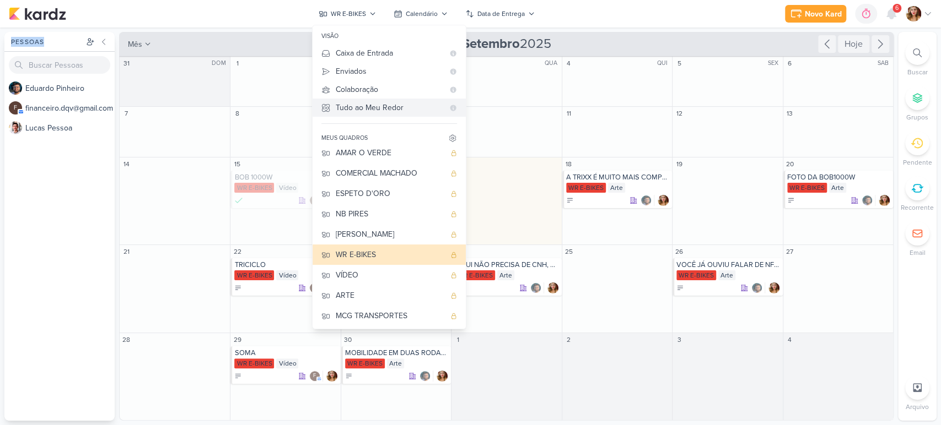
click at [387, 107] on div "Tudo ao Meu Redor" at bounding box center [390, 108] width 108 height 12
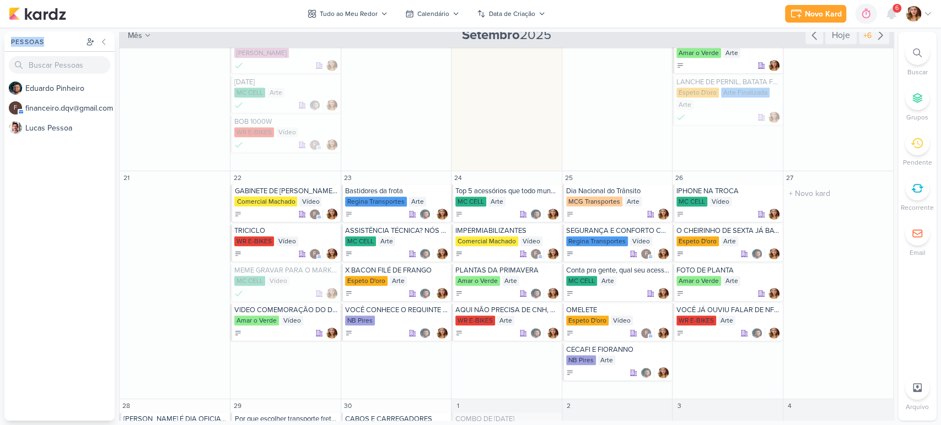
scroll to position [367, 0]
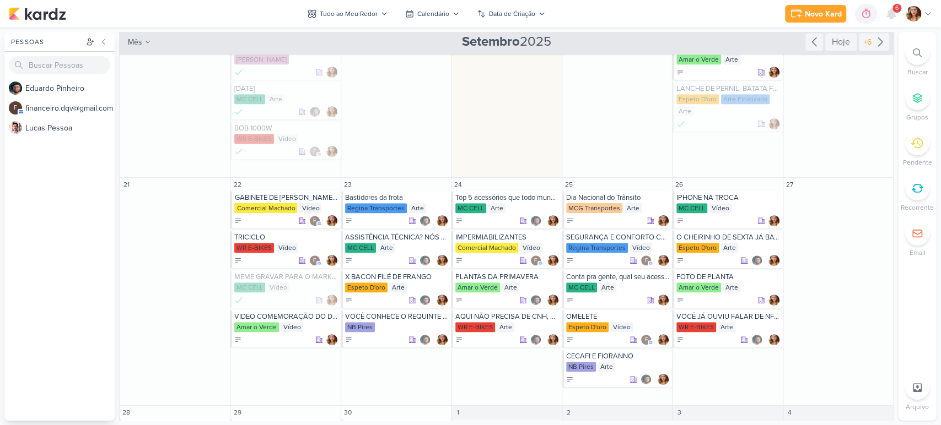
click at [356, 1] on div "Novo Kard Ctrl + k 0h0m Sessão desligada... Hoje 0h0m Semana 0h0m Mês 0h0m" at bounding box center [470, 14] width 923 height 28
click at [356, 4] on div "Novo Kard Ctrl + k 0h0m Sessão desligada... Hoje 0h0m Semana 0h0m Mês 0h0m" at bounding box center [470, 14] width 923 height 28
click at [357, 16] on div "Tudo ao Meu Redor" at bounding box center [349, 14] width 58 height 10
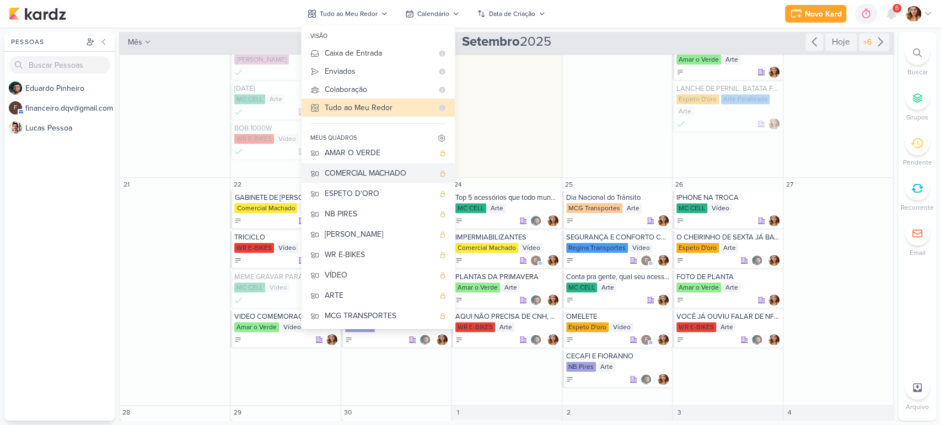
click at [381, 173] on div "COMERCIAL MACHADO" at bounding box center [379, 174] width 109 height 12
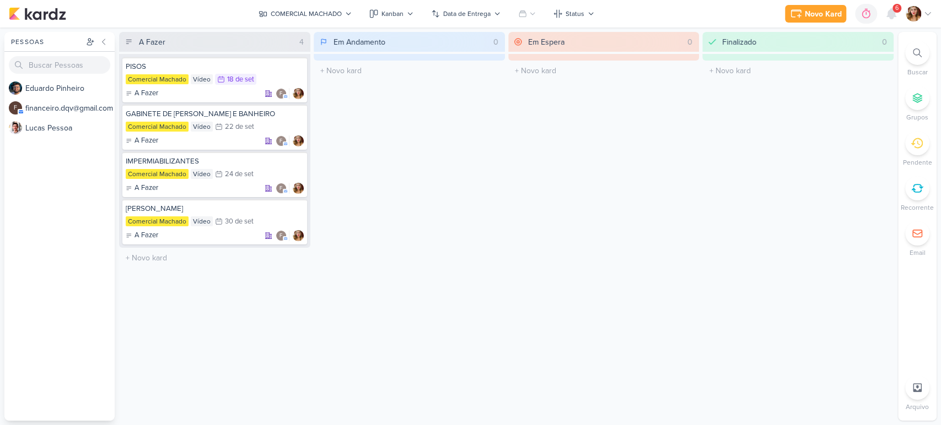
scroll to position [0, 0]
click at [397, 6] on button "Kanban" at bounding box center [391, 14] width 57 height 18
click at [416, 95] on div "Calendário" at bounding box center [404, 95] width 36 height 12
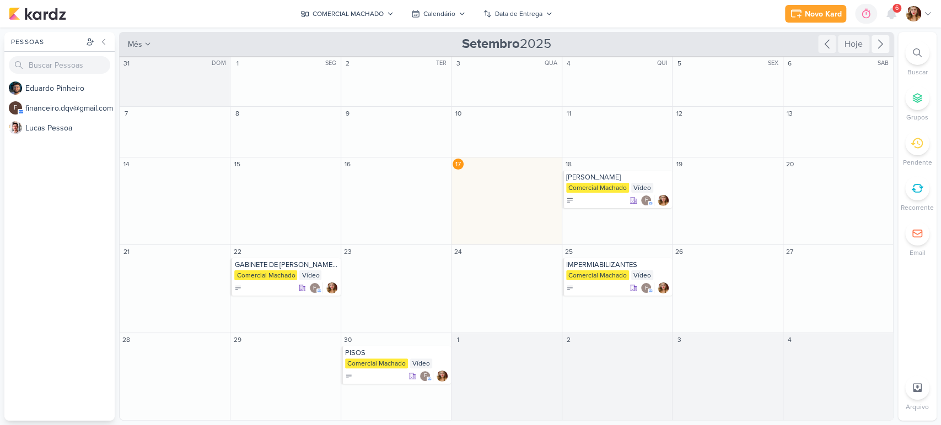
click at [873, 45] on icon at bounding box center [879, 43] width 13 height 13
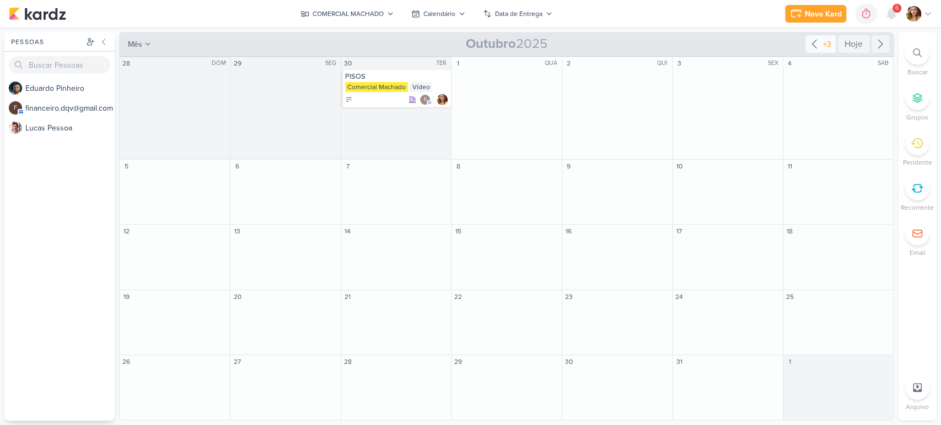
click at [817, 46] on icon at bounding box center [813, 43] width 13 height 13
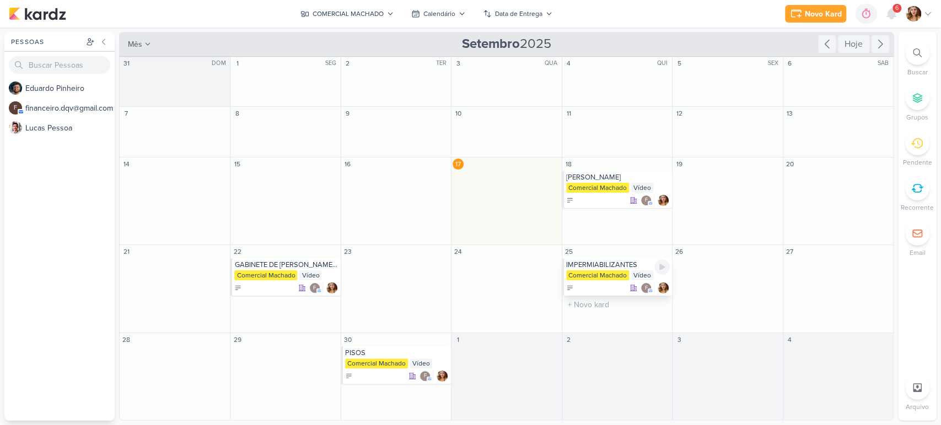
click at [606, 265] on div "IMPERMIABILIZANTES" at bounding box center [618, 265] width 104 height 9
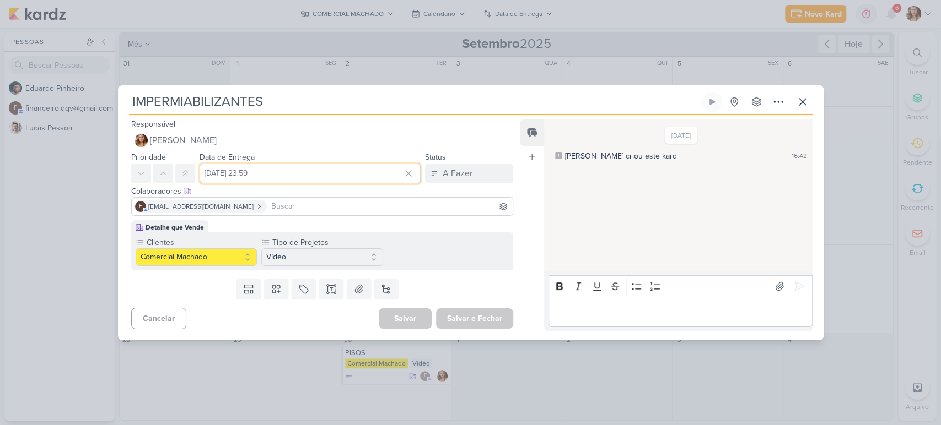
click at [384, 173] on input "[DATE] 23:59" at bounding box center [310, 174] width 222 height 20
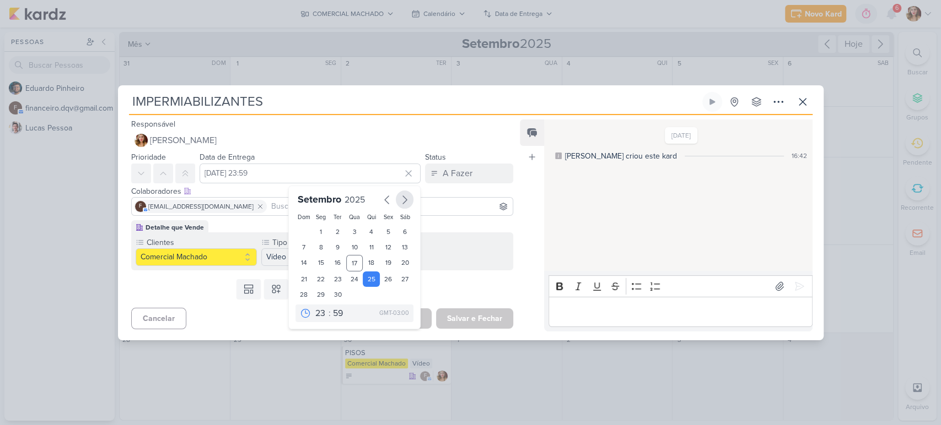
click at [405, 194] on icon "button" at bounding box center [404, 199] width 13 height 13
click at [346, 250] on div "8" at bounding box center [354, 247] width 17 height 15
type input "[DATE] 23:59"
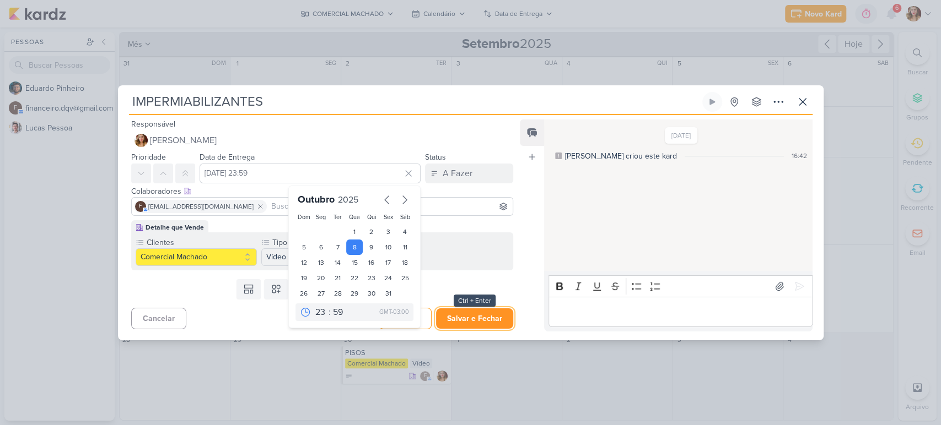
click at [498, 312] on button "Salvar e Fechar" at bounding box center [474, 319] width 77 height 20
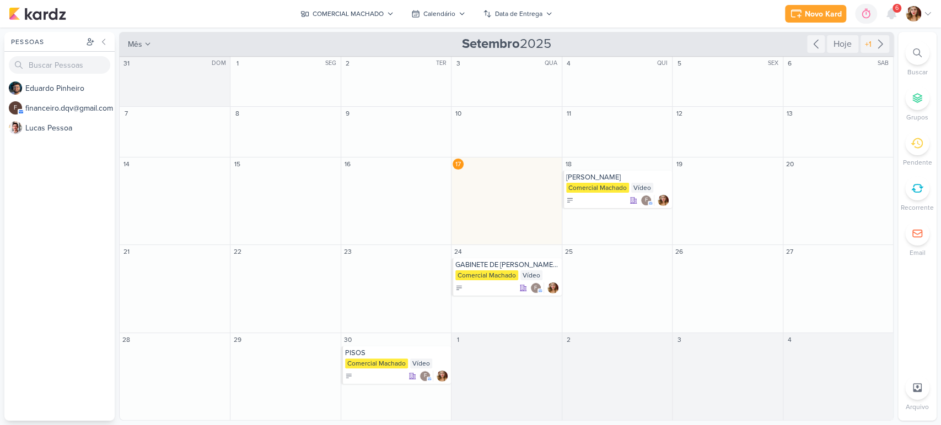
click at [724, 18] on div "Novo Kard Ctrl + k 0h0m Sessão desligada... Hoje 0h0m Semana 0h0m Mês 0h0m" at bounding box center [470, 14] width 923 height 28
click at [355, 6] on button "COMERCIAL MACHADO" at bounding box center [347, 14] width 106 height 18
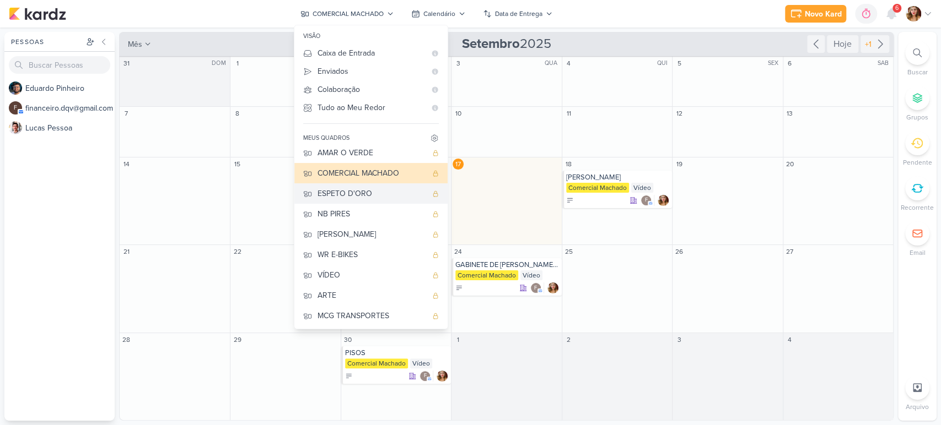
click at [390, 196] on div "ESPETO D'ORO" at bounding box center [371, 194] width 109 height 12
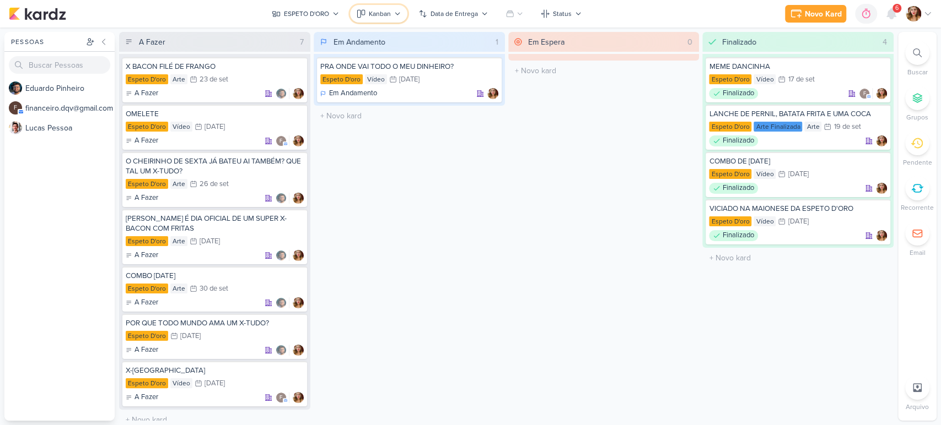
click at [386, 12] on div "Kanban" at bounding box center [380, 14] width 22 height 10
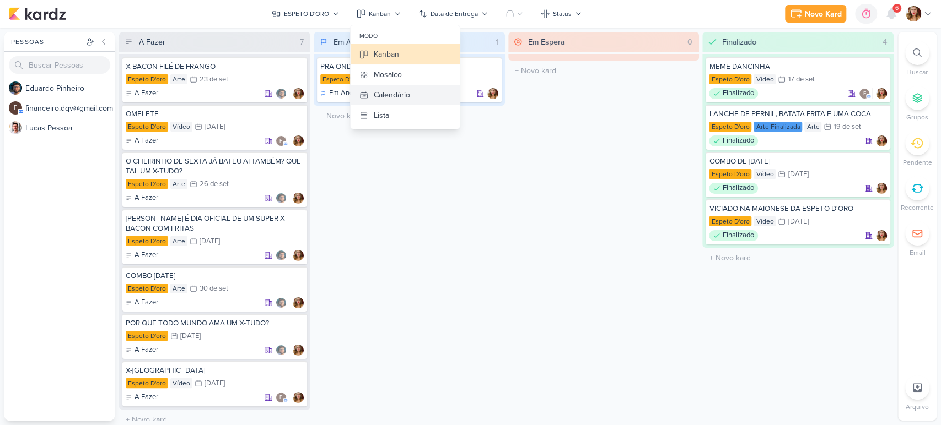
click at [422, 89] on button "Calendário" at bounding box center [404, 95] width 109 height 20
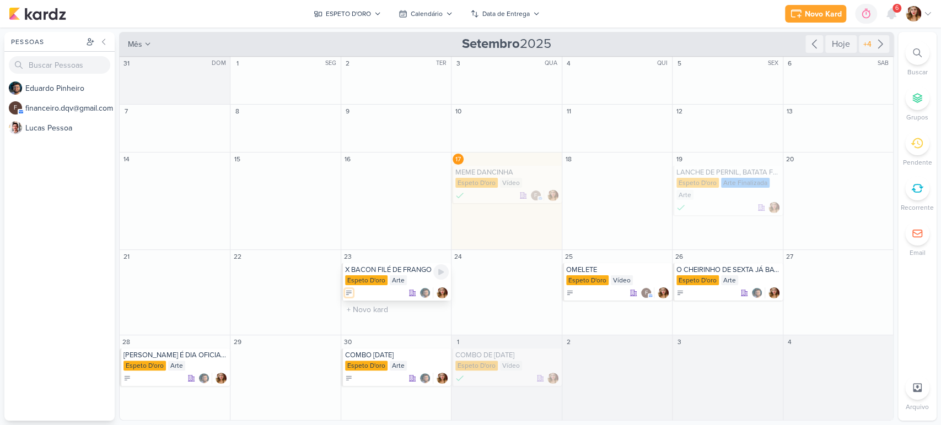
click at [348, 293] on icon at bounding box center [349, 293] width 8 height 8
click at [414, 244] on button "Finalizado" at bounding box center [399, 243] width 110 height 16
